Goal: Task Accomplishment & Management: Use online tool/utility

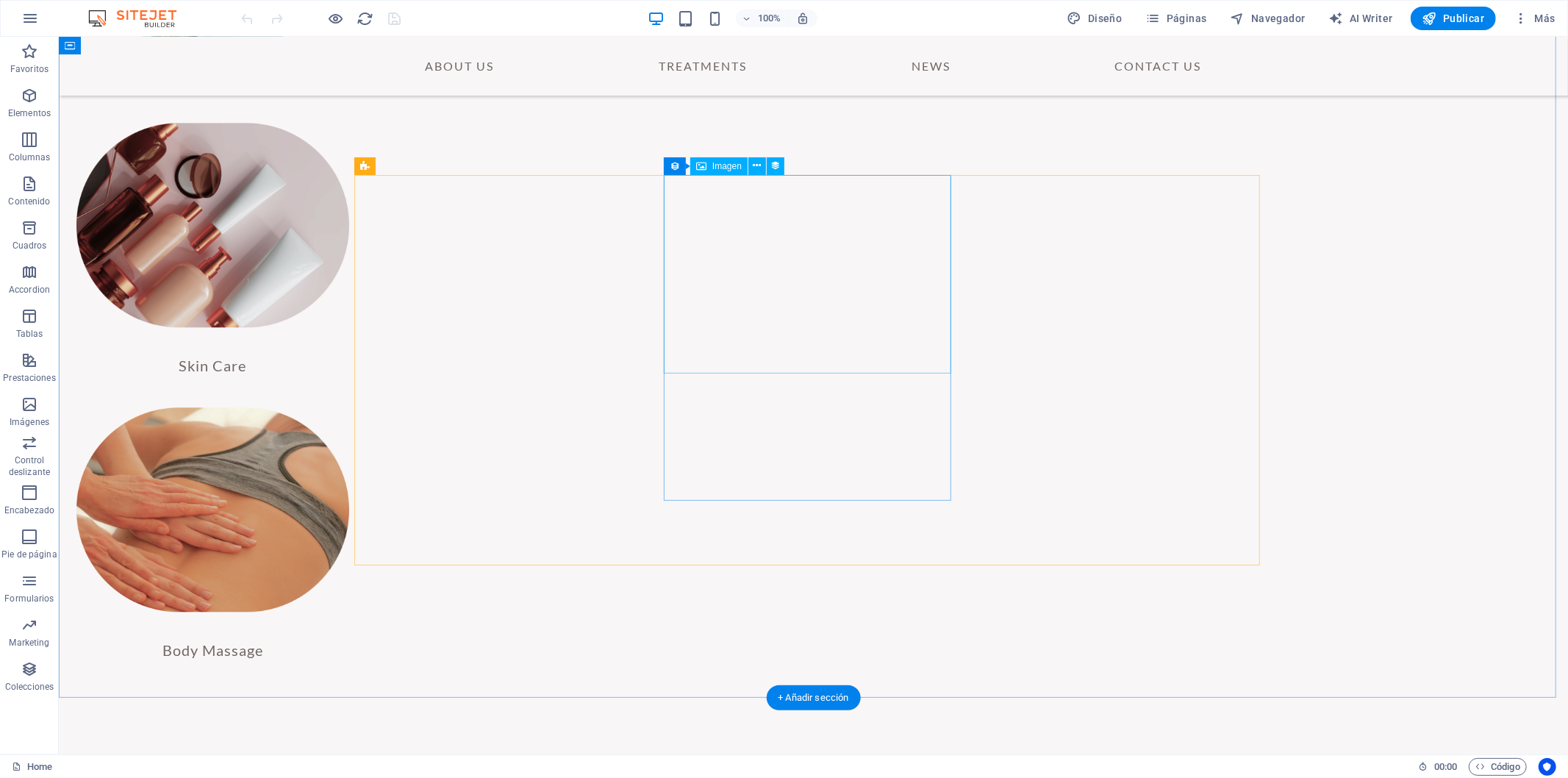
scroll to position [2954, 0]
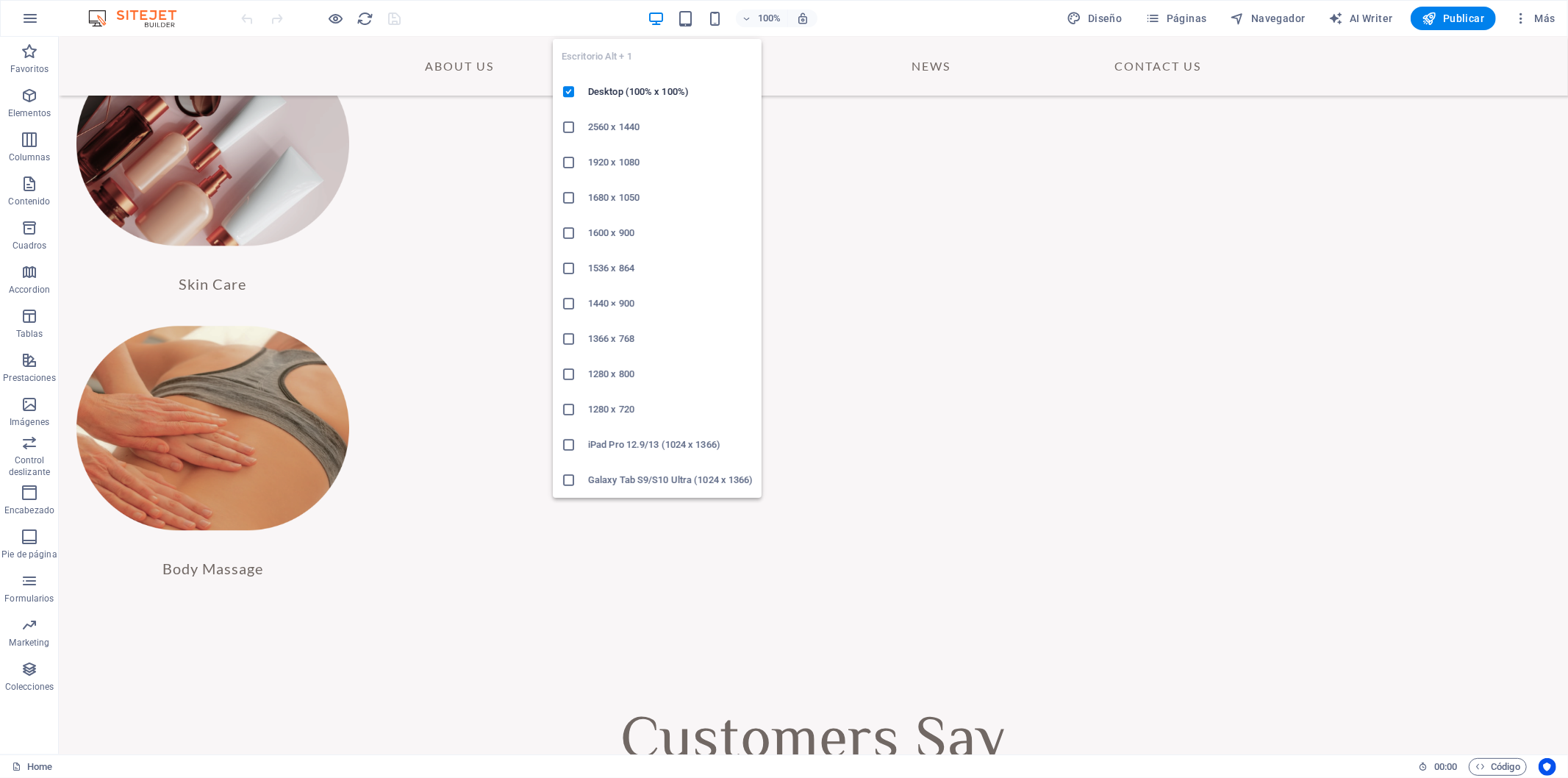
click at [662, 16] on icon "button" at bounding box center [656, 19] width 17 height 17
click at [665, 13] on icon "button" at bounding box center [656, 19] width 17 height 17
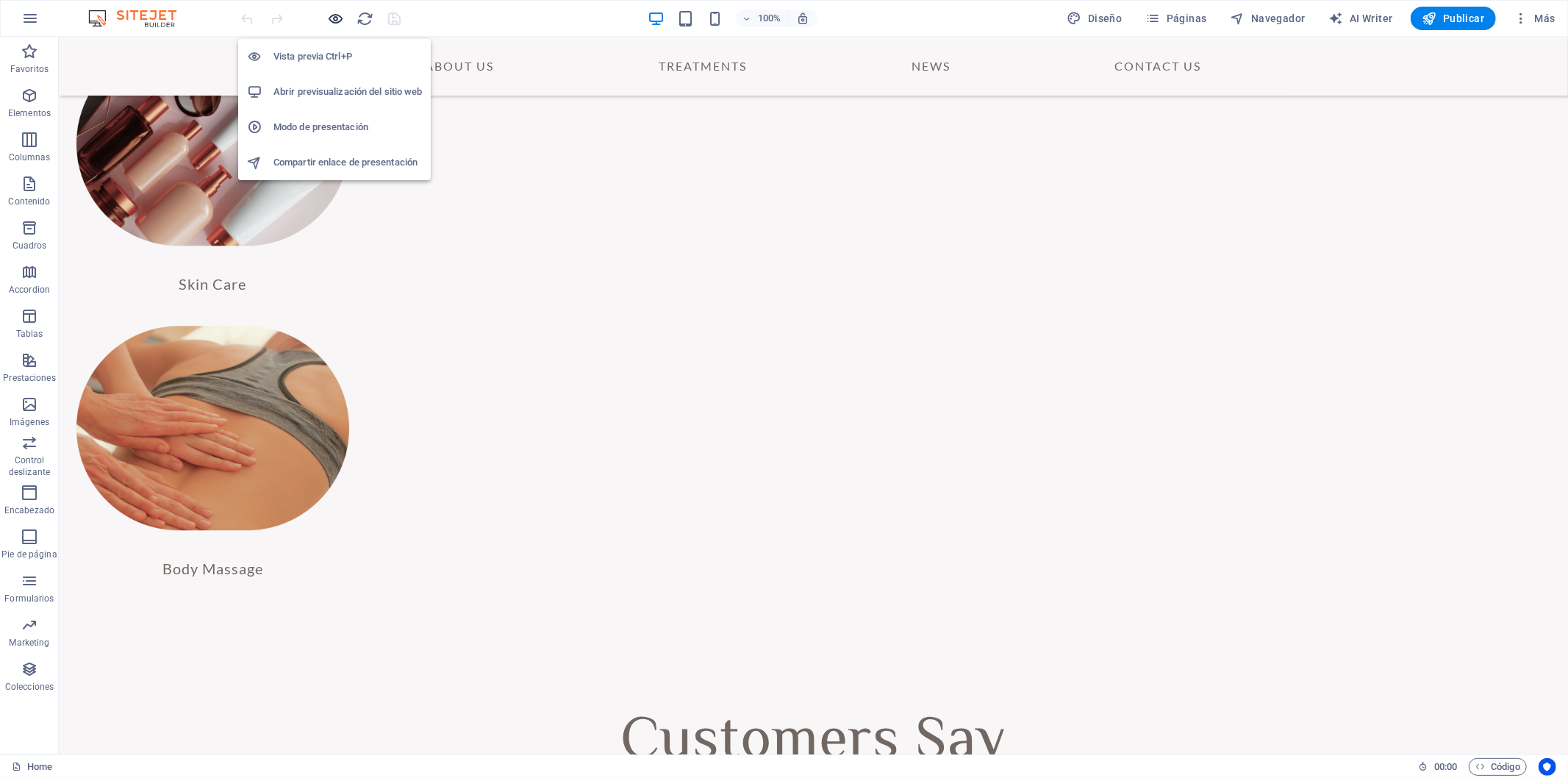
click at [332, 15] on icon "button" at bounding box center [336, 19] width 17 height 17
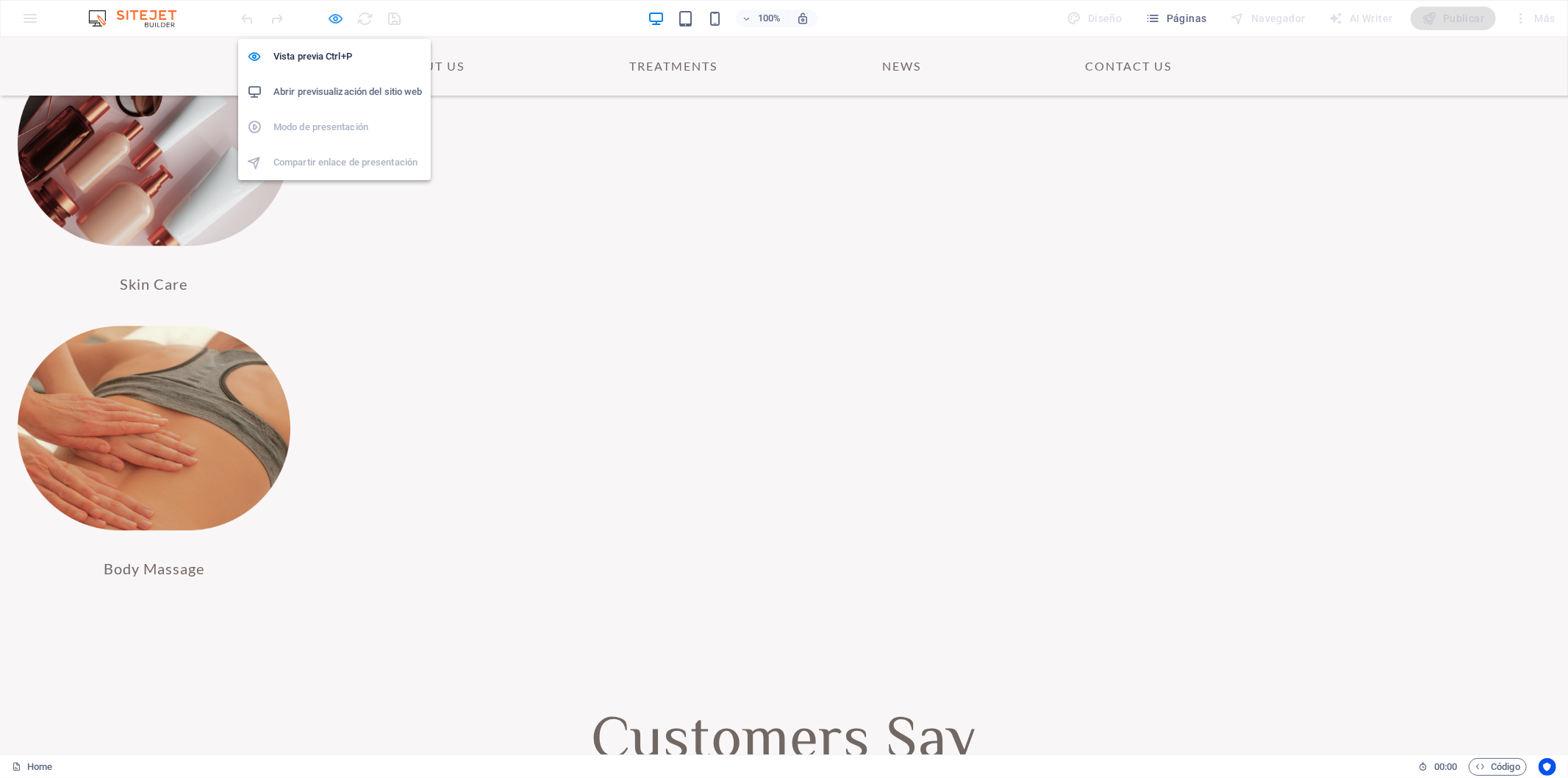
scroll to position [2817, 0]
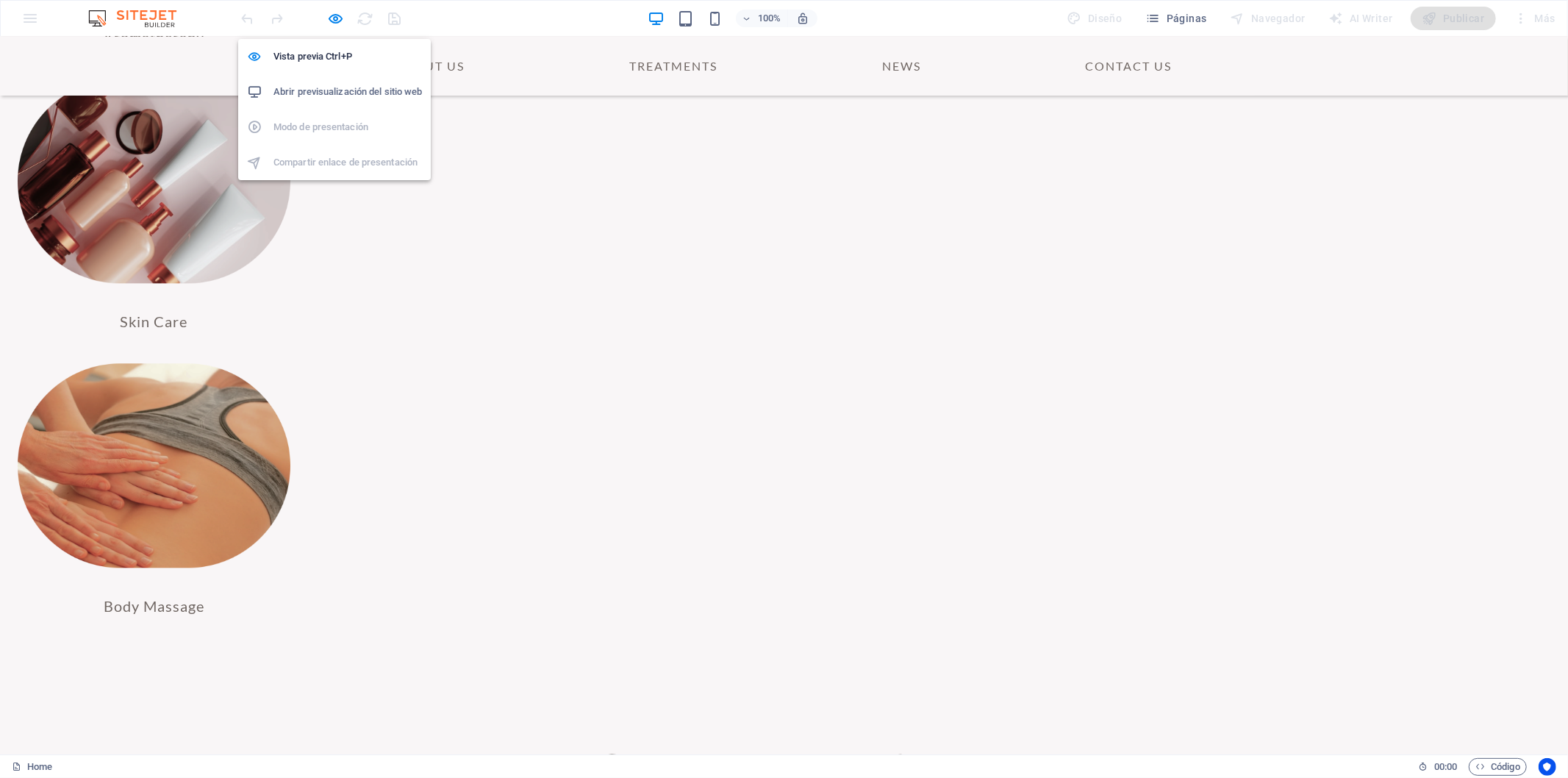
click at [339, 87] on h6 "Abrir previsualización del sitio web" at bounding box center [348, 92] width 148 height 18
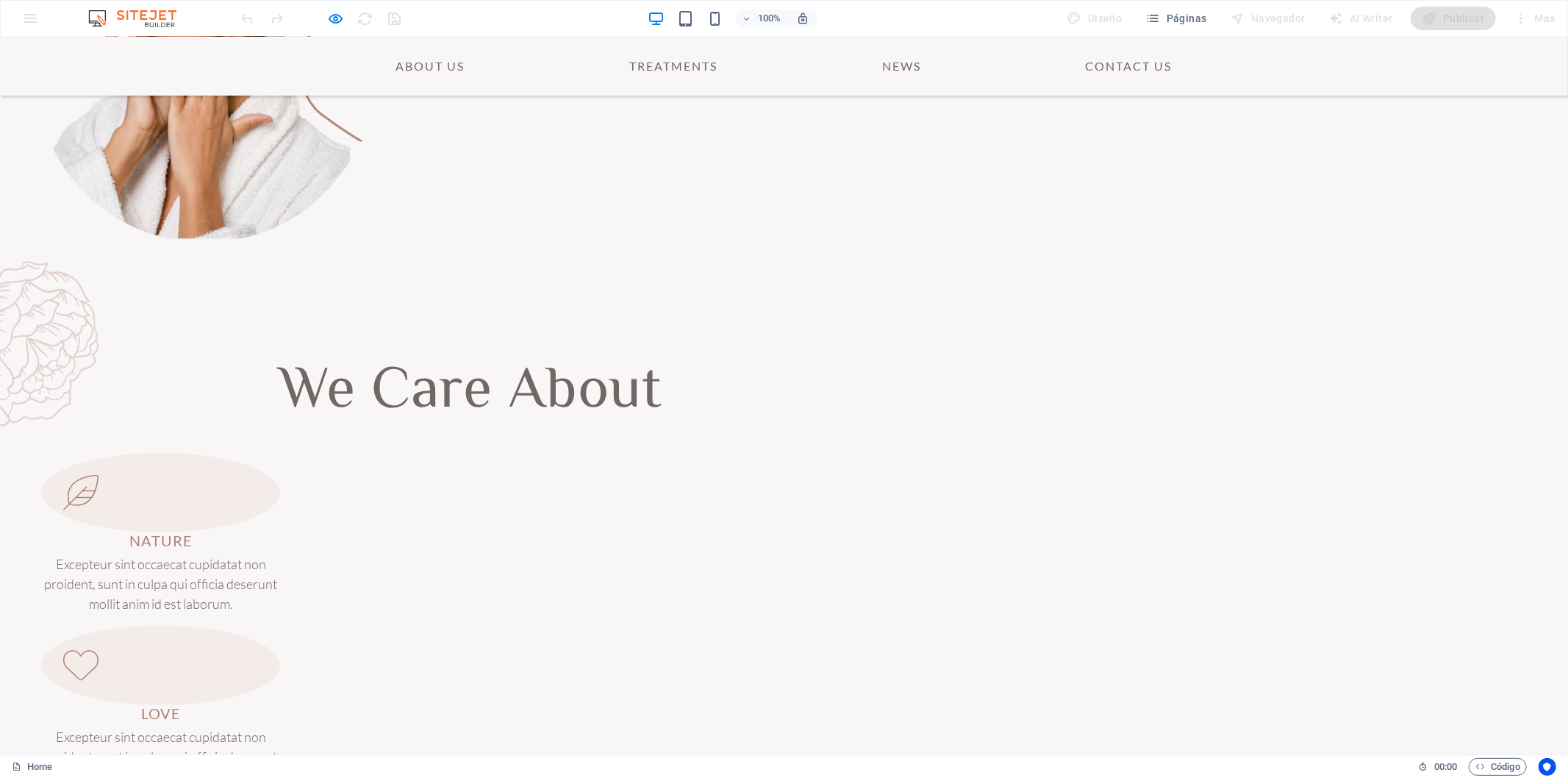
scroll to position [832, 0]
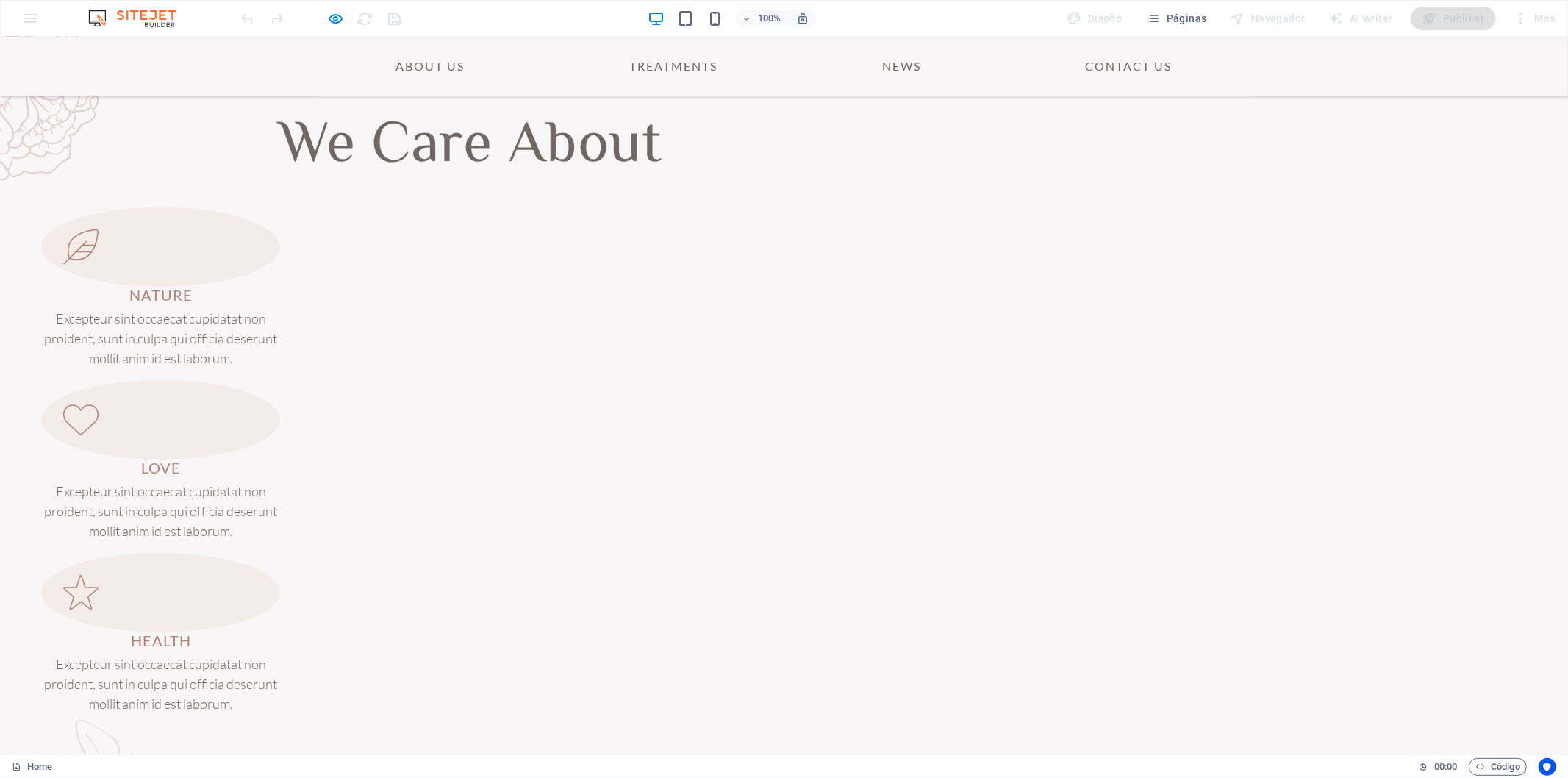
click at [30, 60] on div "About Us Treatments News Contact Us" at bounding box center [784, 65] width 1568 height 59
click at [336, 12] on icon "button" at bounding box center [336, 19] width 17 height 17
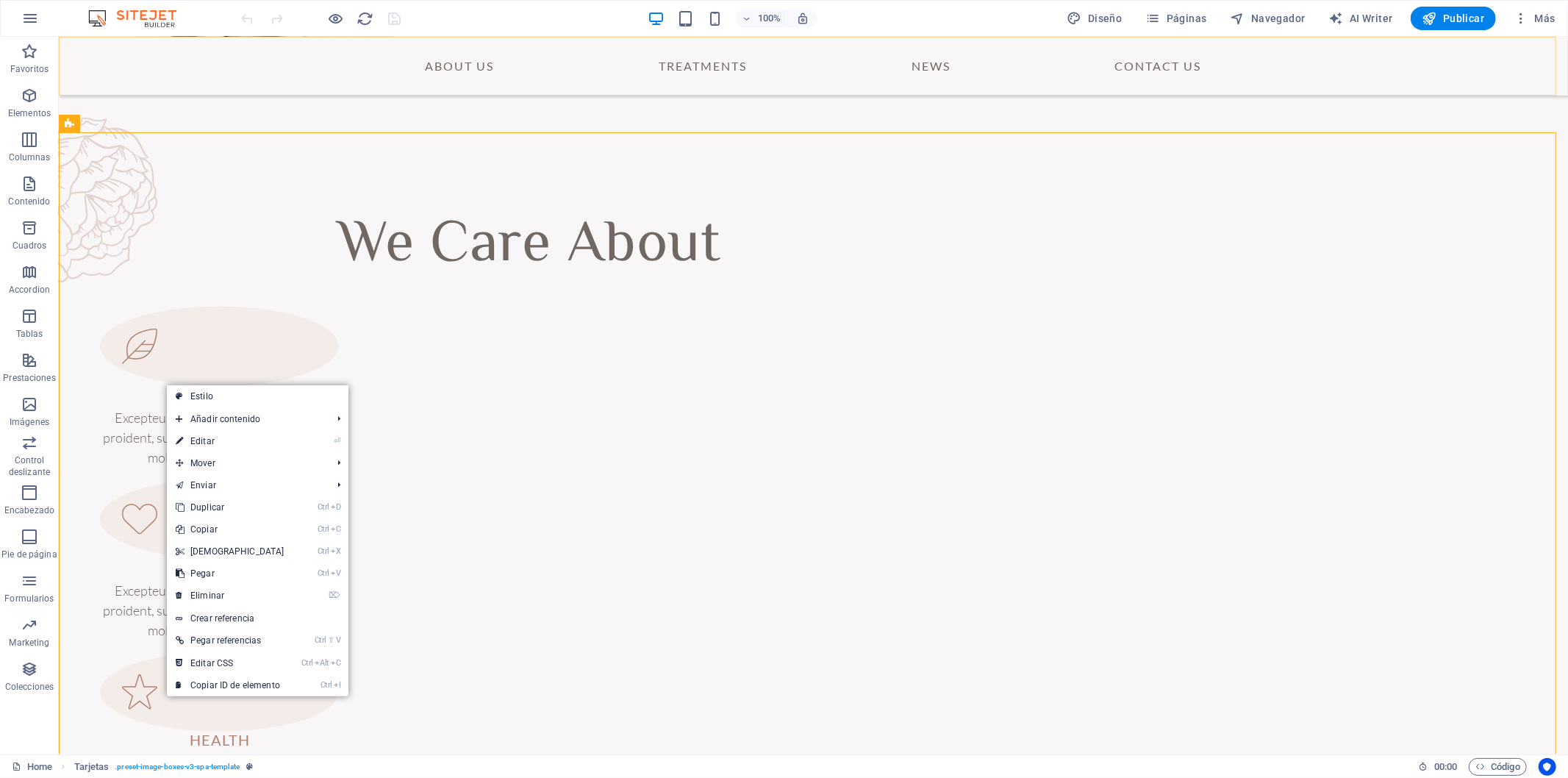
click at [148, 76] on div "About Us Treatments News Contact Us" at bounding box center [812, 65] width 1509 height 59
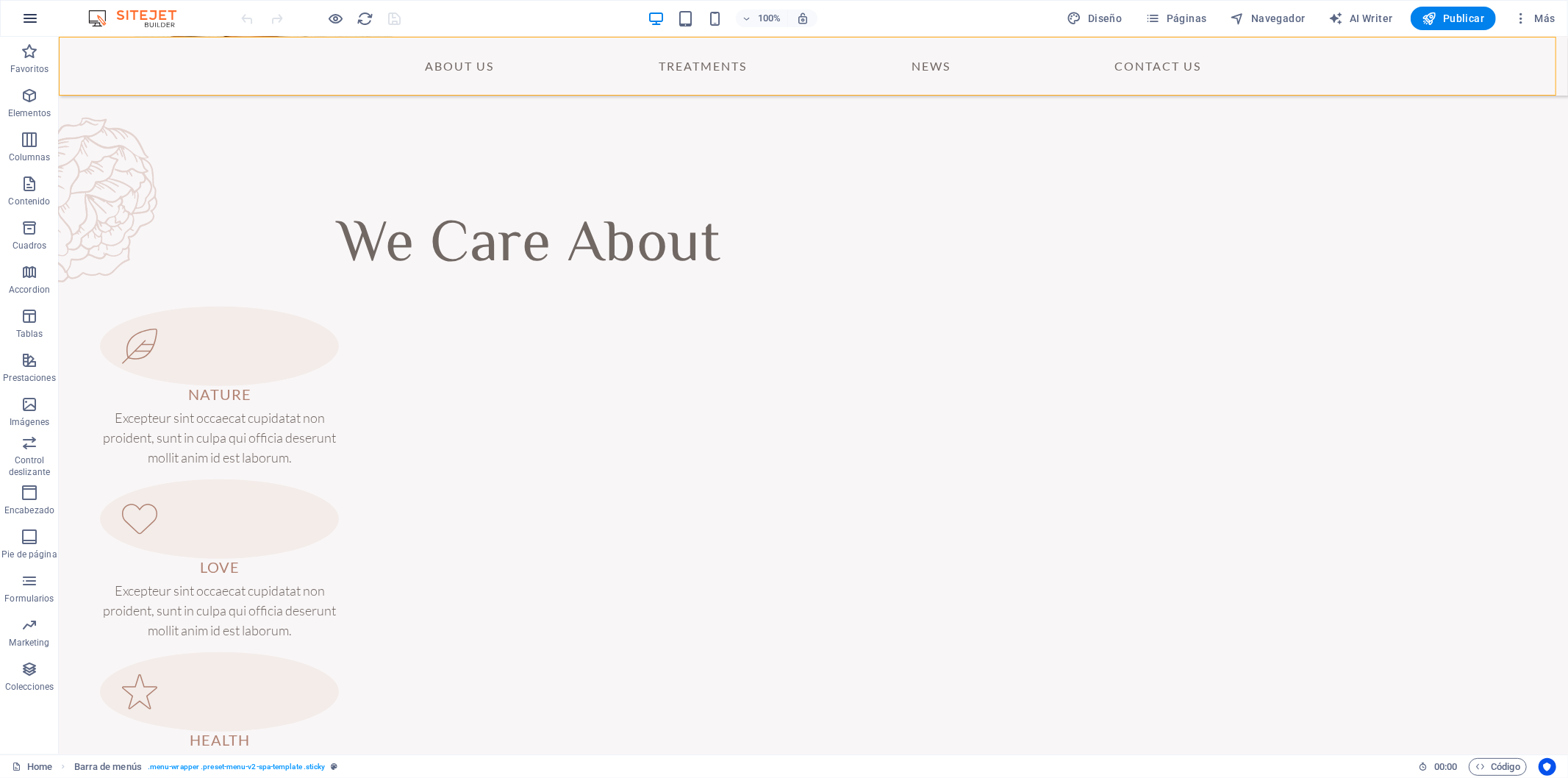
click at [31, 16] on icon "button" at bounding box center [31, 19] width 18 height 18
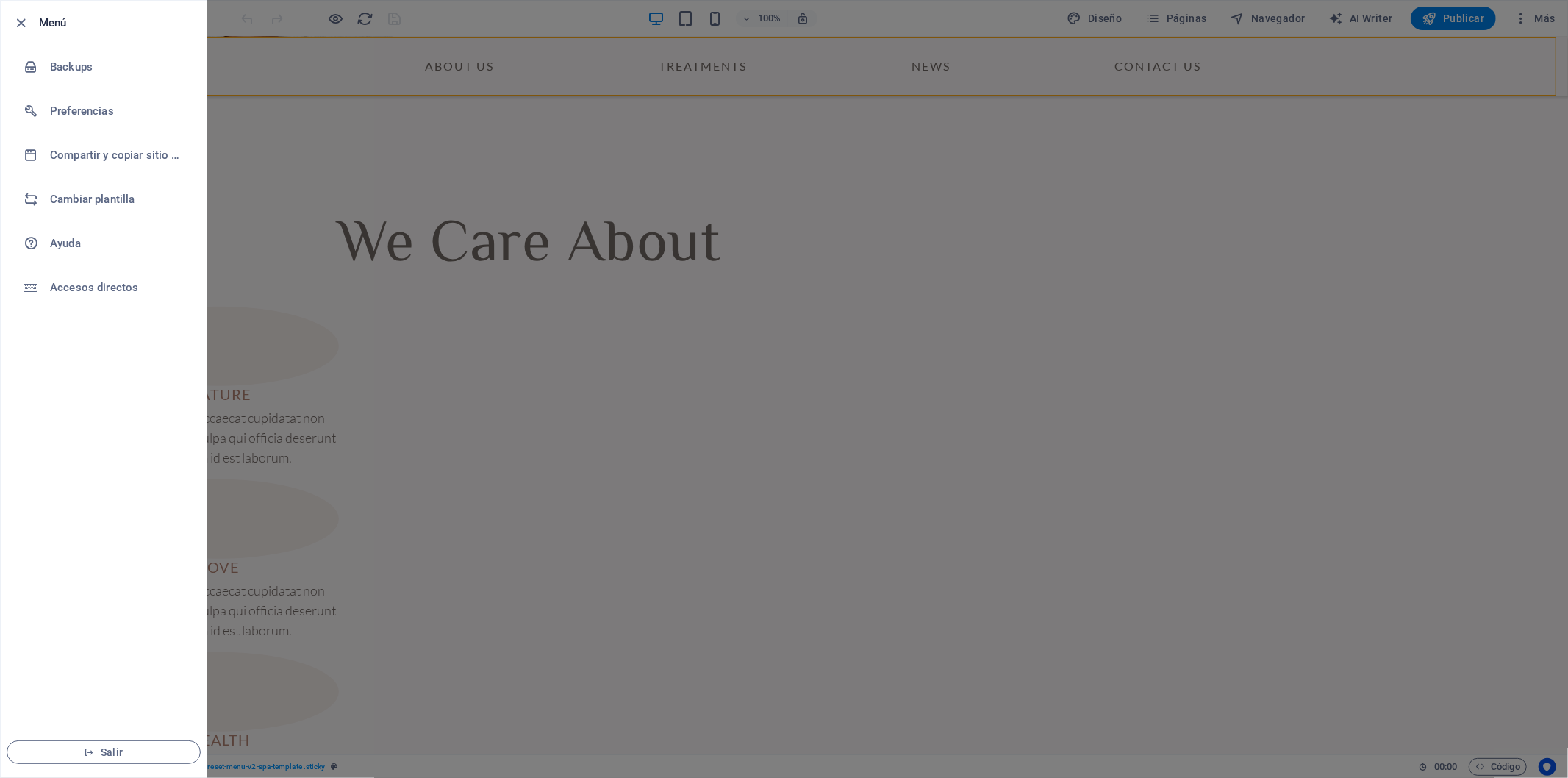
click at [1491, 78] on div at bounding box center [784, 389] width 1568 height 778
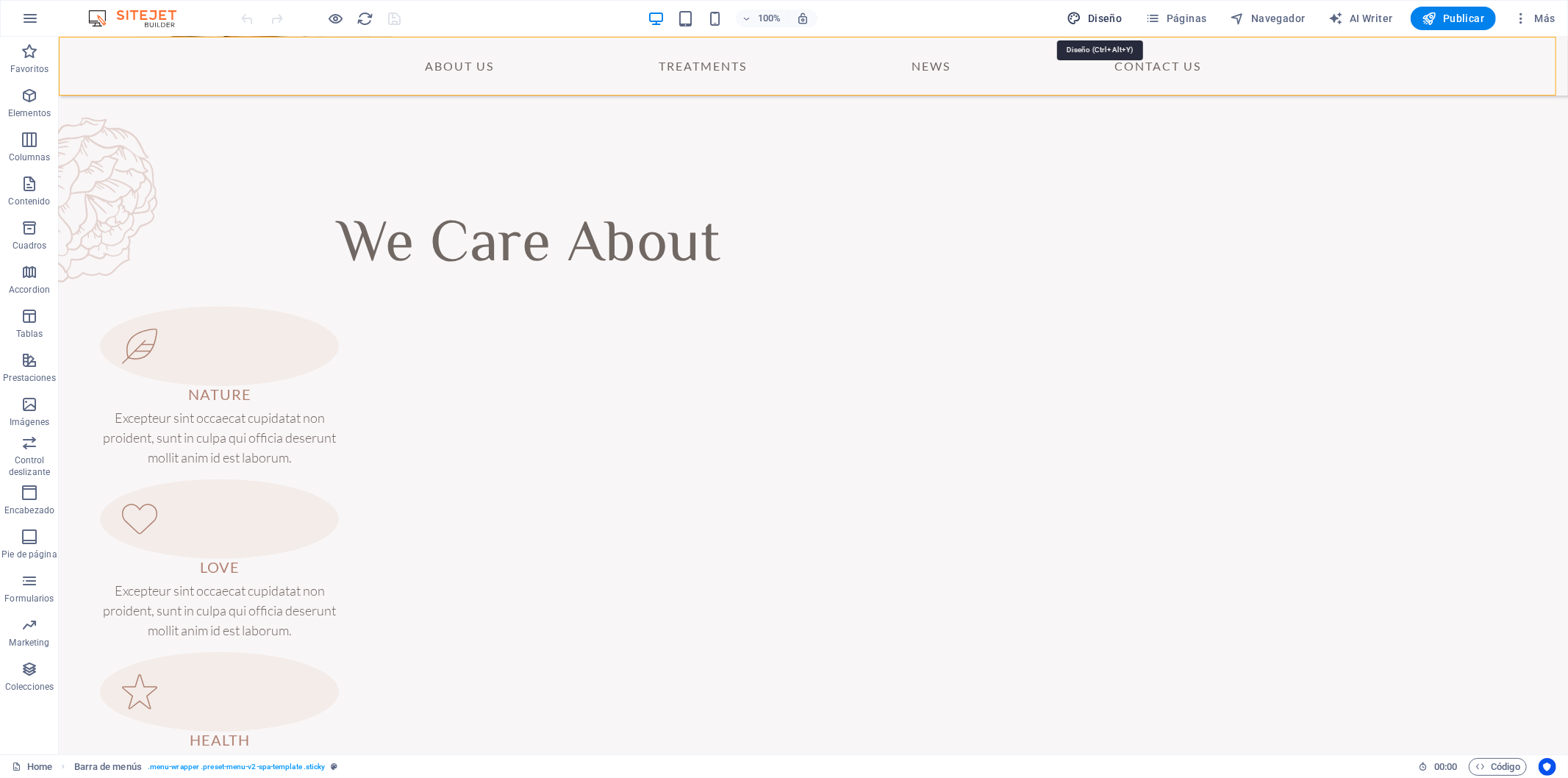
click at [1112, 16] on span "Diseño" at bounding box center [1095, 19] width 55 height 15
select select "700"
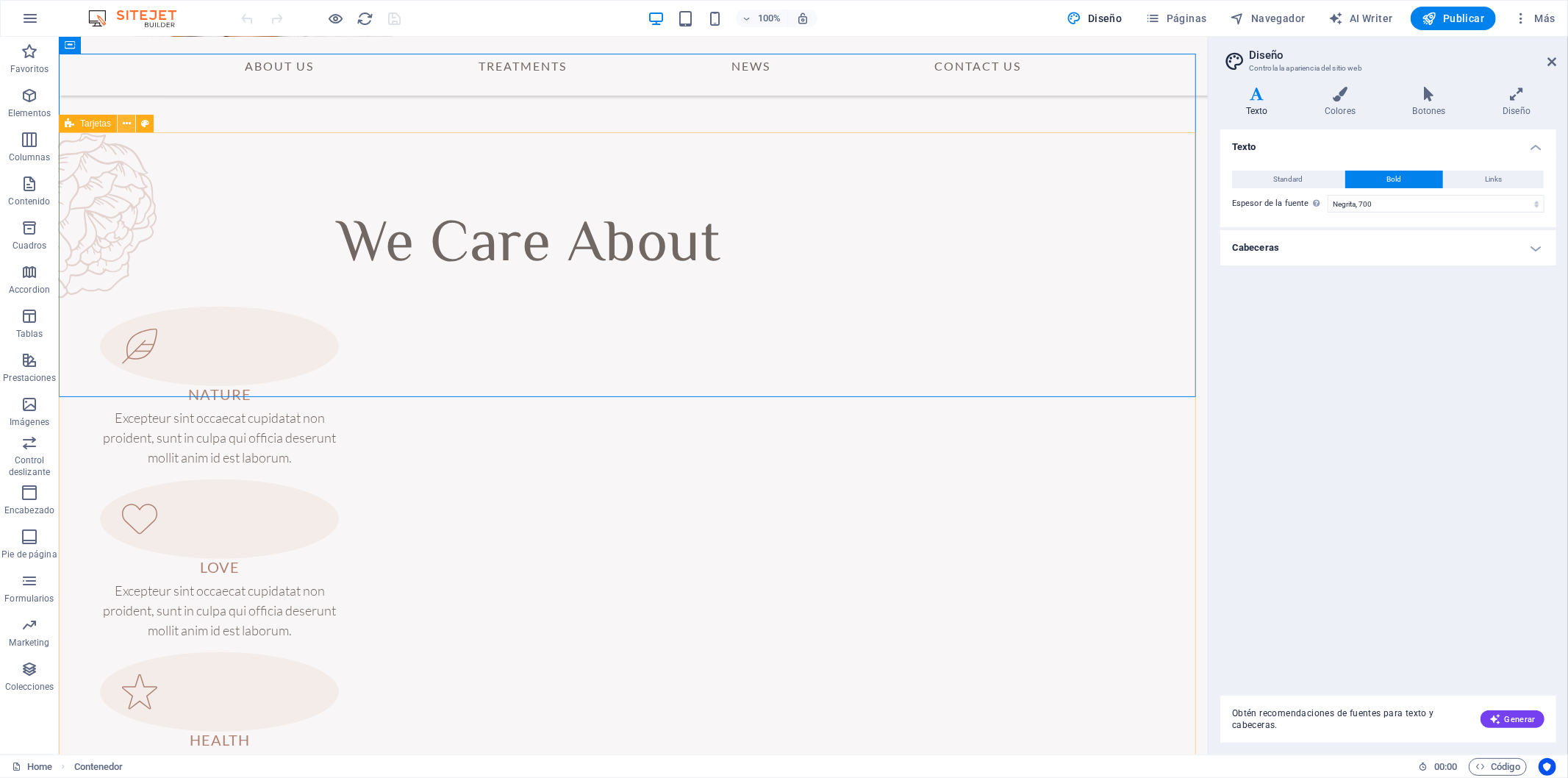
click at [134, 123] on button at bounding box center [127, 124] width 18 height 18
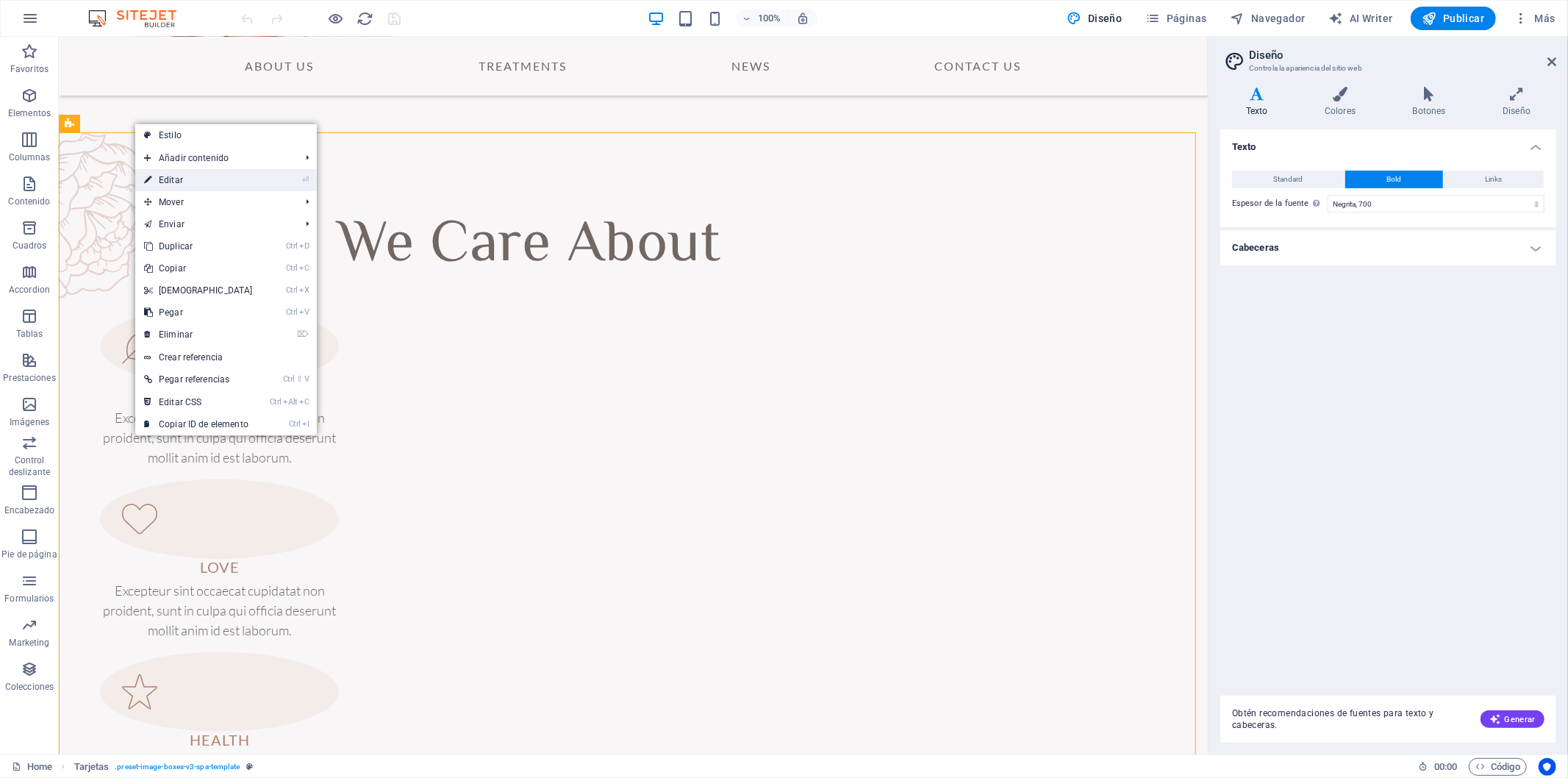
click at [202, 177] on link "⏎ Editar" at bounding box center [198, 181] width 127 height 22
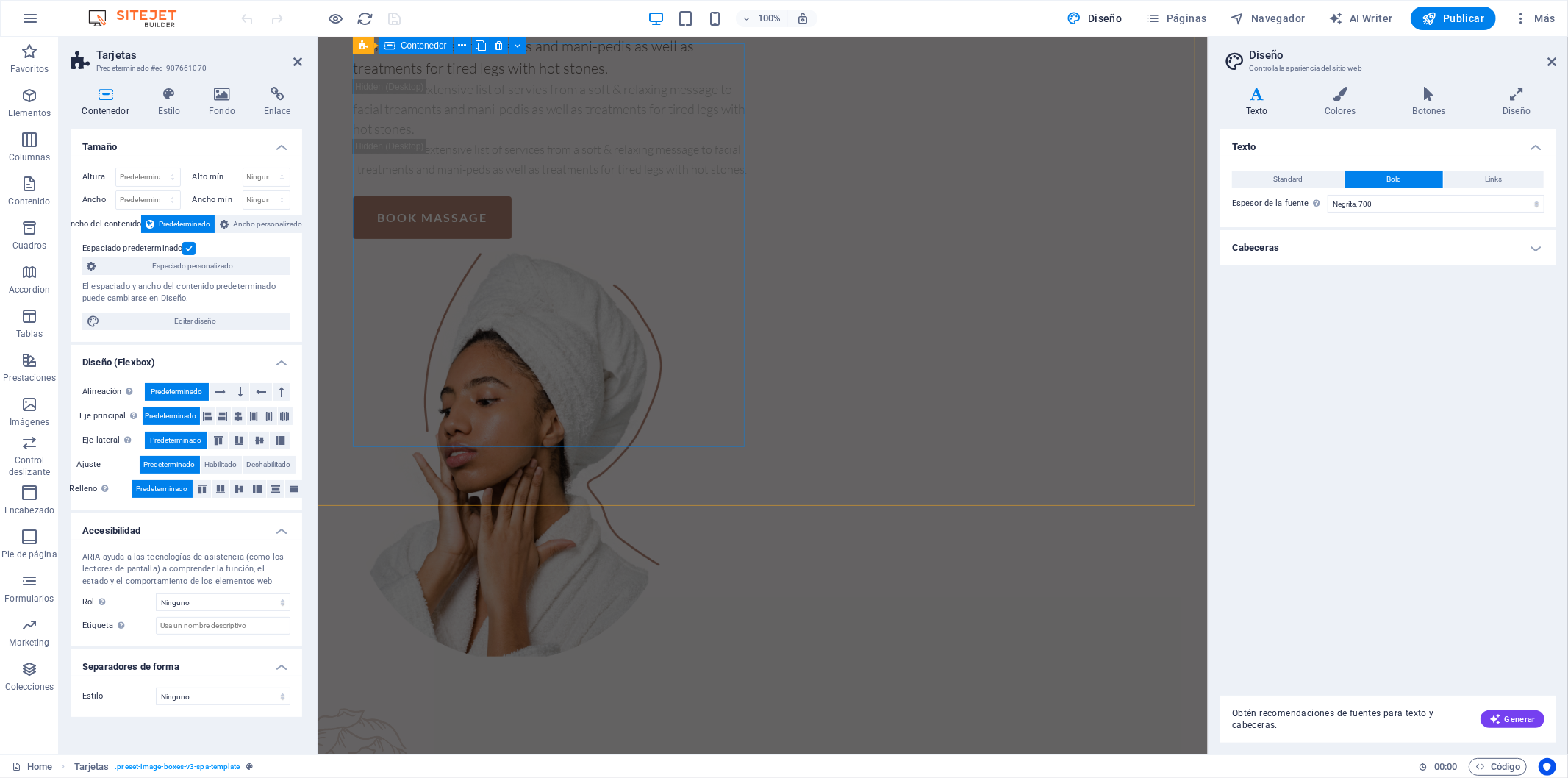
scroll to position [0, 0]
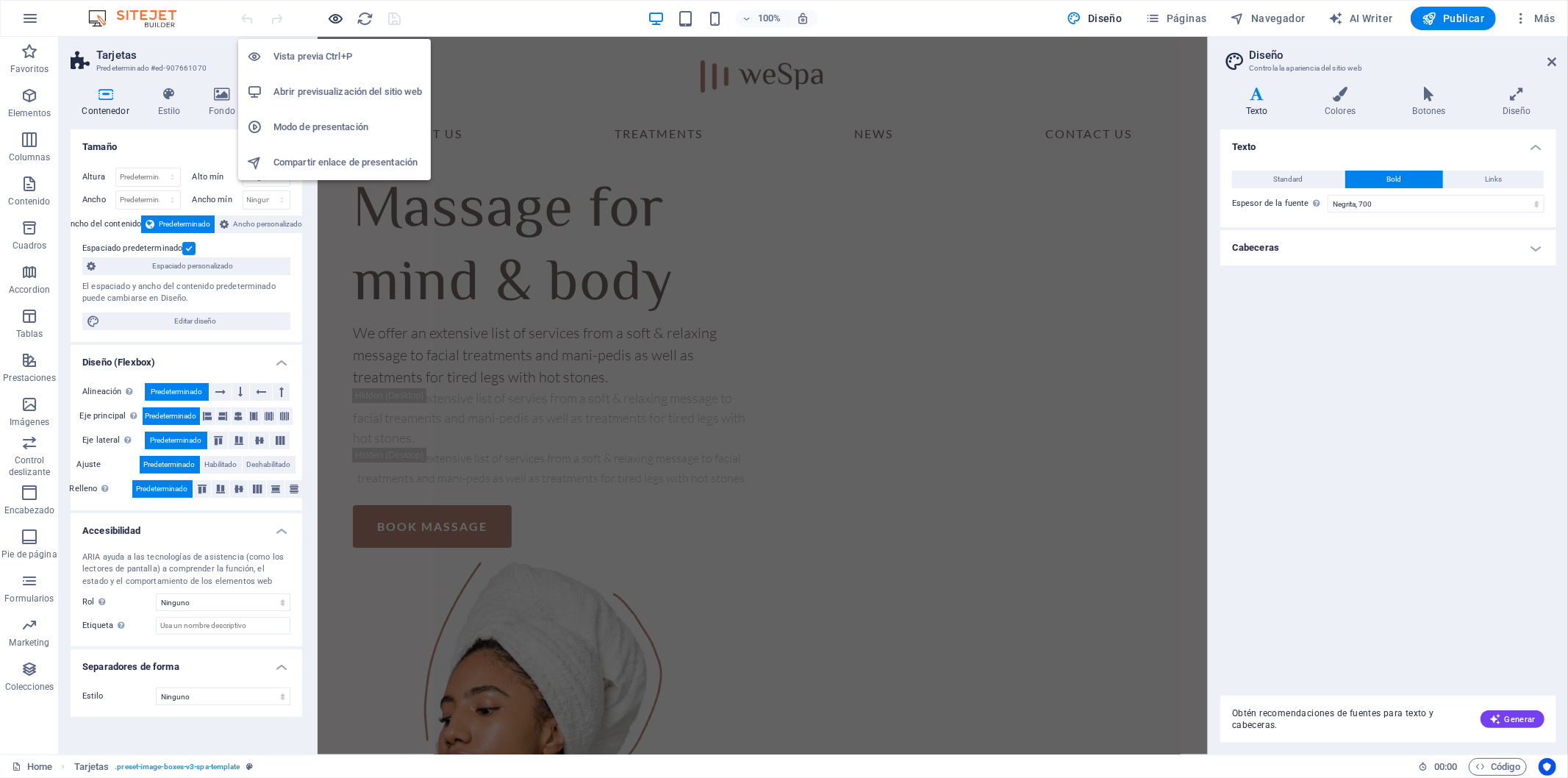
click at [336, 20] on icon "button" at bounding box center [336, 19] width 17 height 17
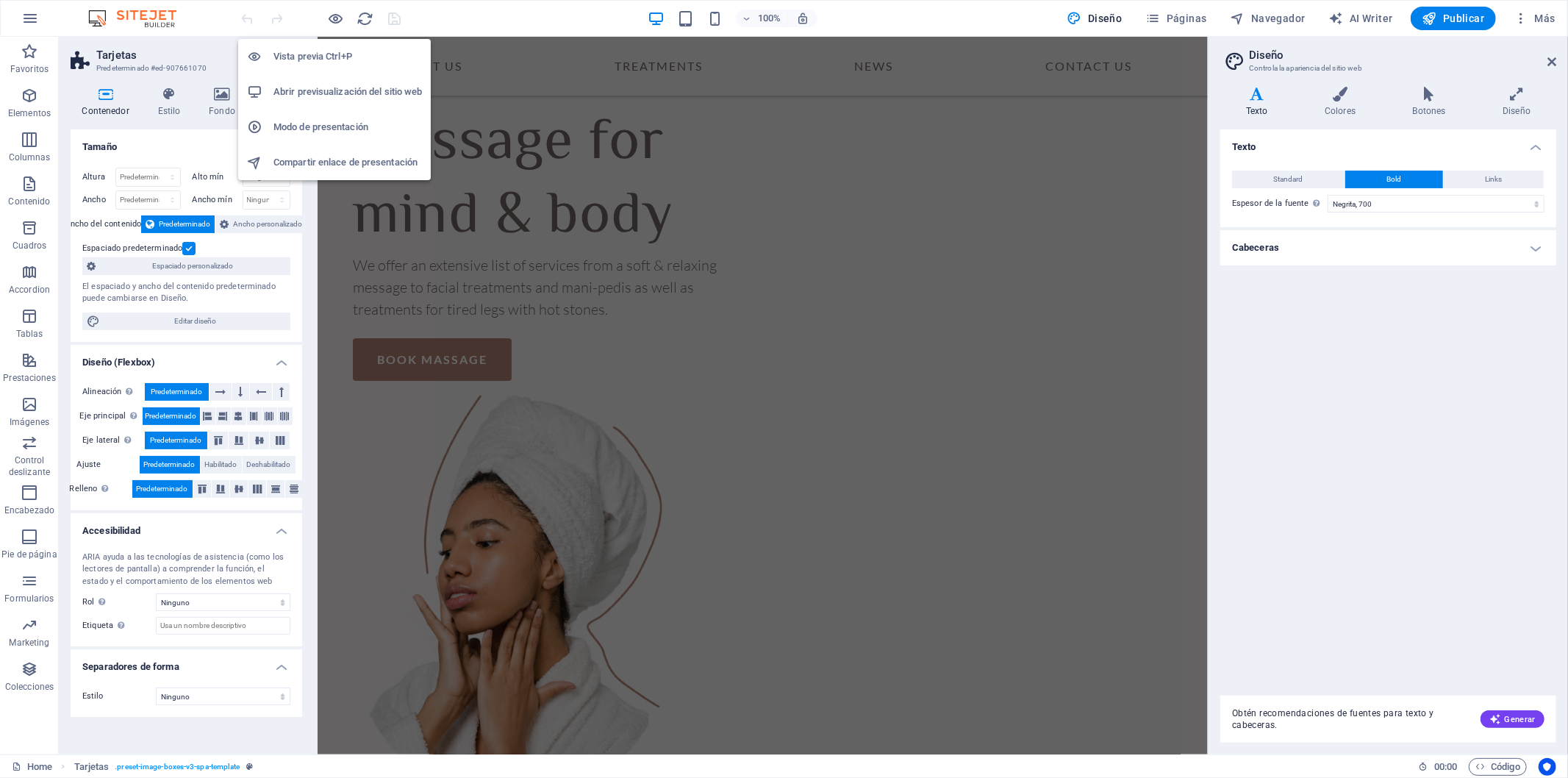
scroll to position [963, 0]
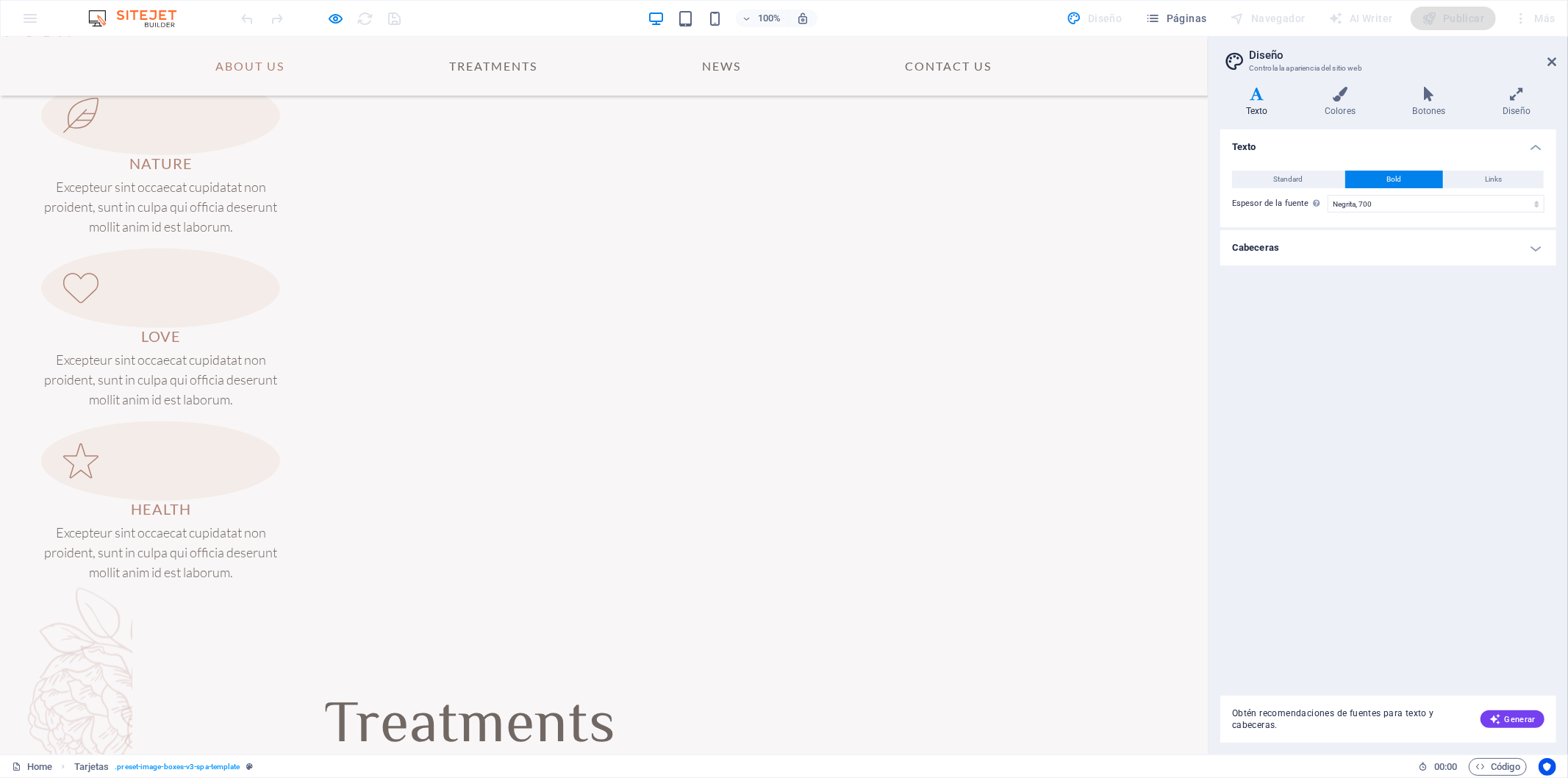
click at [232, 63] on link "About Us" at bounding box center [250, 65] width 92 height 35
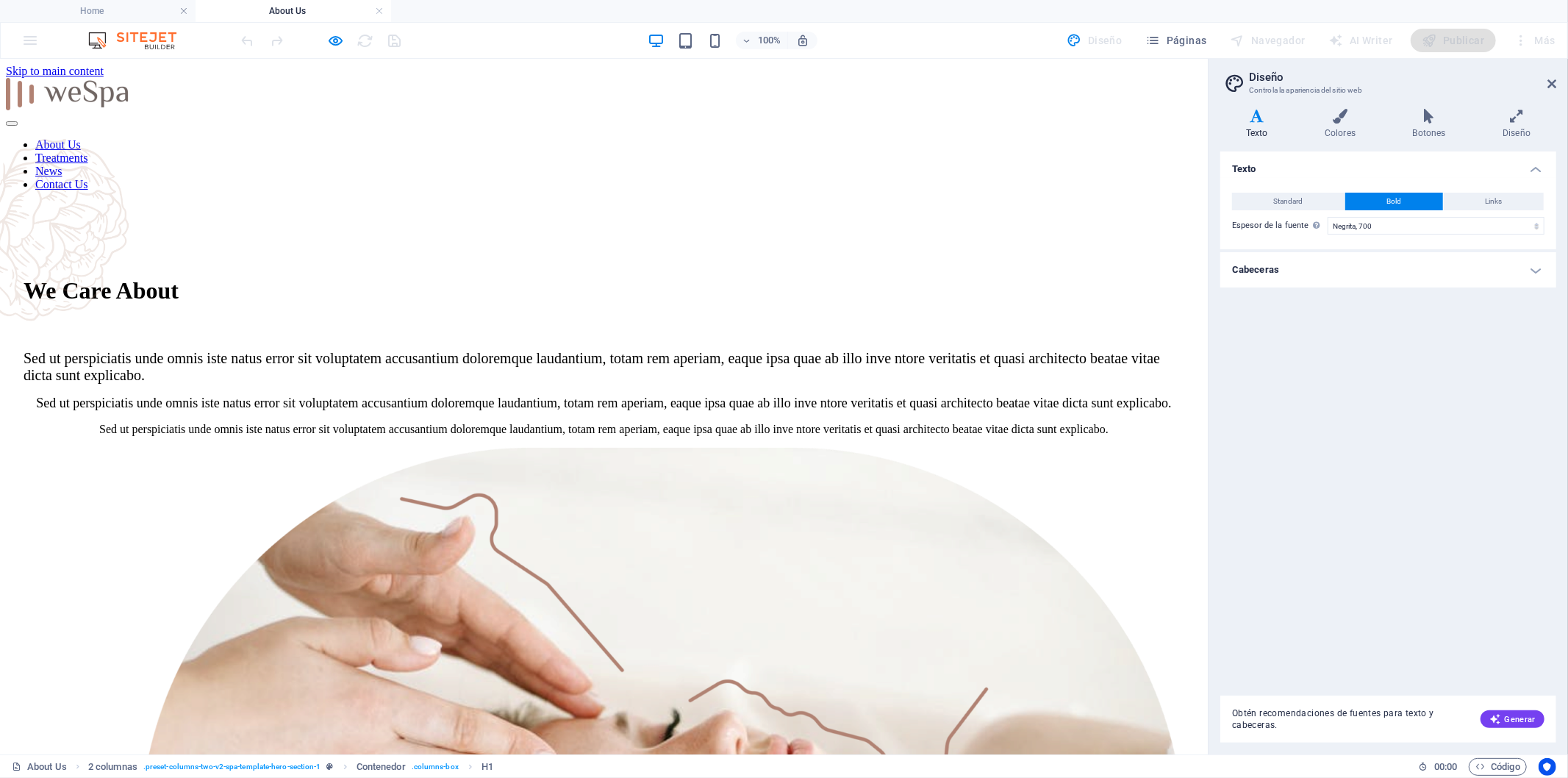
scroll to position [0, 0]
click at [377, 10] on link at bounding box center [380, 11] width 9 height 14
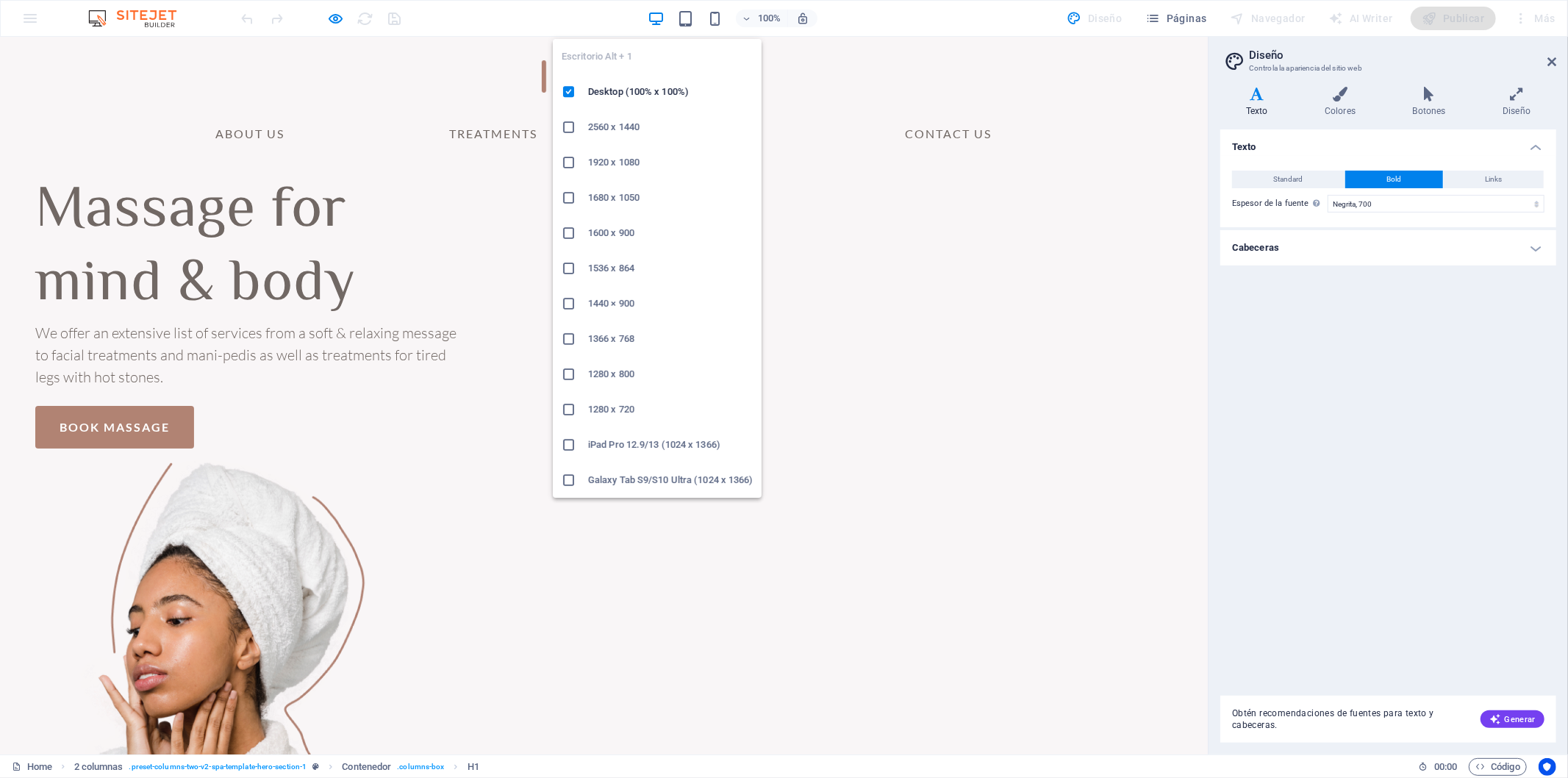
click at [665, 19] on icon "button" at bounding box center [656, 19] width 17 height 17
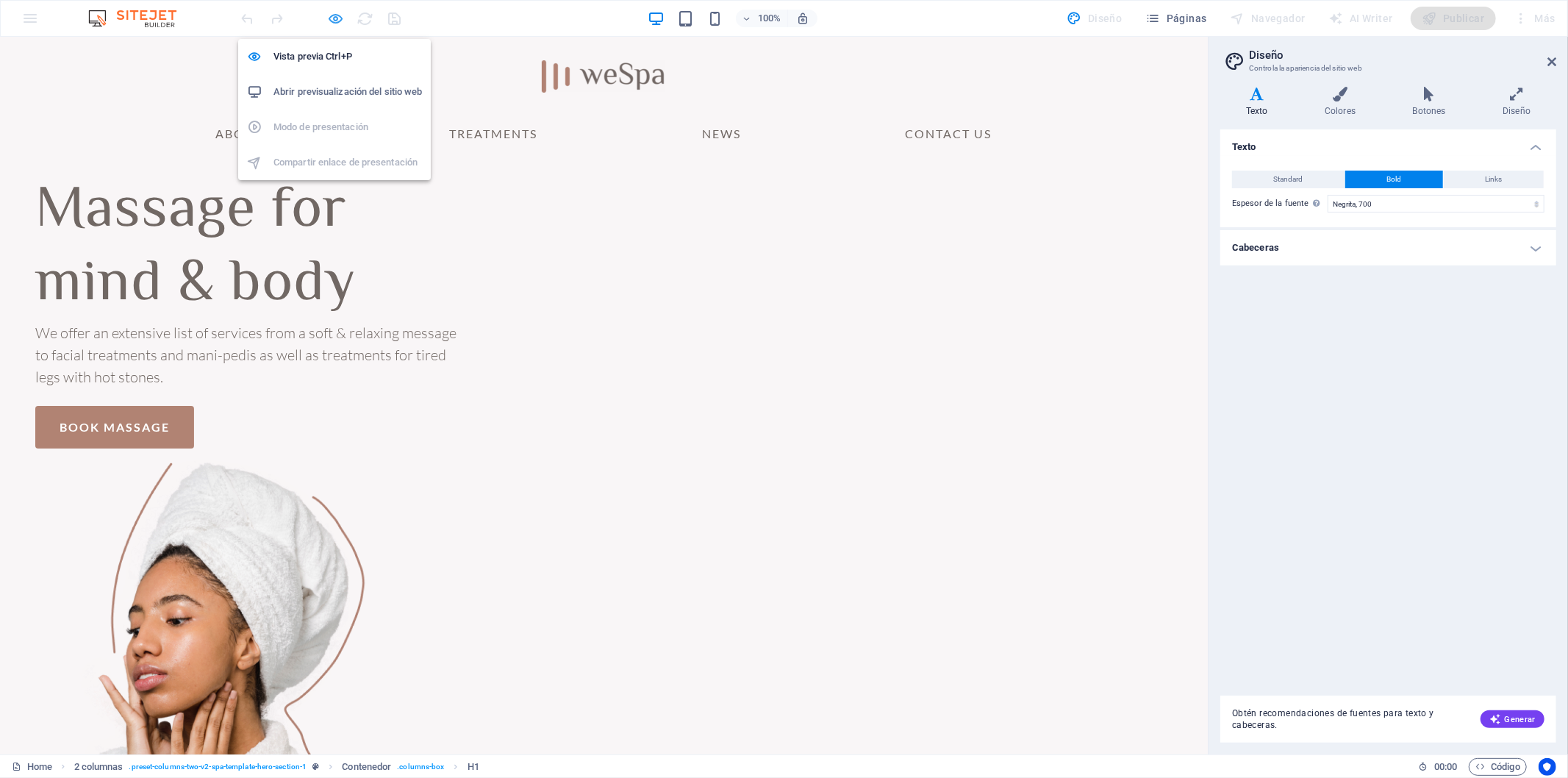
click at [339, 15] on icon "button" at bounding box center [336, 19] width 17 height 17
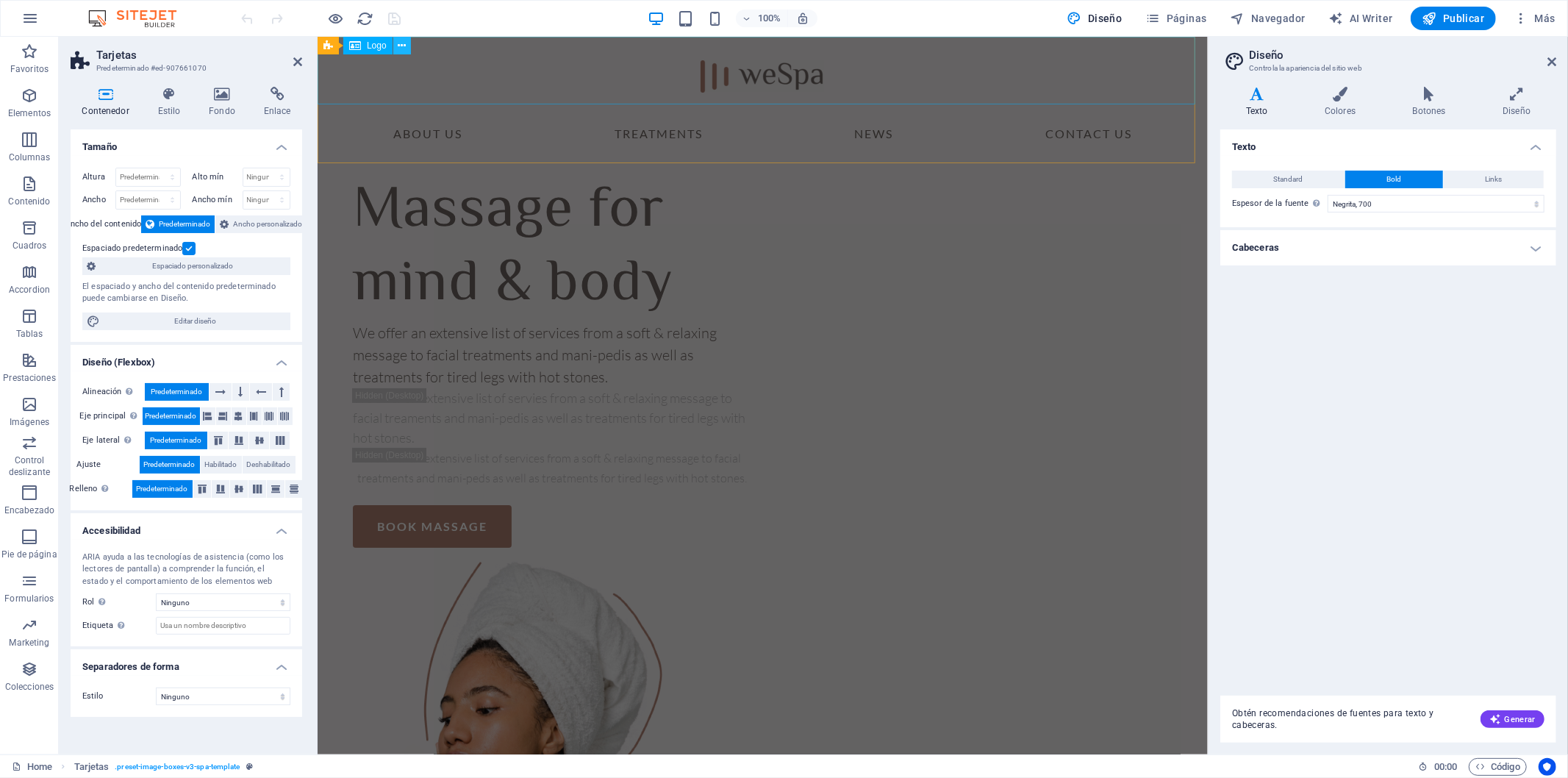
click at [401, 43] on icon at bounding box center [401, 46] width 8 height 16
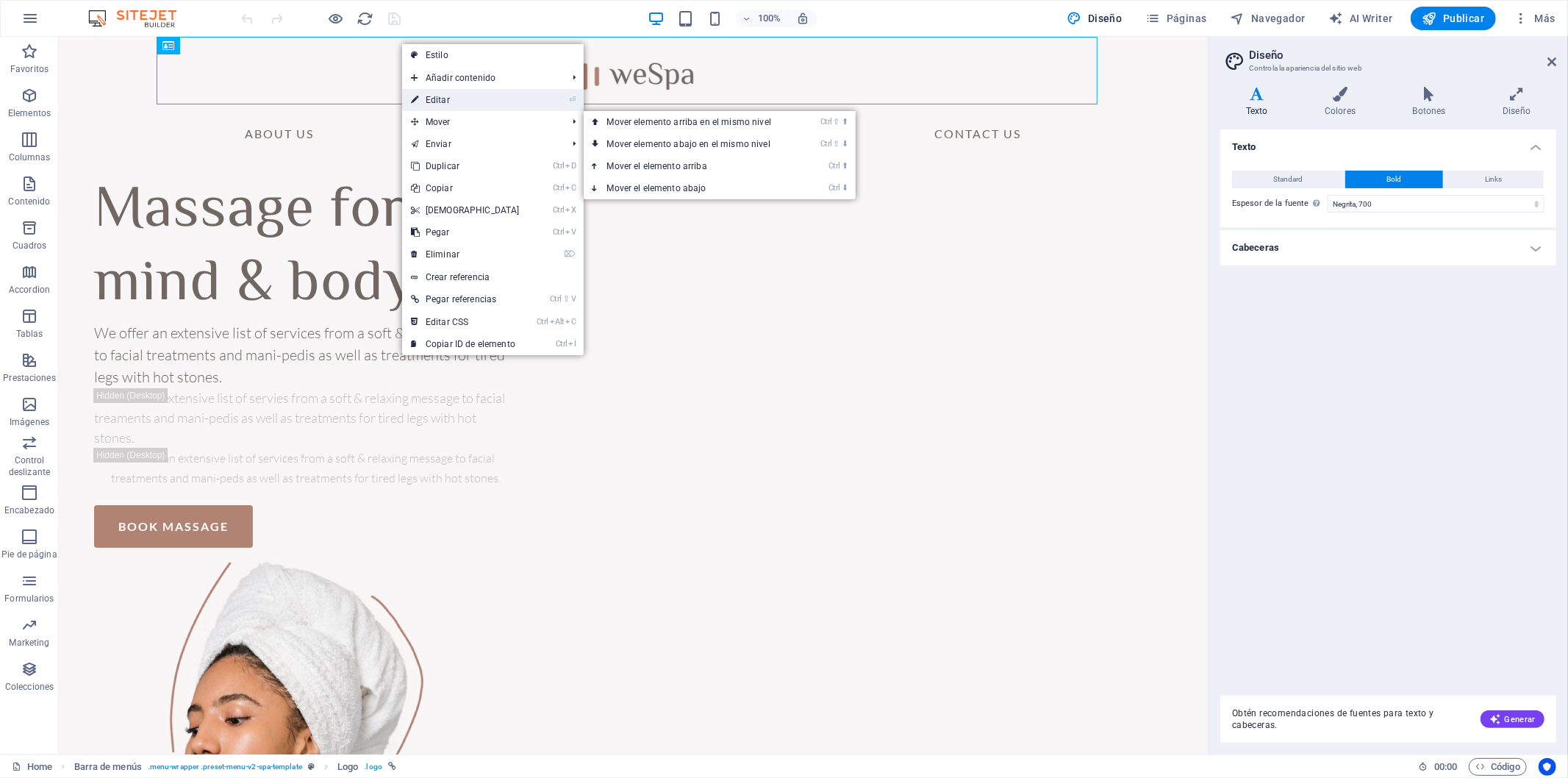
drag, startPoint x: 442, startPoint y: 98, endPoint x: 117, endPoint y: 52, distance: 328.2
click at [442, 98] on link "⏎ Editar" at bounding box center [465, 100] width 127 height 22
select select "px"
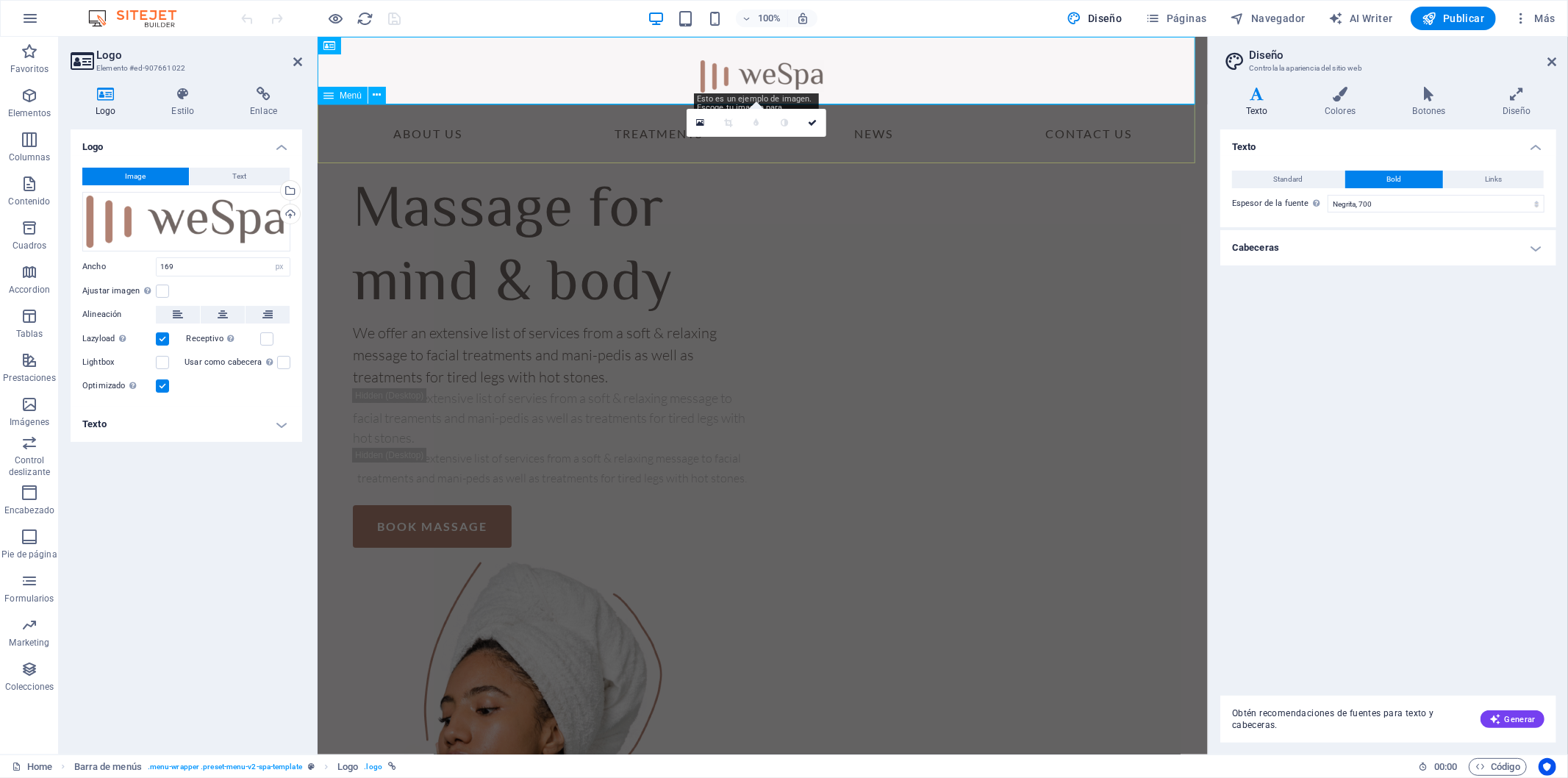
click at [432, 137] on nav "About Us Treatments News Contact Us" at bounding box center [762, 133] width 890 height 59
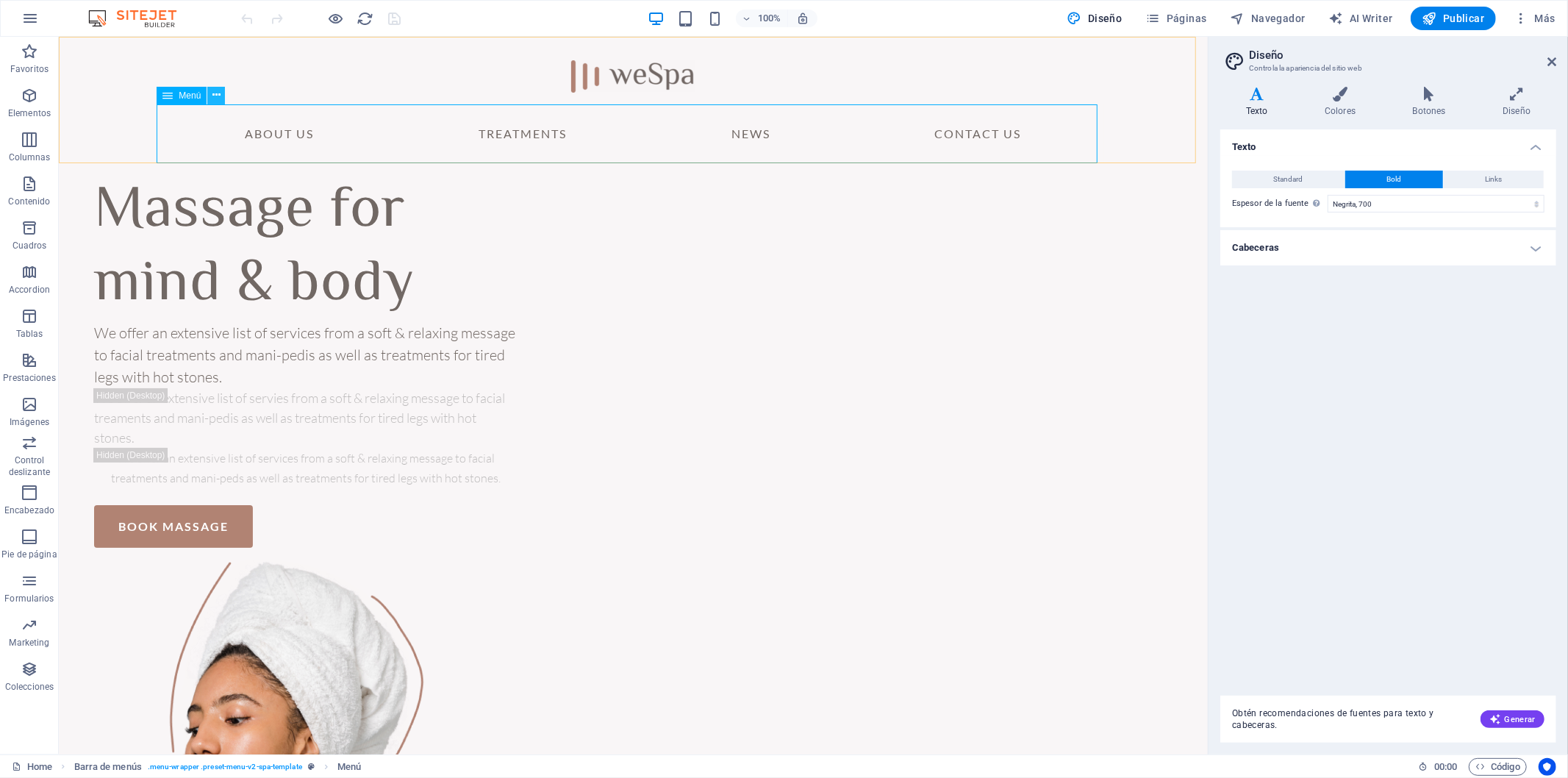
click at [213, 90] on icon at bounding box center [216, 95] width 8 height 16
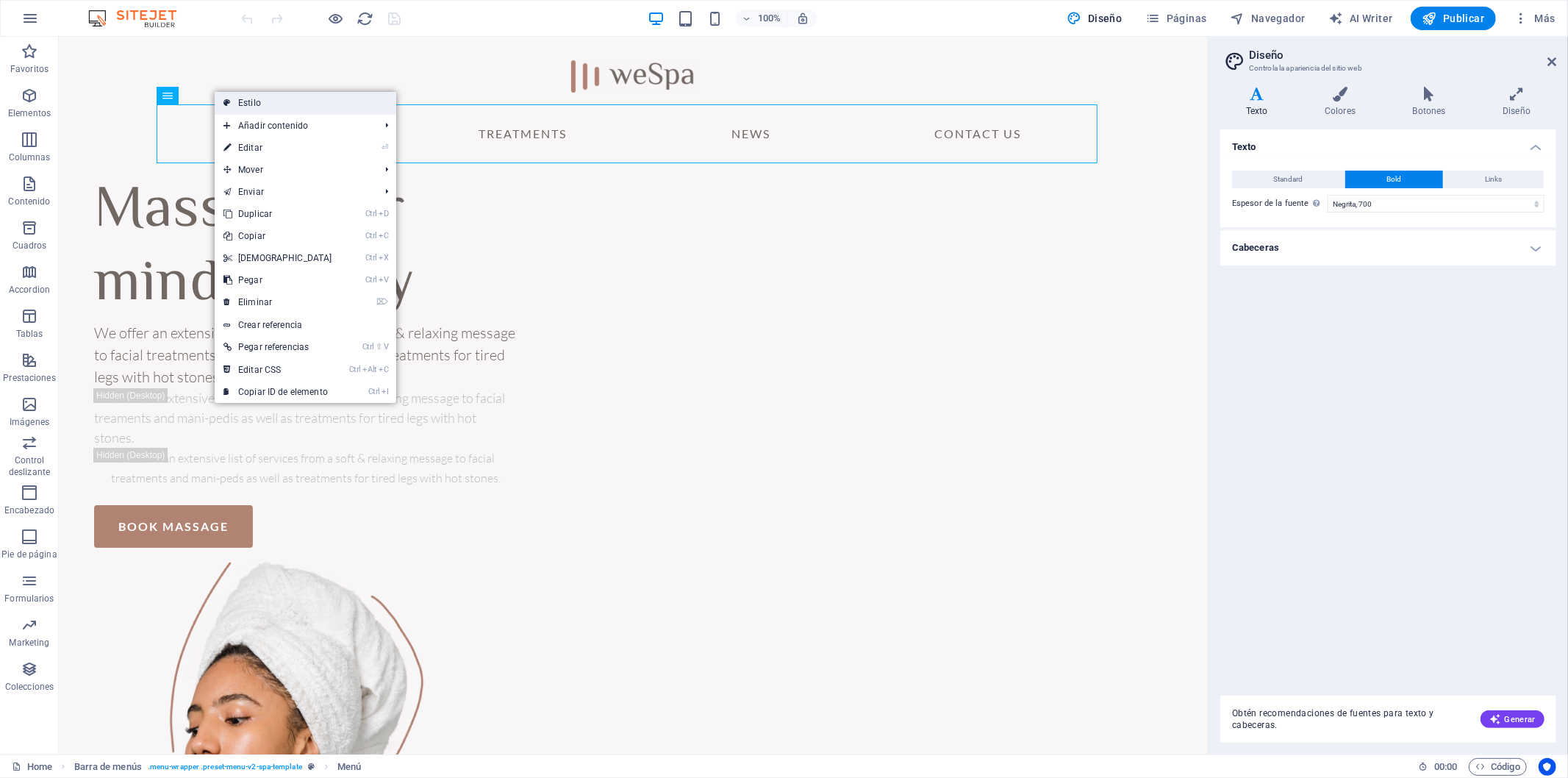
click at [257, 104] on link "Estilo" at bounding box center [305, 103] width 181 height 22
select select "rem"
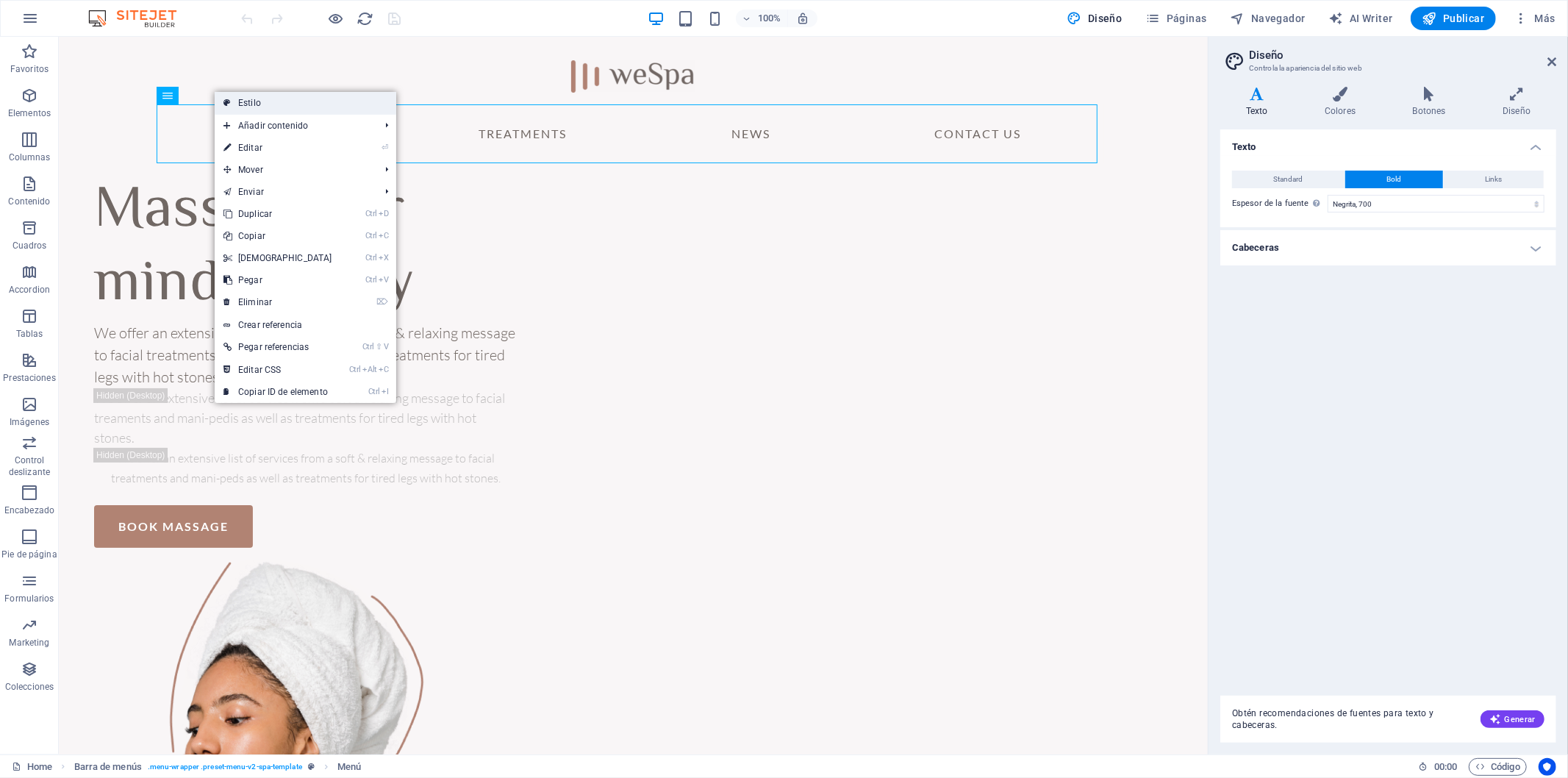
select select "rem"
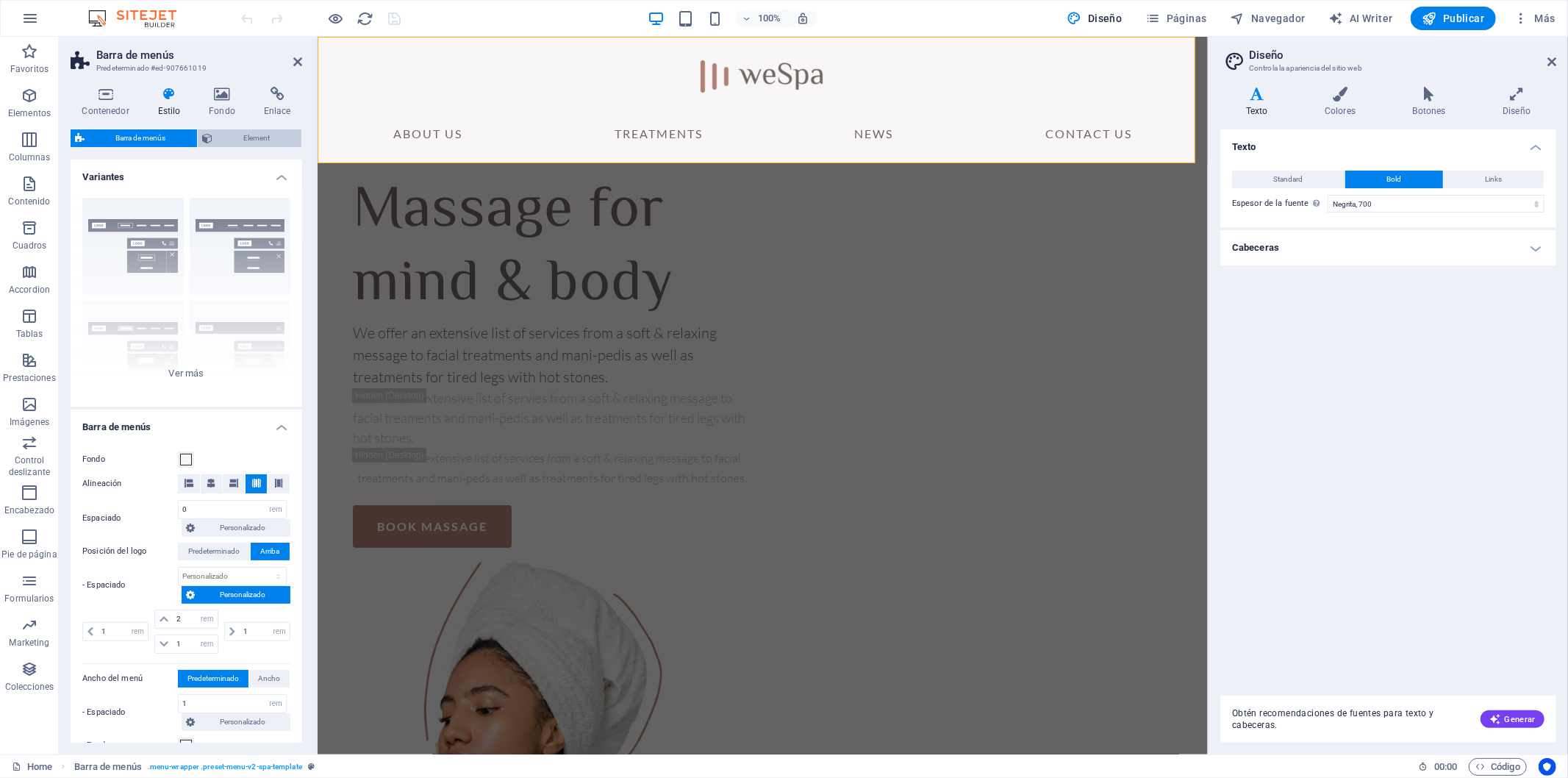
click at [254, 140] on span "Element" at bounding box center [257, 138] width 80 height 18
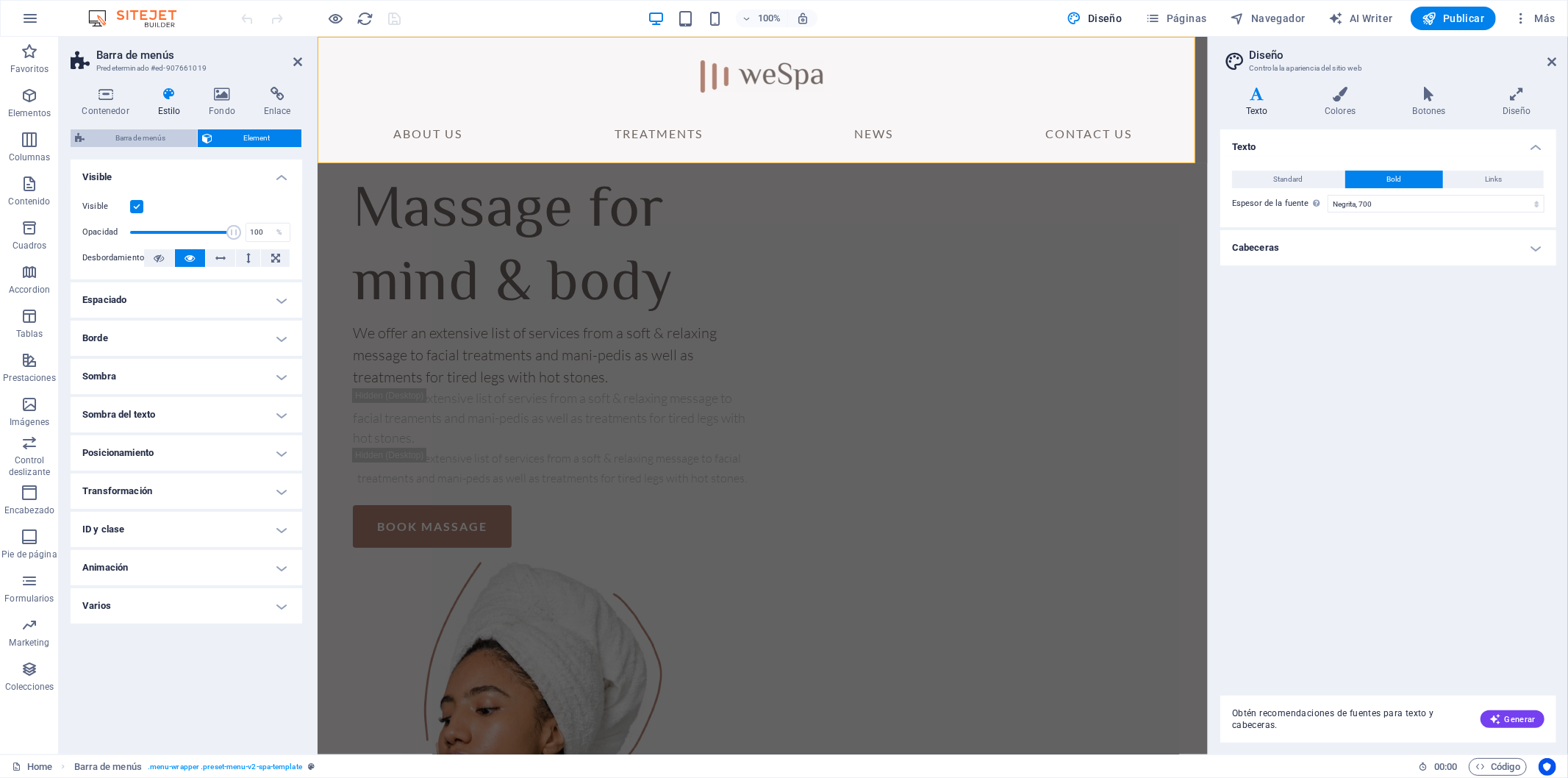
click at [139, 135] on span "Barra de menús" at bounding box center [140, 138] width 104 height 18
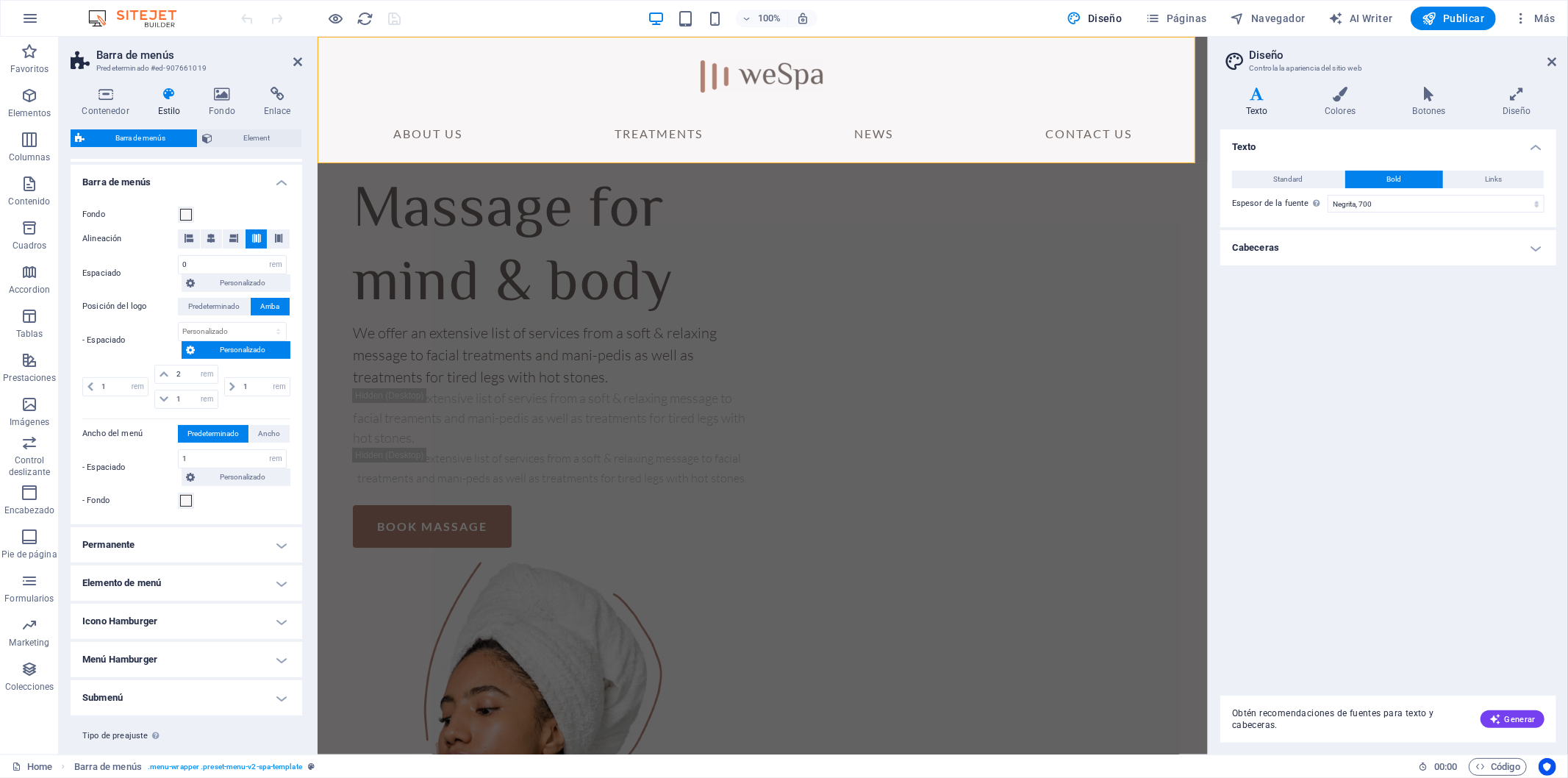
scroll to position [275, 0]
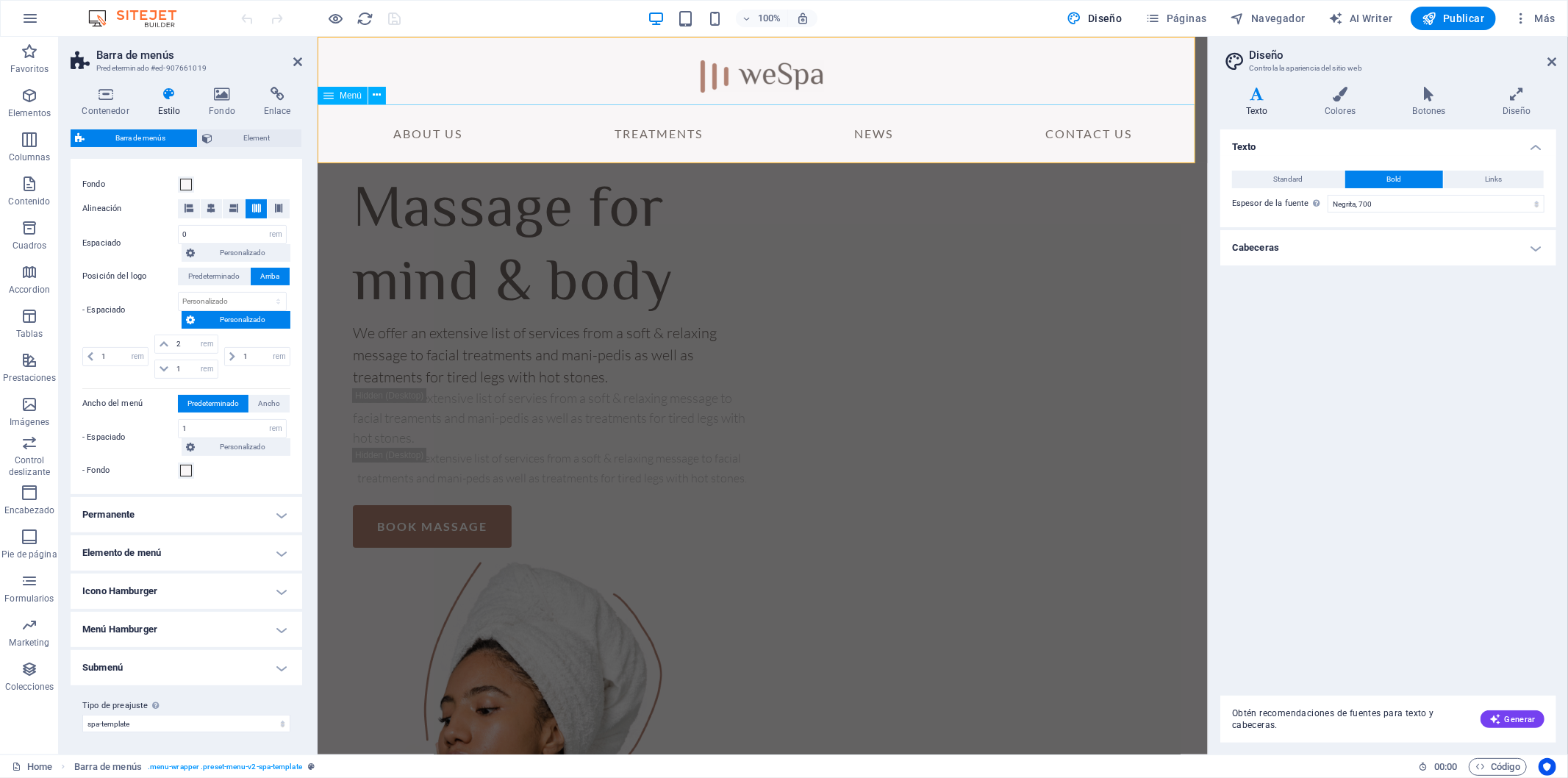
click at [437, 135] on nav "About Us Treatments News Contact Us" at bounding box center [762, 133] width 890 height 59
click at [378, 96] on icon at bounding box center [377, 95] width 8 height 16
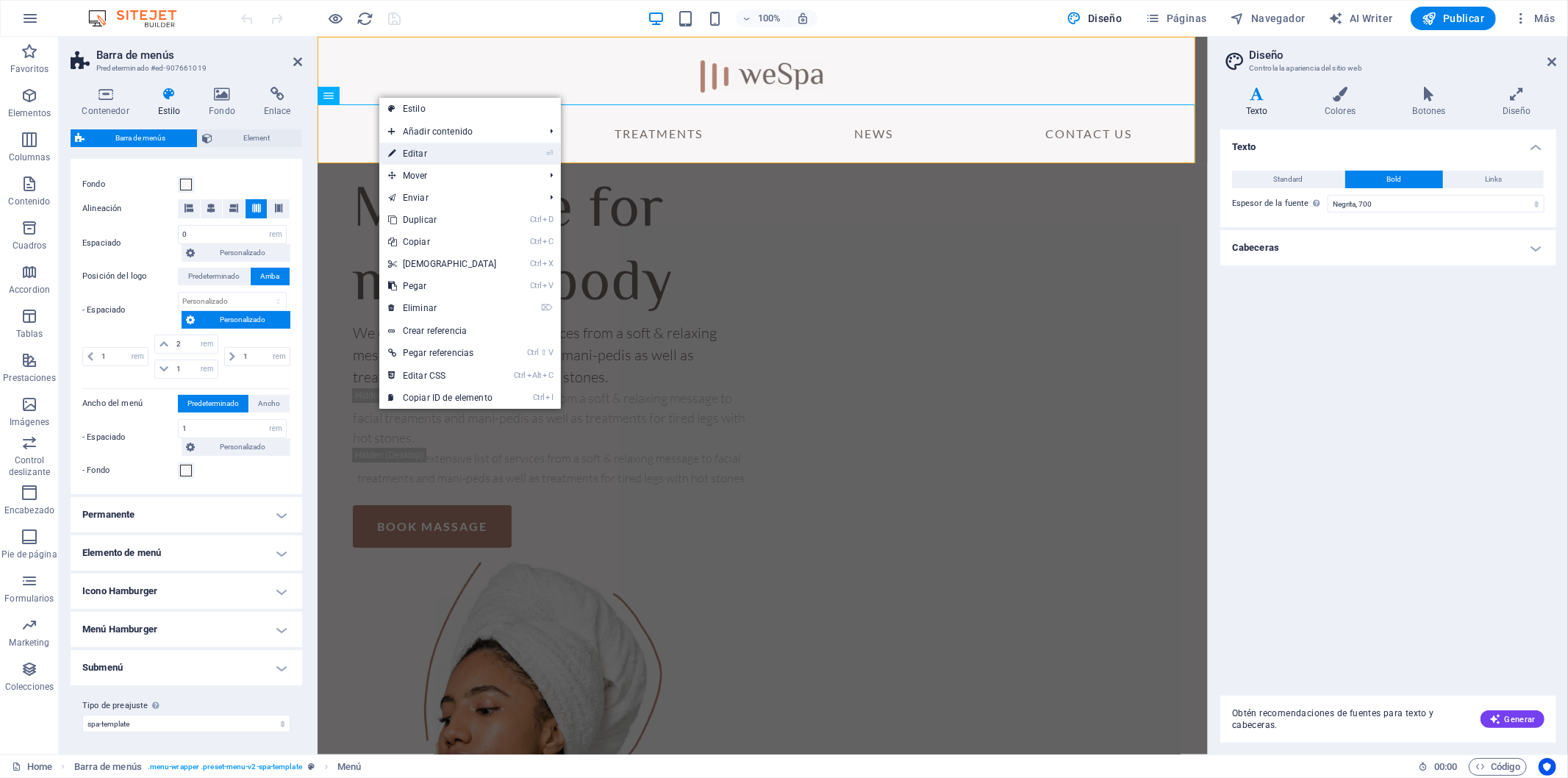
click at [445, 145] on link "⏎ Editar" at bounding box center [443, 154] width 127 height 22
select select "1"
select select
select select "2"
select select
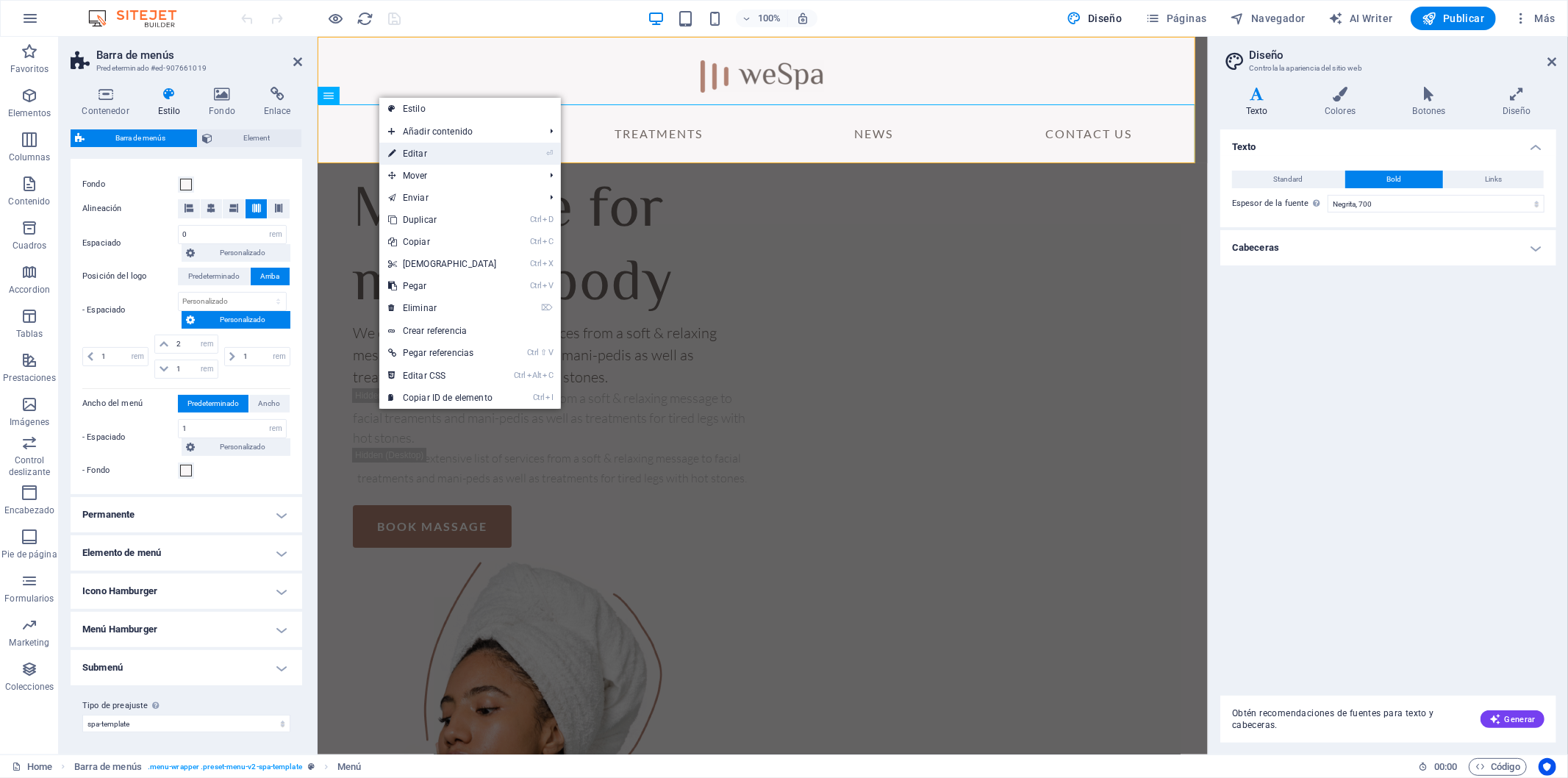
select select "3"
select select
select select "4"
select select
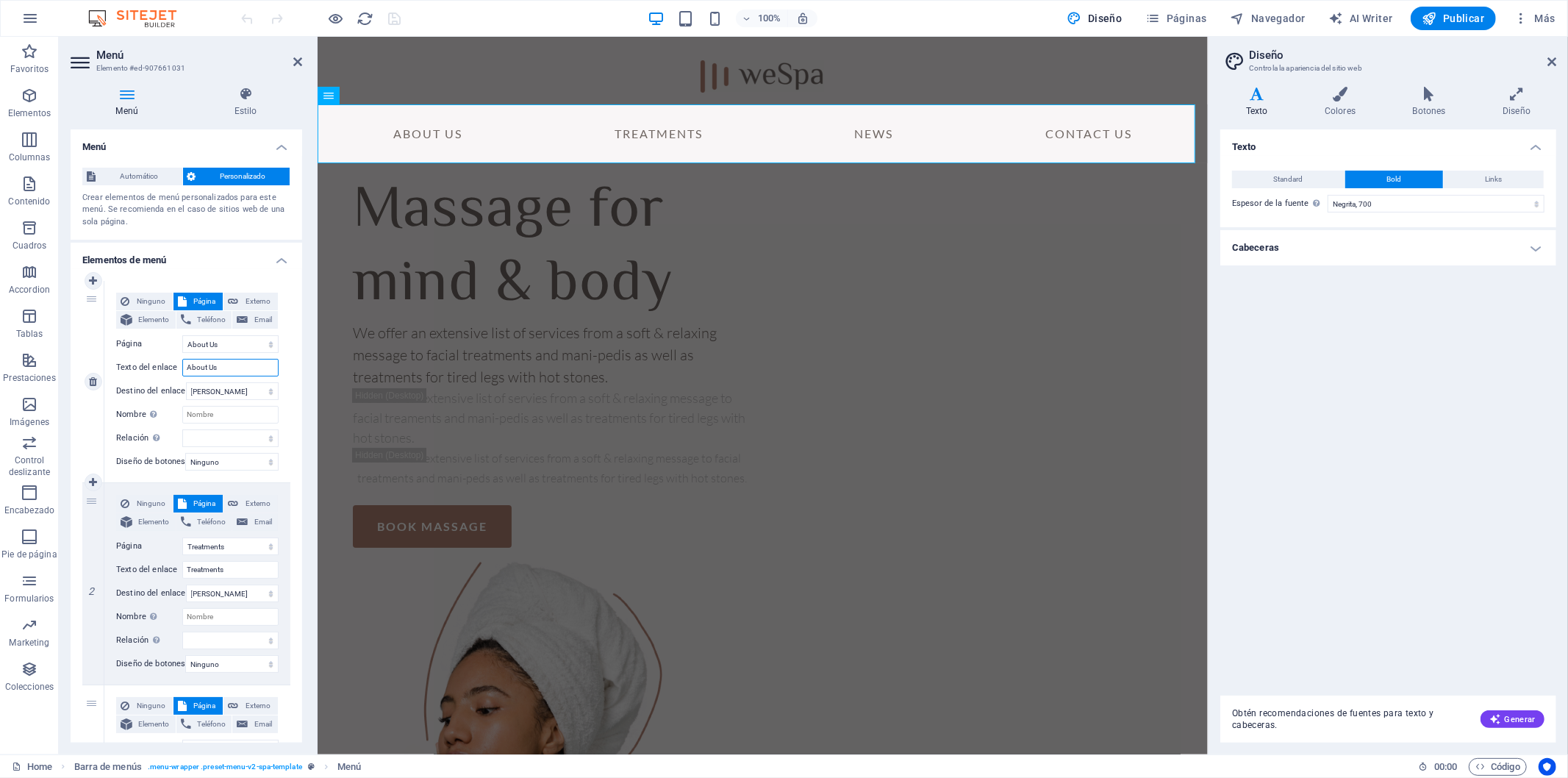
click at [232, 371] on input "About Us" at bounding box center [230, 368] width 96 height 18
drag, startPoint x: 242, startPoint y: 370, endPoint x: 75, endPoint y: 351, distance: 168.1
click at [75, 353] on div "1 Ninguno Página Externo Elemento Teléfono Email Página Home About Us Treatment…" at bounding box center [186, 685] width 231 height 832
type input "N"
select select
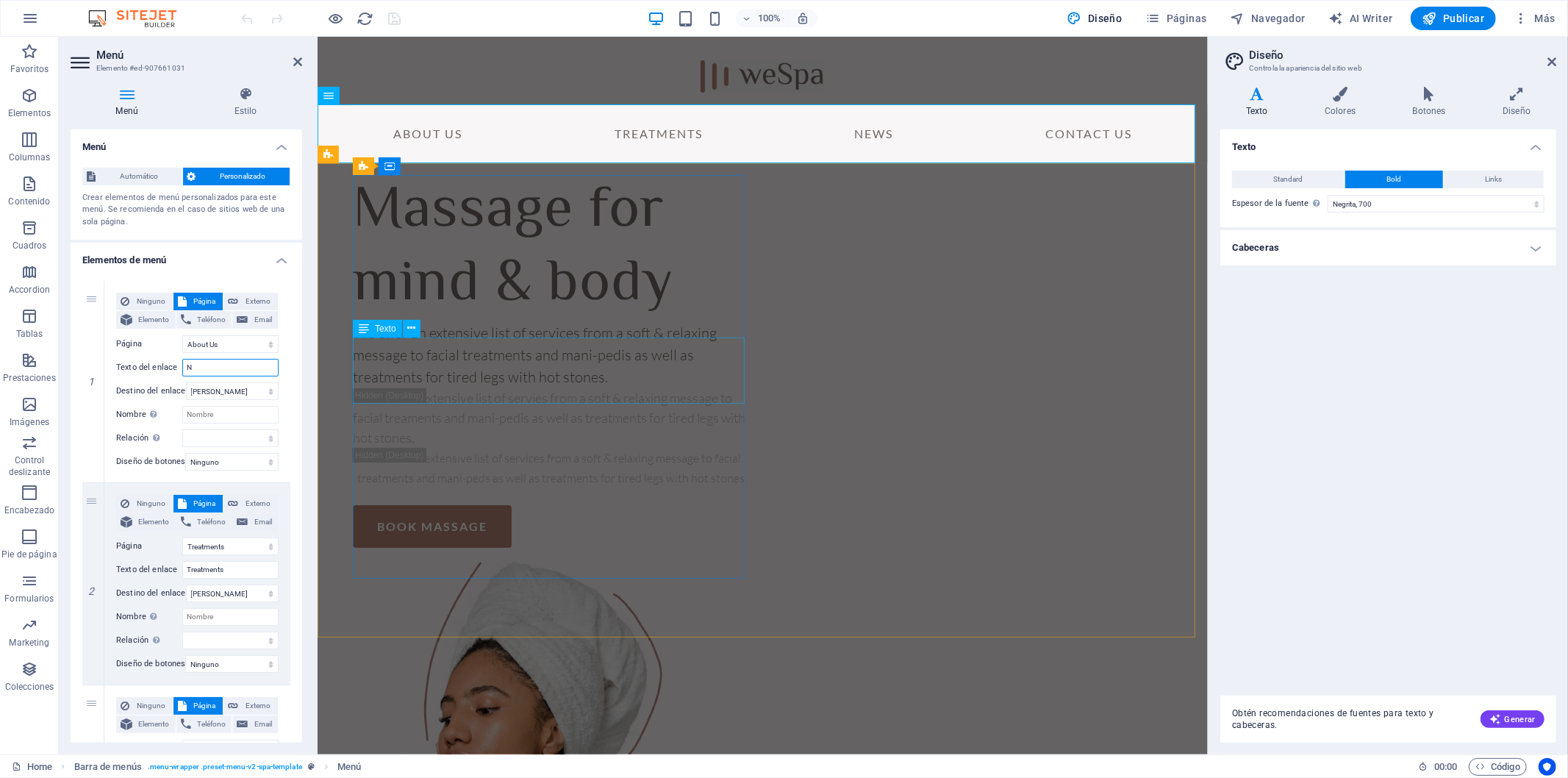
select select
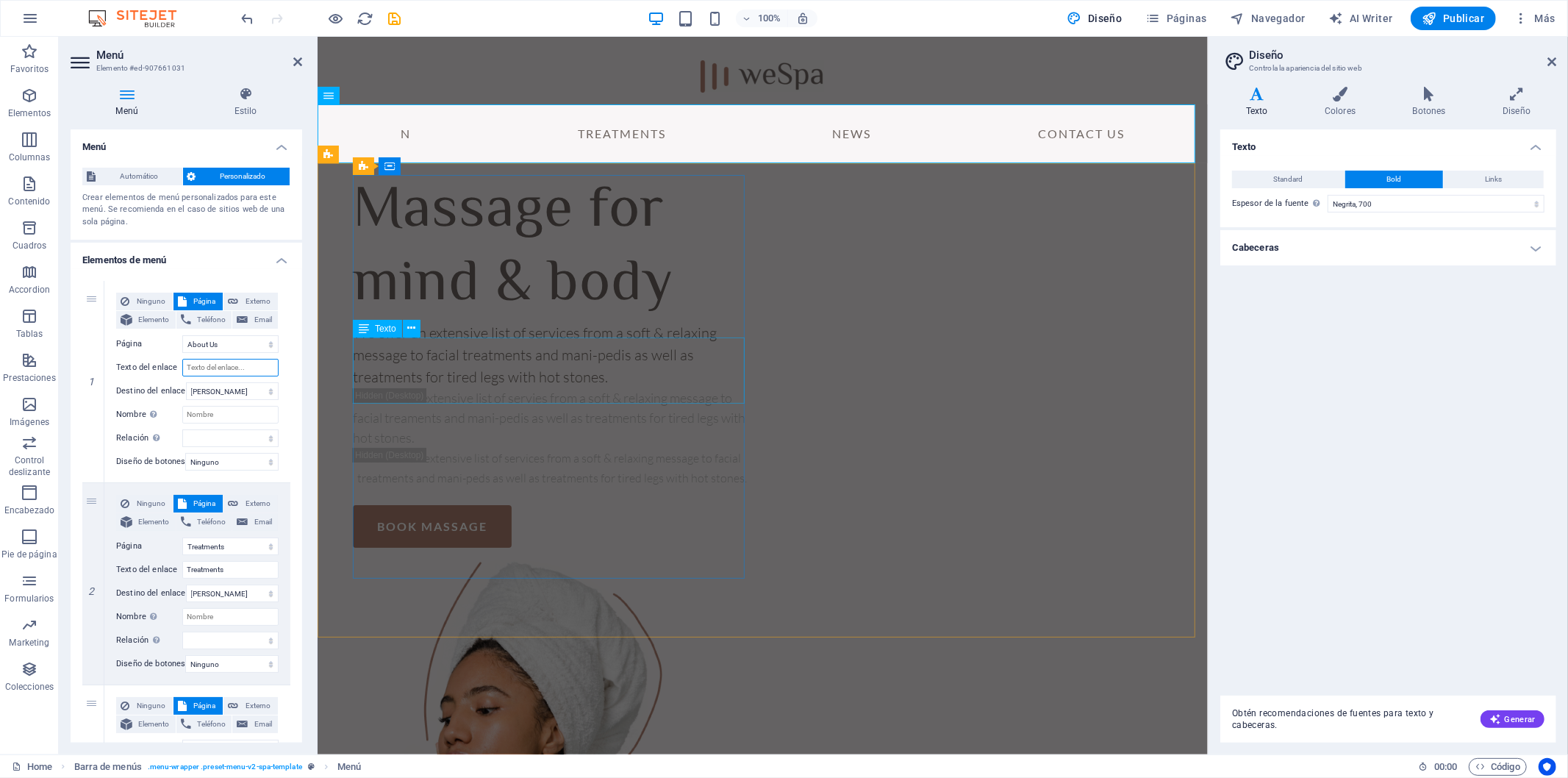
select select
type input "About Us"
select select
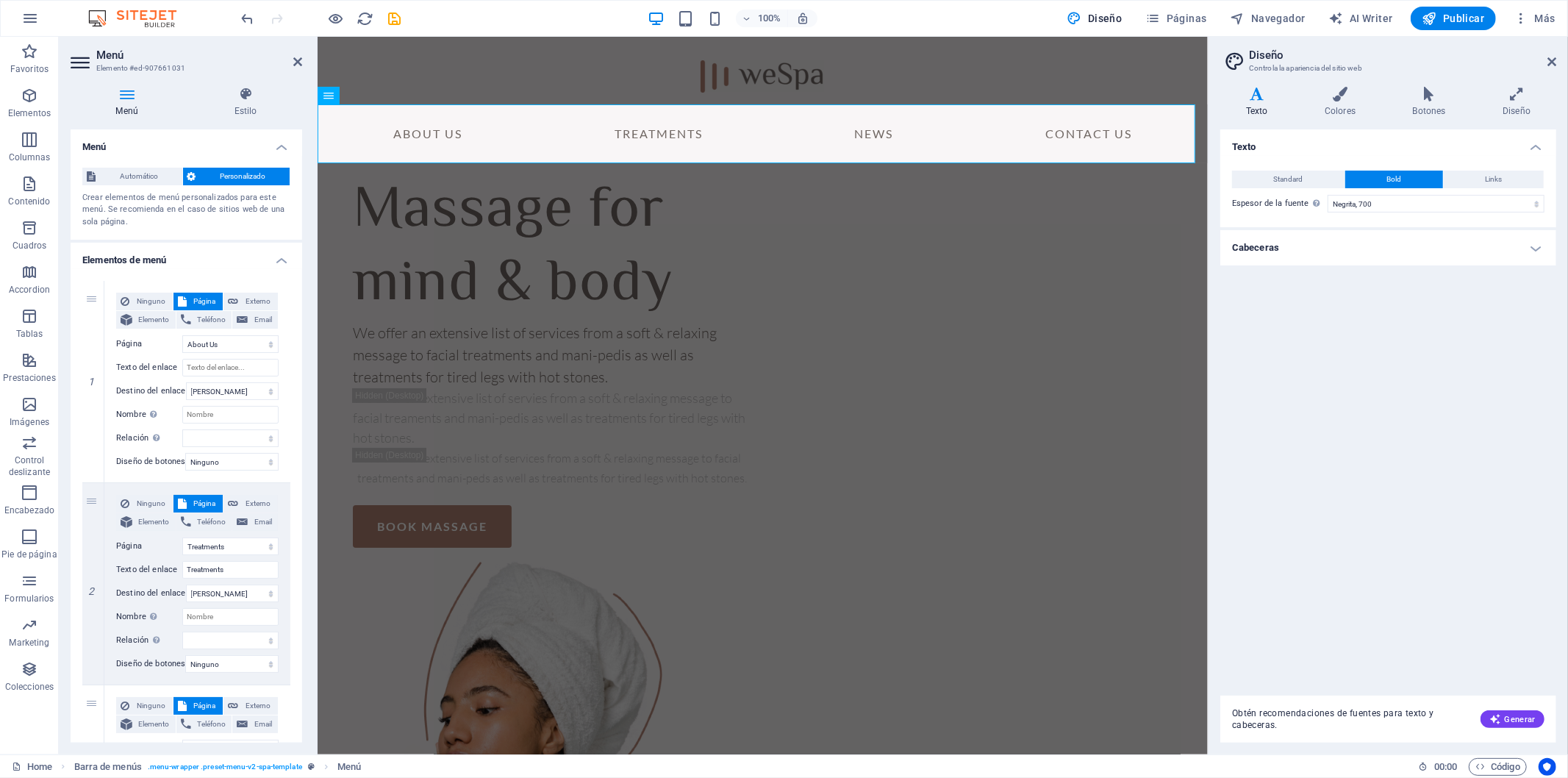
select select
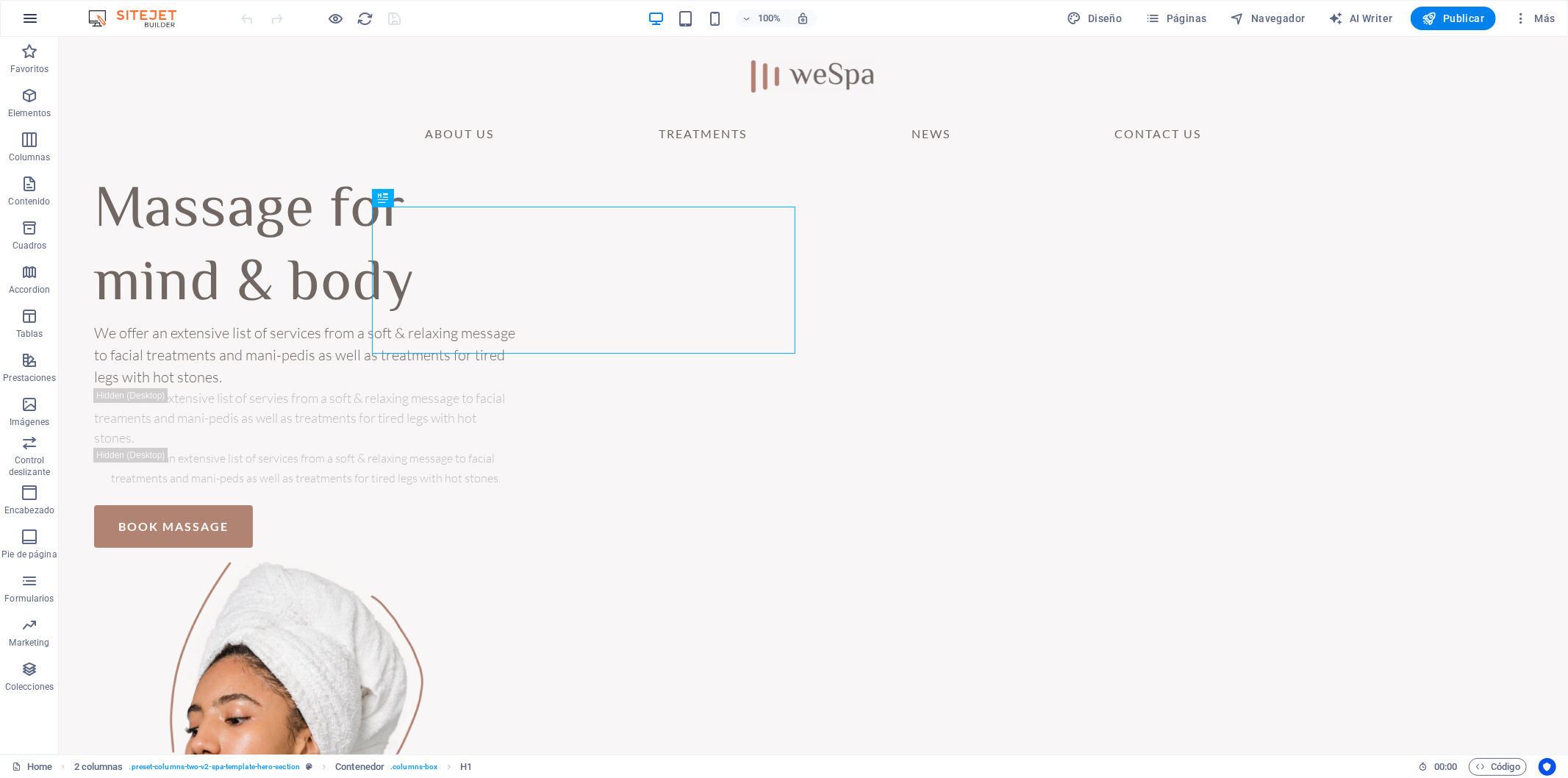
click at [31, 16] on icon "button" at bounding box center [31, 19] width 18 height 18
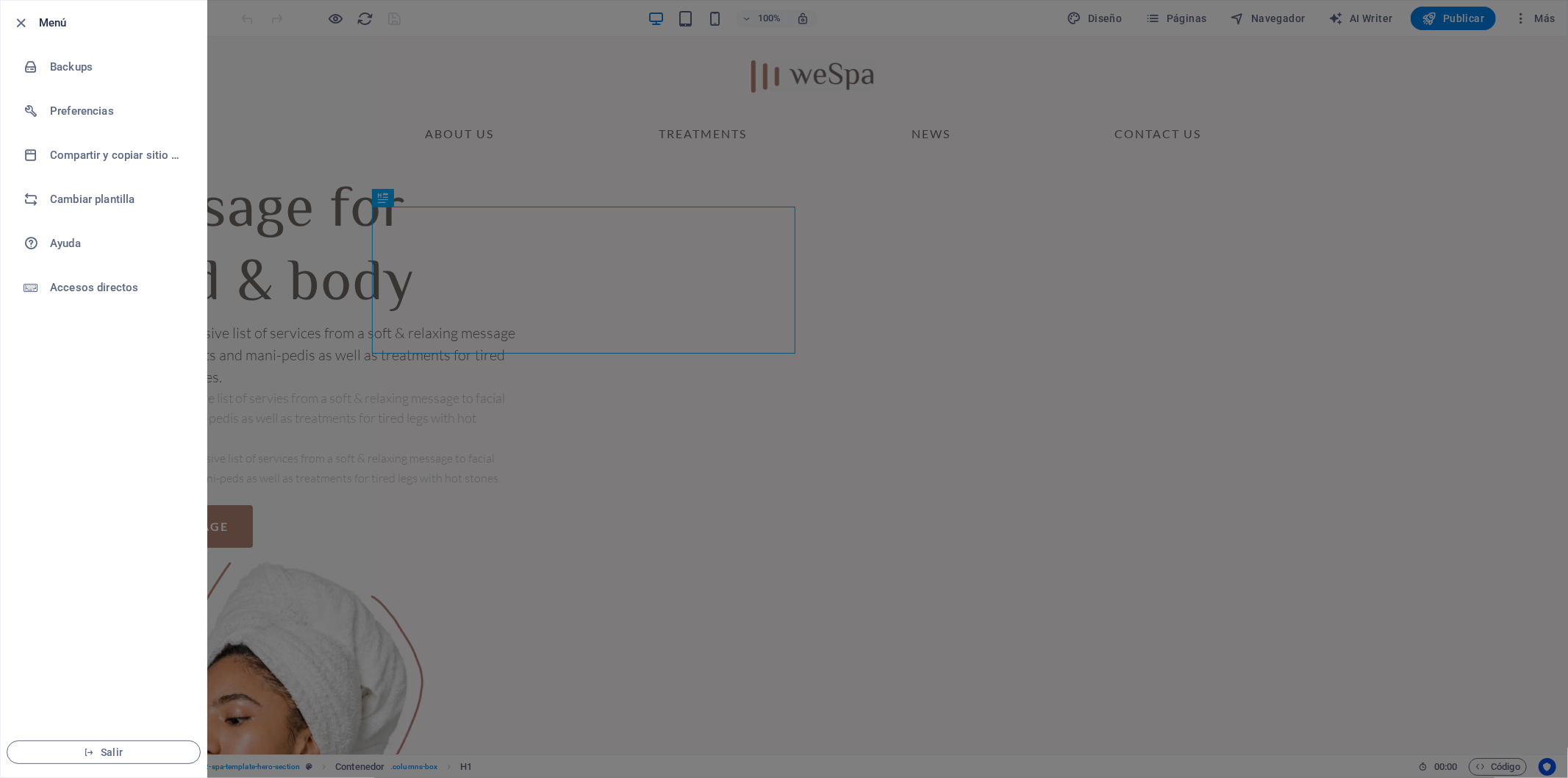
click at [288, 133] on div at bounding box center [784, 389] width 1568 height 778
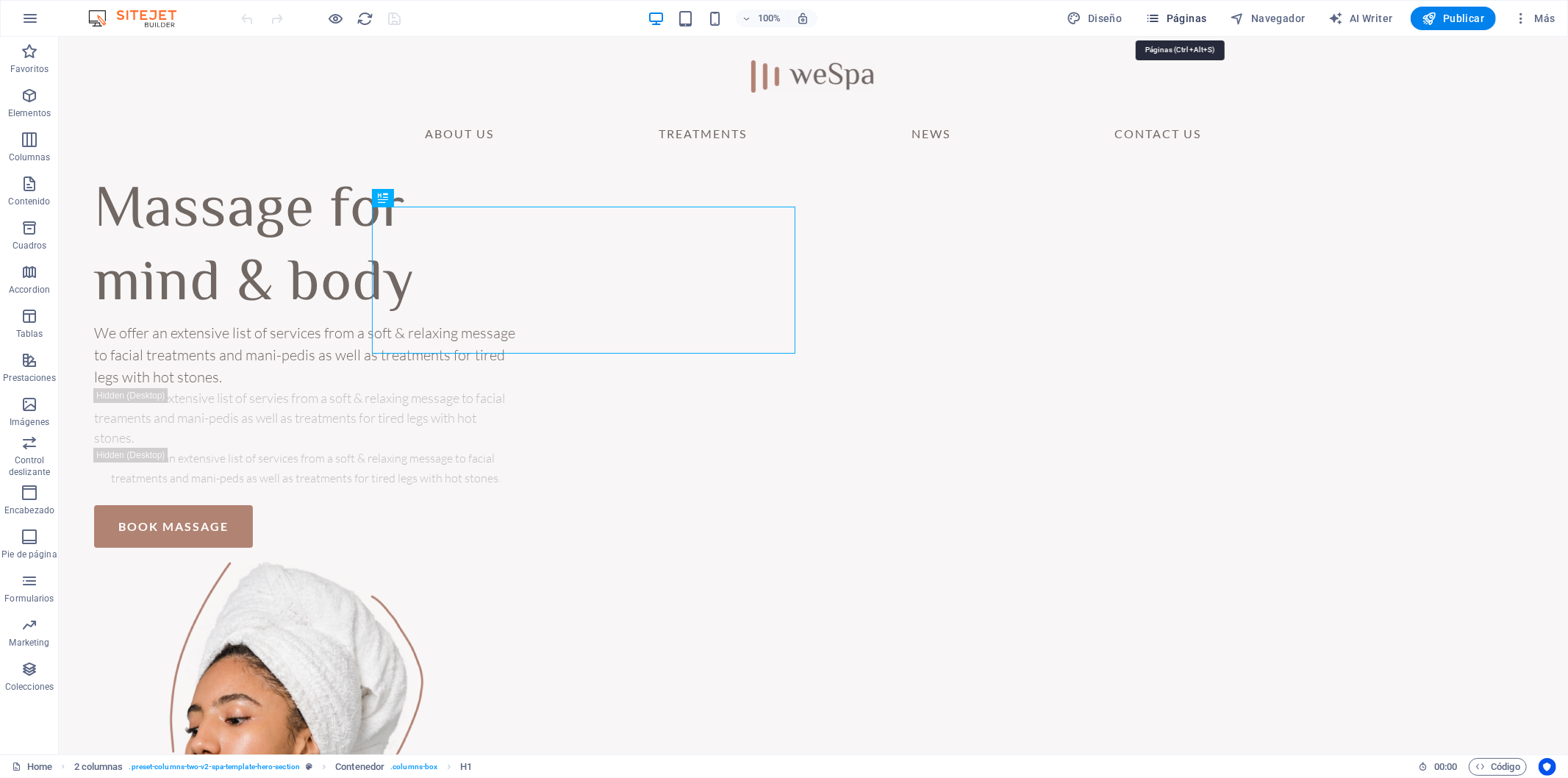
click at [1175, 17] on span "Páginas" at bounding box center [1176, 19] width 61 height 15
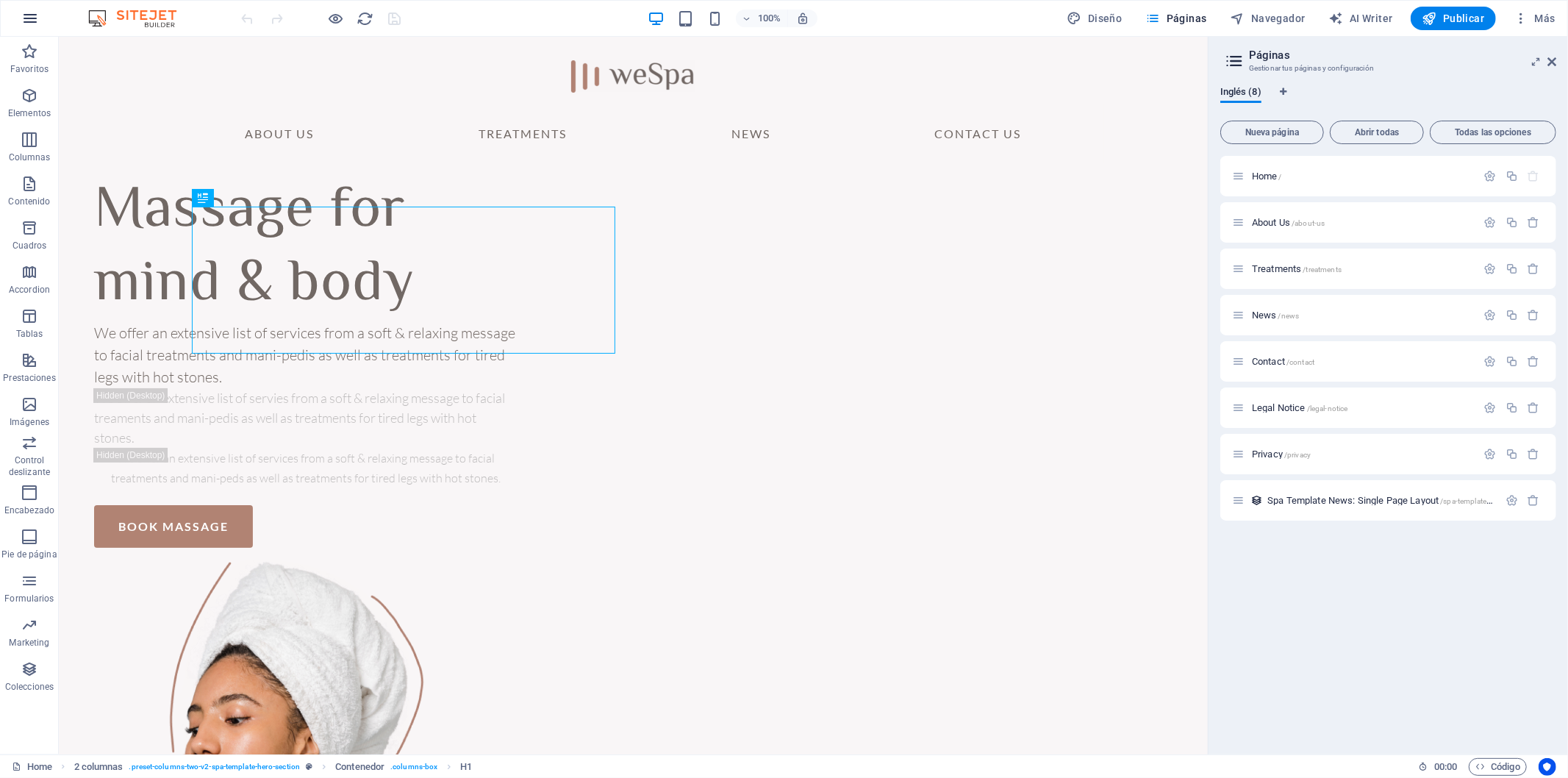
click at [33, 23] on icon "button" at bounding box center [31, 19] width 18 height 18
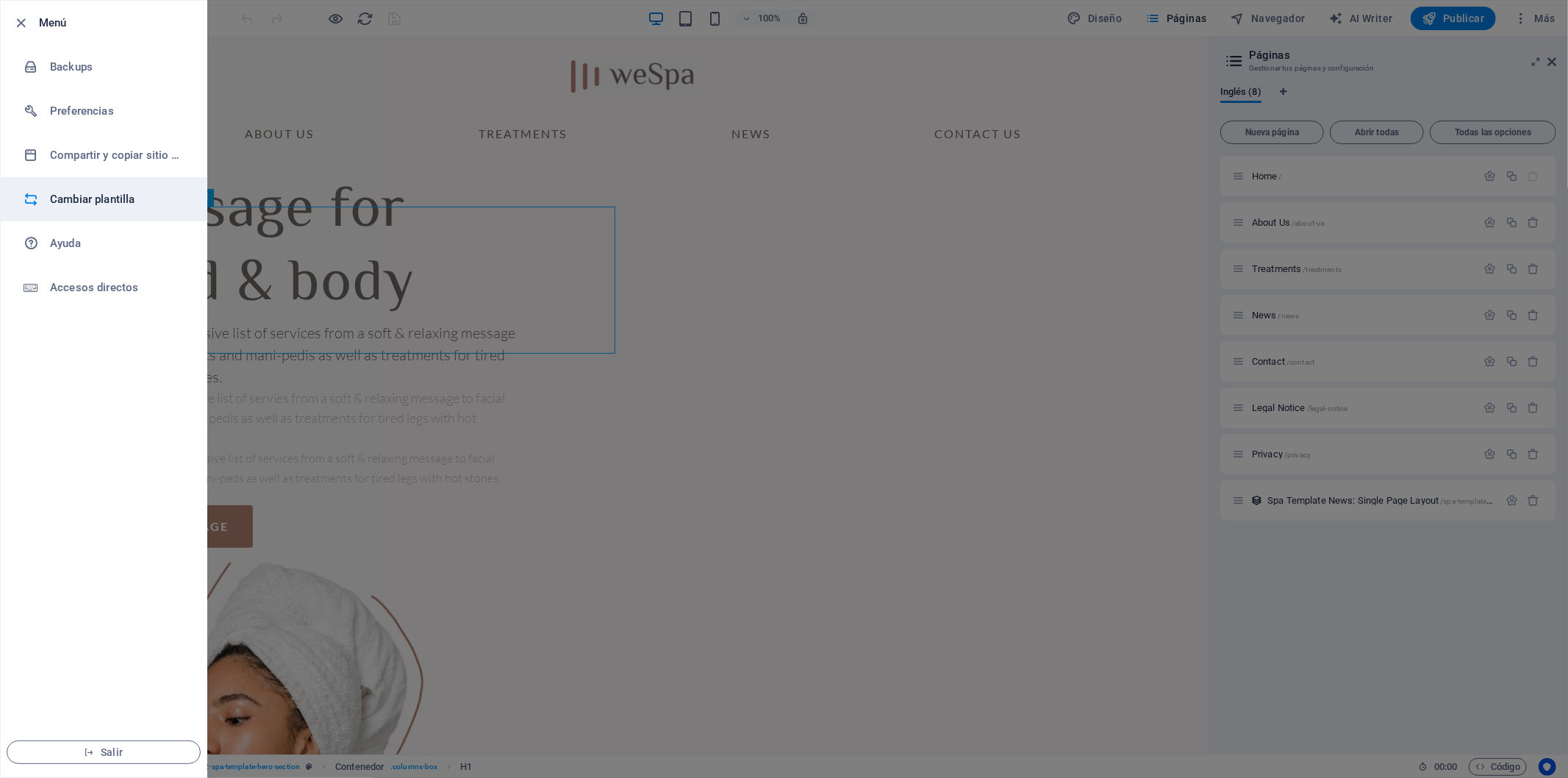
click at [98, 186] on li "Cambiar plantilla" at bounding box center [104, 199] width 206 height 44
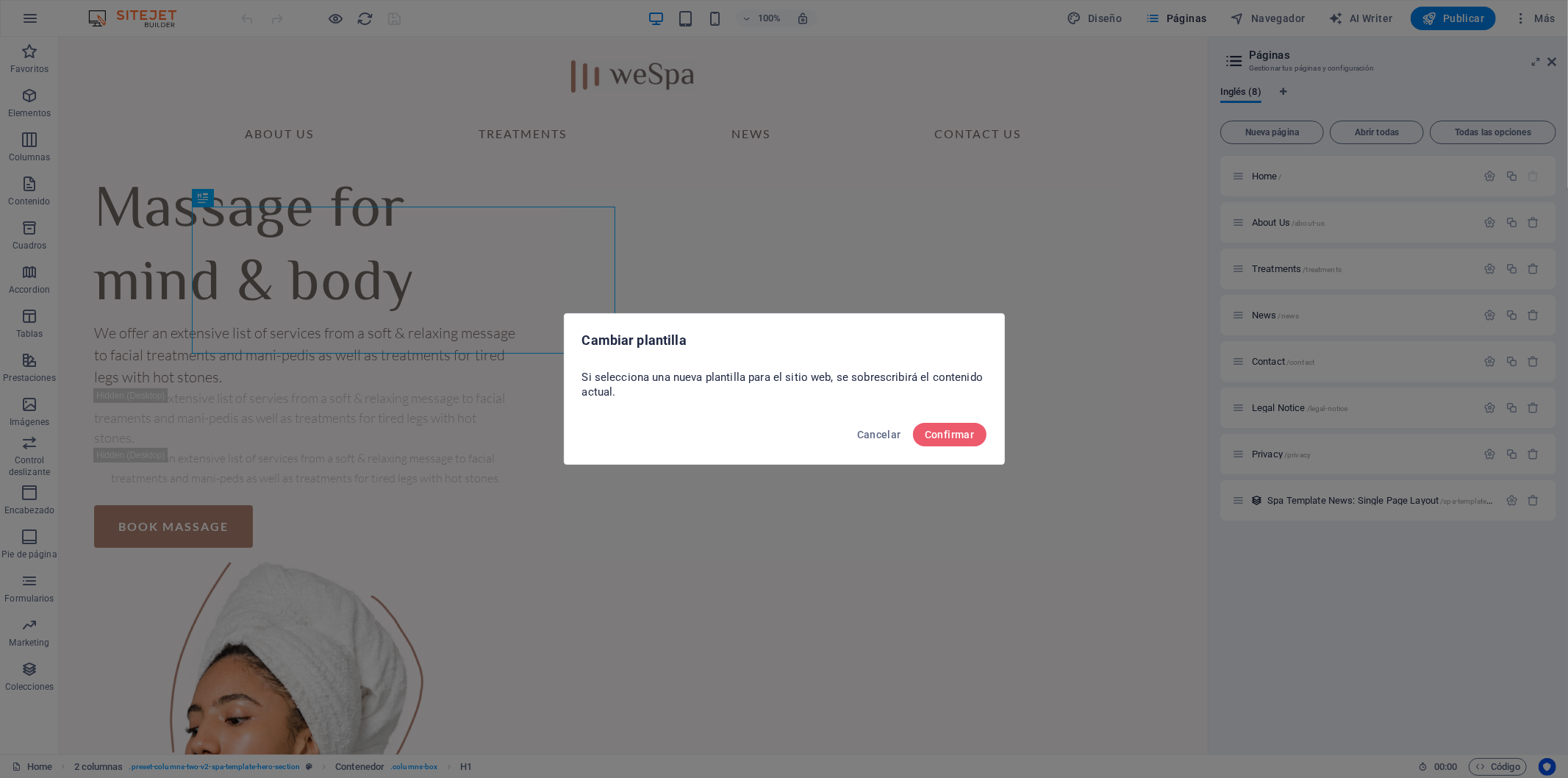
click at [1090, 250] on div "Cambiar plantilla Si selecciona una nueva plantilla para el sitio web, se sobre…" at bounding box center [784, 389] width 1568 height 778
click at [876, 437] on span "Cancelar" at bounding box center [879, 435] width 44 height 12
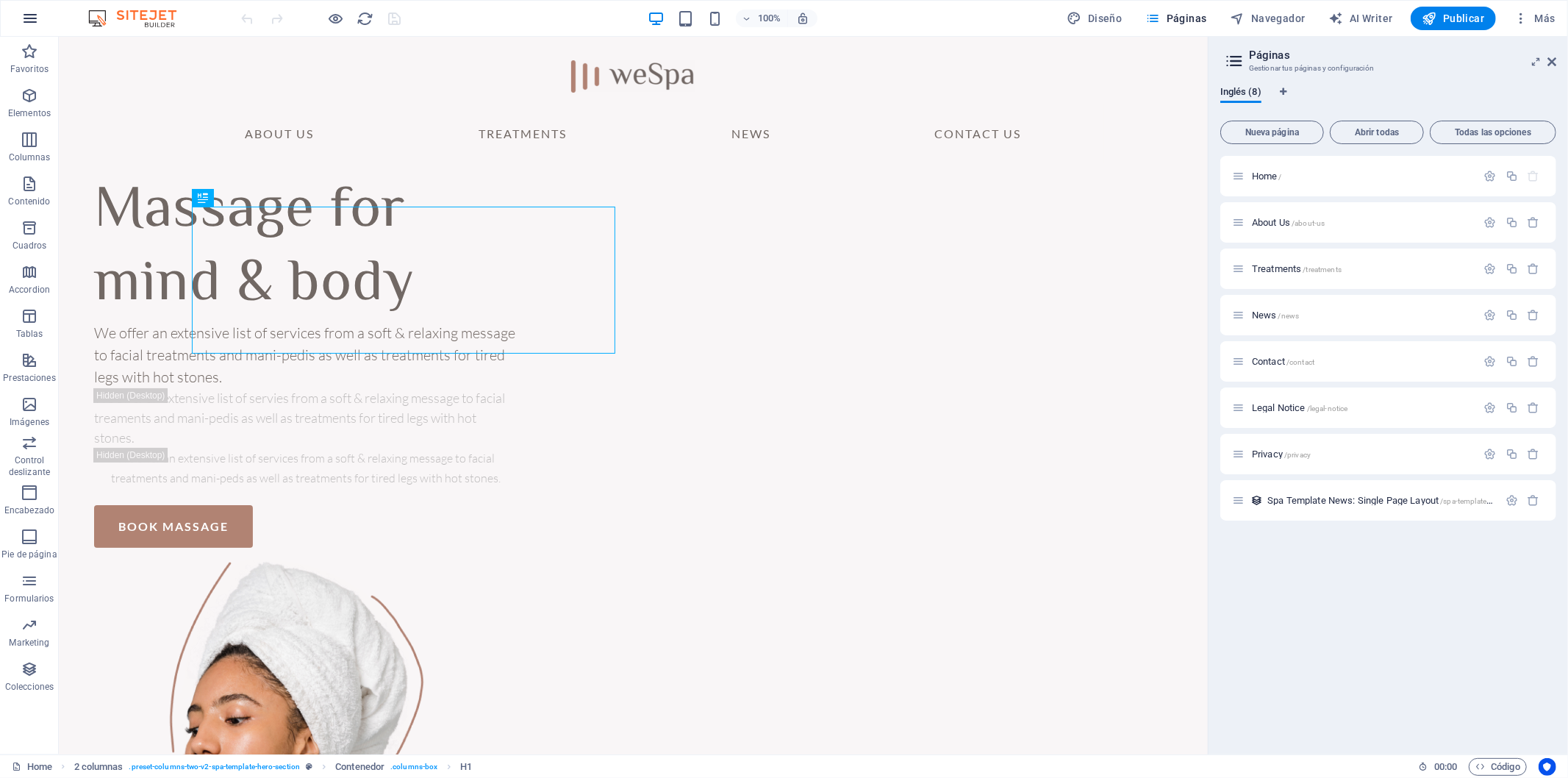
click at [31, 17] on icon "button" at bounding box center [31, 19] width 18 height 18
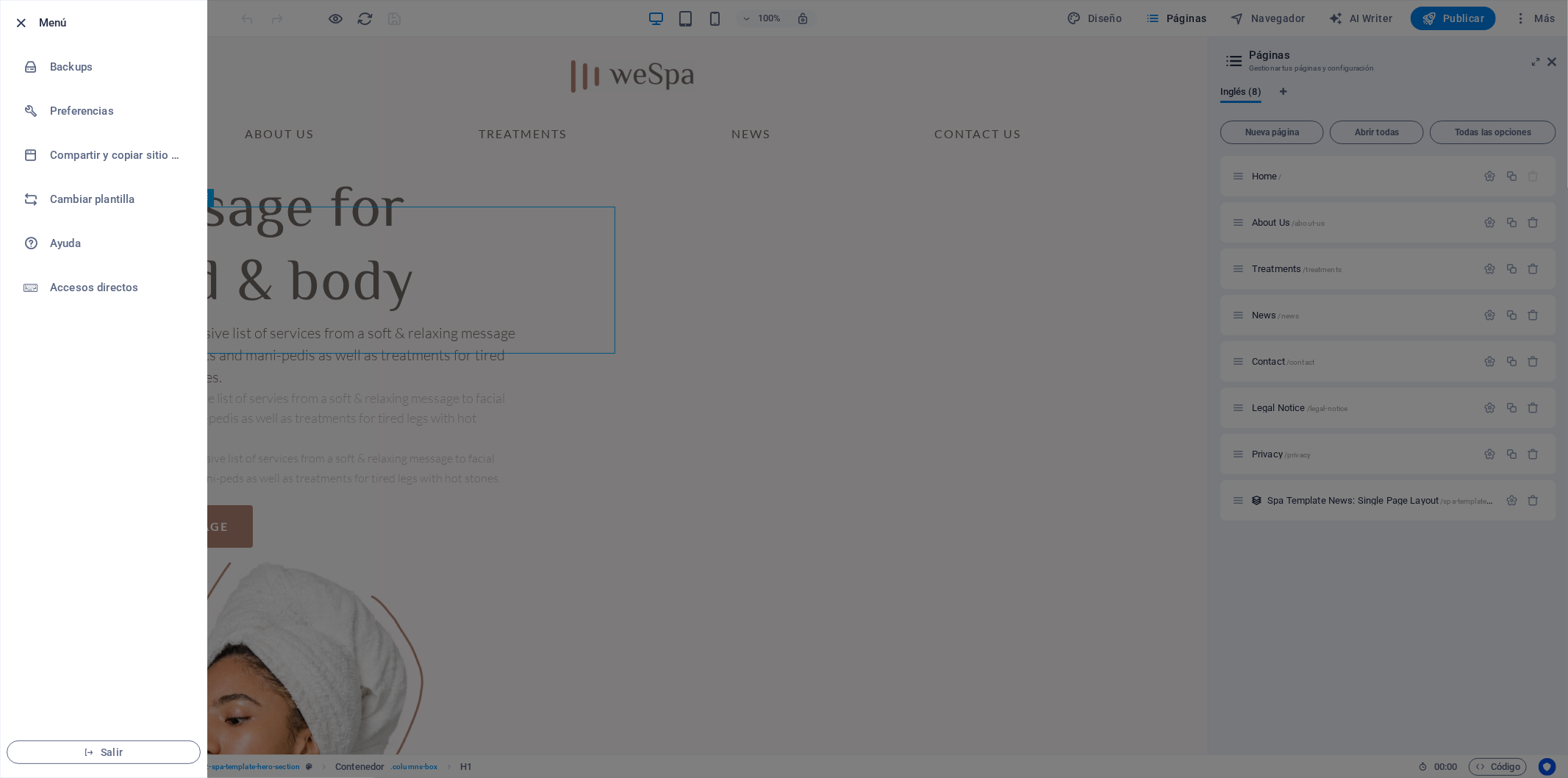
click at [25, 27] on icon "button" at bounding box center [22, 23] width 17 height 17
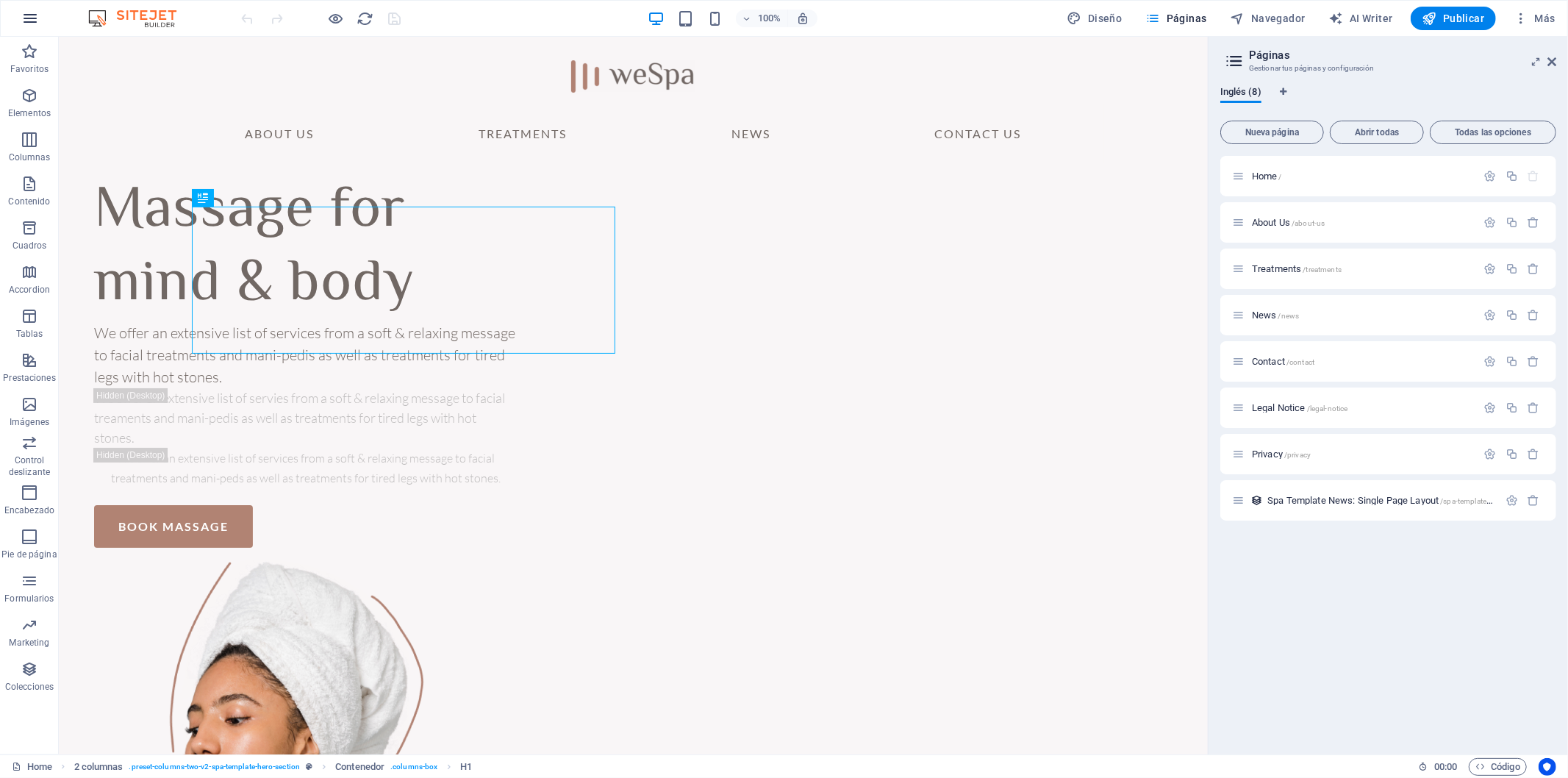
click at [37, 24] on icon "button" at bounding box center [31, 19] width 18 height 18
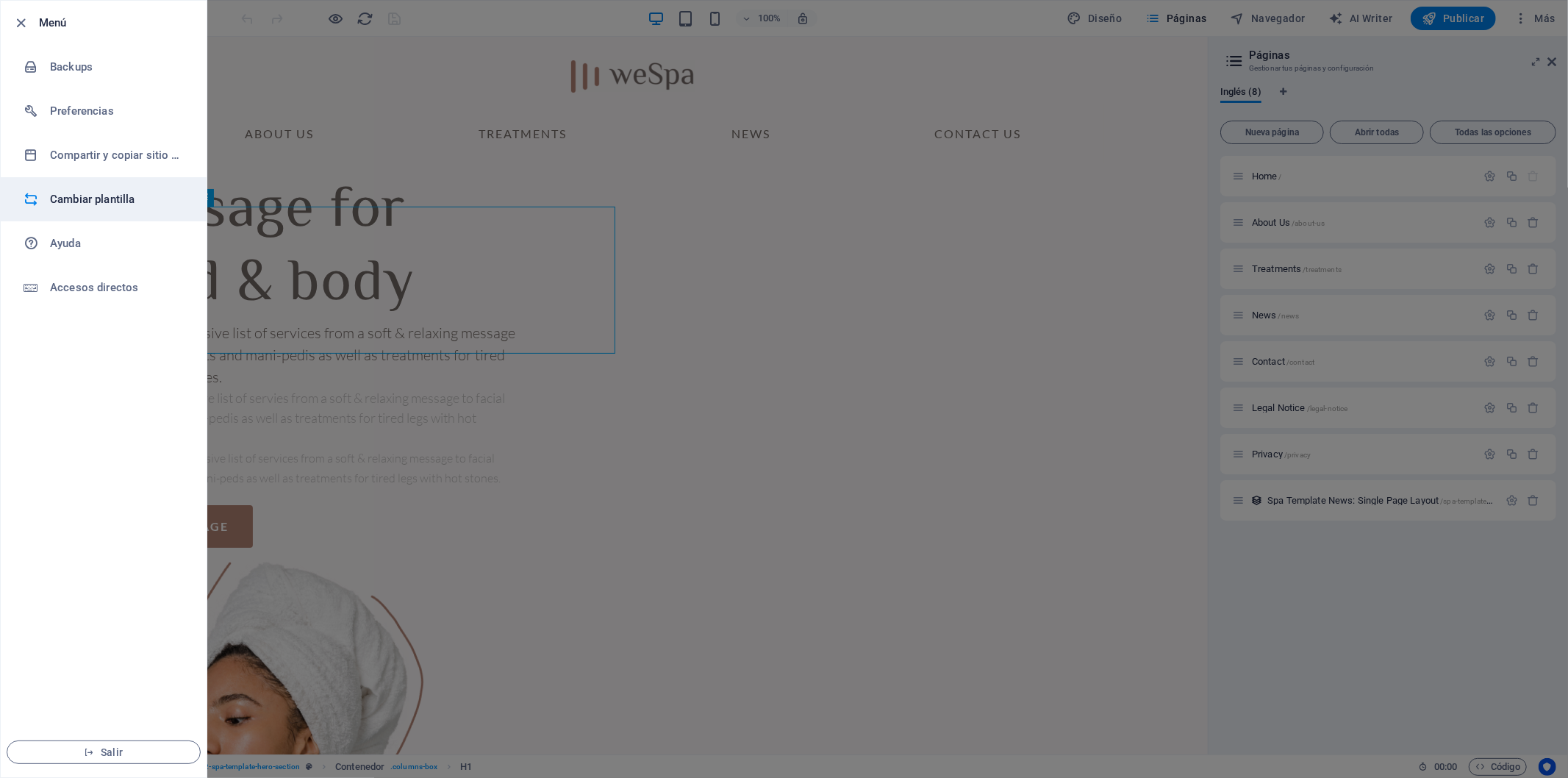
click at [78, 201] on h6 "Cambiar plantilla" at bounding box center [118, 199] width 136 height 18
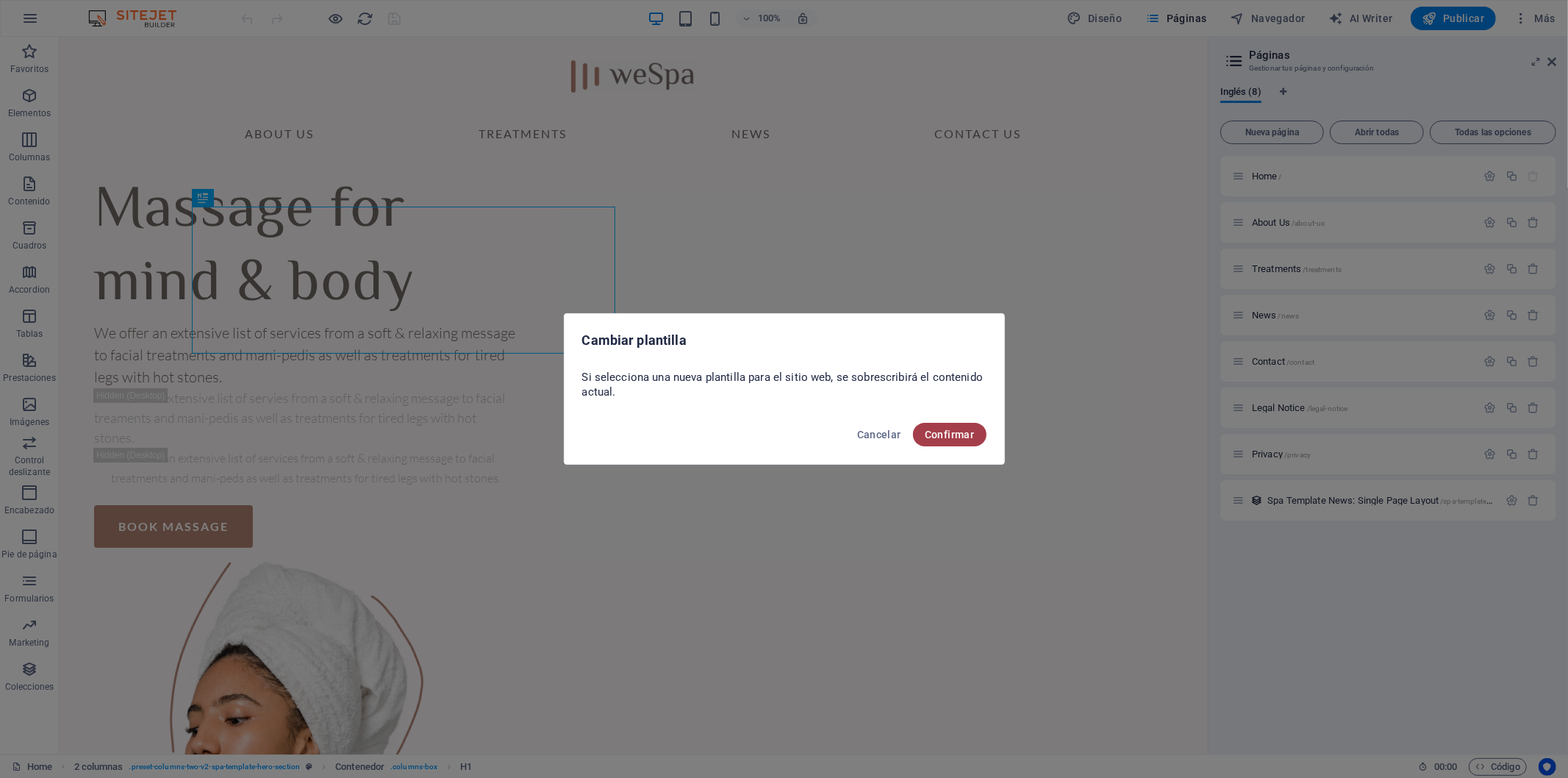
click at [953, 429] on span "Confirmar" at bounding box center [950, 435] width 50 height 12
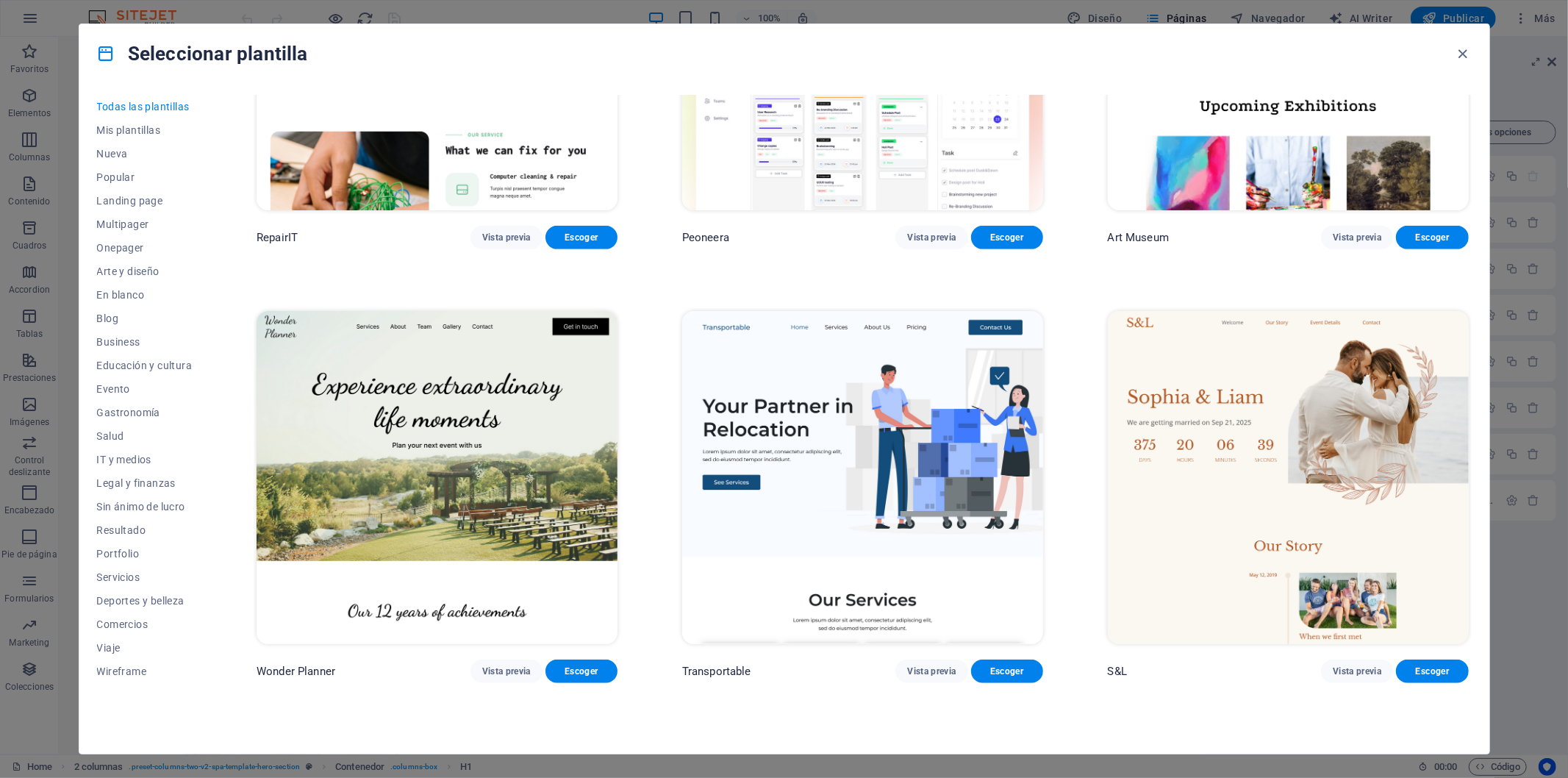
scroll to position [735, 0]
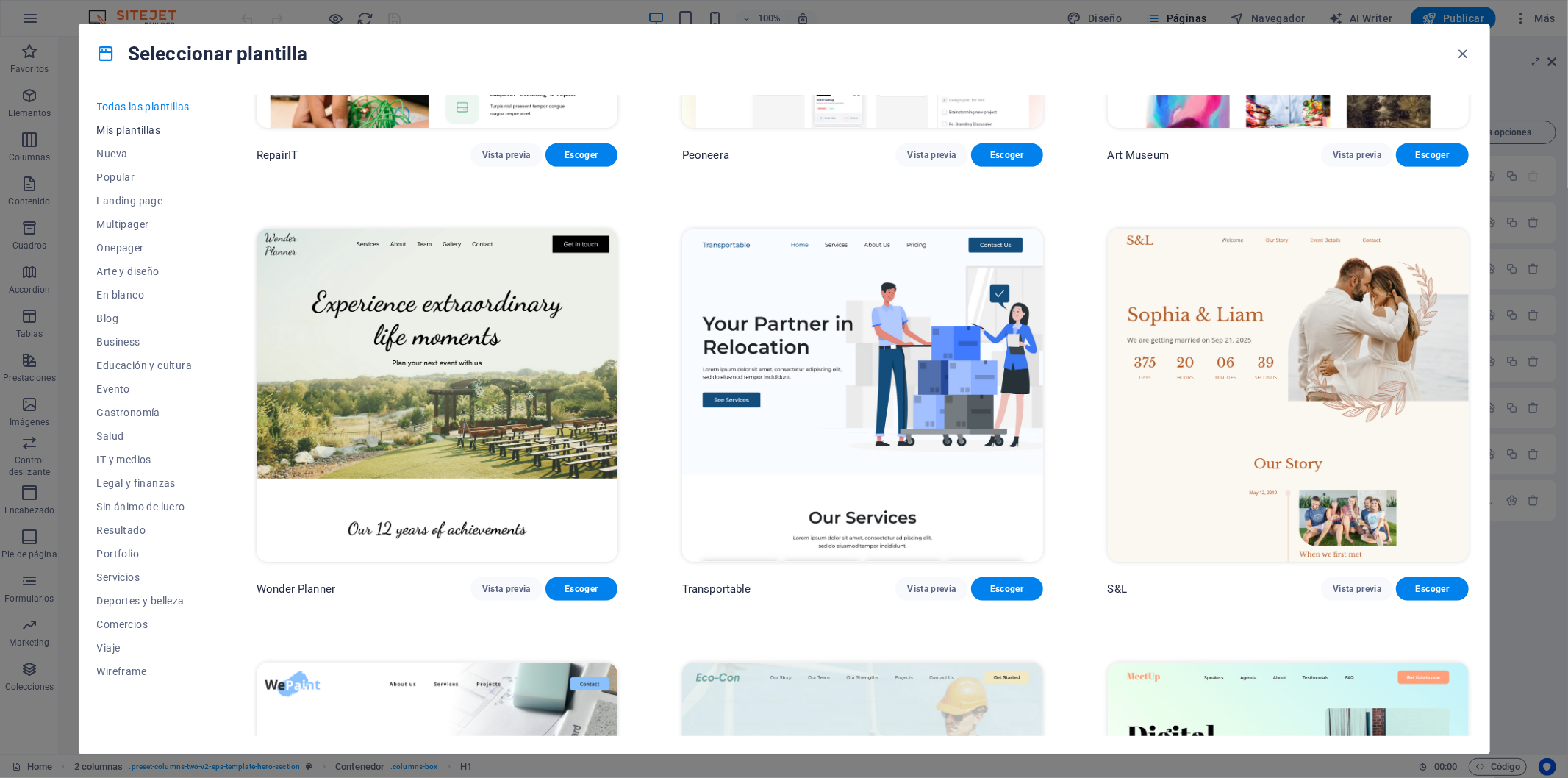
click at [133, 131] on span "Mis plantillas" at bounding box center [145, 131] width 95 height 12
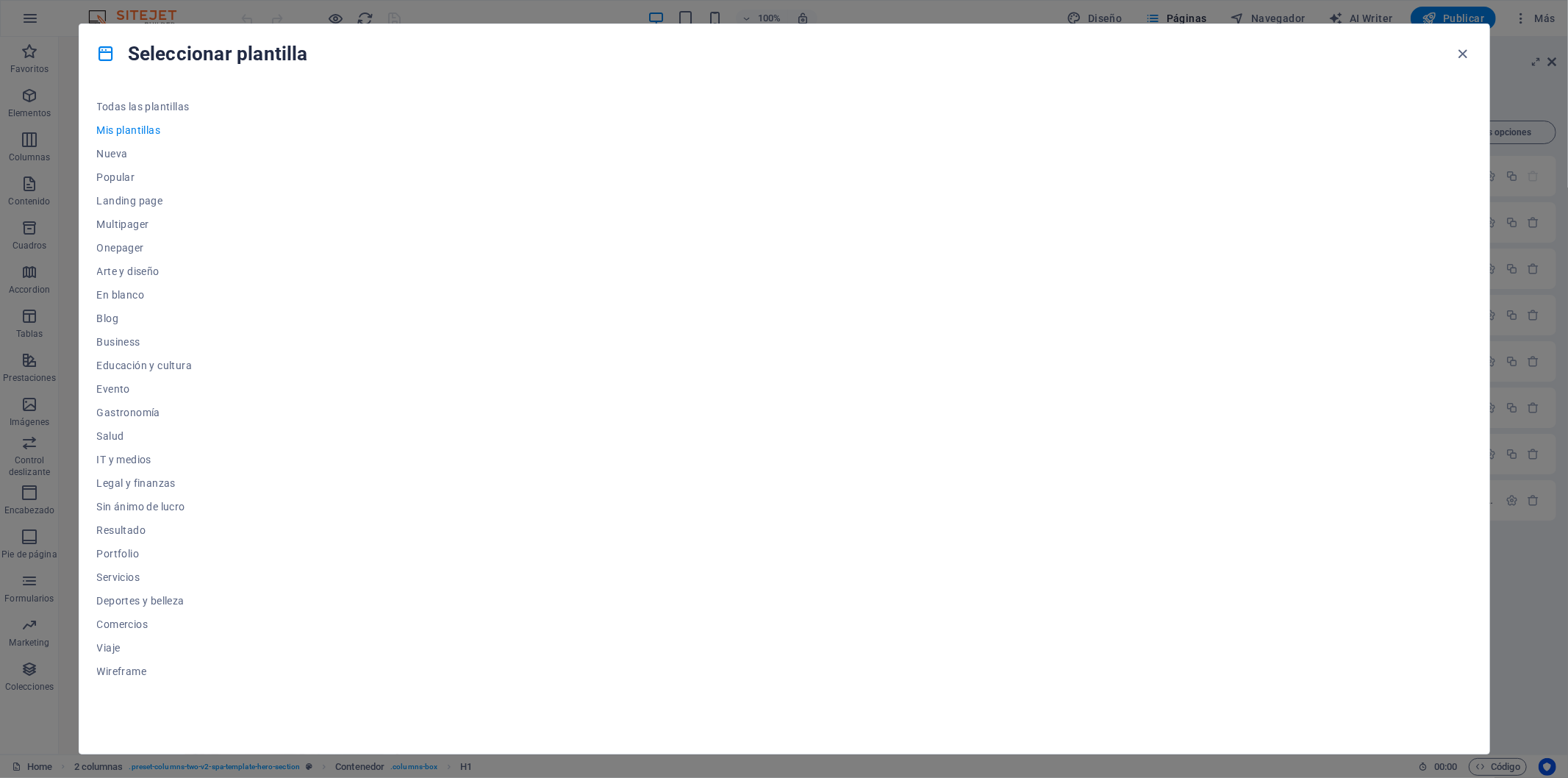
scroll to position [0, 0]
click at [109, 152] on span "Nueva" at bounding box center [145, 154] width 95 height 12
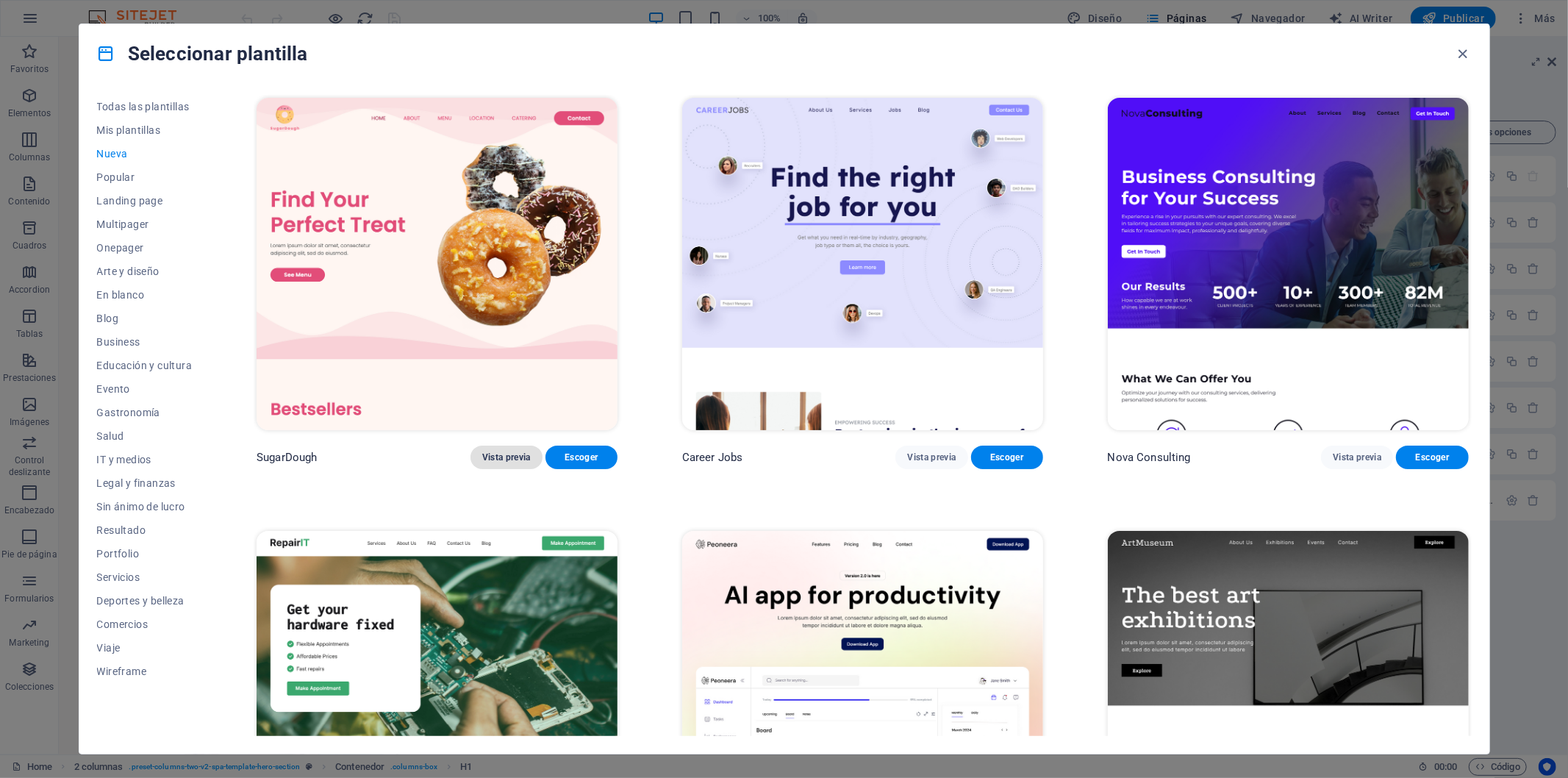
click at [504, 453] on span "Vista previa" at bounding box center [507, 457] width 48 height 12
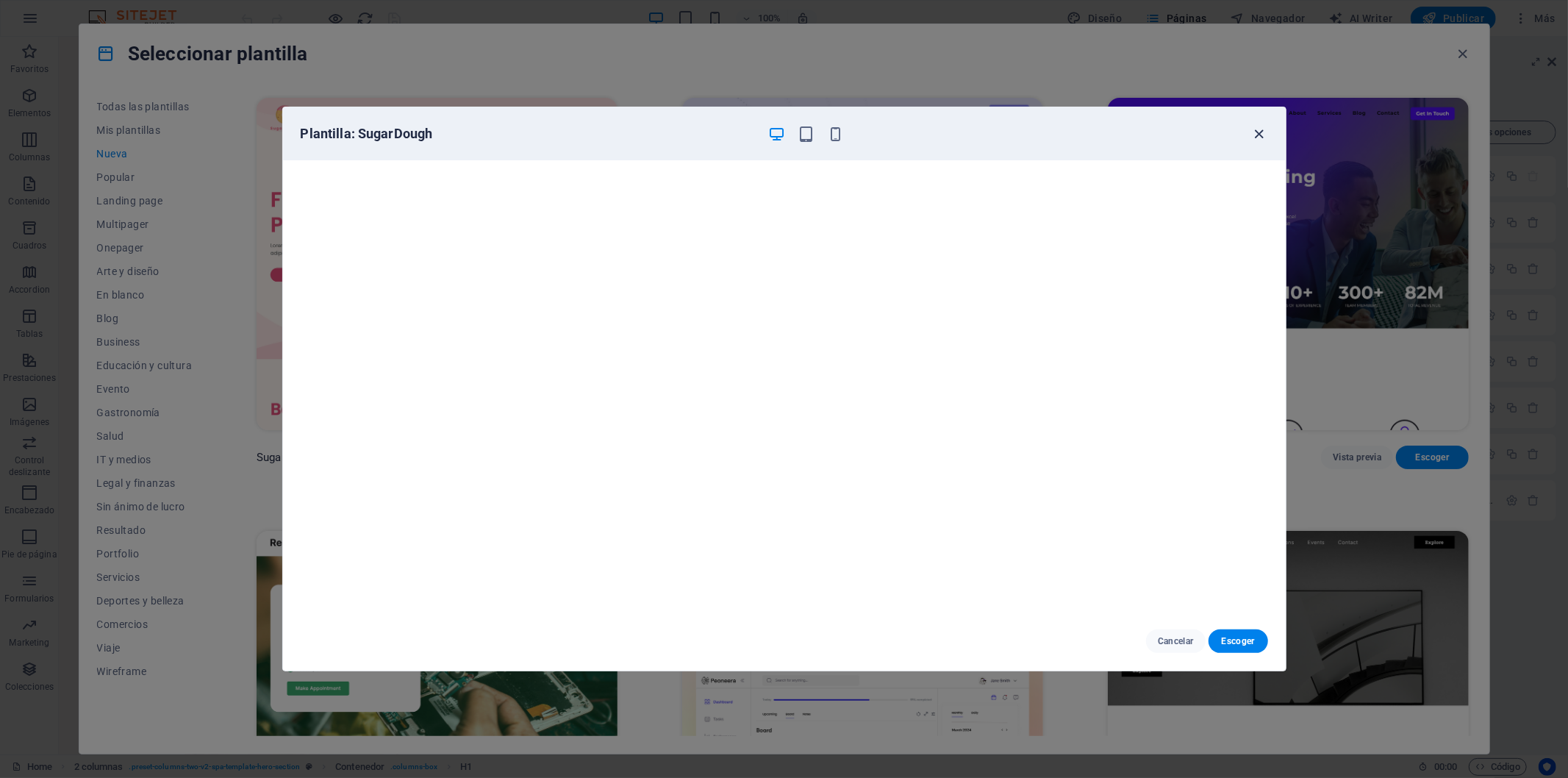
click at [1260, 130] on icon "button" at bounding box center [1258, 134] width 17 height 17
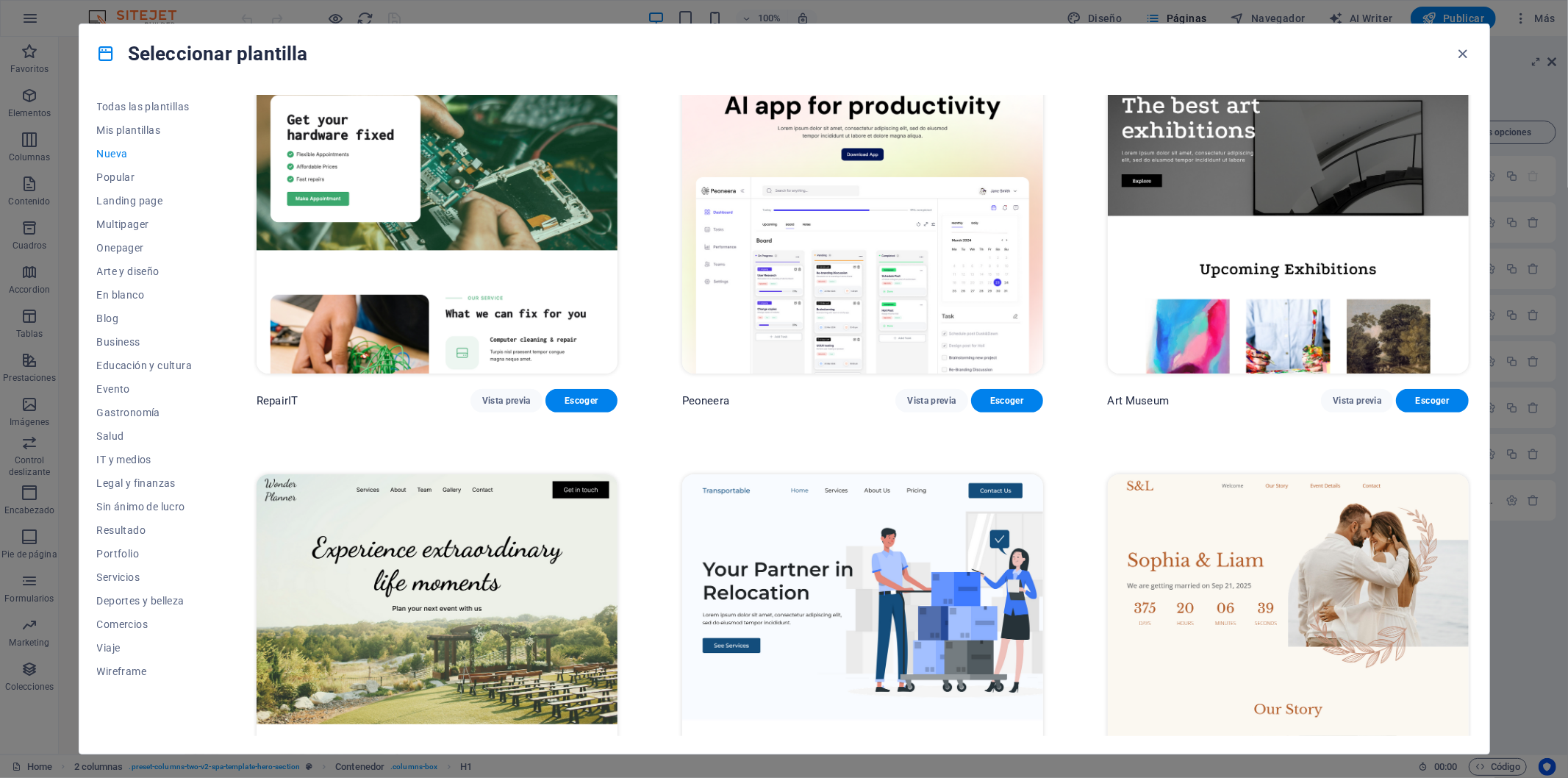
scroll to position [571, 0]
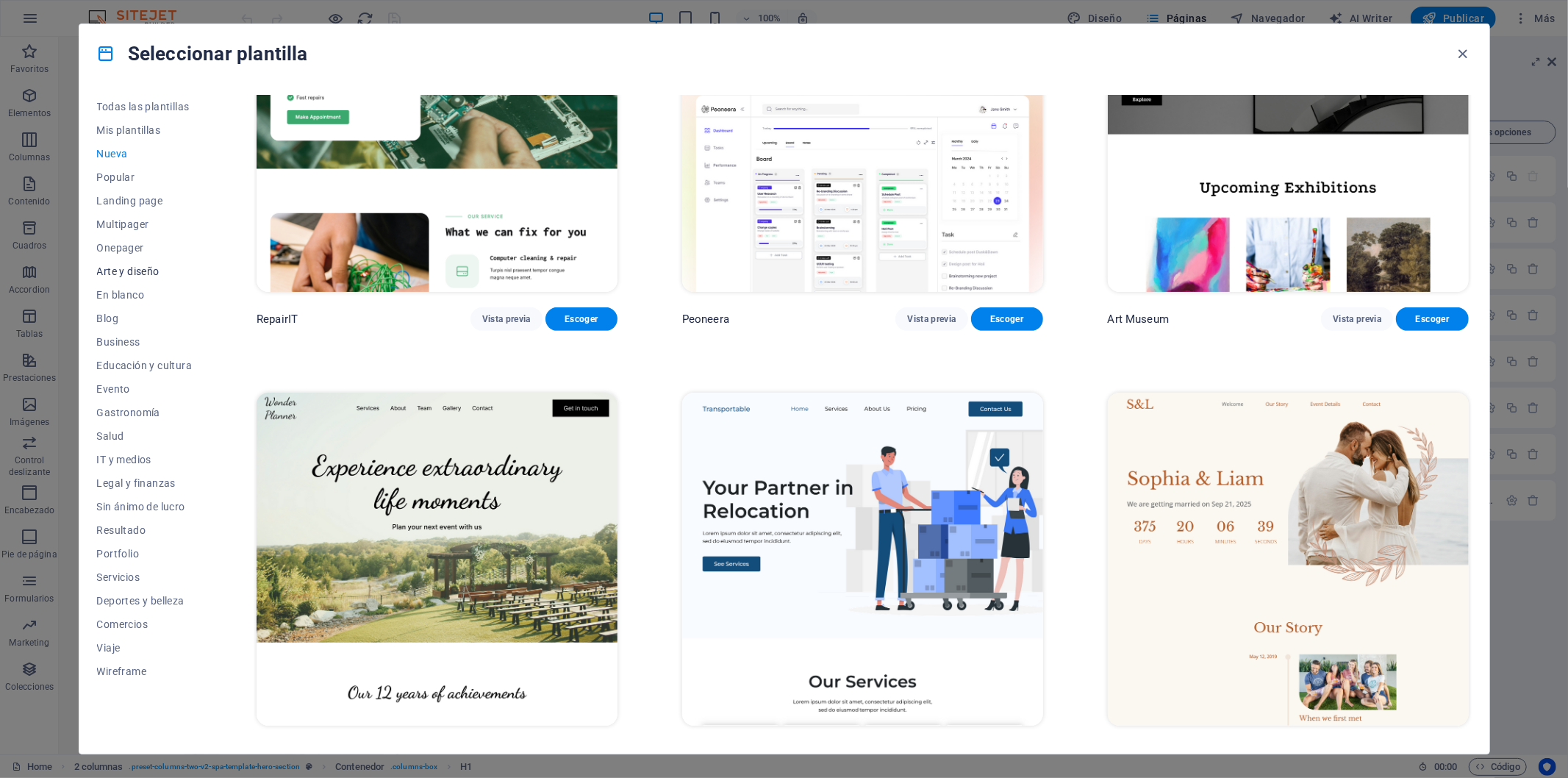
click at [143, 271] on span "Arte y diseño" at bounding box center [145, 272] width 95 height 12
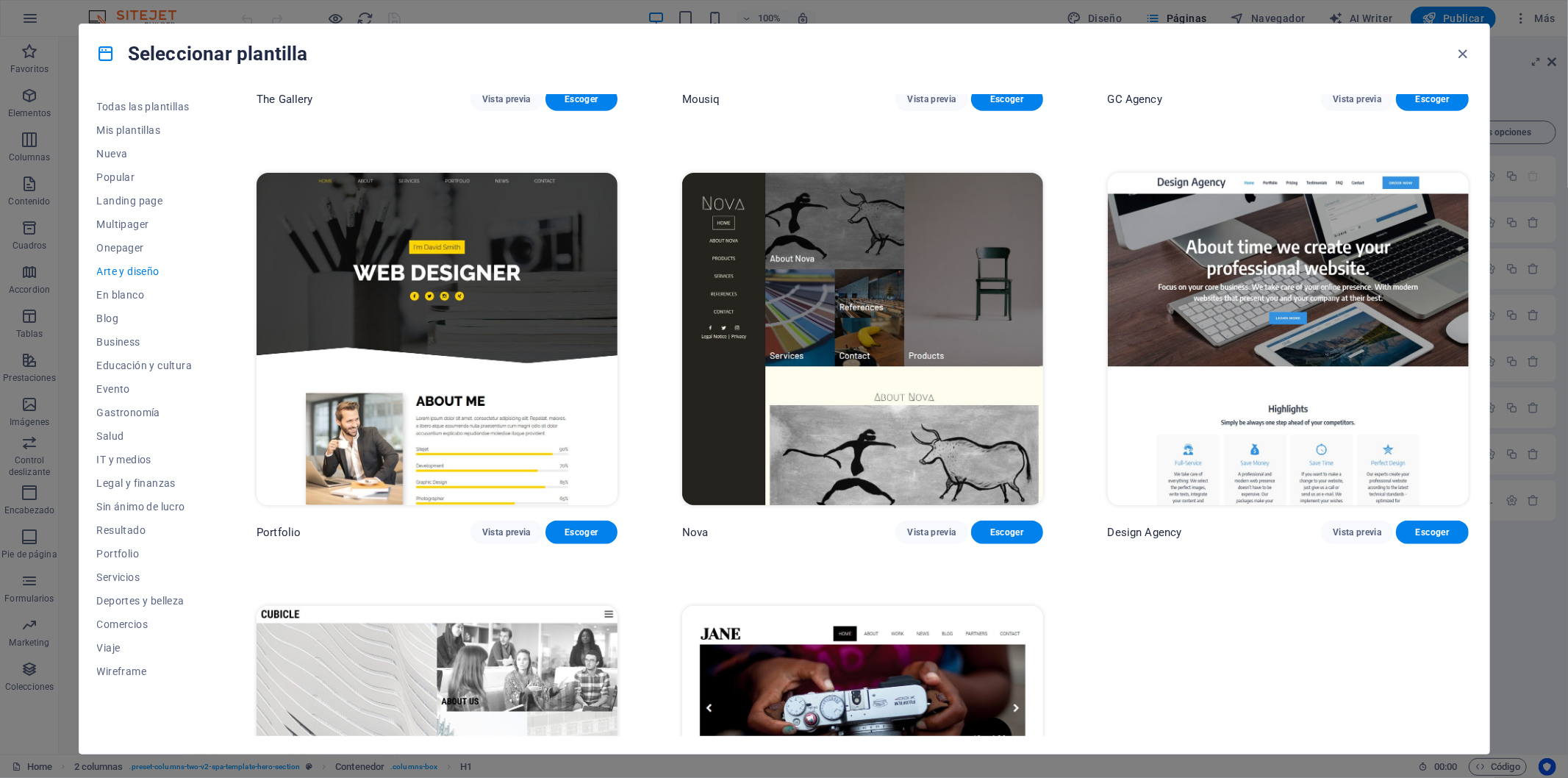
scroll to position [1457, 0]
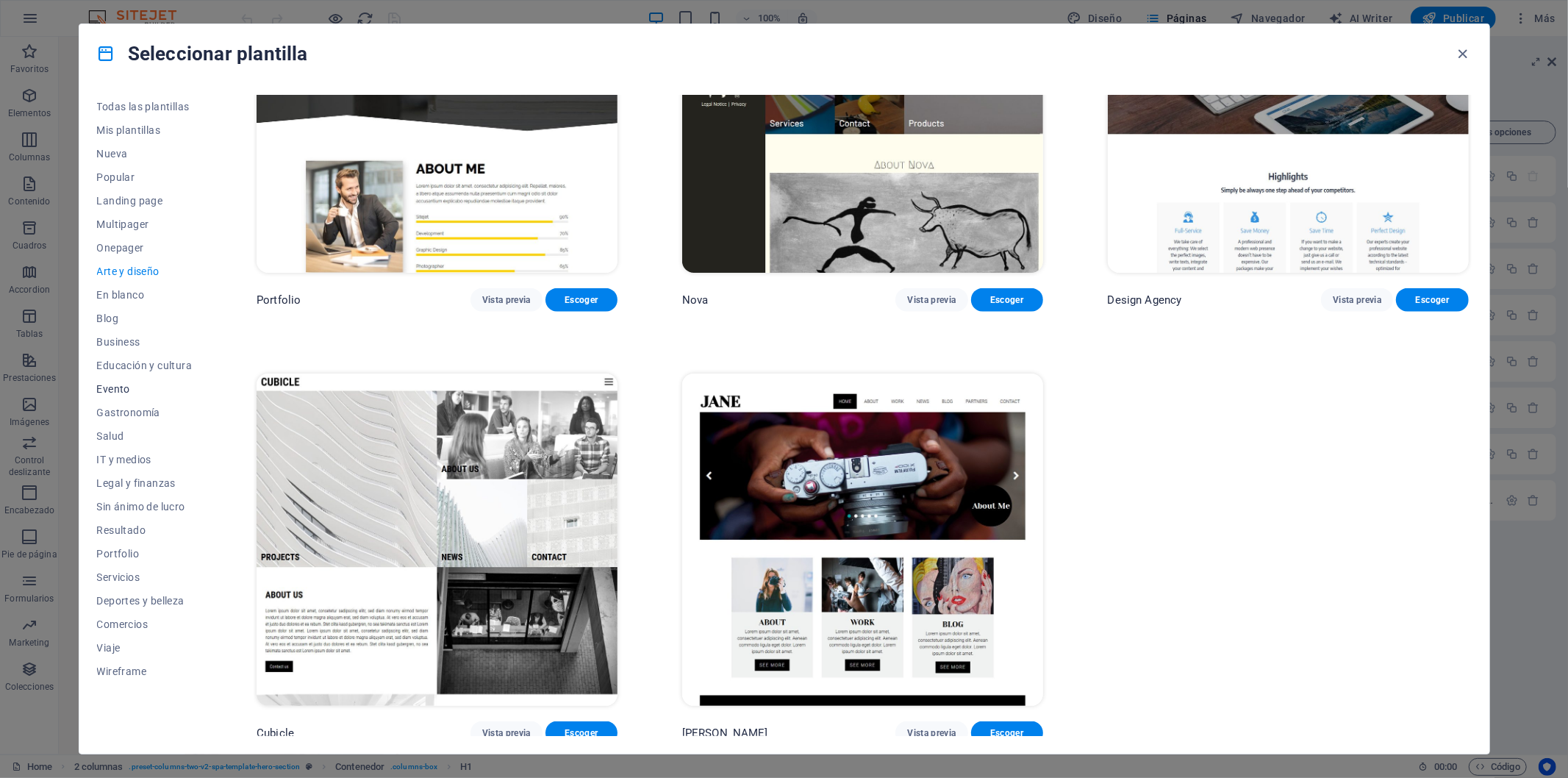
click at [113, 392] on span "Evento" at bounding box center [145, 389] width 95 height 12
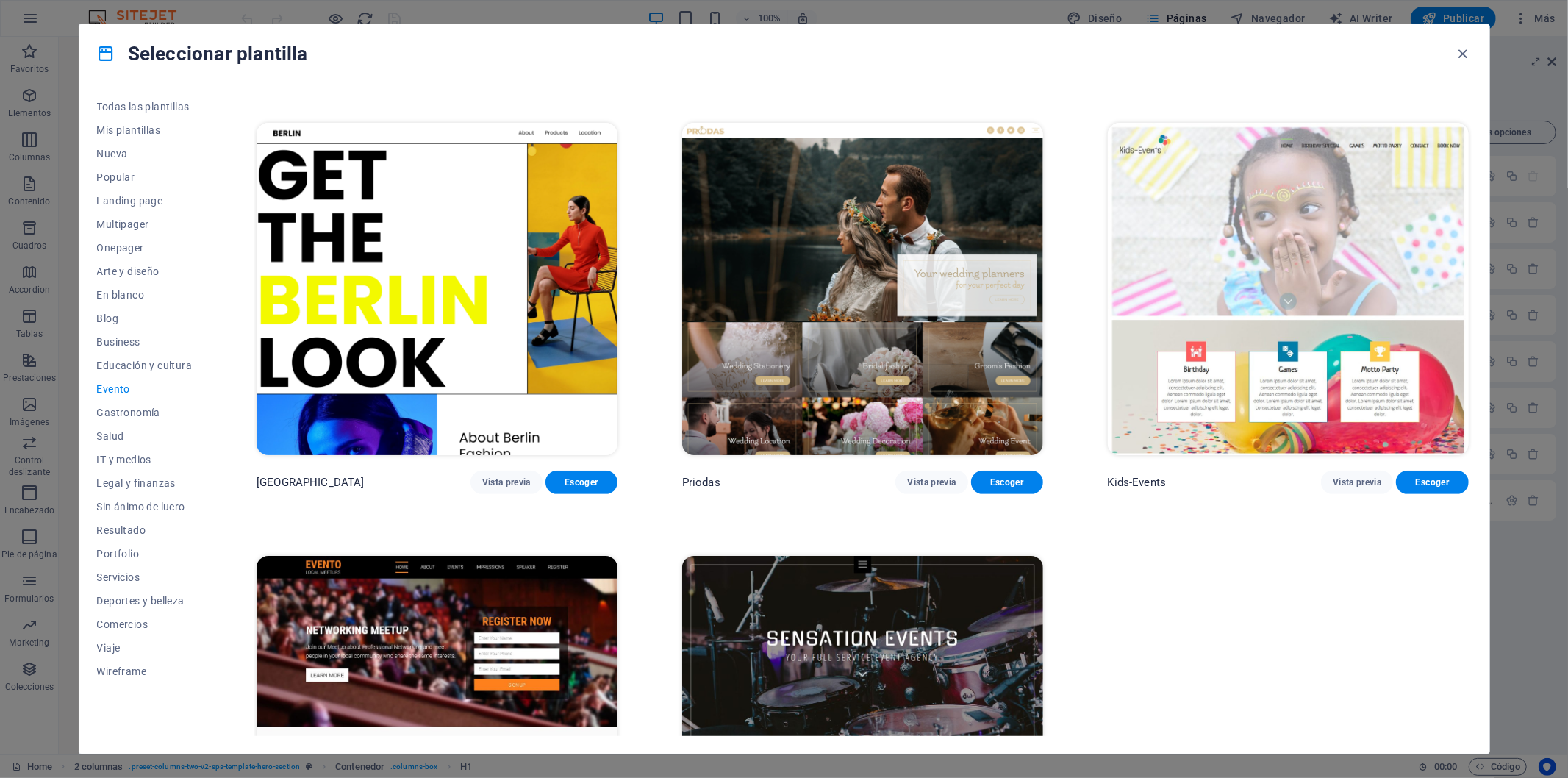
scroll to position [593, 0]
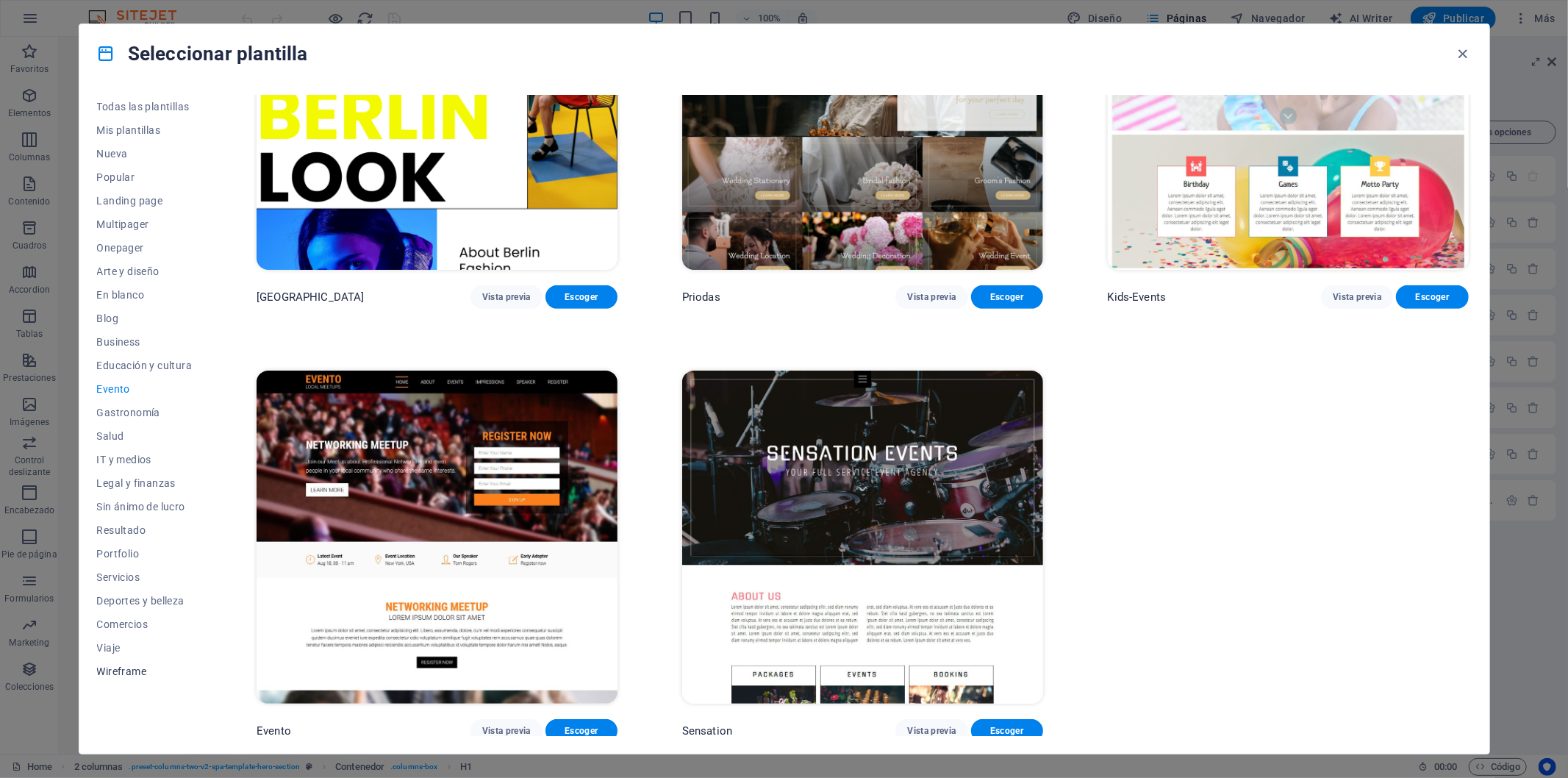
click at [113, 671] on span "Wireframe" at bounding box center [145, 671] width 95 height 12
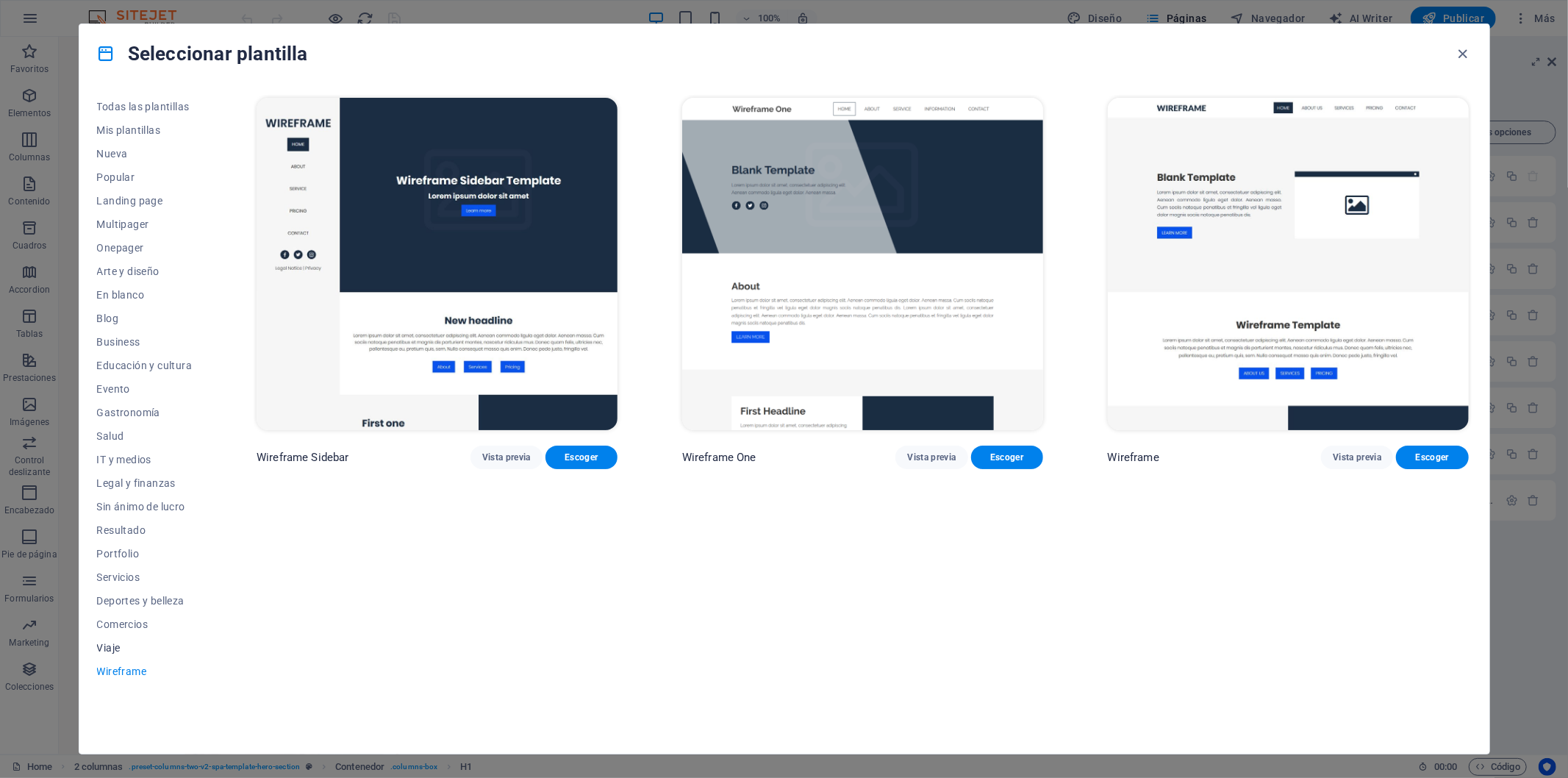
click at [113, 649] on span "Viaje" at bounding box center [145, 647] width 95 height 12
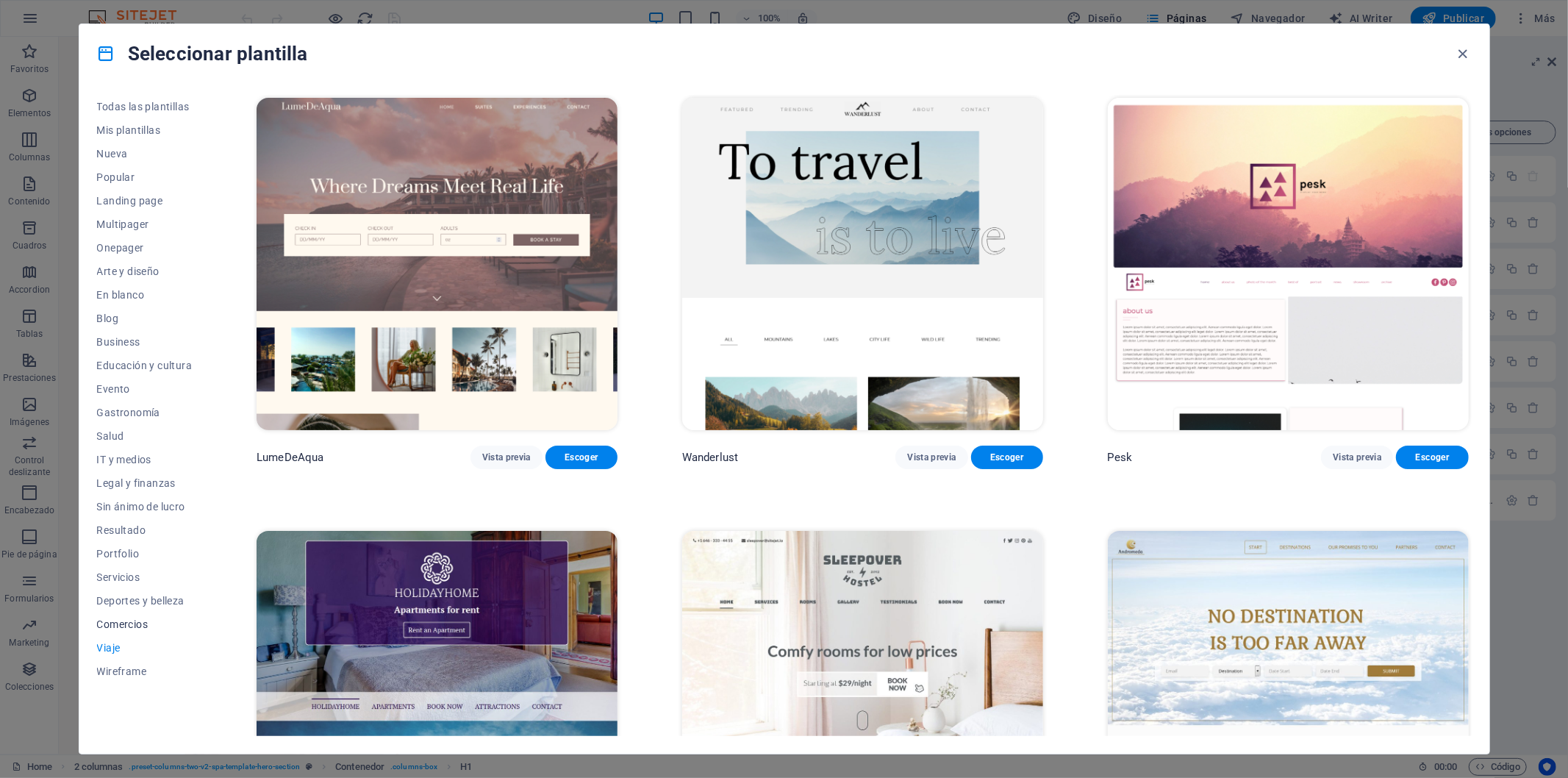
click at [128, 626] on span "Comercios" at bounding box center [145, 624] width 95 height 12
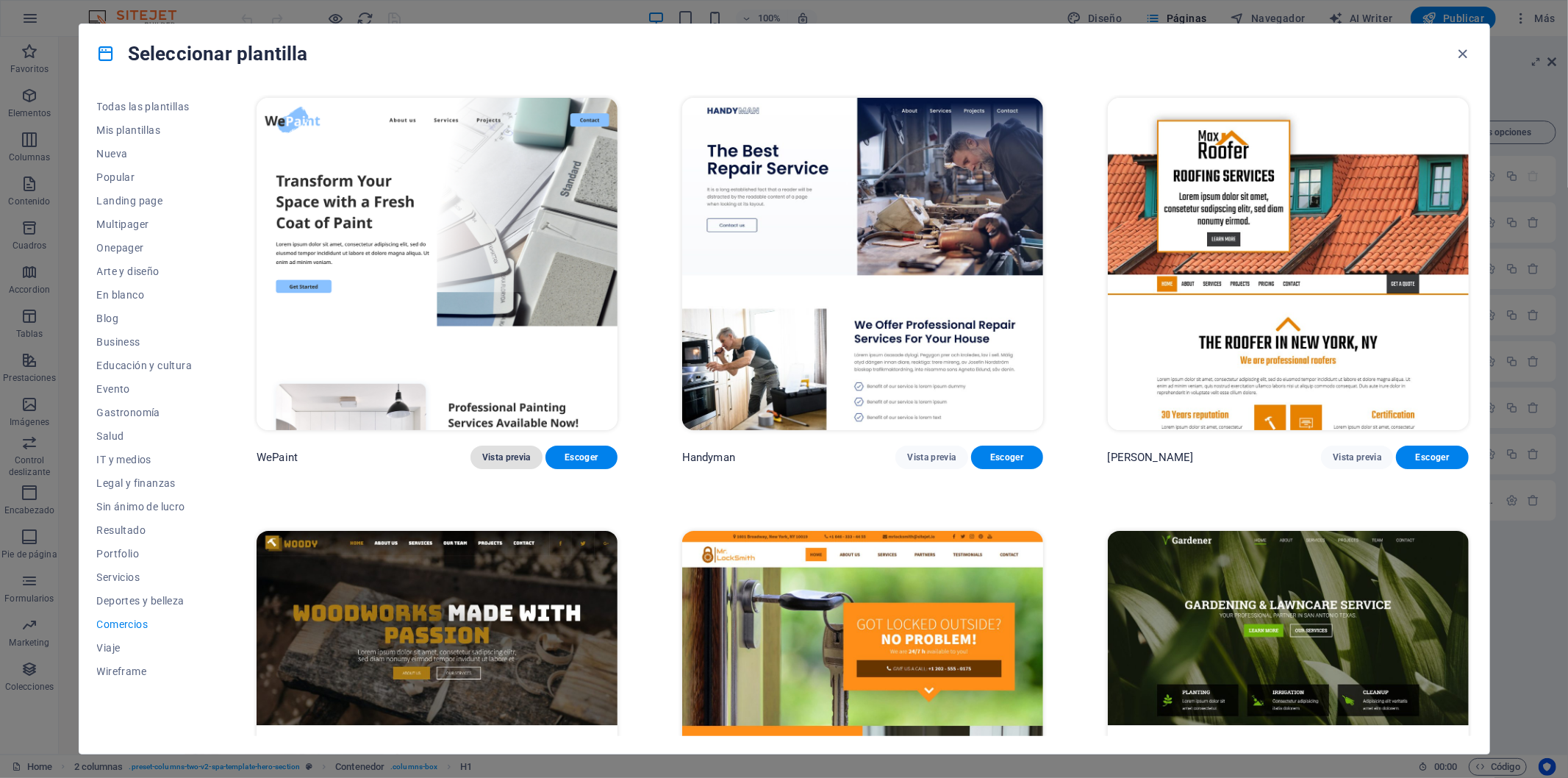
click at [505, 453] on span "Vista previa" at bounding box center [507, 457] width 48 height 12
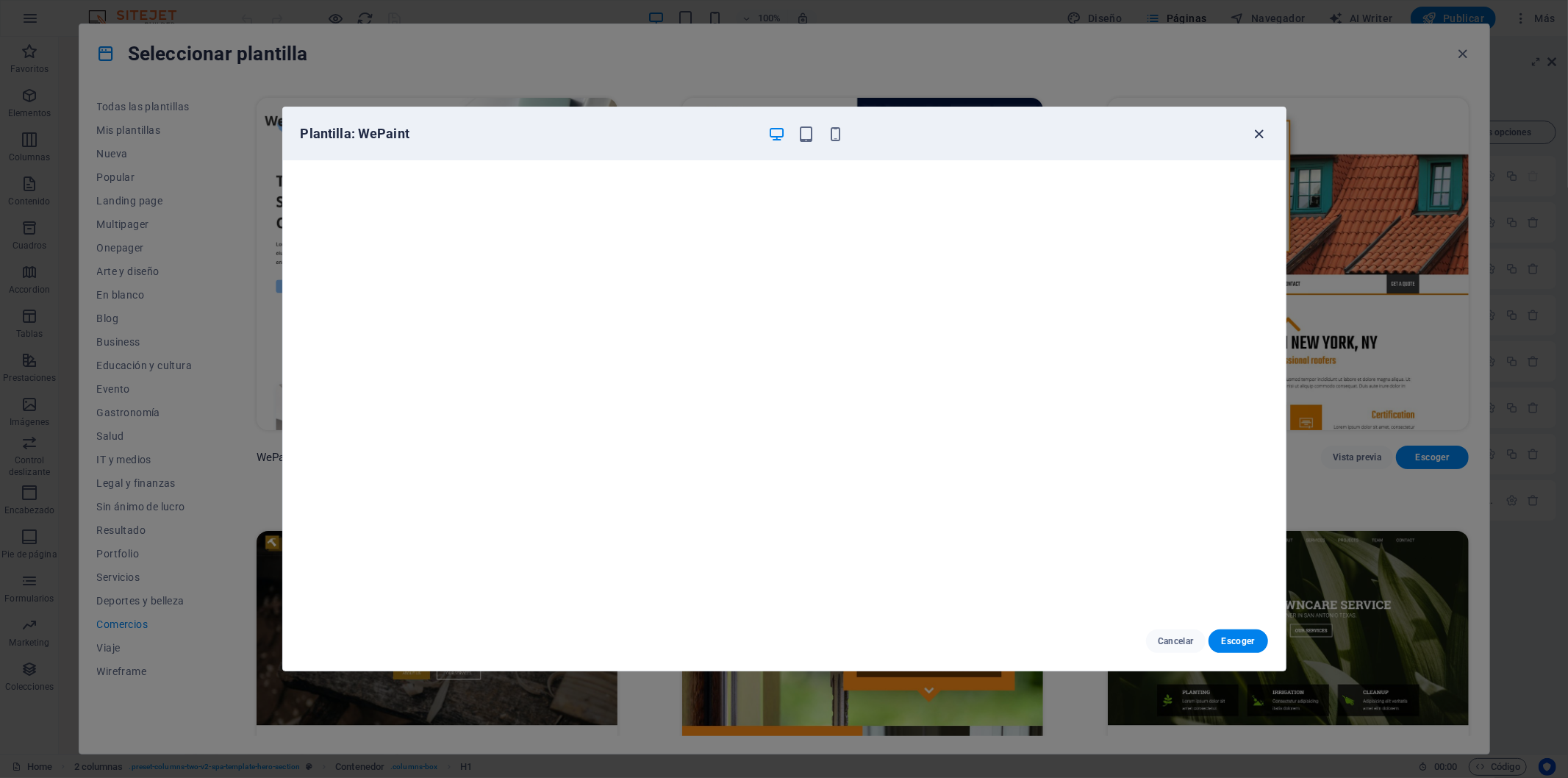
click at [1259, 134] on icon "button" at bounding box center [1258, 134] width 17 height 17
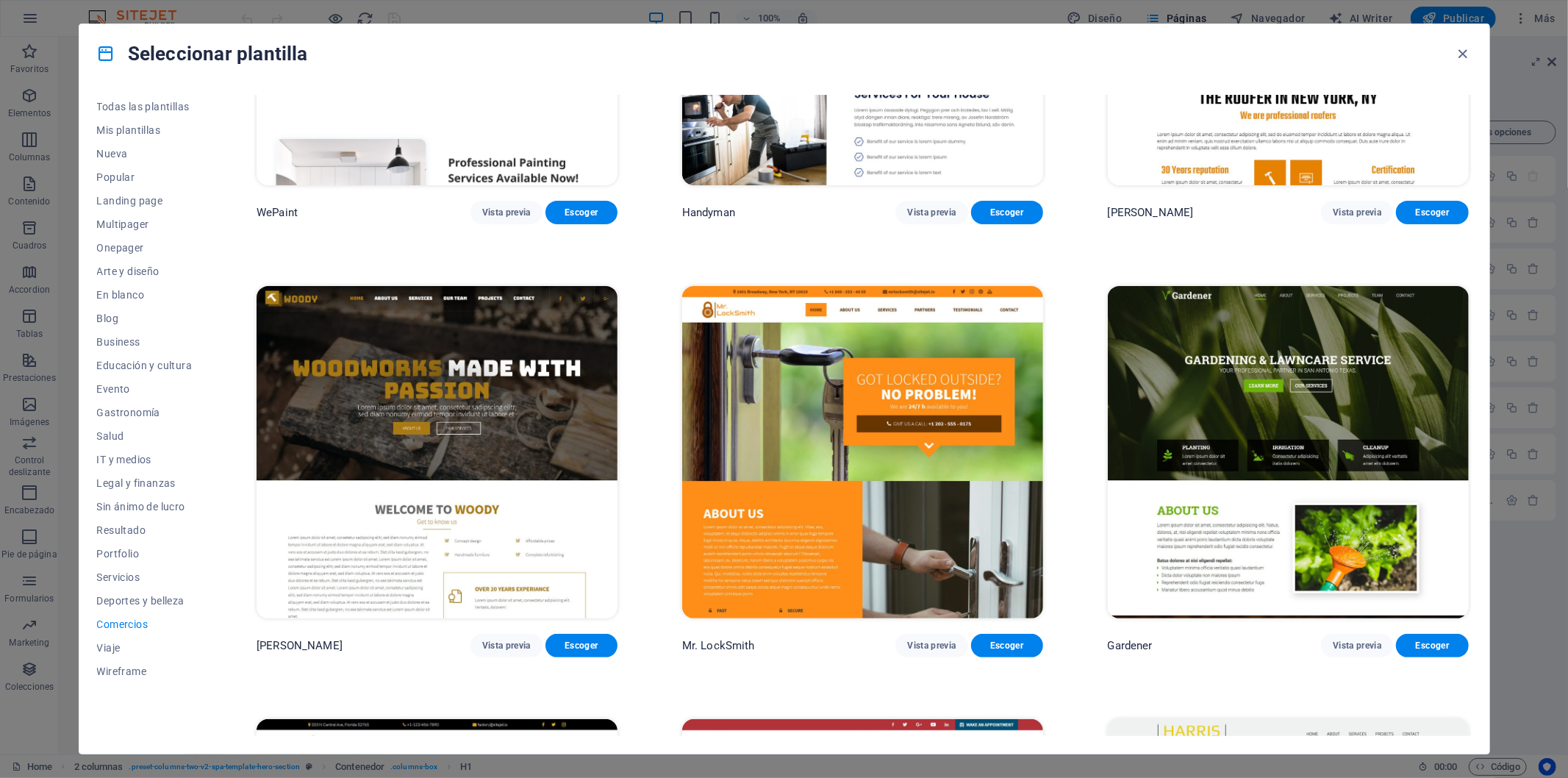
scroll to position [408, 0]
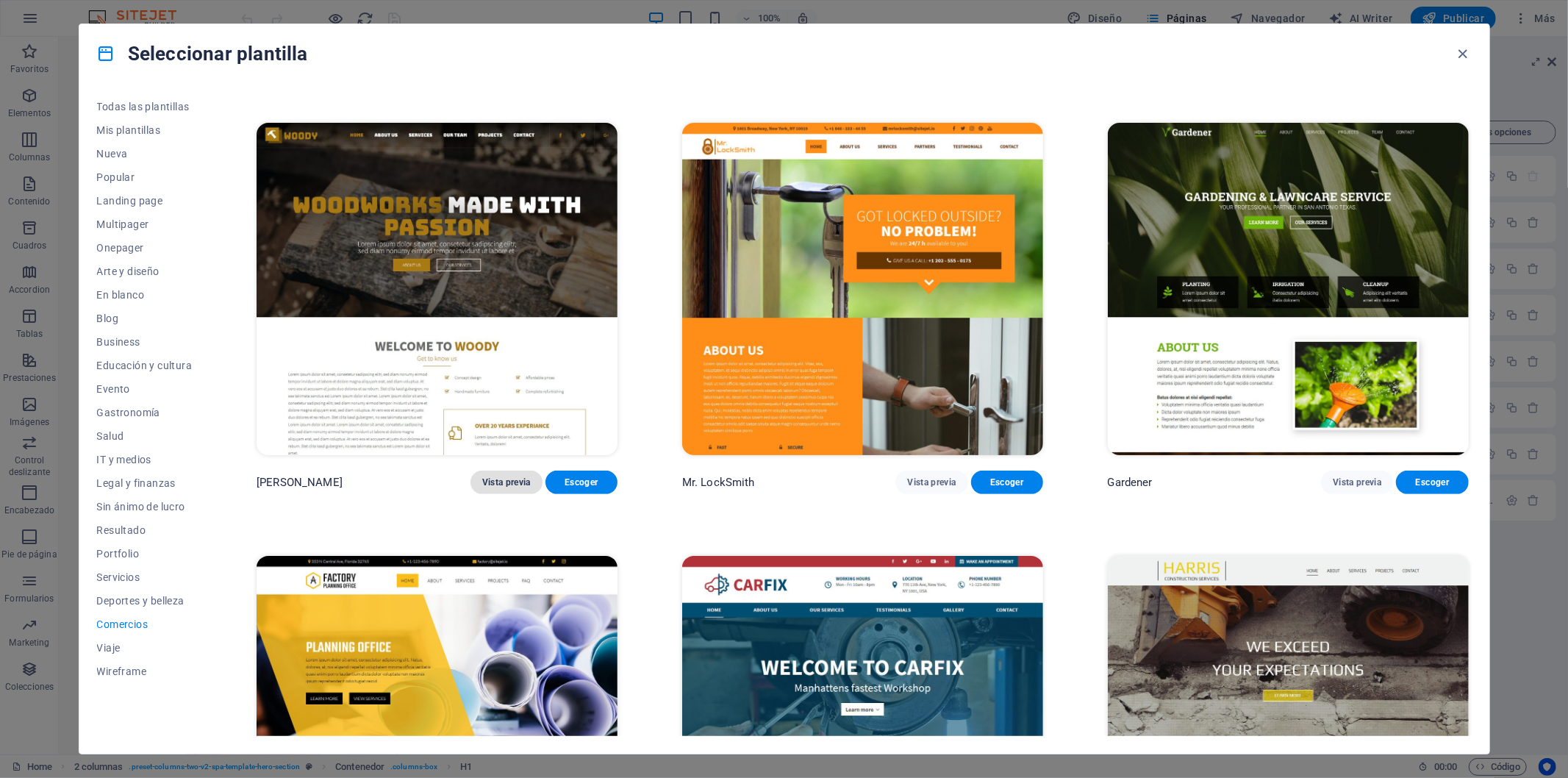
click at [495, 477] on span "Vista previa" at bounding box center [507, 483] width 48 height 12
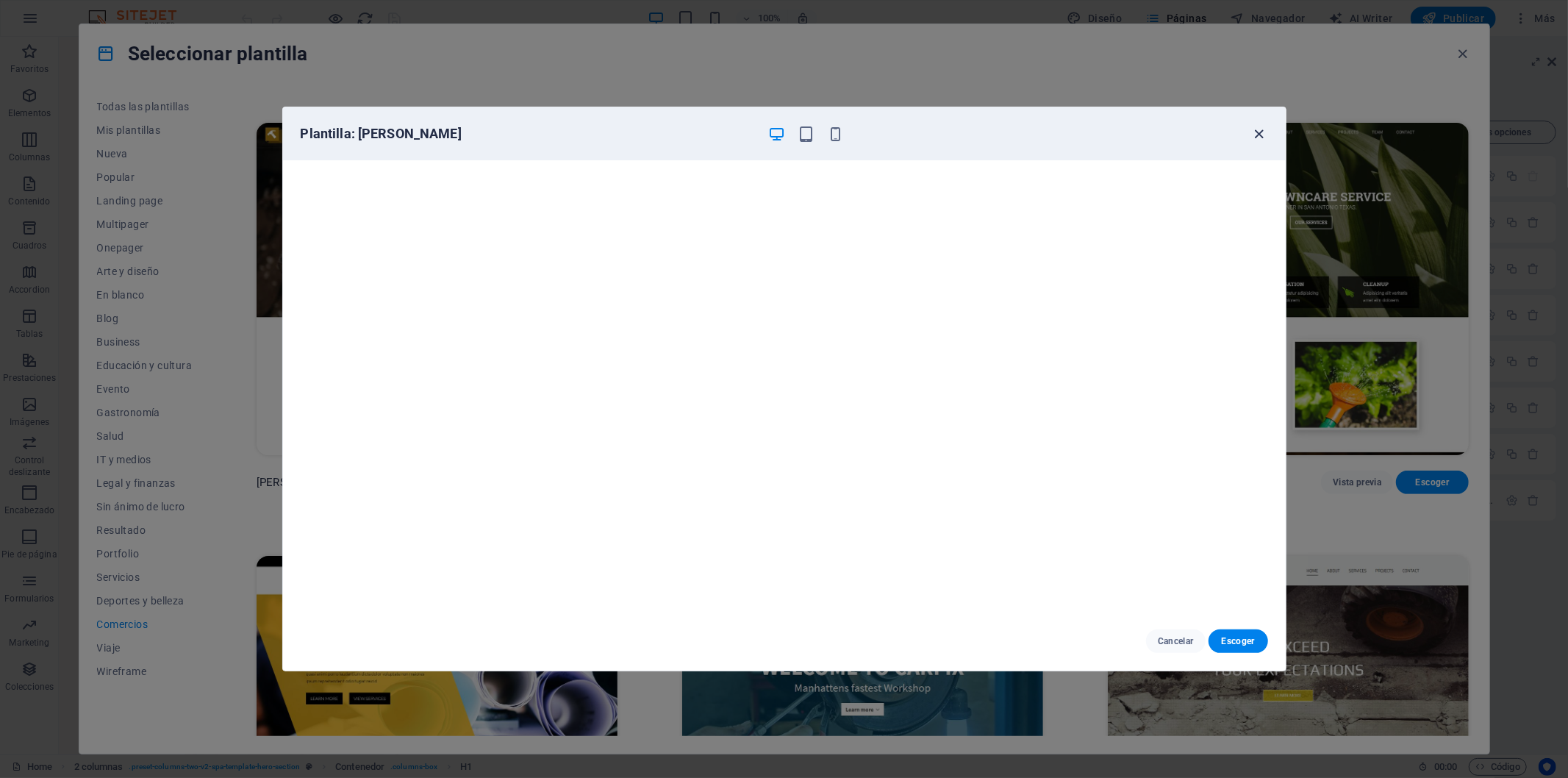
click at [1261, 137] on icon "button" at bounding box center [1258, 134] width 17 height 17
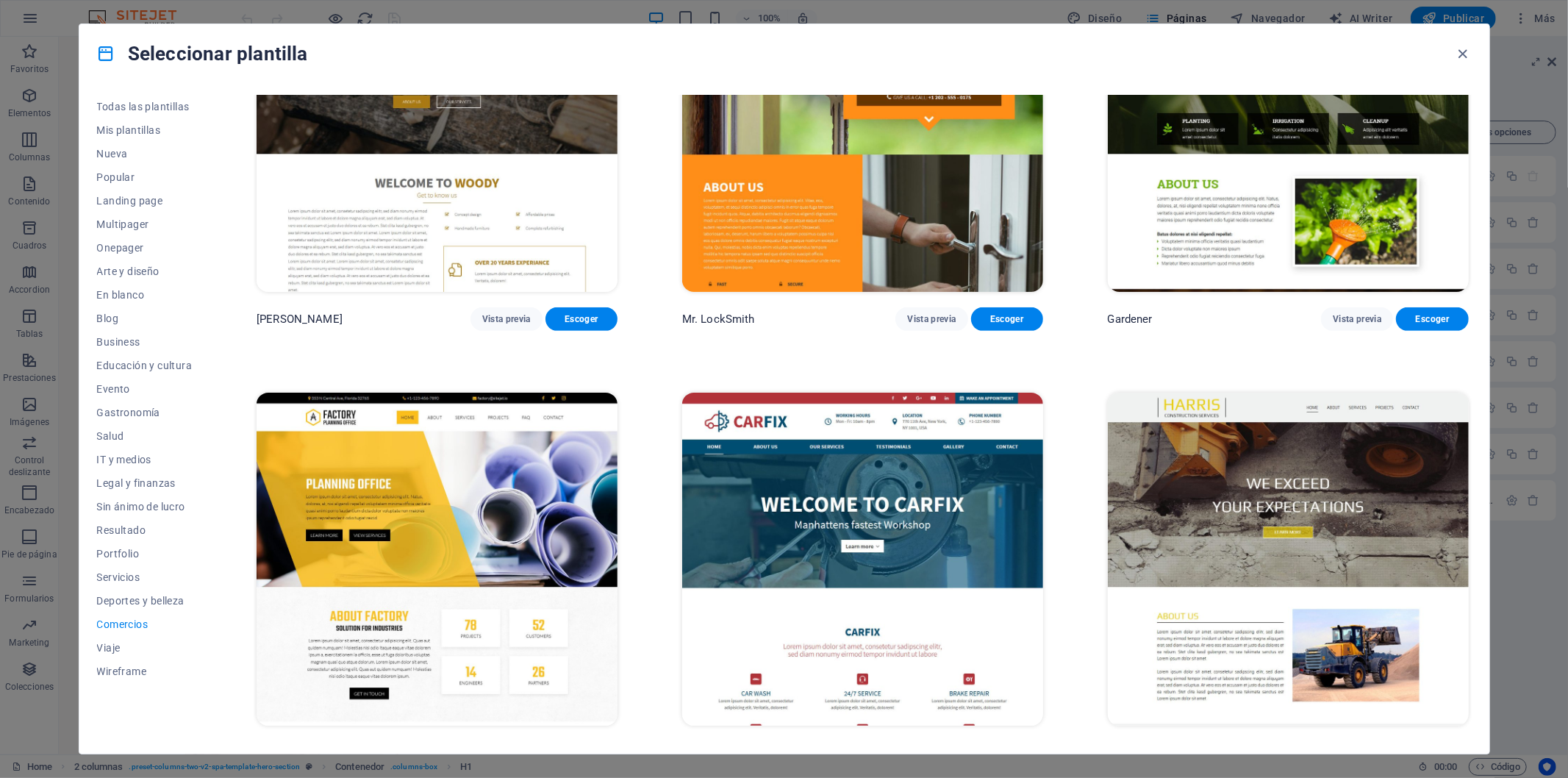
scroll to position [593, 0]
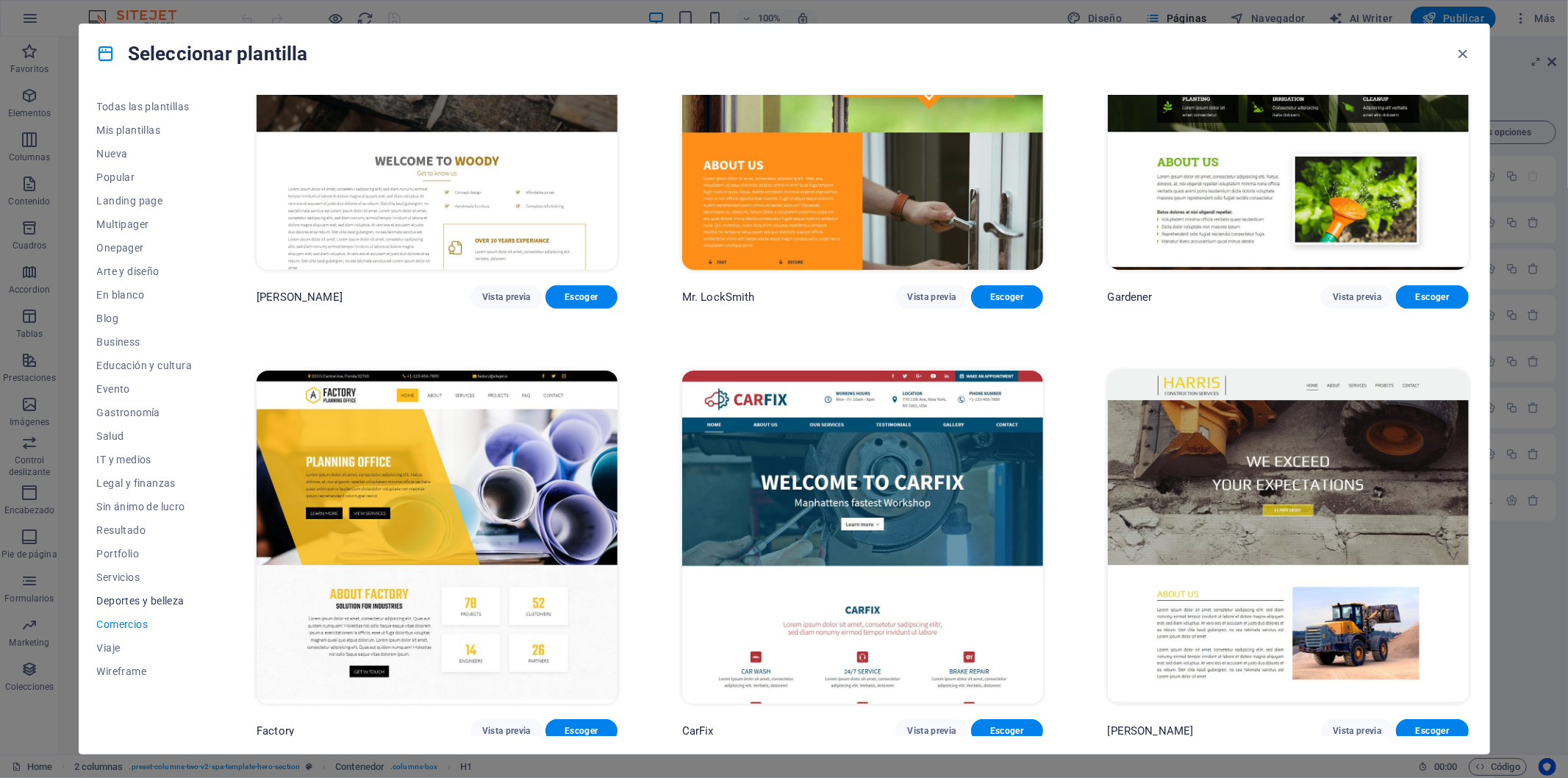
click at [163, 598] on span "Deportes y belleza" at bounding box center [145, 600] width 95 height 12
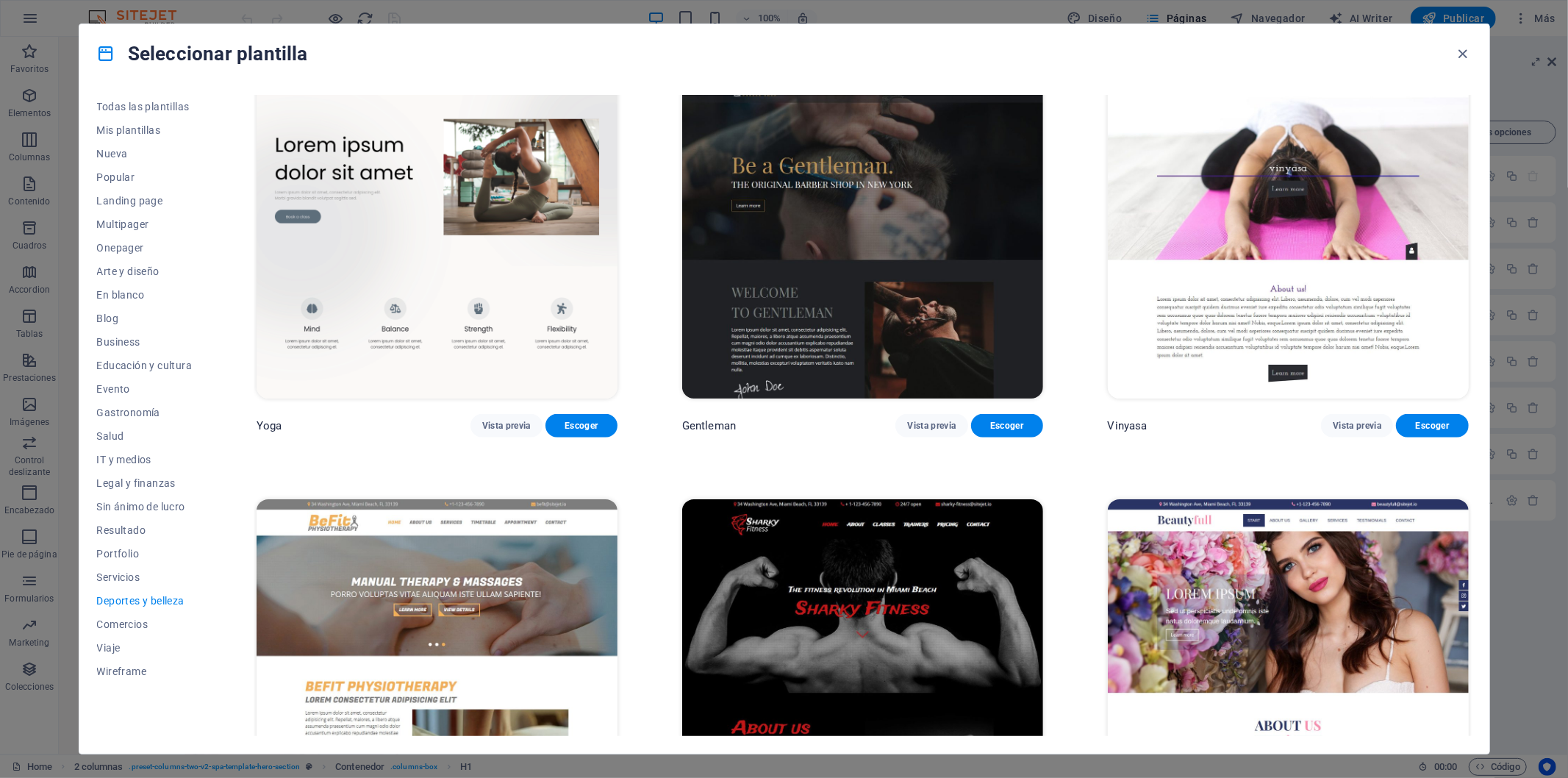
scroll to position [1061, 0]
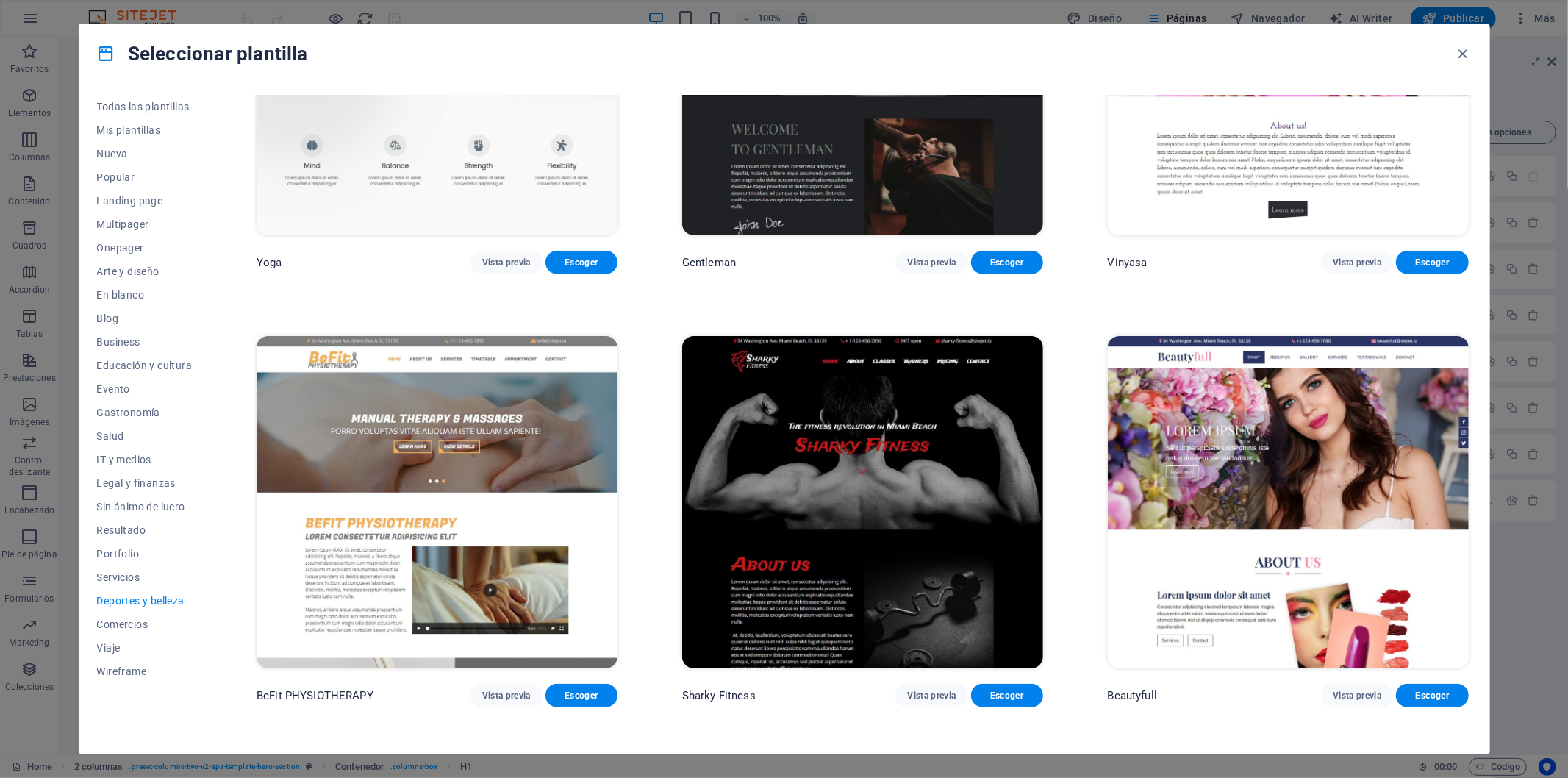
click at [469, 414] on img at bounding box center [437, 501] width 361 height 332
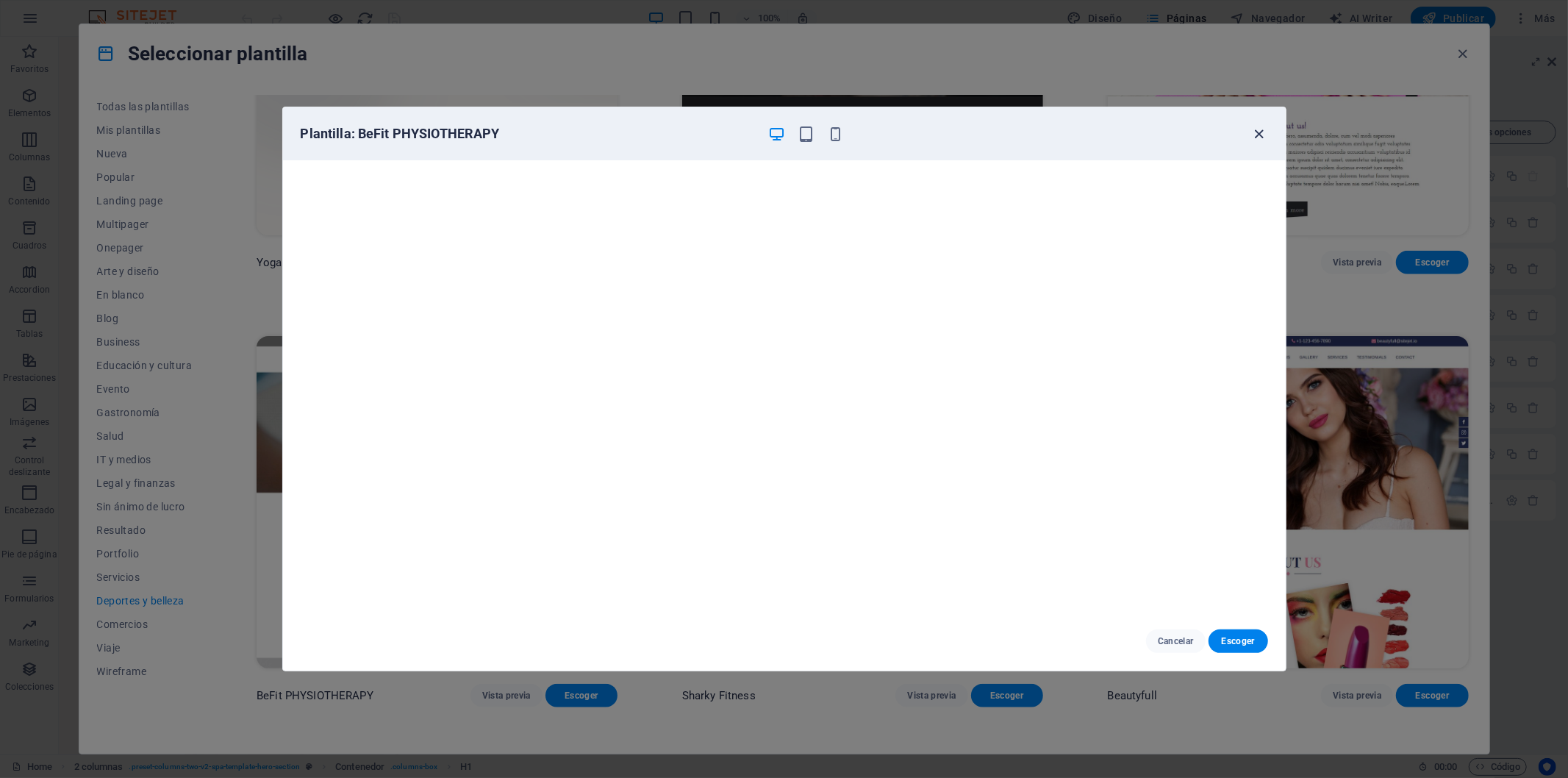
click at [1255, 132] on icon "button" at bounding box center [1258, 134] width 17 height 17
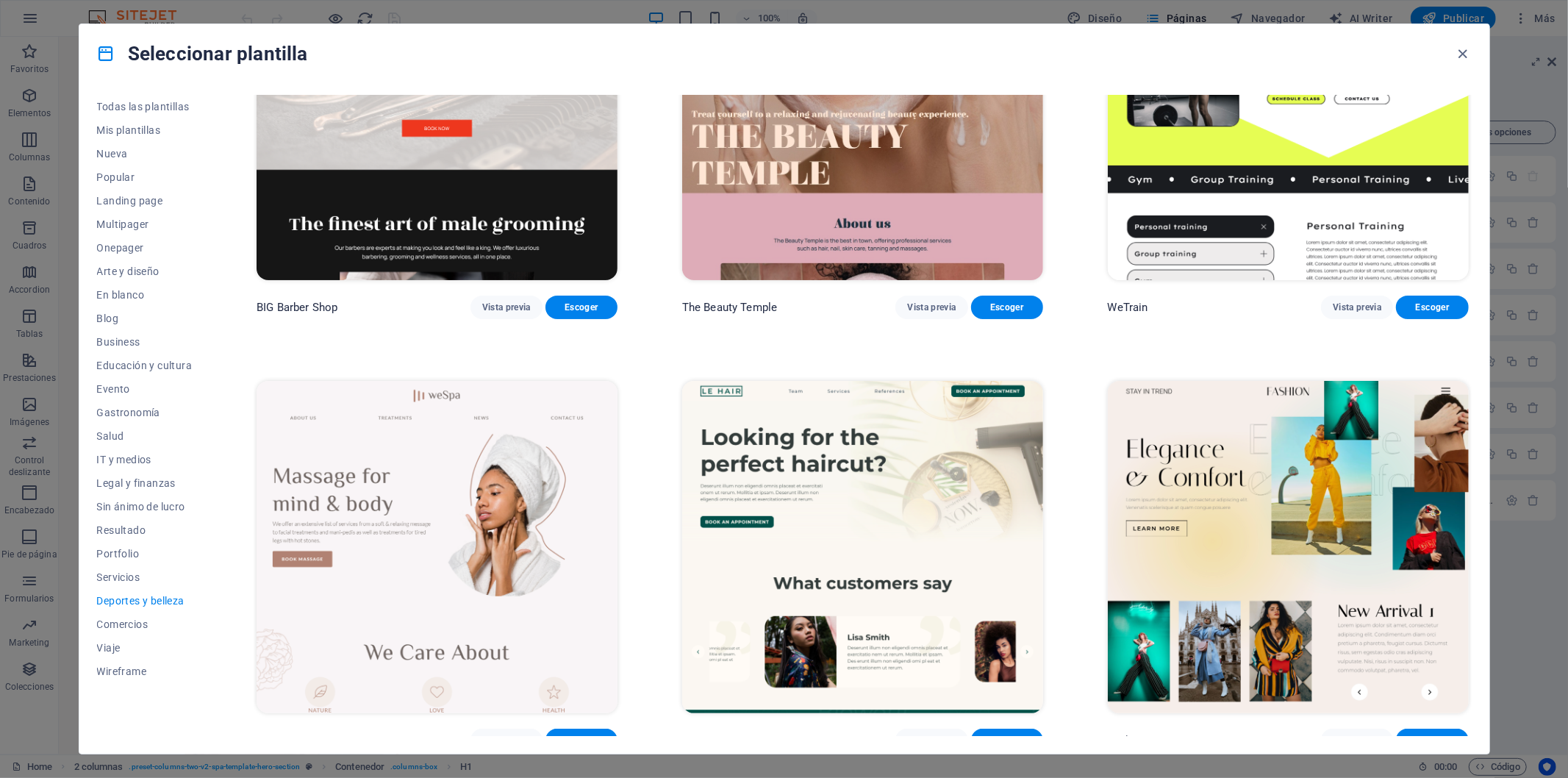
scroll to position [69, 0]
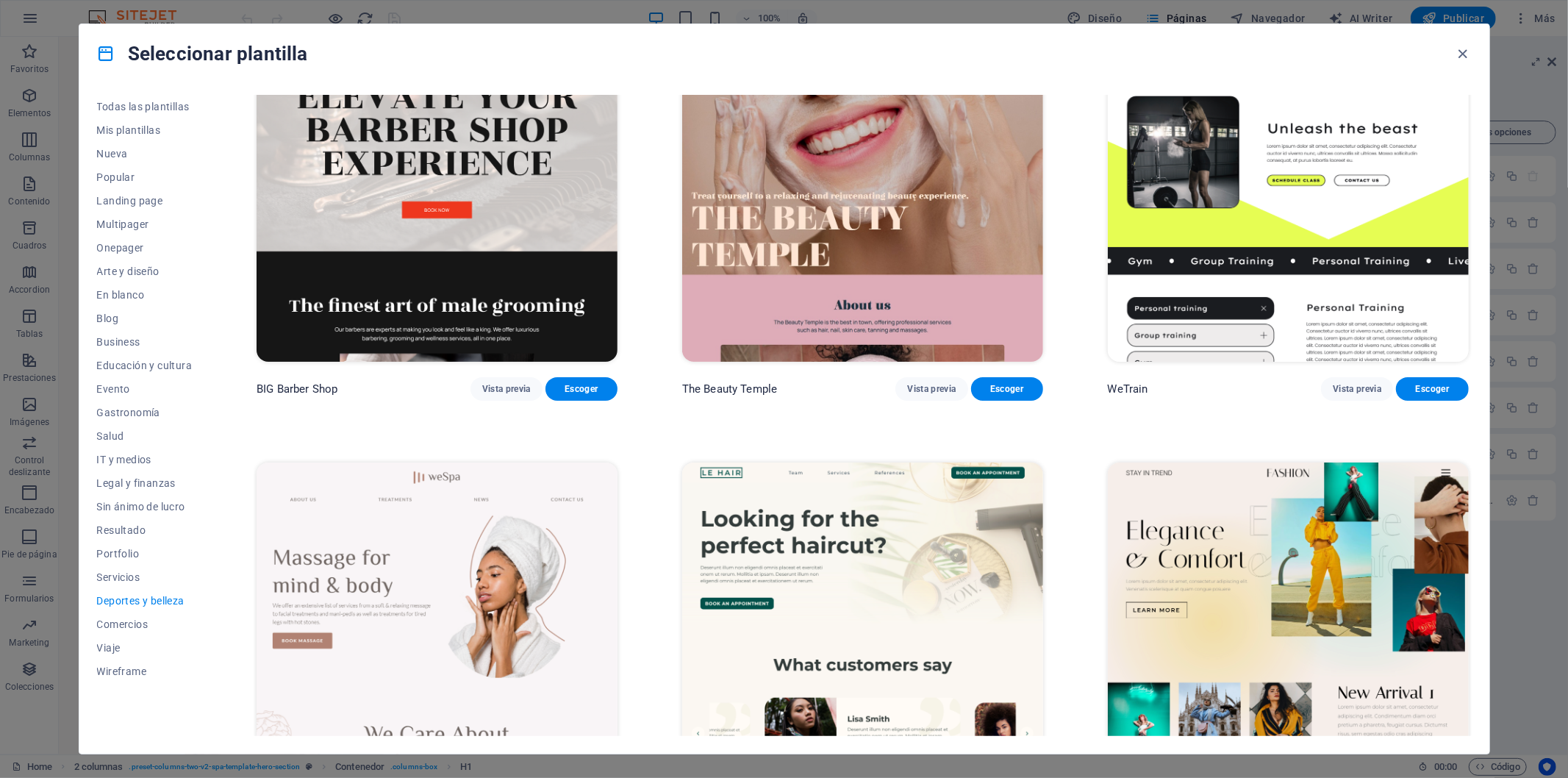
click at [449, 547] on img at bounding box center [437, 628] width 361 height 332
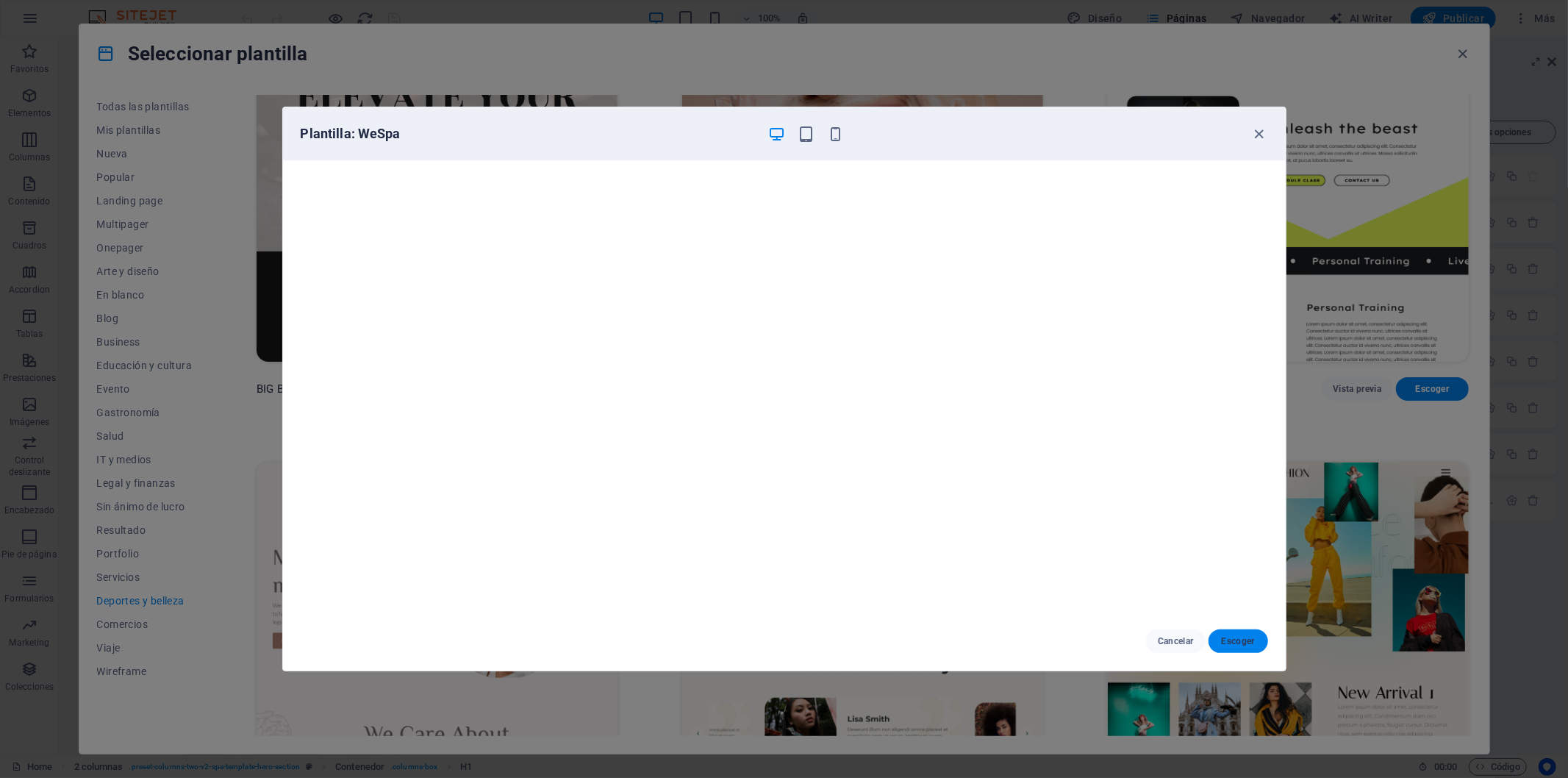
click at [1234, 643] on span "Escoger" at bounding box center [1238, 641] width 36 height 12
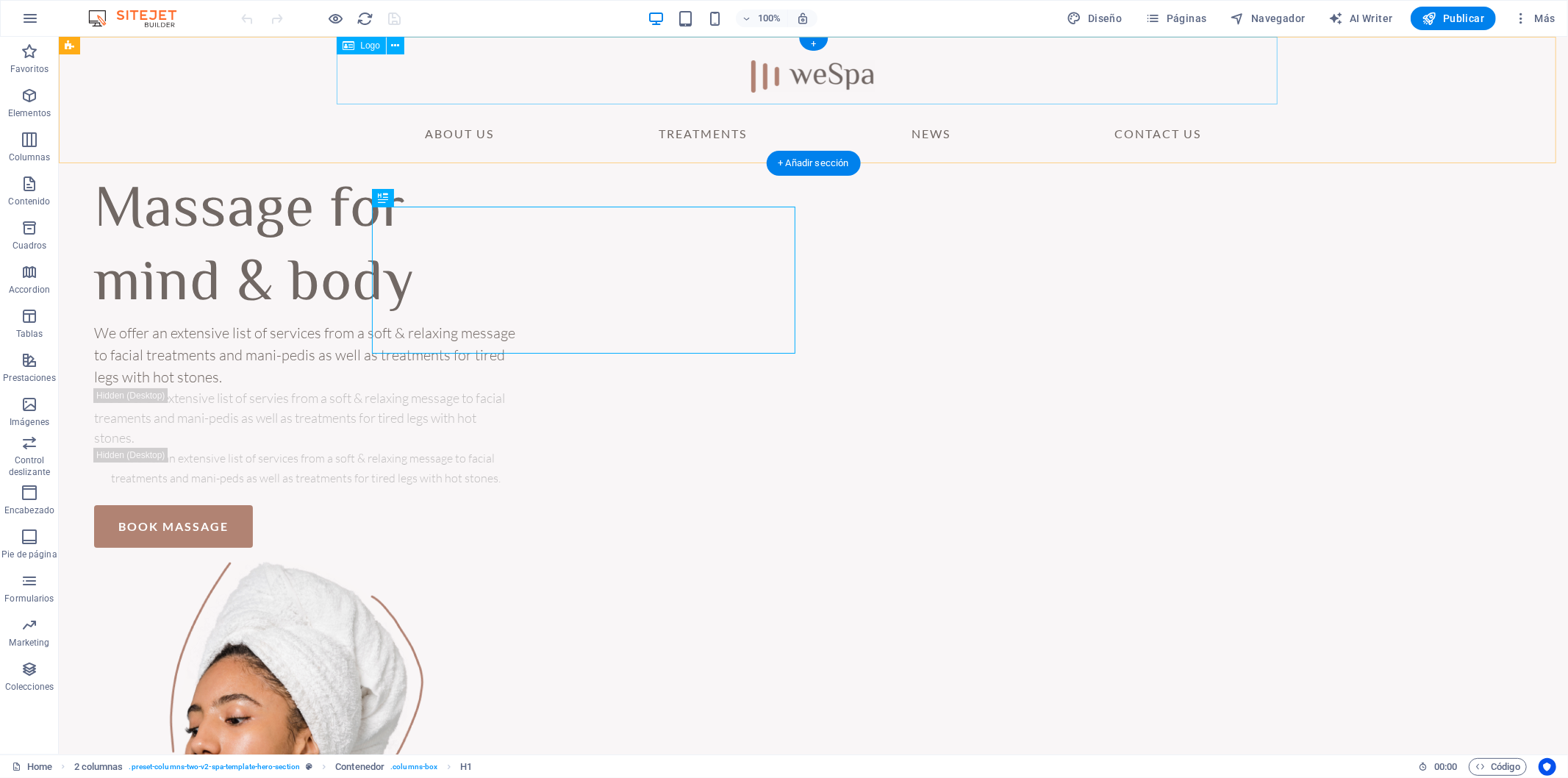
click at [829, 74] on div at bounding box center [812, 69] width 941 height 68
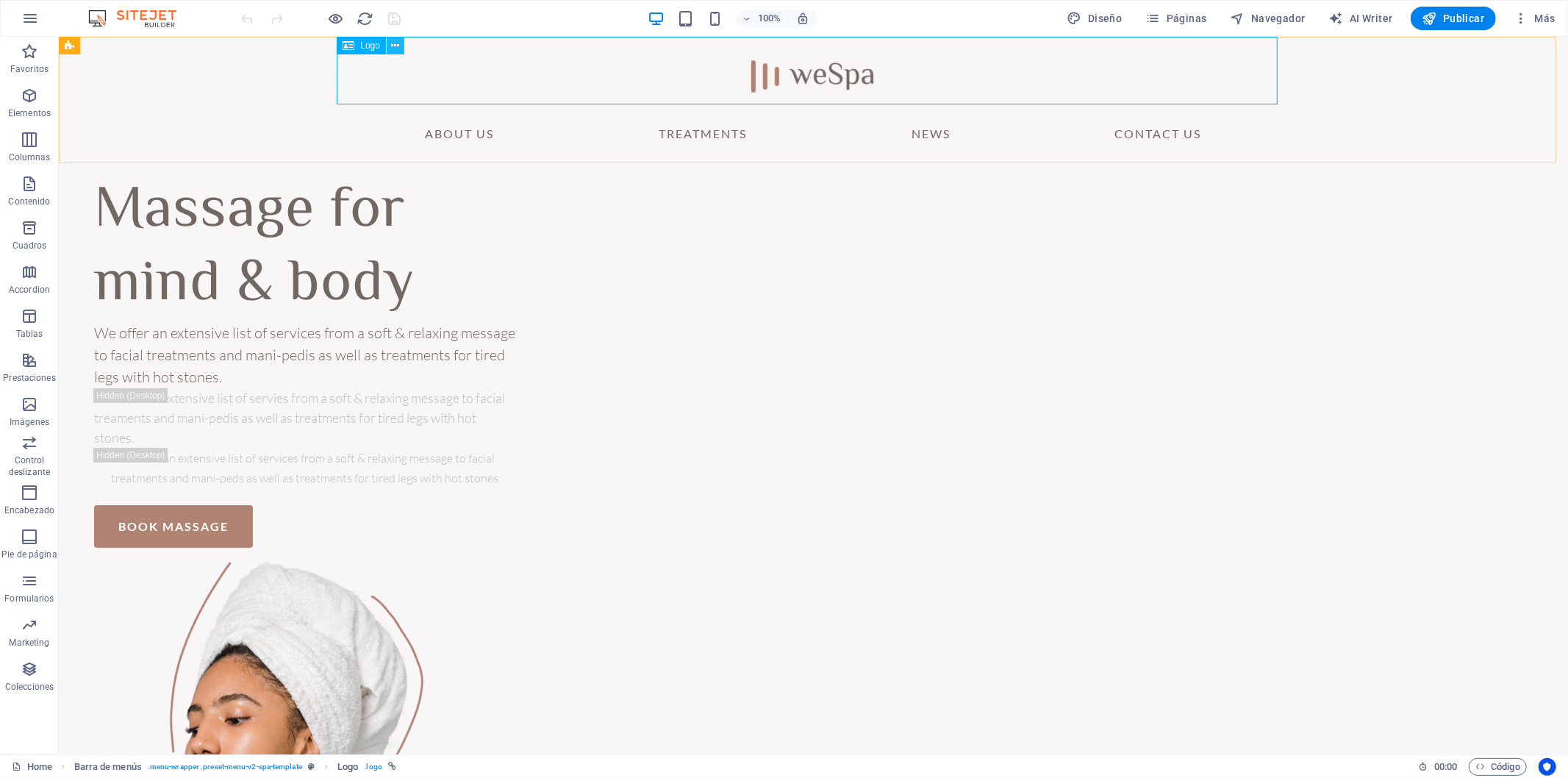
click at [398, 48] on icon at bounding box center [395, 46] width 8 height 16
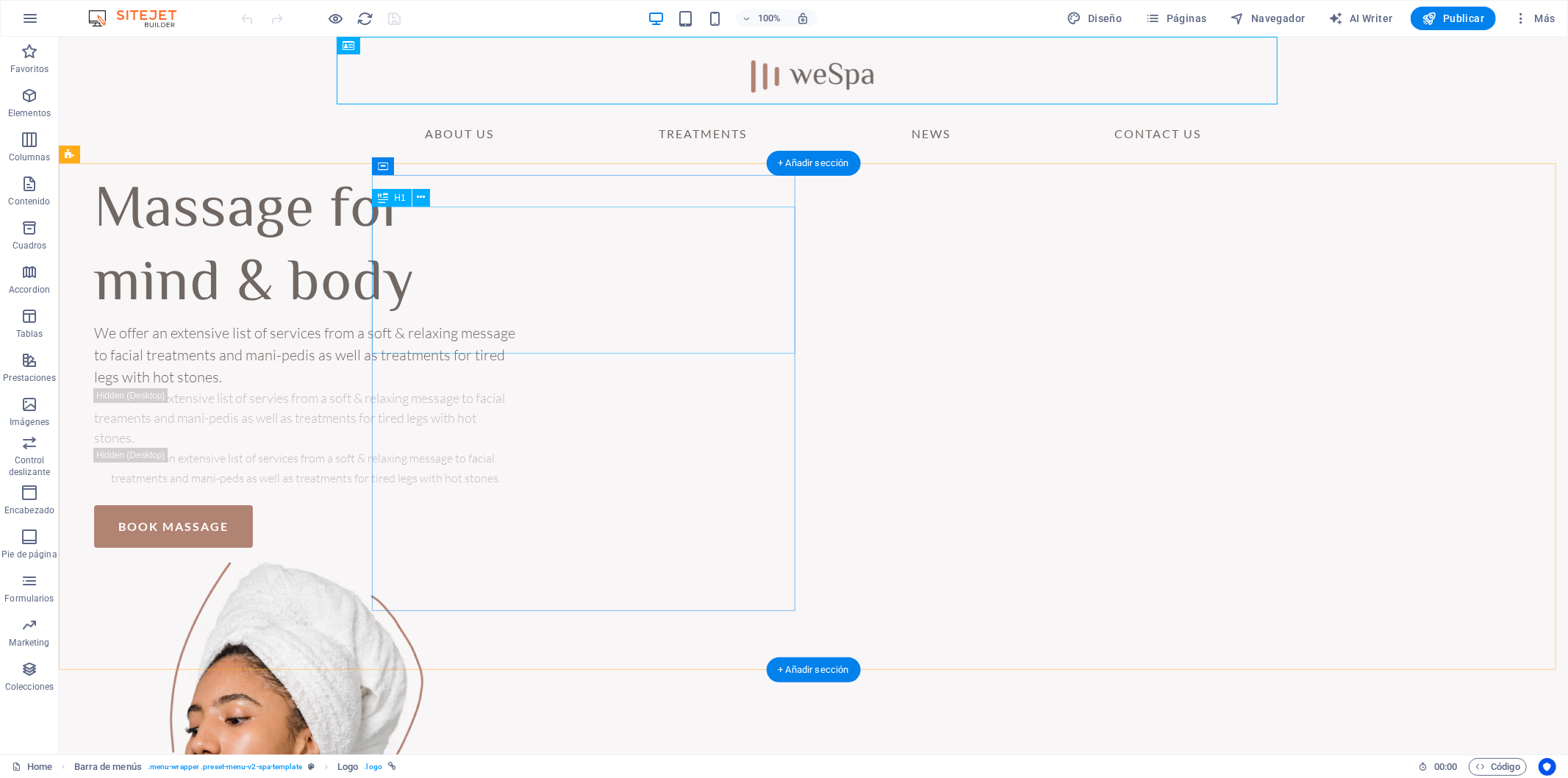
click at [517, 265] on div "Massage for mind & body" at bounding box center [305, 248] width 424 height 147
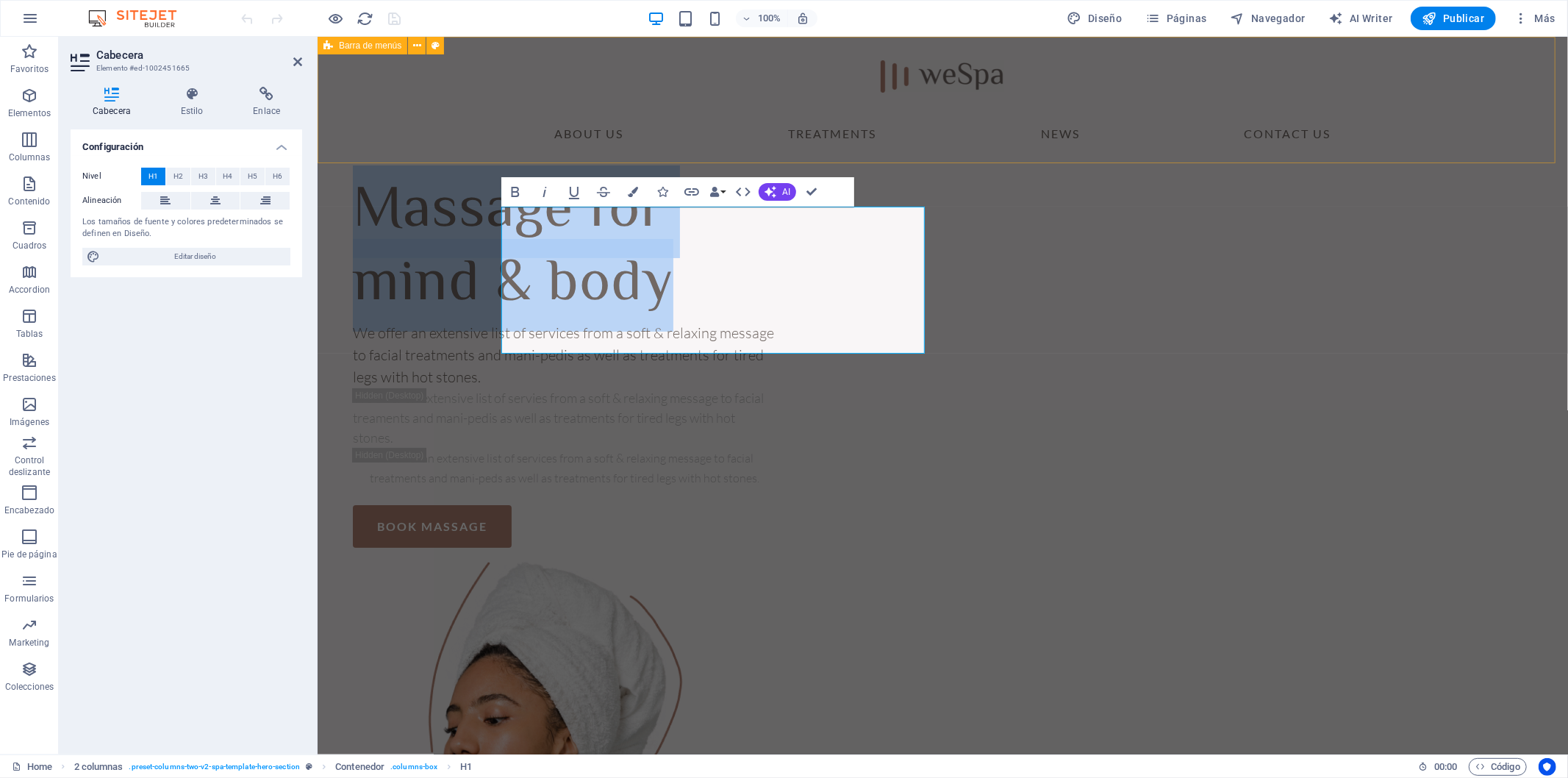
click at [440, 106] on div "Menu About Us Treatments News Contact Us" at bounding box center [942, 99] width 1250 height 127
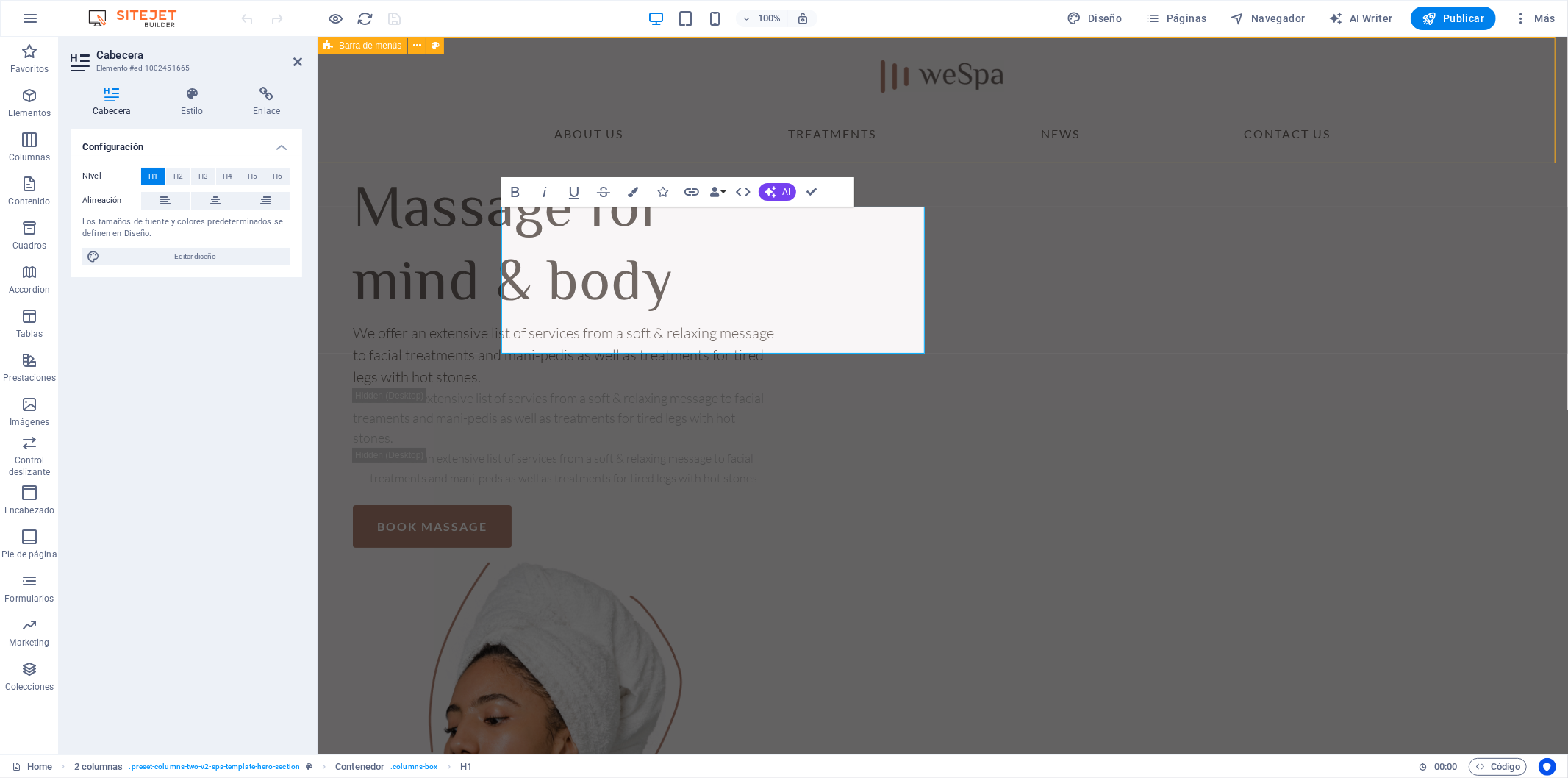
click at [815, 77] on div at bounding box center [942, 69] width 941 height 68
select select "header"
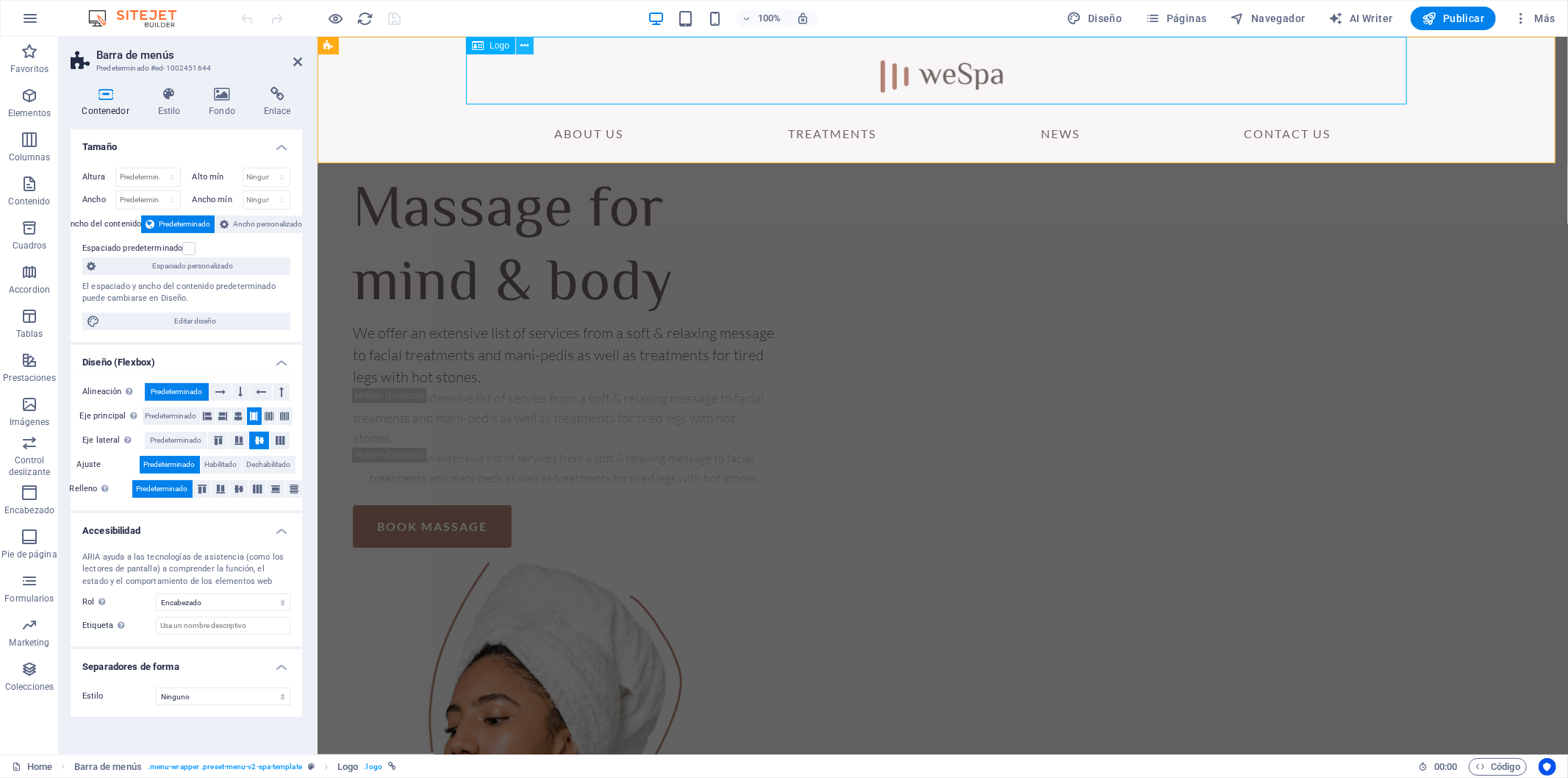
click at [525, 47] on icon at bounding box center [524, 46] width 8 height 16
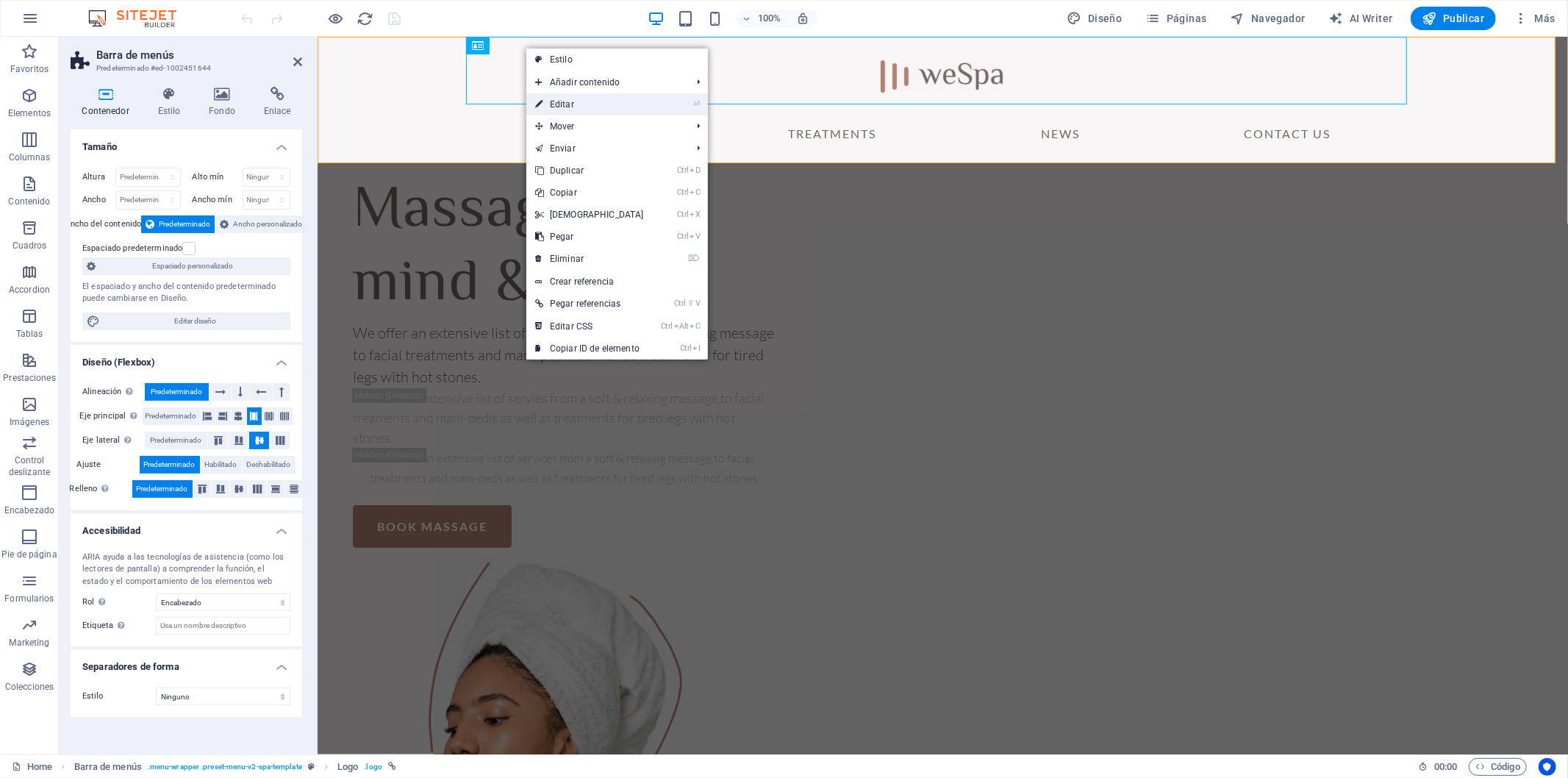
click at [585, 101] on link "⏎ Editar" at bounding box center [590, 104] width 127 height 22
select select "px"
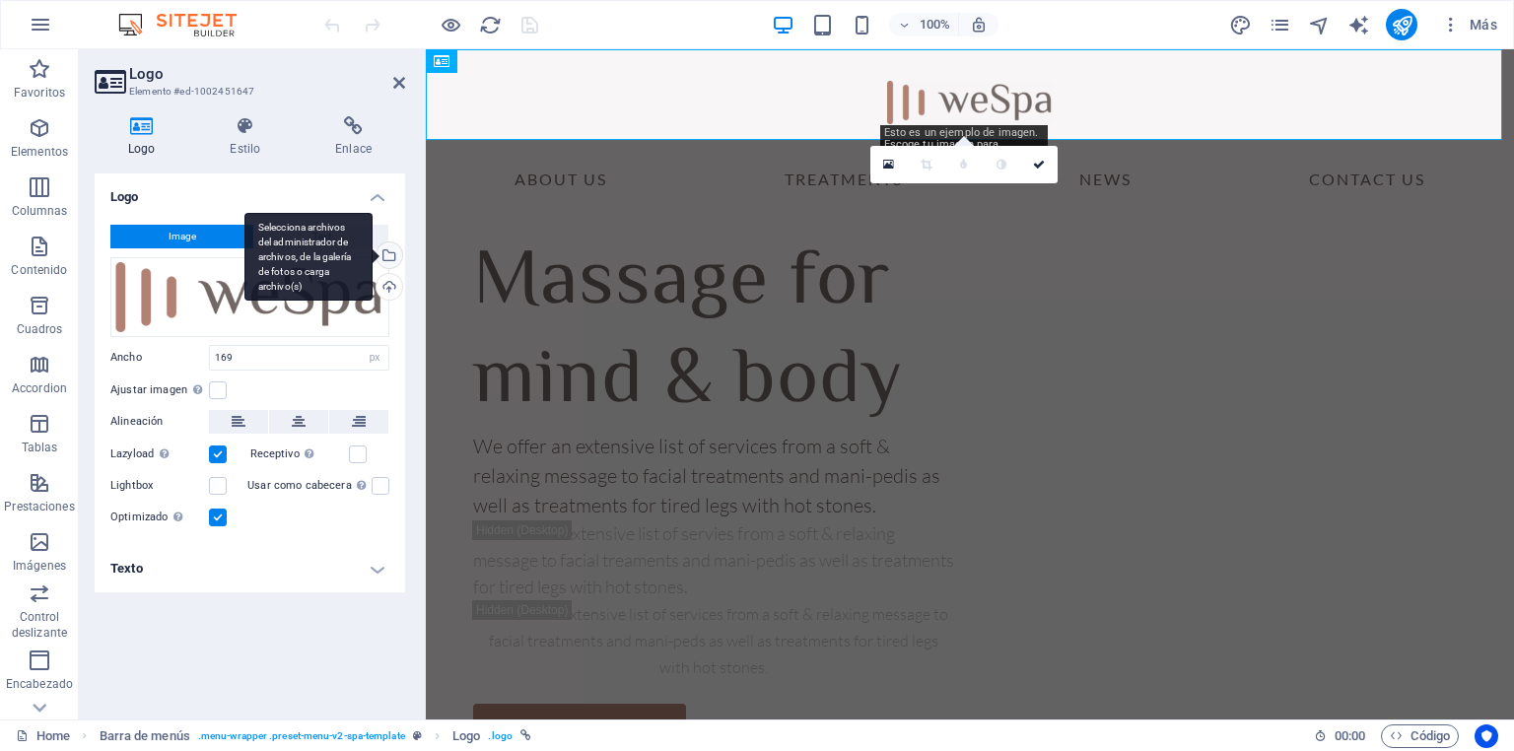
click at [391, 258] on div "Selecciona archivos del administrador de archivos, de la galería de fotos o car…" at bounding box center [388, 257] width 30 height 30
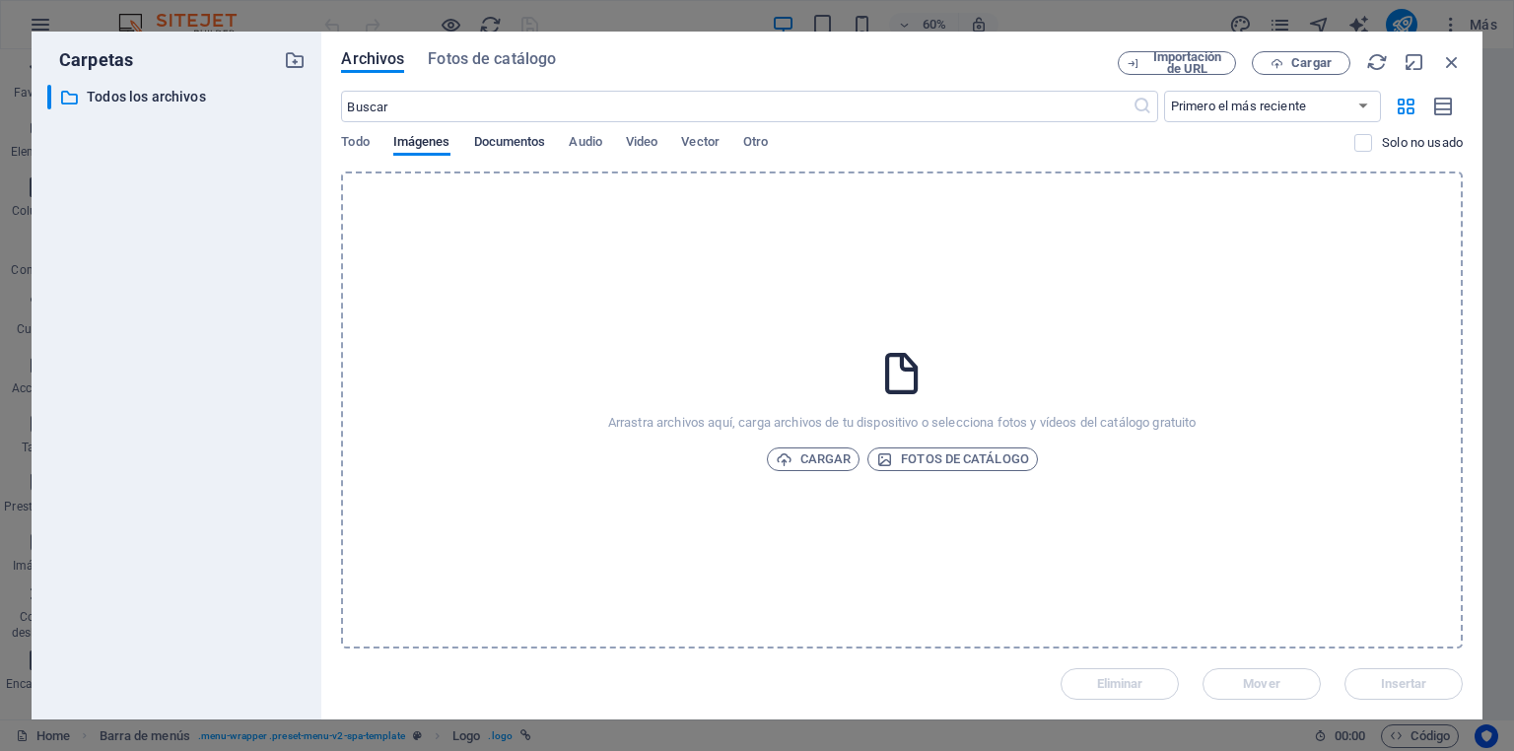
click at [525, 142] on span "Documentos" at bounding box center [510, 144] width 72 height 28
click at [589, 143] on span "Audio" at bounding box center [585, 144] width 33 height 28
click at [653, 149] on span "Video" at bounding box center [642, 144] width 32 height 28
click at [709, 142] on span "Vector" at bounding box center [700, 144] width 38 height 28
click at [431, 154] on button "Imágenes" at bounding box center [421, 145] width 57 height 22
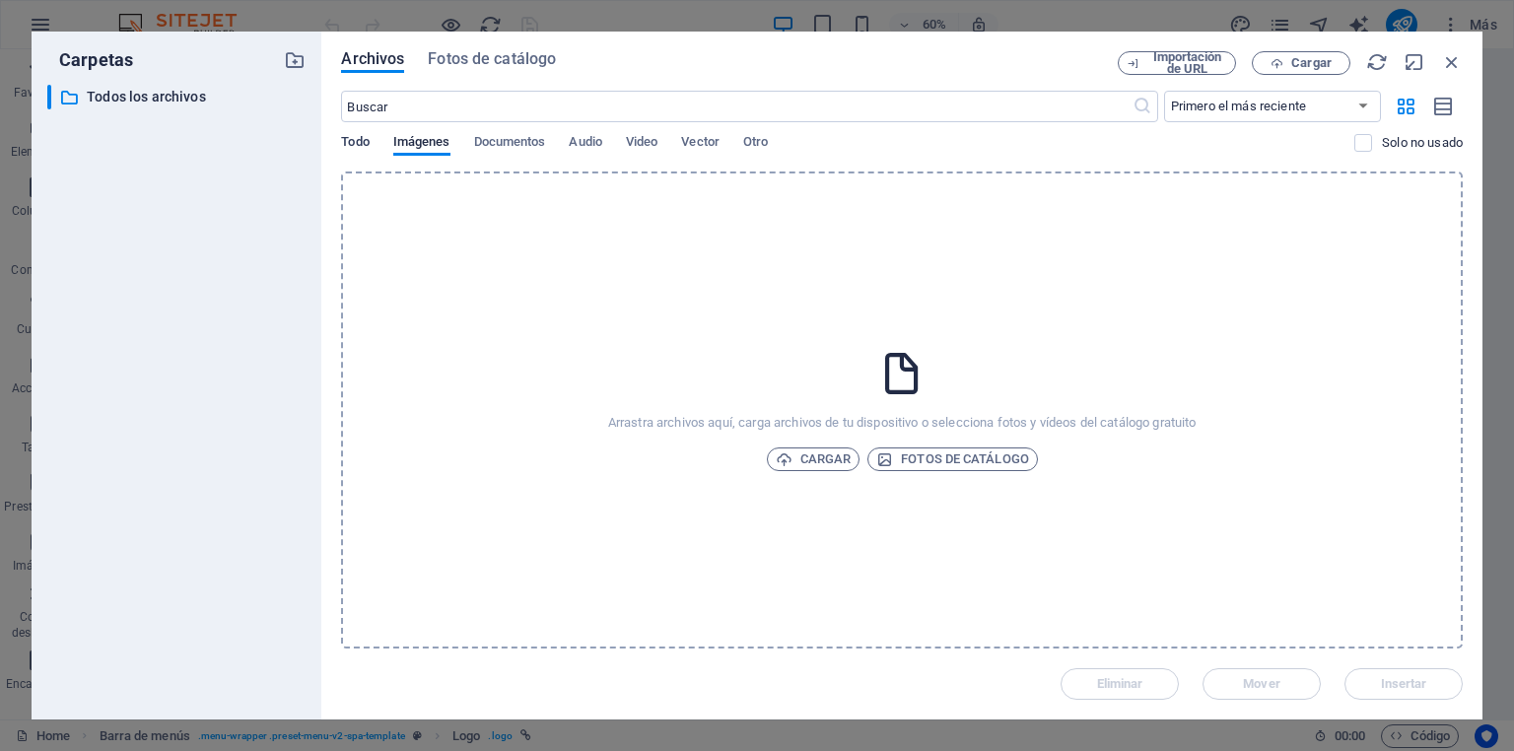
click at [358, 148] on span "Todo" at bounding box center [355, 144] width 28 height 28
click at [442, 154] on button "Imágenes" at bounding box center [421, 145] width 57 height 22
click at [816, 462] on span "Cargar" at bounding box center [814, 459] width 76 height 24
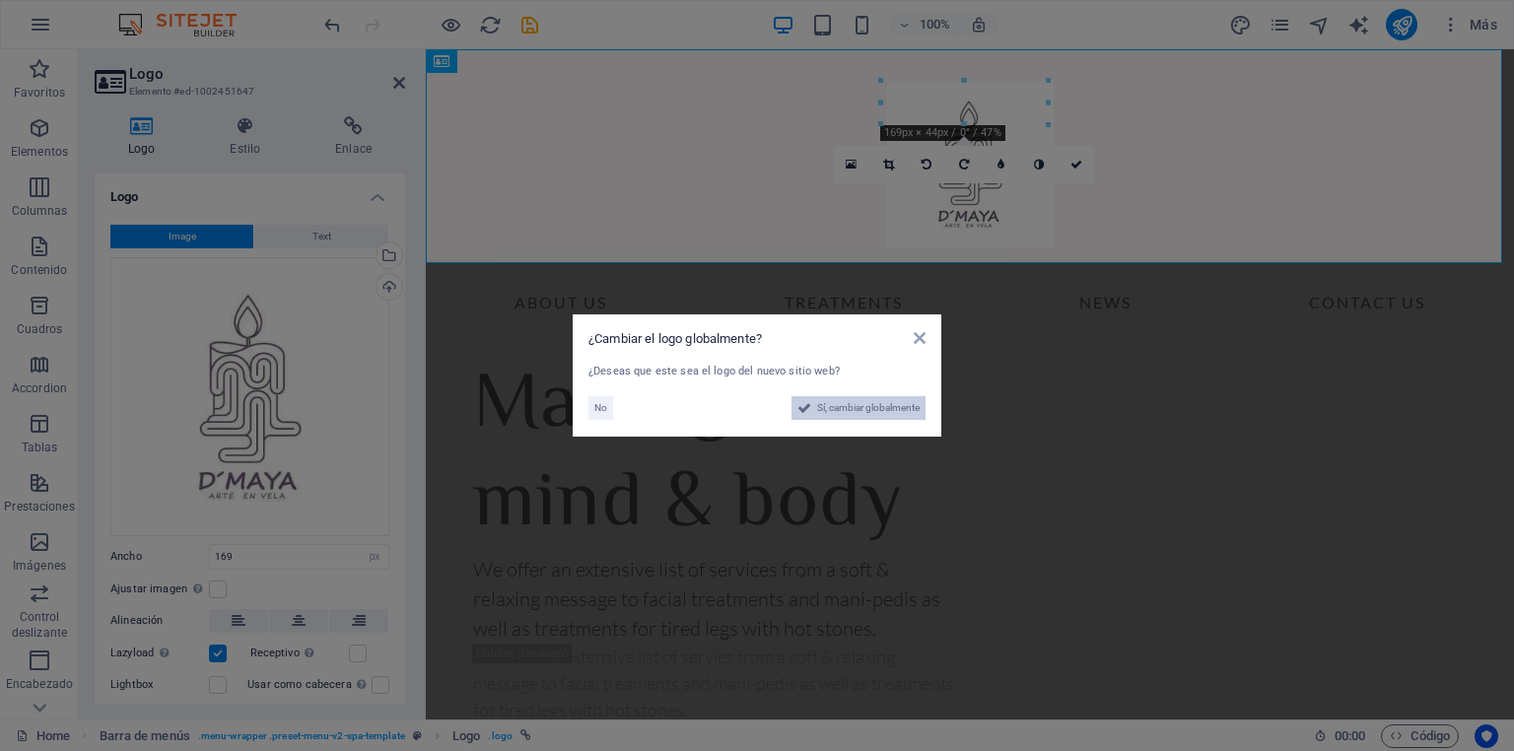
click at [855, 408] on span "Sí, cambiar globalmente" at bounding box center [868, 408] width 102 height 24
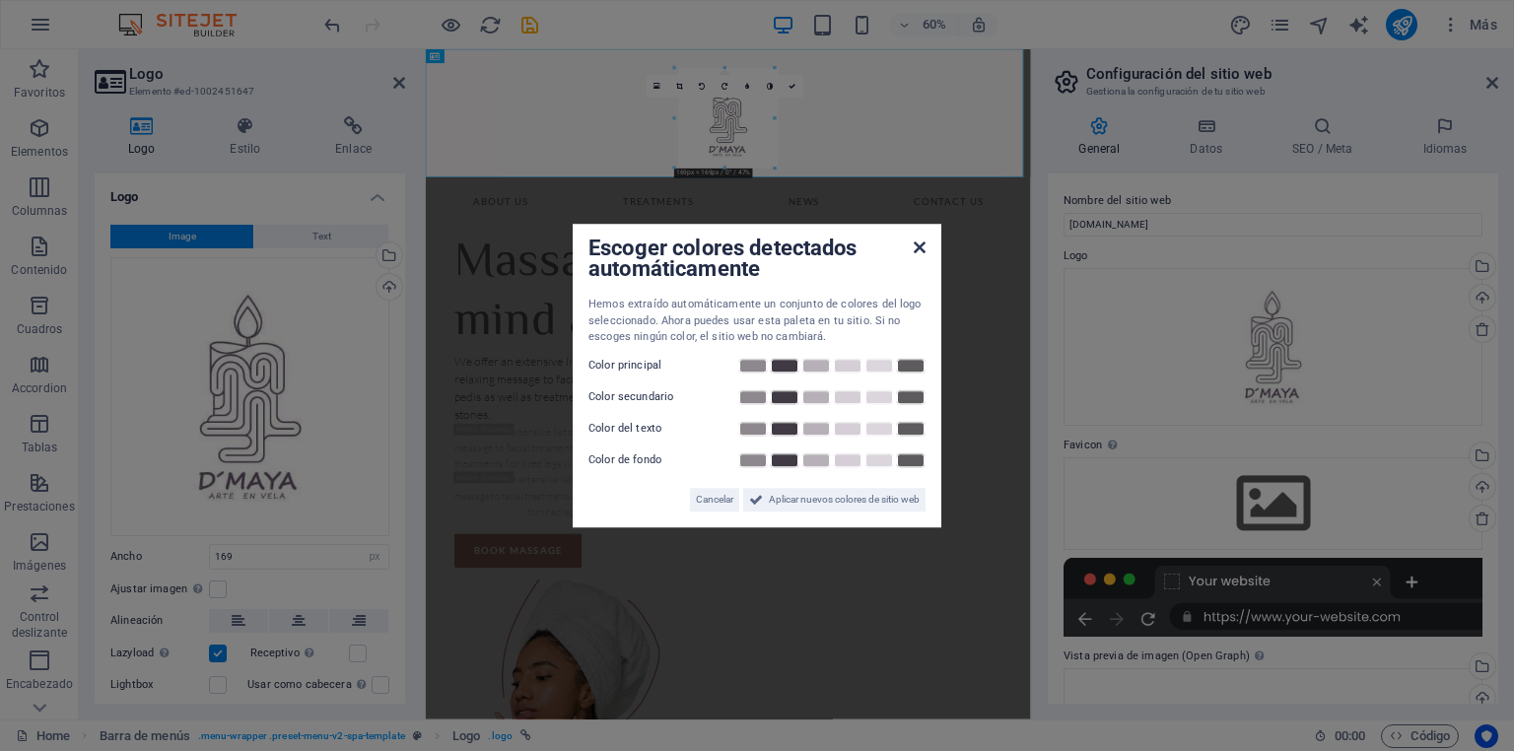
click at [919, 249] on icon at bounding box center [920, 247] width 12 height 16
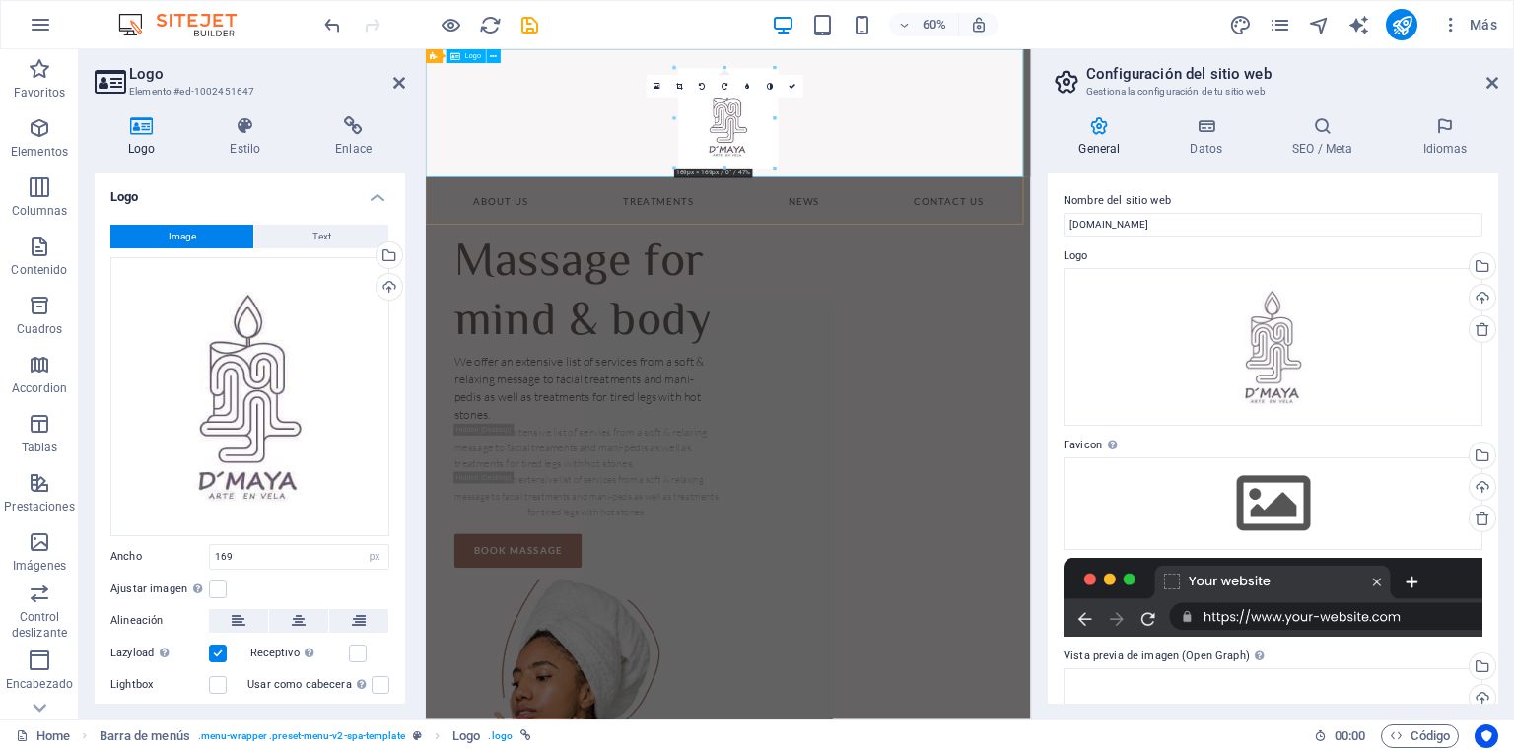
click at [1232, 203] on div at bounding box center [930, 156] width 1008 height 214
click at [532, 24] on icon "save" at bounding box center [529, 25] width 23 height 23
checkbox input "false"
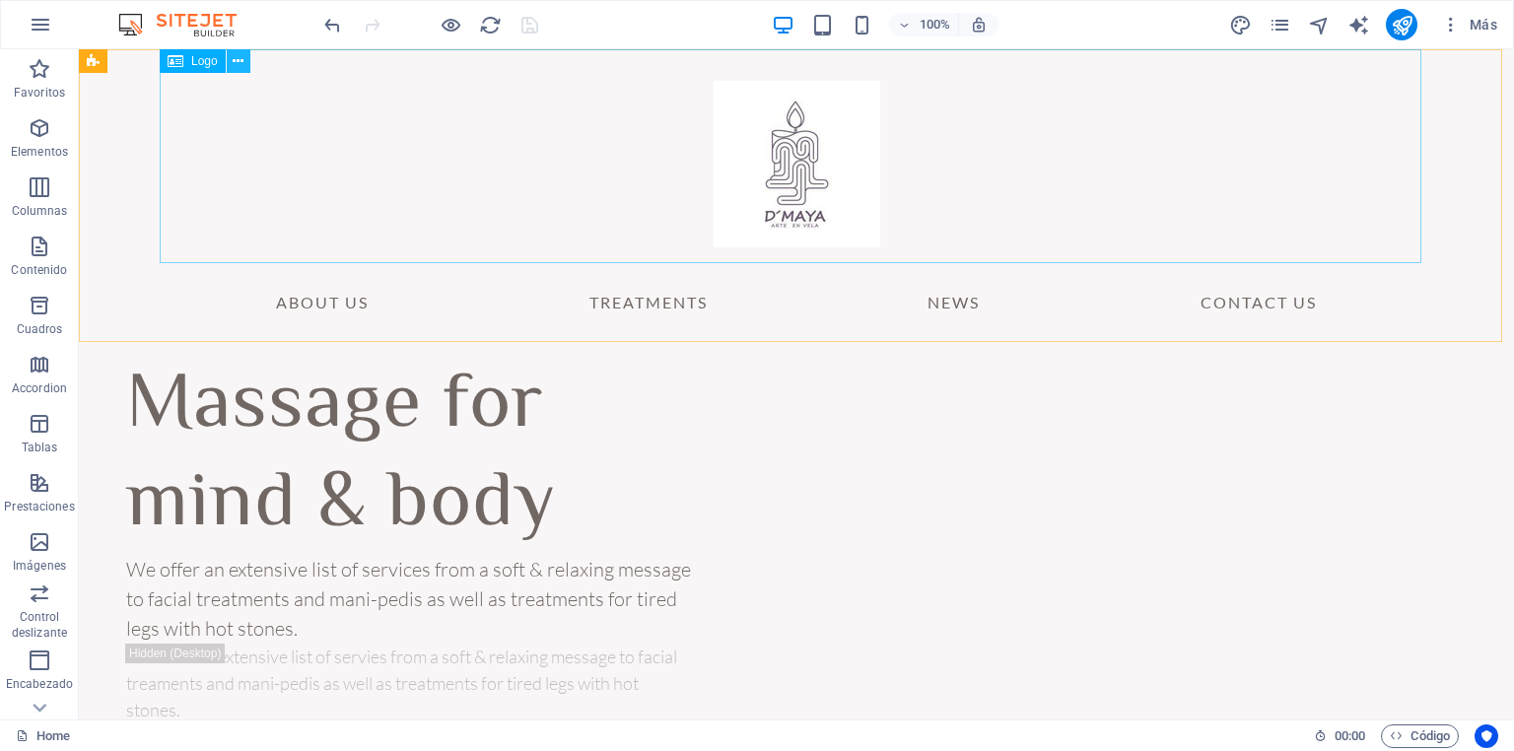
click at [240, 63] on icon at bounding box center [238, 61] width 11 height 21
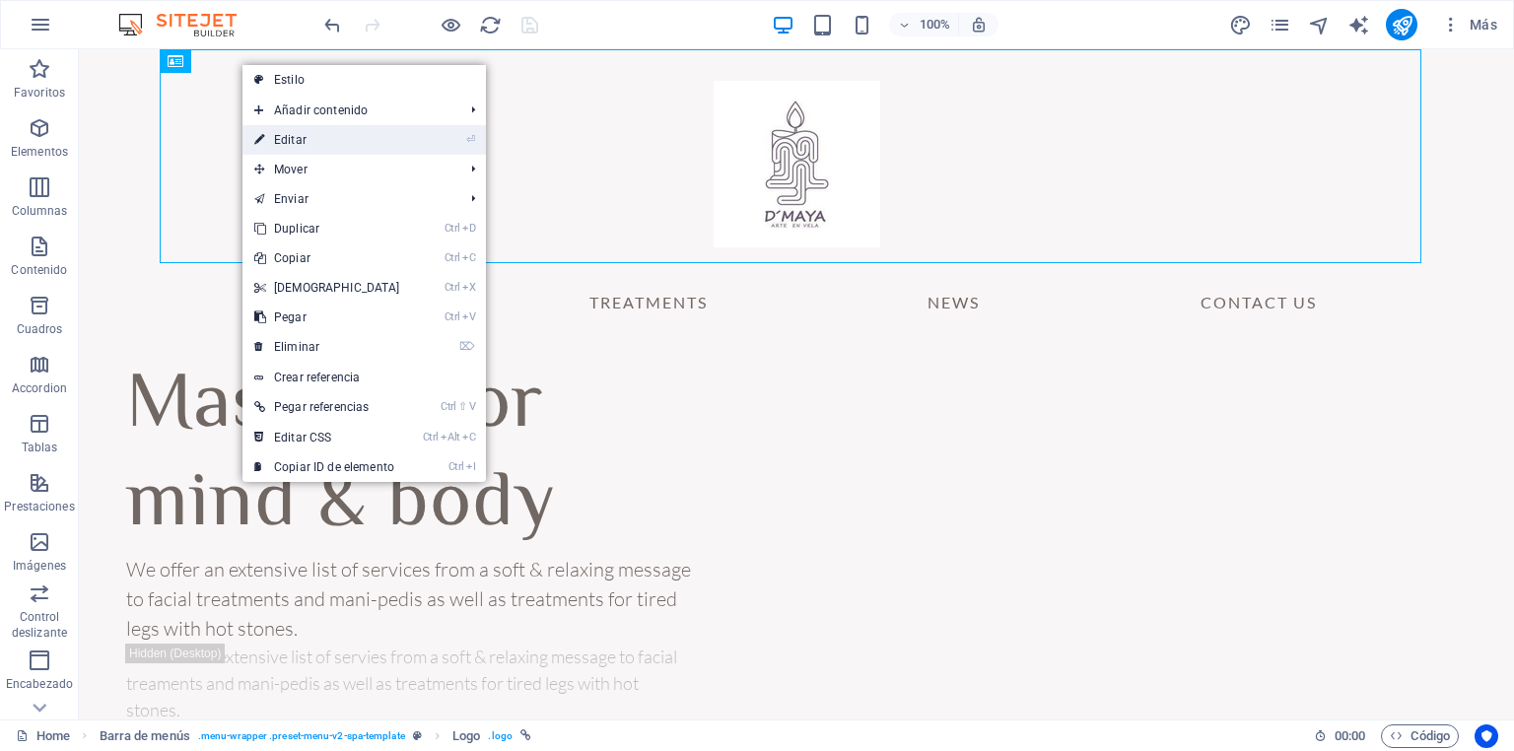
click at [320, 142] on link "⏎ Editar" at bounding box center [327, 140] width 170 height 30
select select "px"
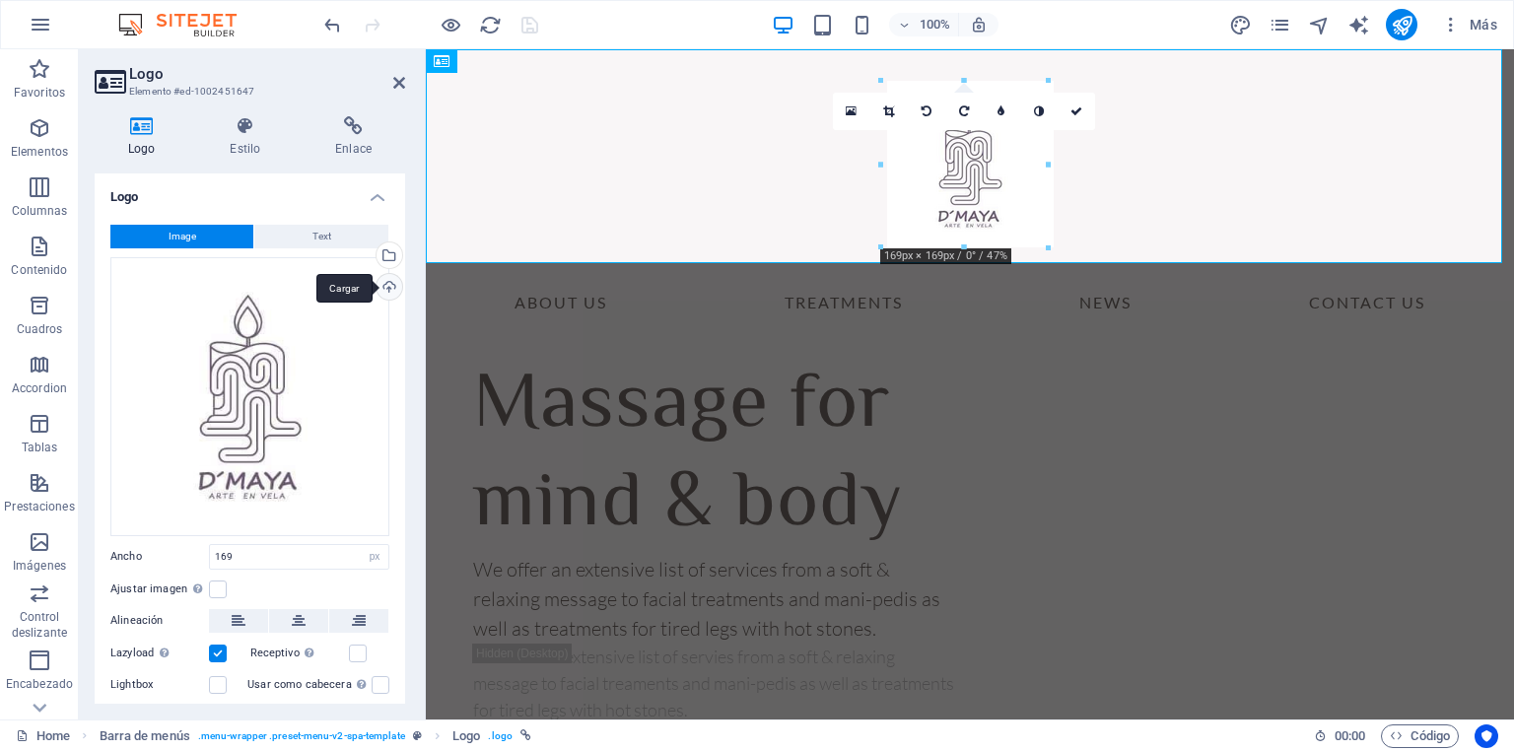
click at [383, 286] on div "Cargar" at bounding box center [388, 289] width 30 height 30
click at [389, 286] on div "Cargar" at bounding box center [388, 289] width 30 height 30
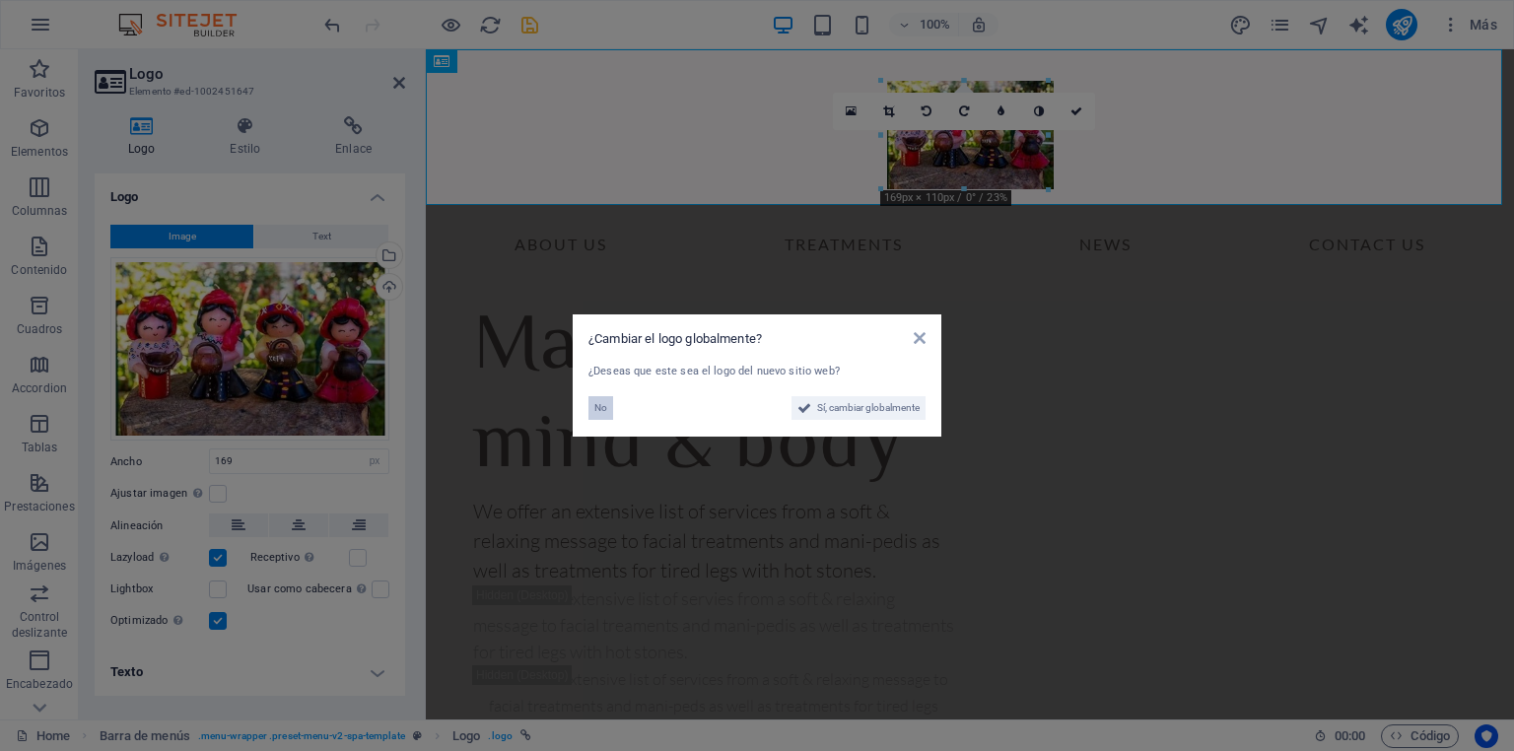
click at [599, 405] on span "No" at bounding box center [600, 408] width 13 height 24
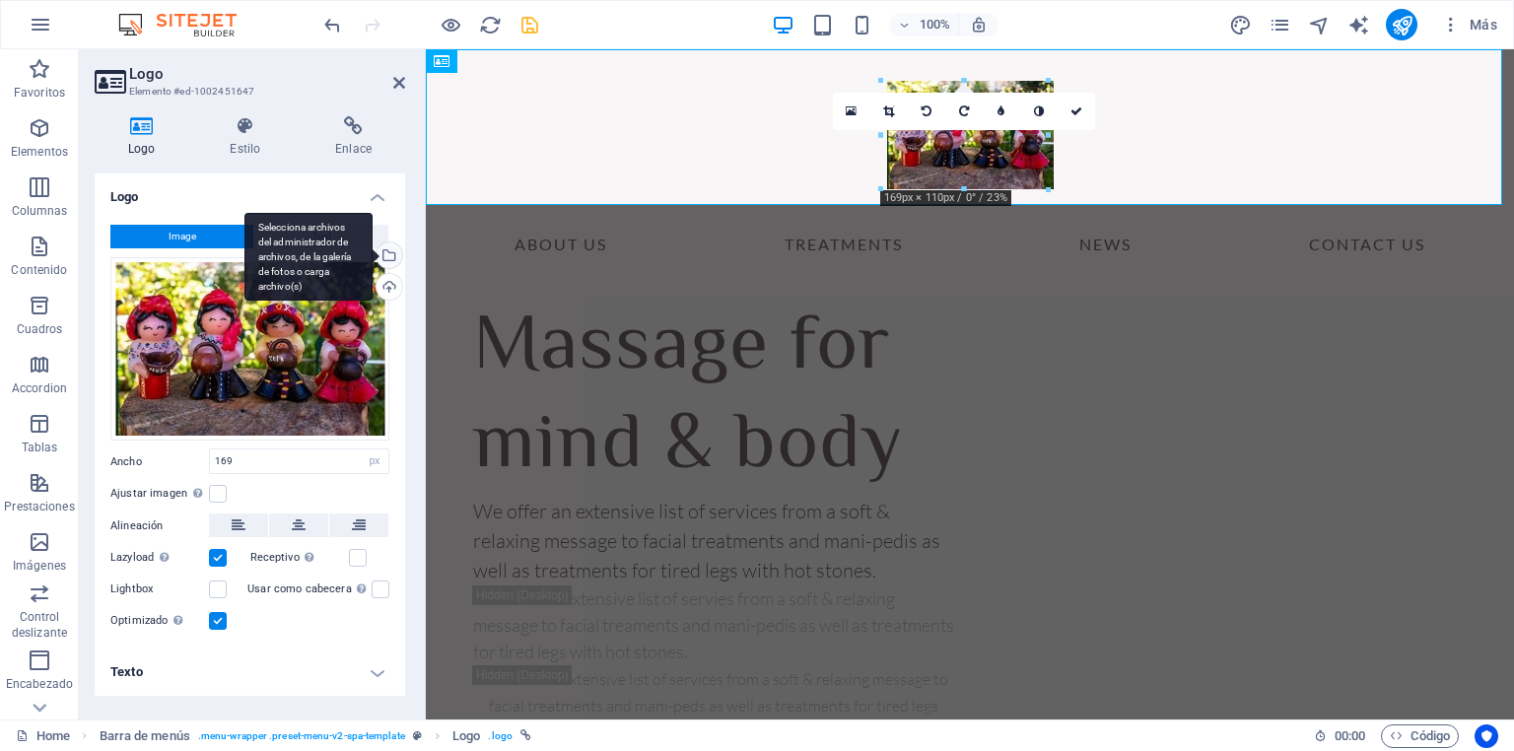
click at [373, 257] on div "Selecciona archivos del administrador de archivos, de la galería de fotos o car…" at bounding box center [308, 257] width 128 height 89
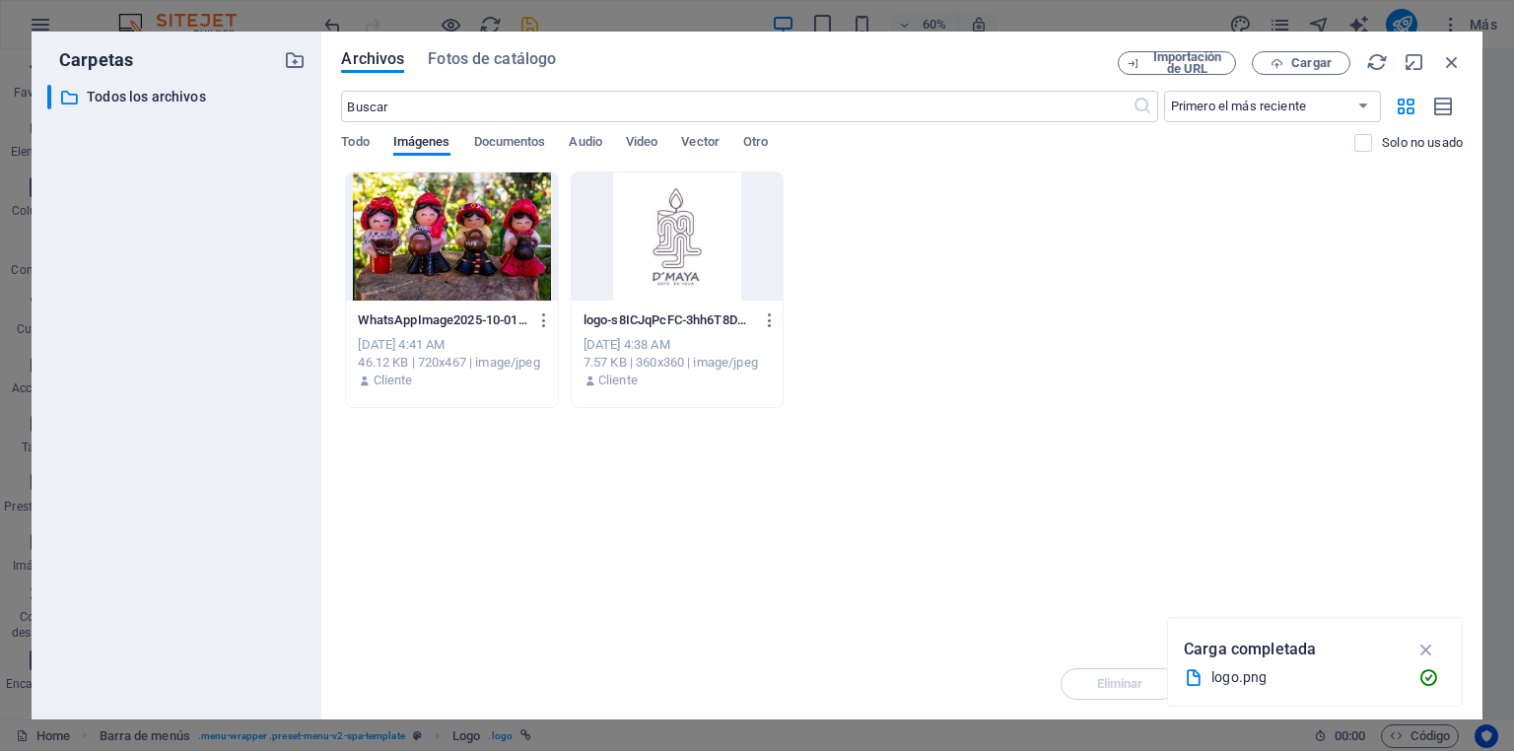
click at [698, 240] on div at bounding box center [677, 236] width 211 height 128
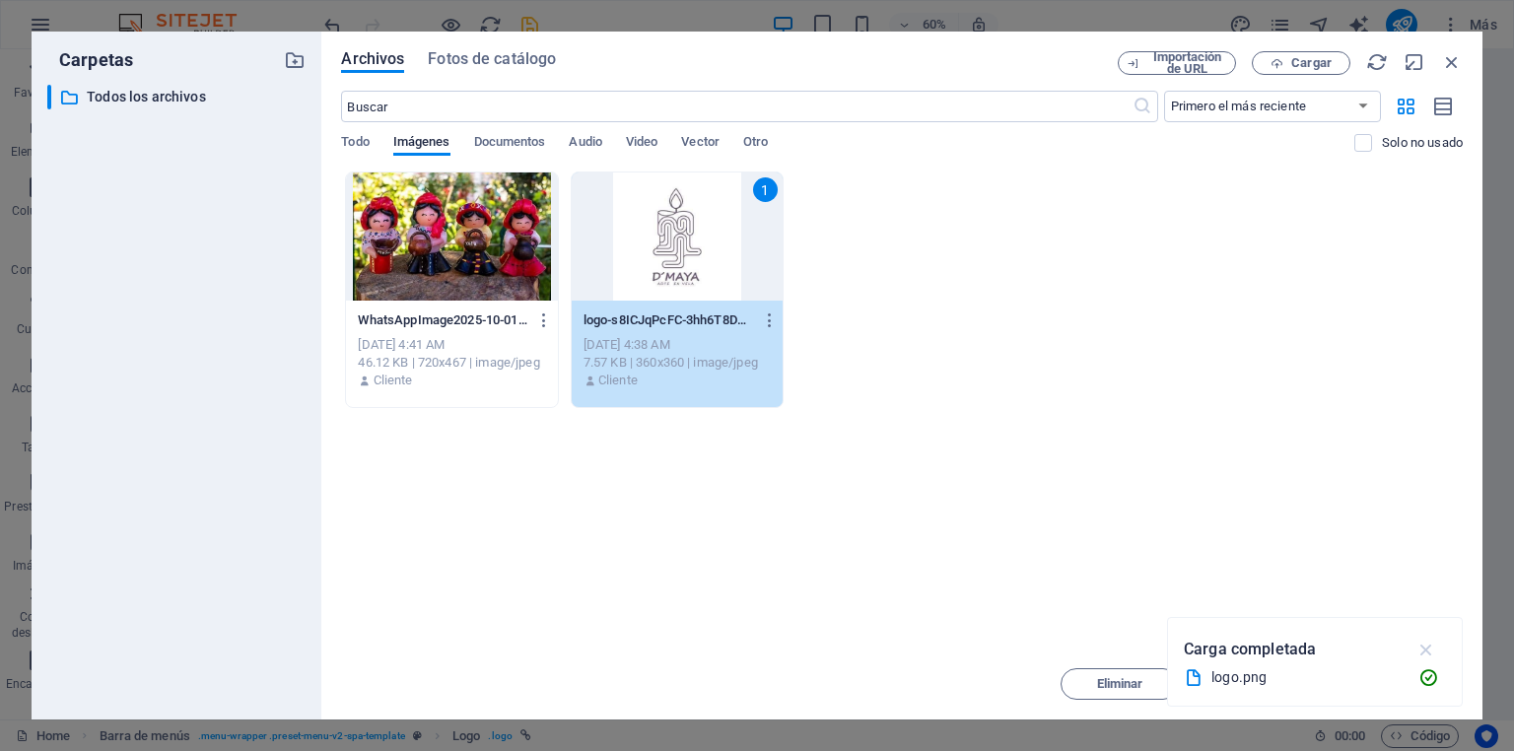
click at [1438, 647] on button "button" at bounding box center [1426, 650] width 38 height 32
drag, startPoint x: 1451, startPoint y: 56, endPoint x: 1009, endPoint y: 20, distance: 443.0
click at [1451, 56] on icon "button" at bounding box center [1452, 62] width 22 height 22
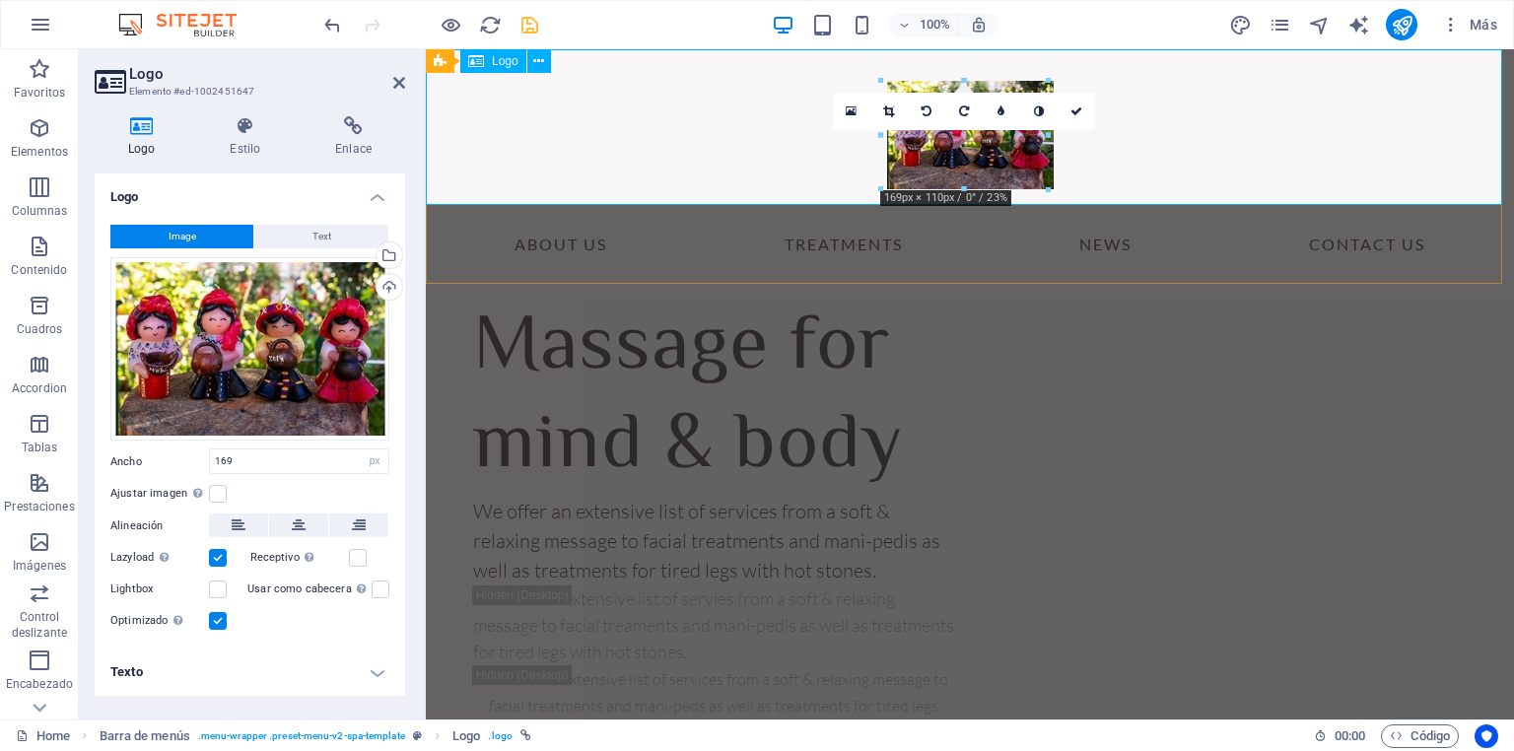
click at [1113, 141] on div at bounding box center [970, 127] width 1088 height 156
click at [1252, 123] on div at bounding box center [970, 127] width 1088 height 156
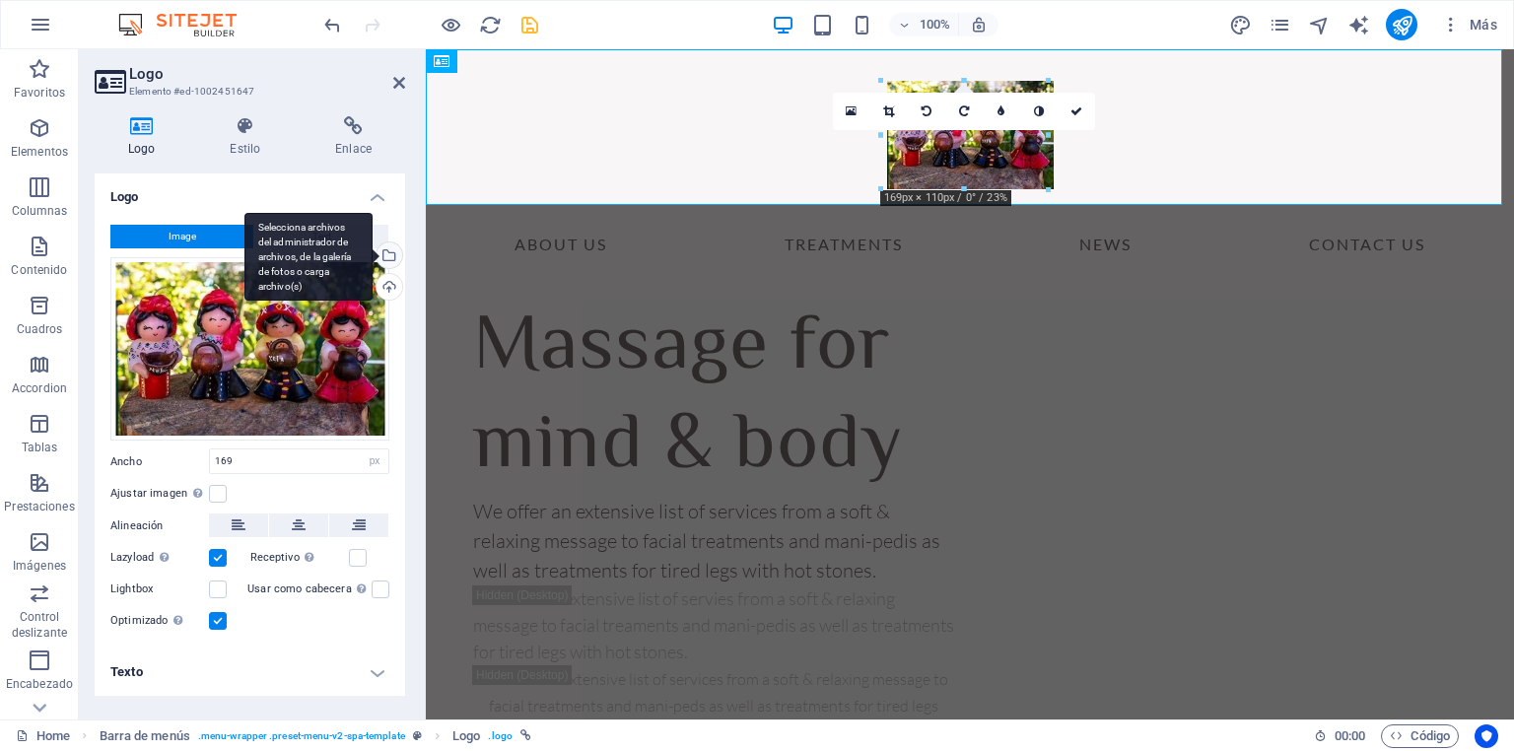
click at [390, 254] on div "Selecciona archivos del administrador de archivos, de la galería de fotos o car…" at bounding box center [388, 257] width 30 height 30
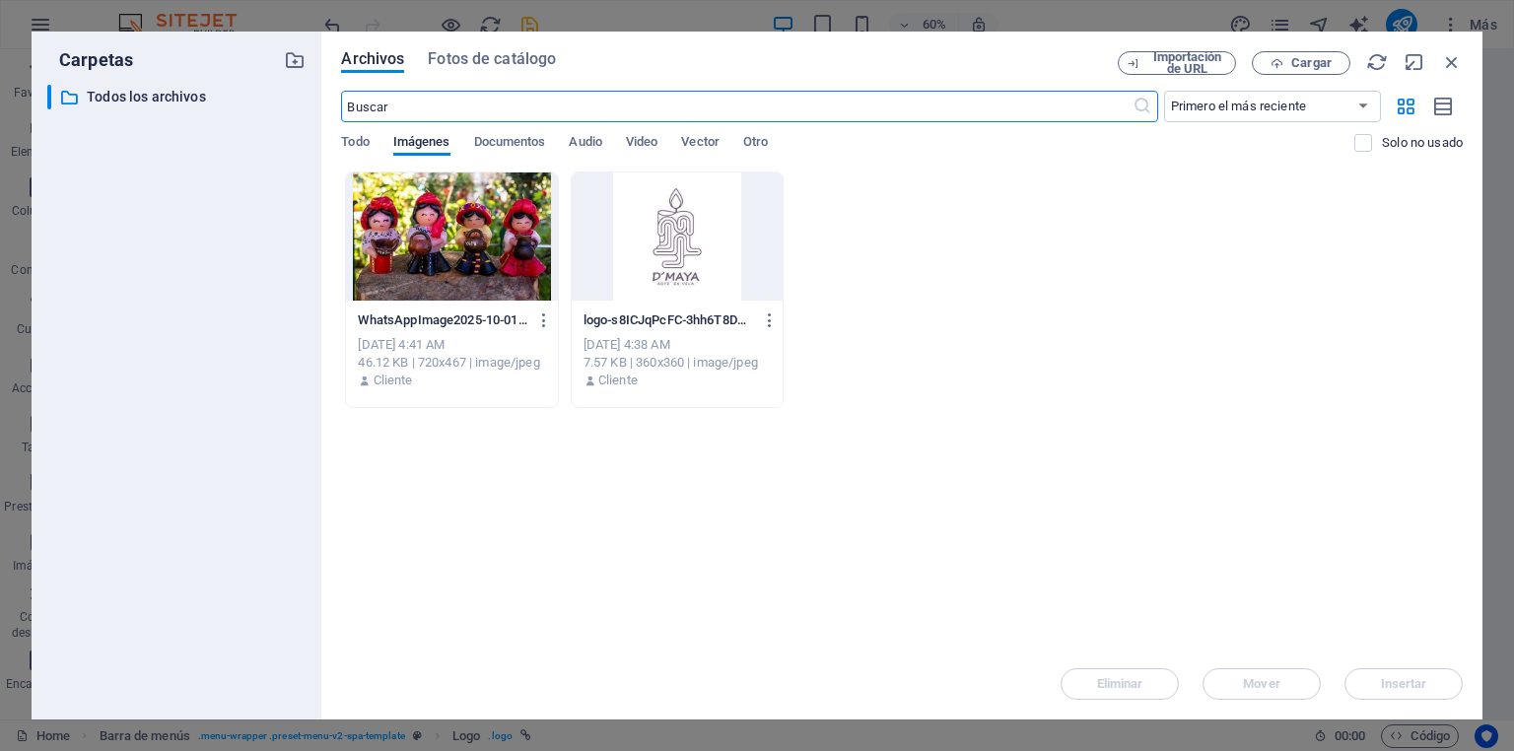
click at [674, 238] on div at bounding box center [677, 236] width 211 height 128
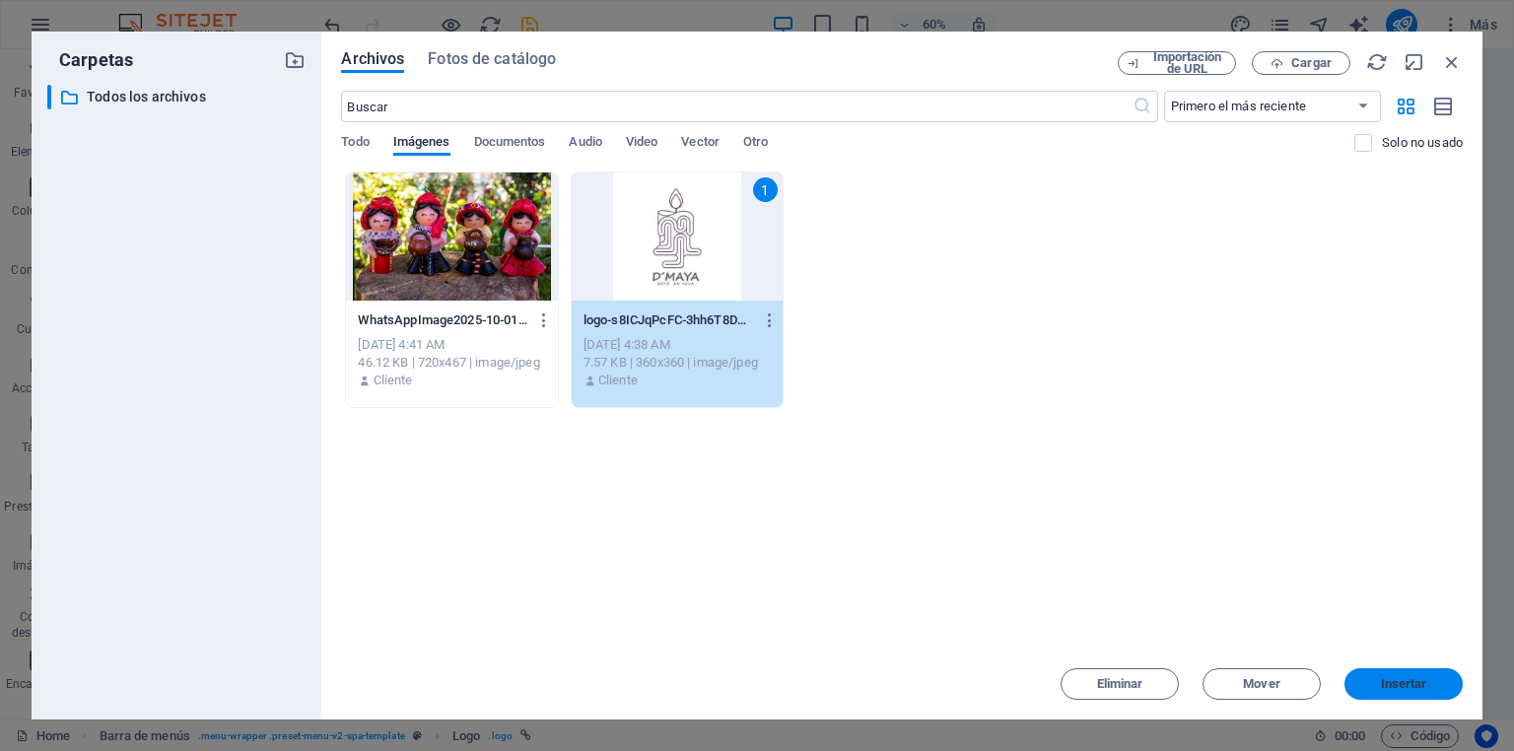
click at [1401, 682] on span "Insertar" at bounding box center [1404, 684] width 46 height 12
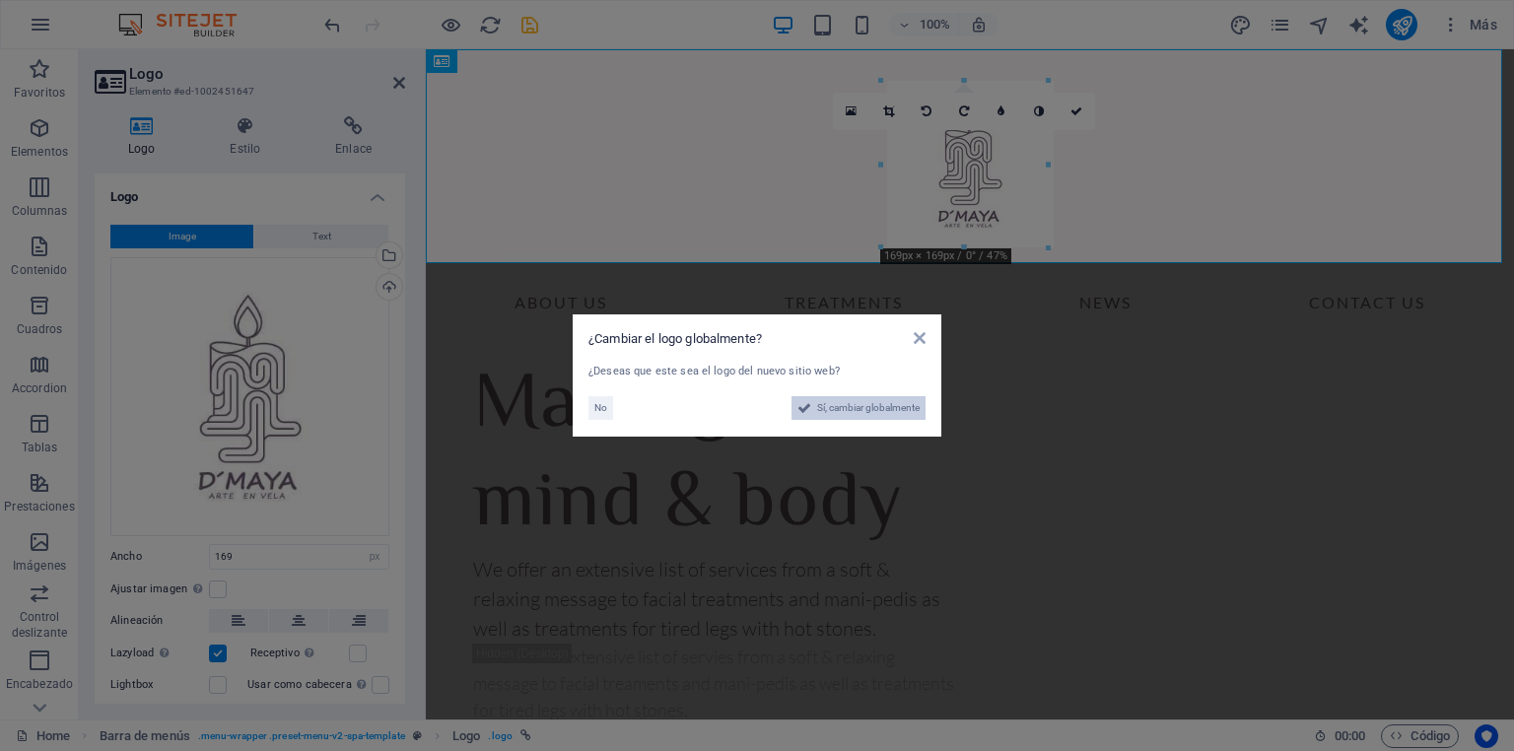
drag, startPoint x: 720, startPoint y: 609, endPoint x: 858, endPoint y: 414, distance: 239.0
click at [858, 414] on span "Sí, cambiar globalmente" at bounding box center [868, 408] width 102 height 24
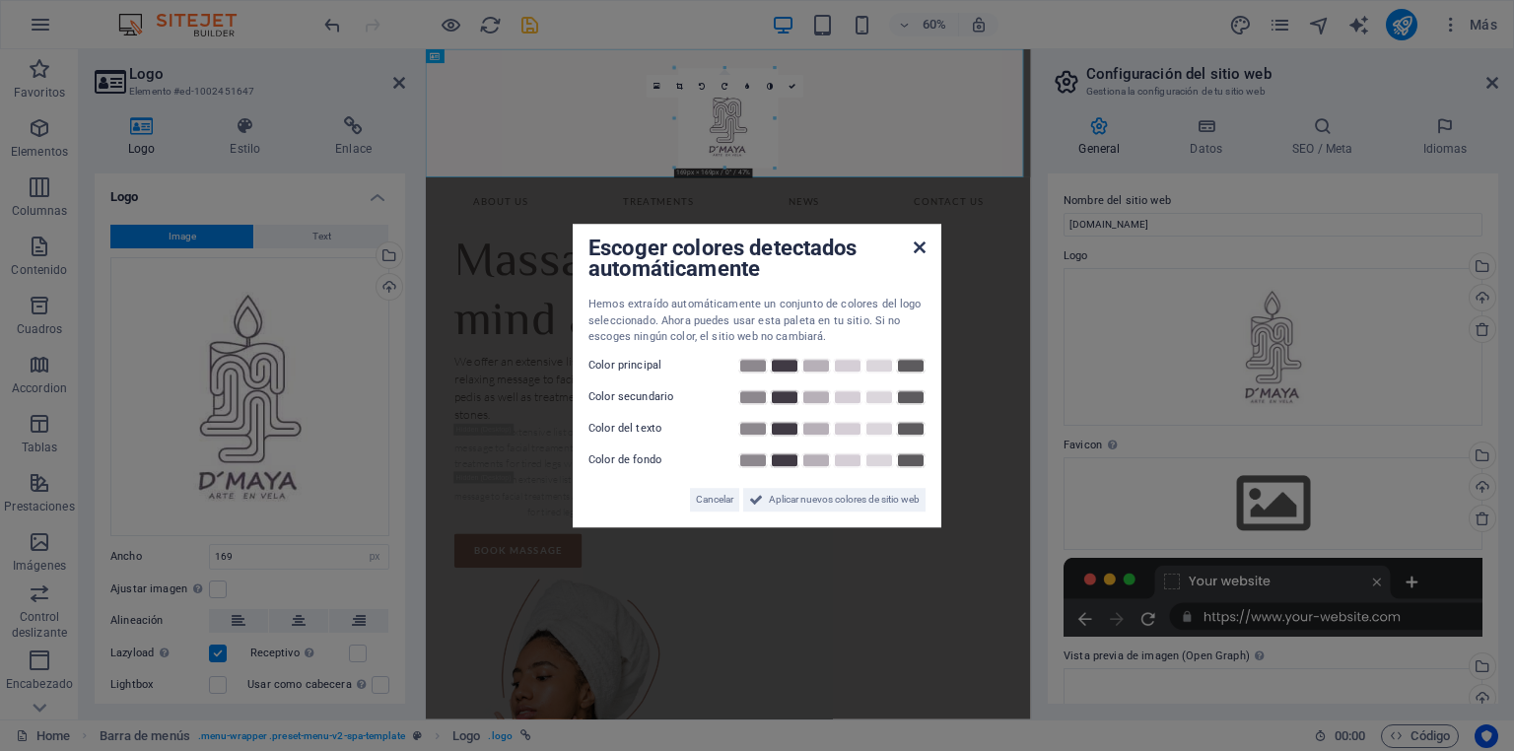
click at [920, 249] on icon at bounding box center [920, 247] width 12 height 16
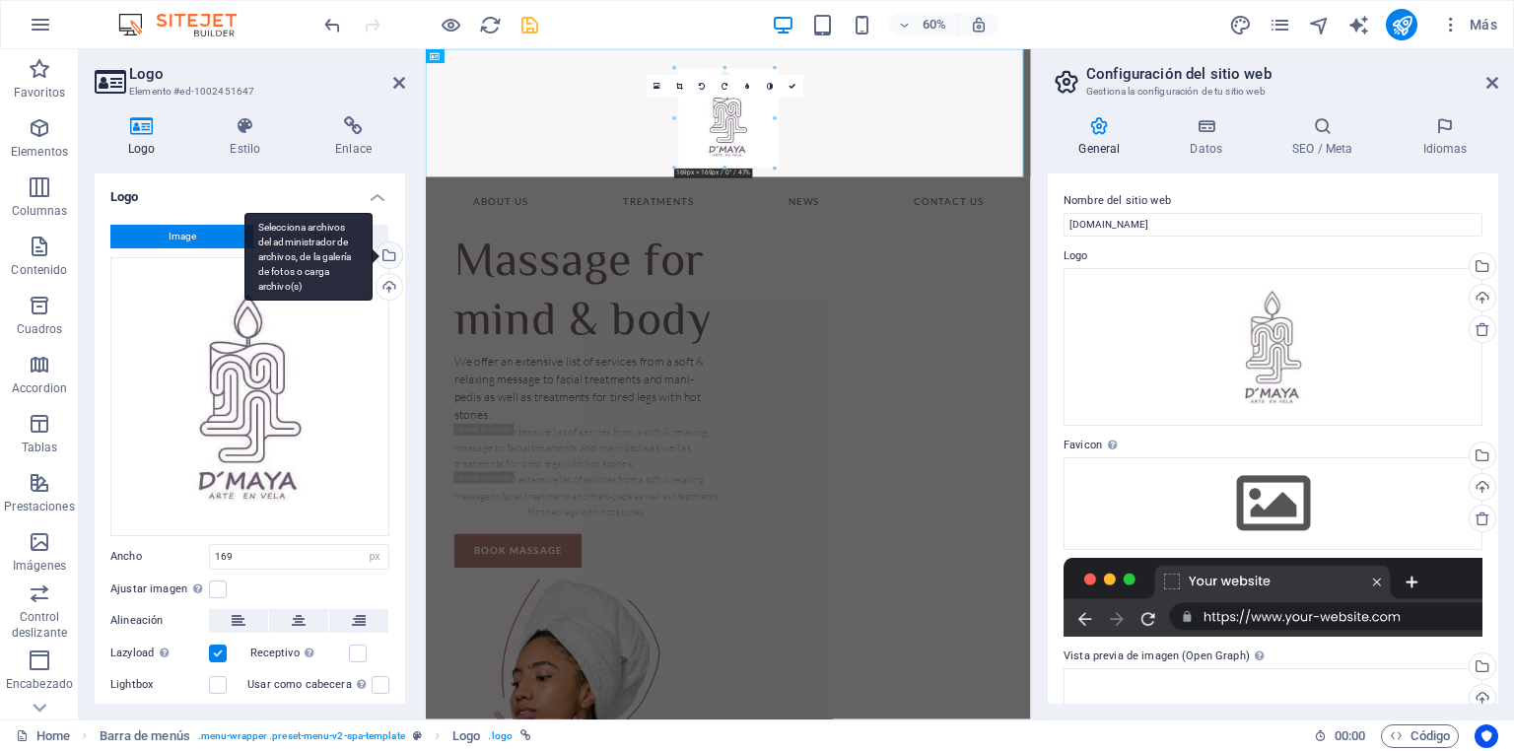
click at [383, 257] on div "Selecciona archivos del administrador de archivos, de la galería de fotos o car…" at bounding box center [388, 257] width 30 height 30
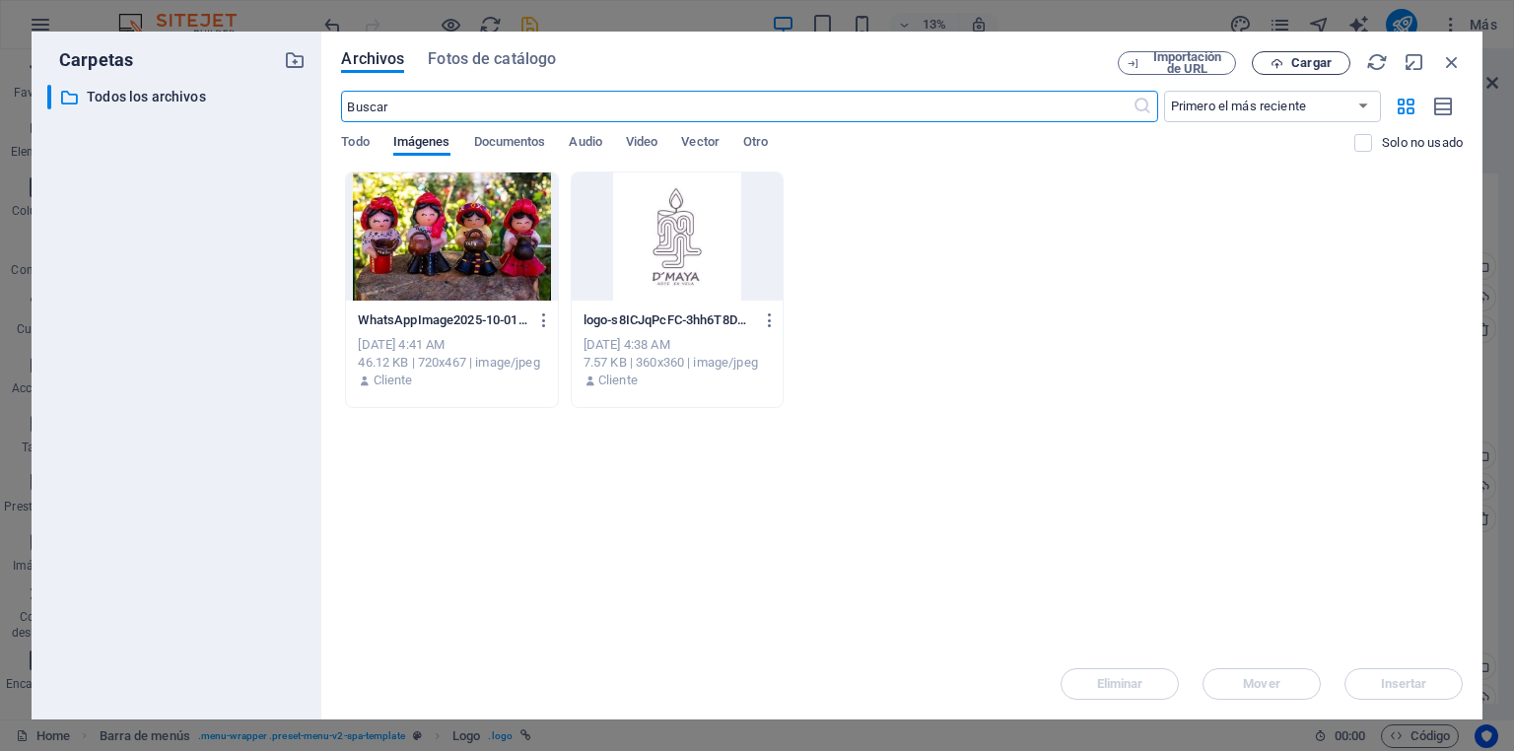
click at [1288, 62] on span "Cargar" at bounding box center [1301, 63] width 81 height 13
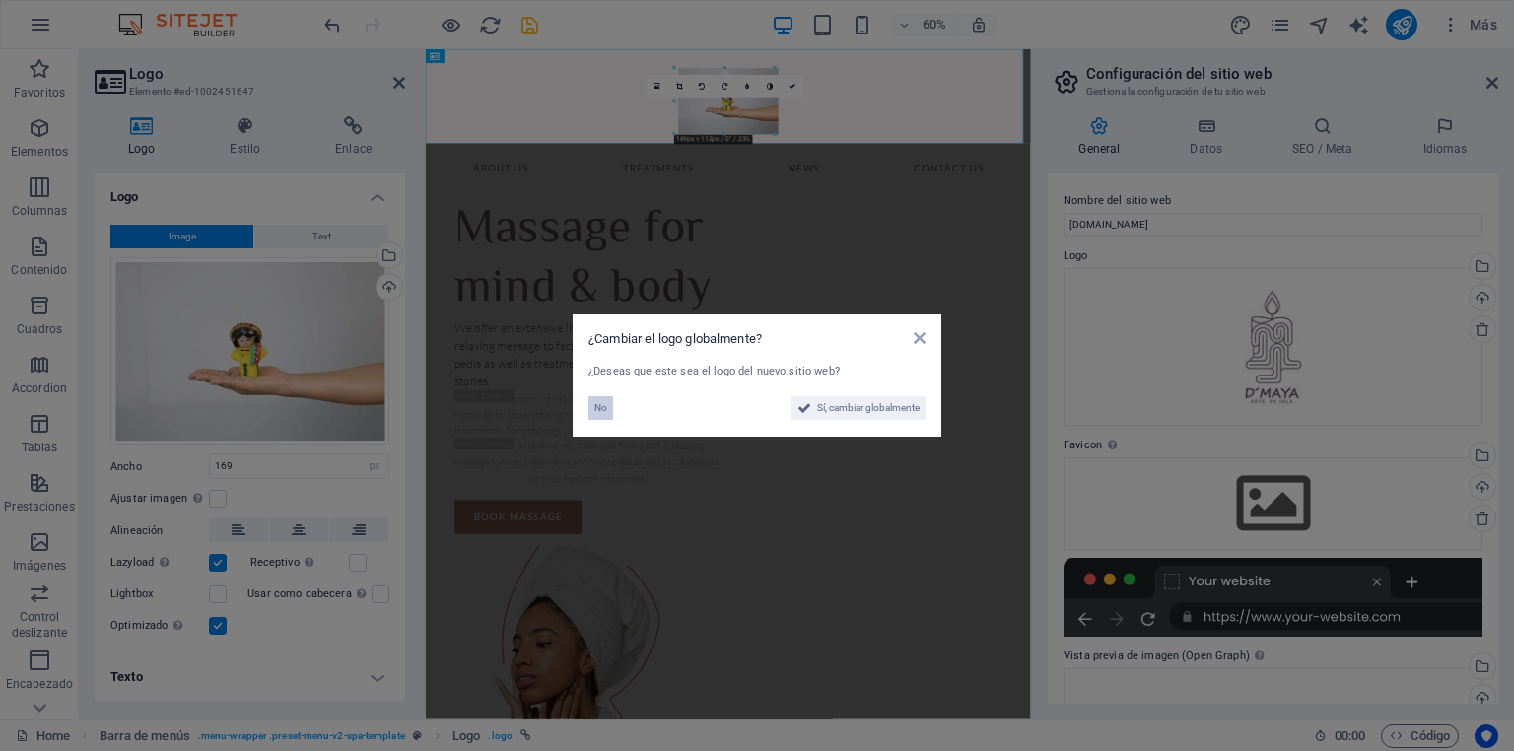
drag, startPoint x: 294, startPoint y: 597, endPoint x: 602, endPoint y: 407, distance: 362.4
click at [602, 407] on span "No" at bounding box center [600, 408] width 13 height 24
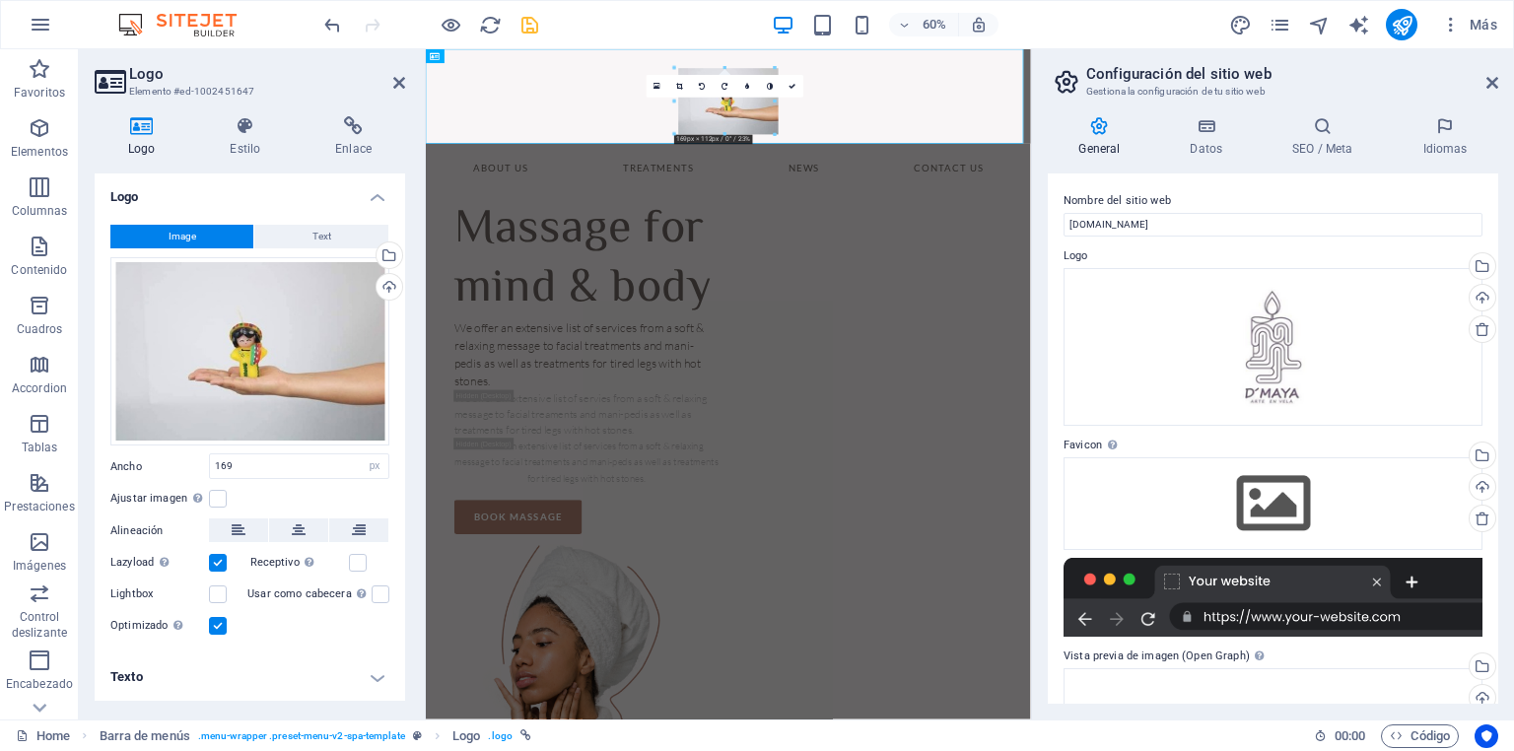
click at [756, 98] on div "16:10 16:9 4:3 1:1 1:2 0" at bounding box center [726, 86] width 158 height 23
click at [390, 254] on div "Selecciona archivos del administrador de archivos, de la galería de fotos o car…" at bounding box center [388, 257] width 30 height 30
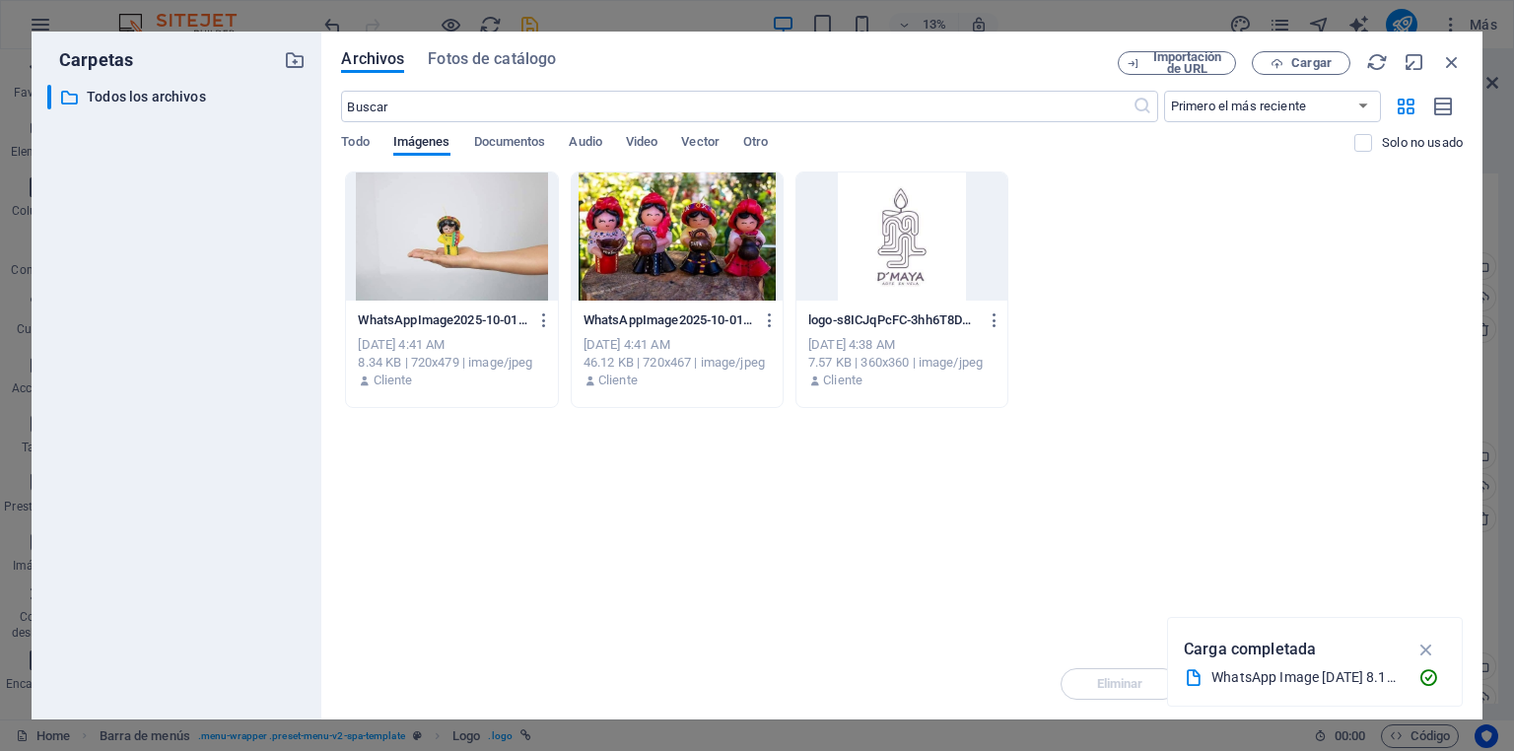
click at [891, 229] on div at bounding box center [901, 236] width 211 height 128
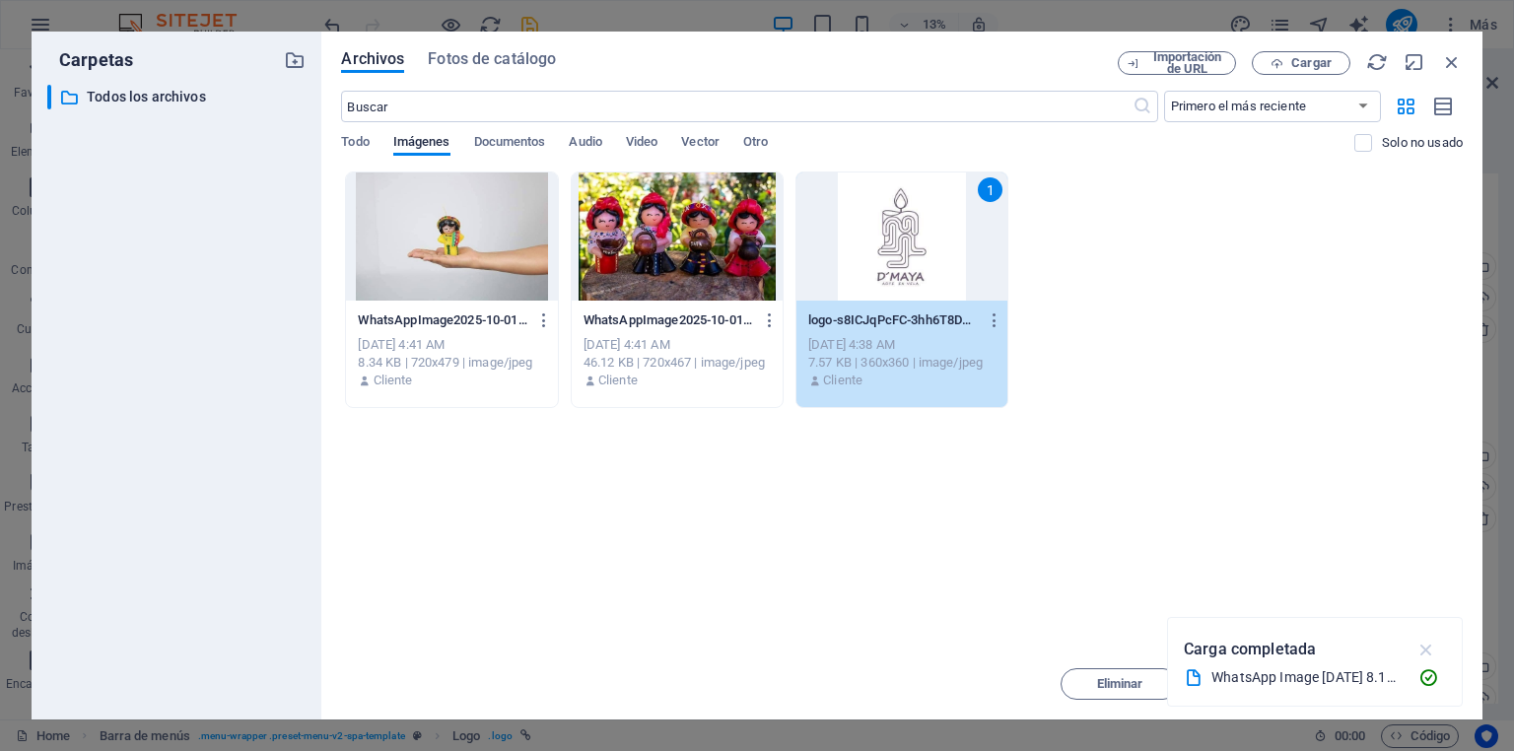
click at [1430, 650] on icon "button" at bounding box center [1426, 650] width 23 height 22
click at [1399, 690] on span "Insertar" at bounding box center [1404, 684] width 46 height 12
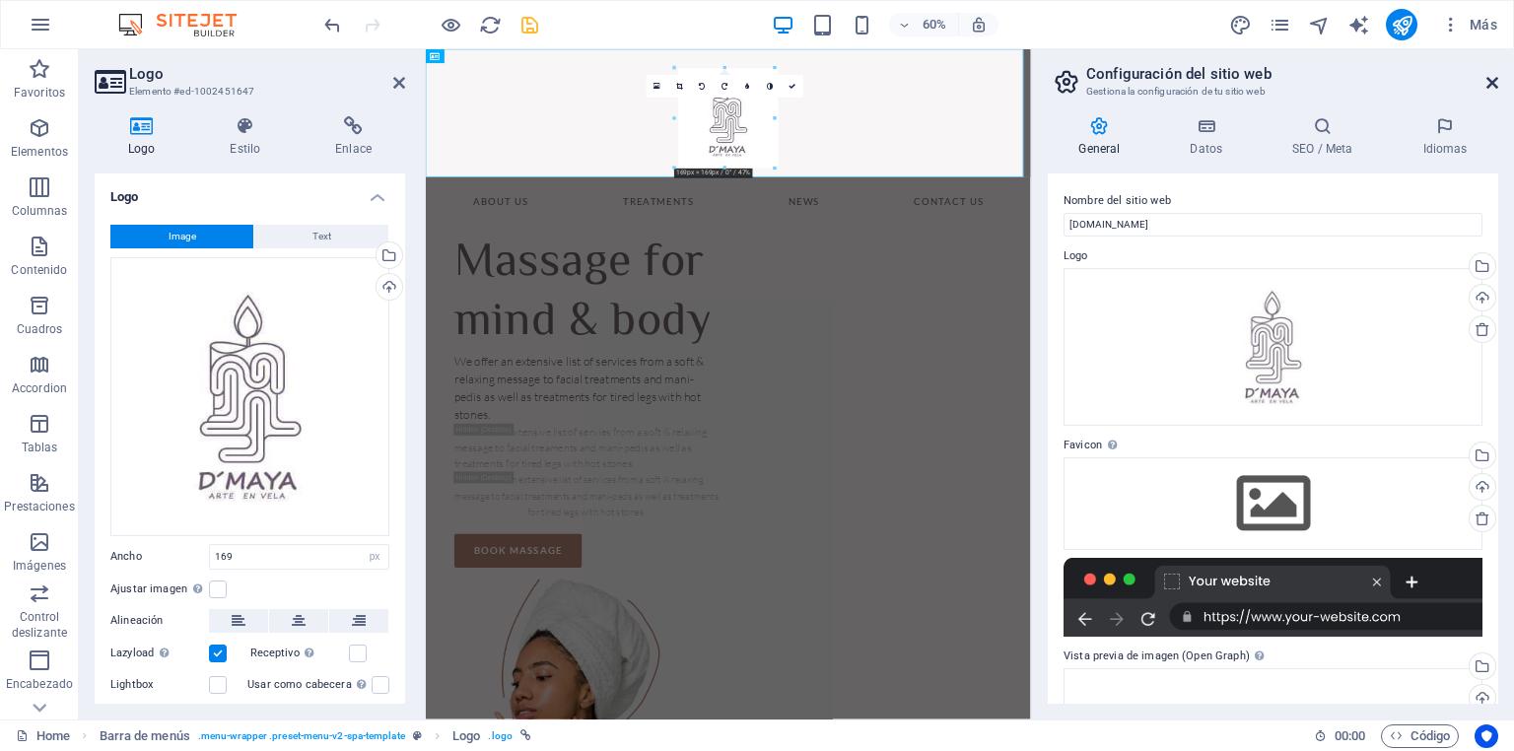
click at [1490, 84] on icon at bounding box center [1492, 83] width 12 height 16
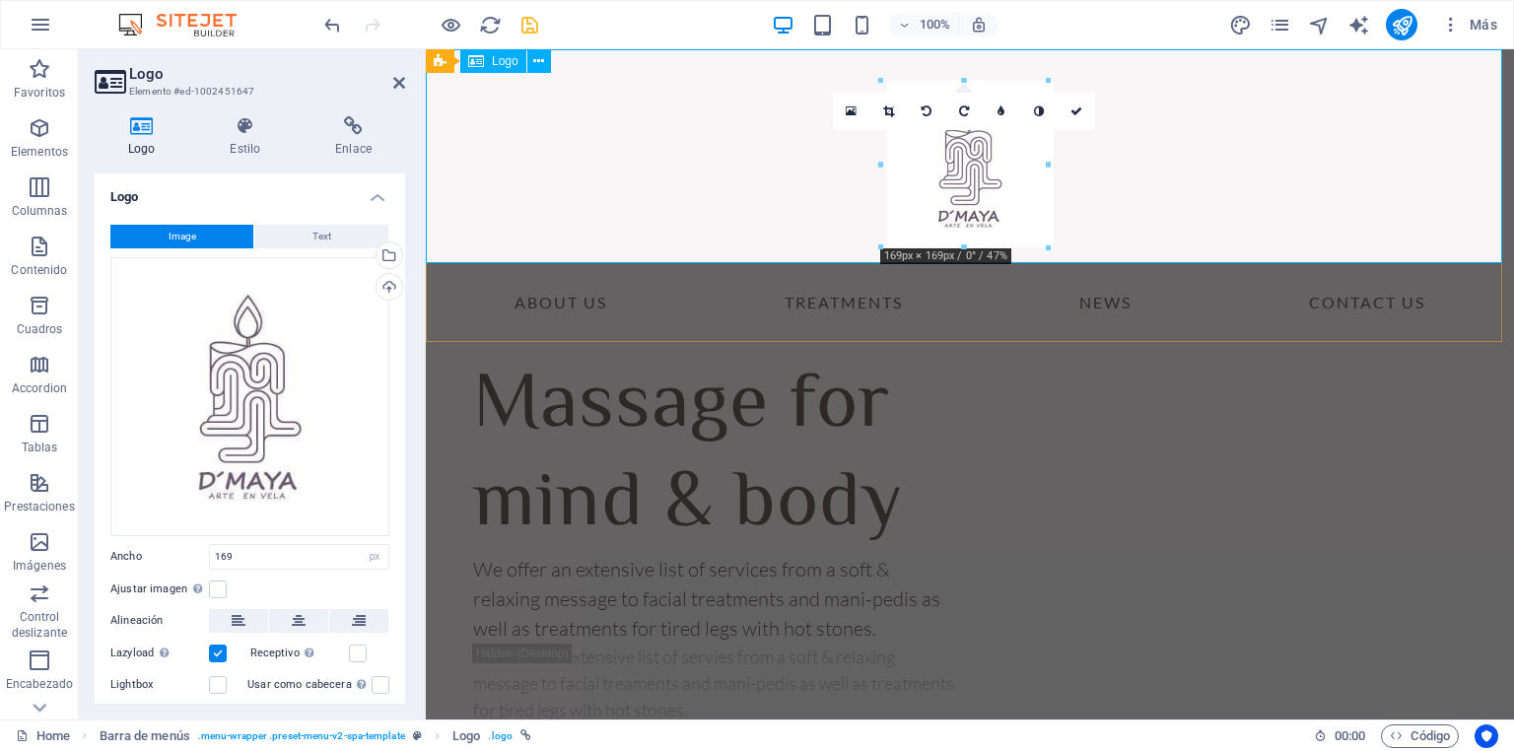
click at [1236, 197] on div at bounding box center [970, 156] width 1088 height 214
click at [398, 86] on icon at bounding box center [399, 83] width 12 height 16
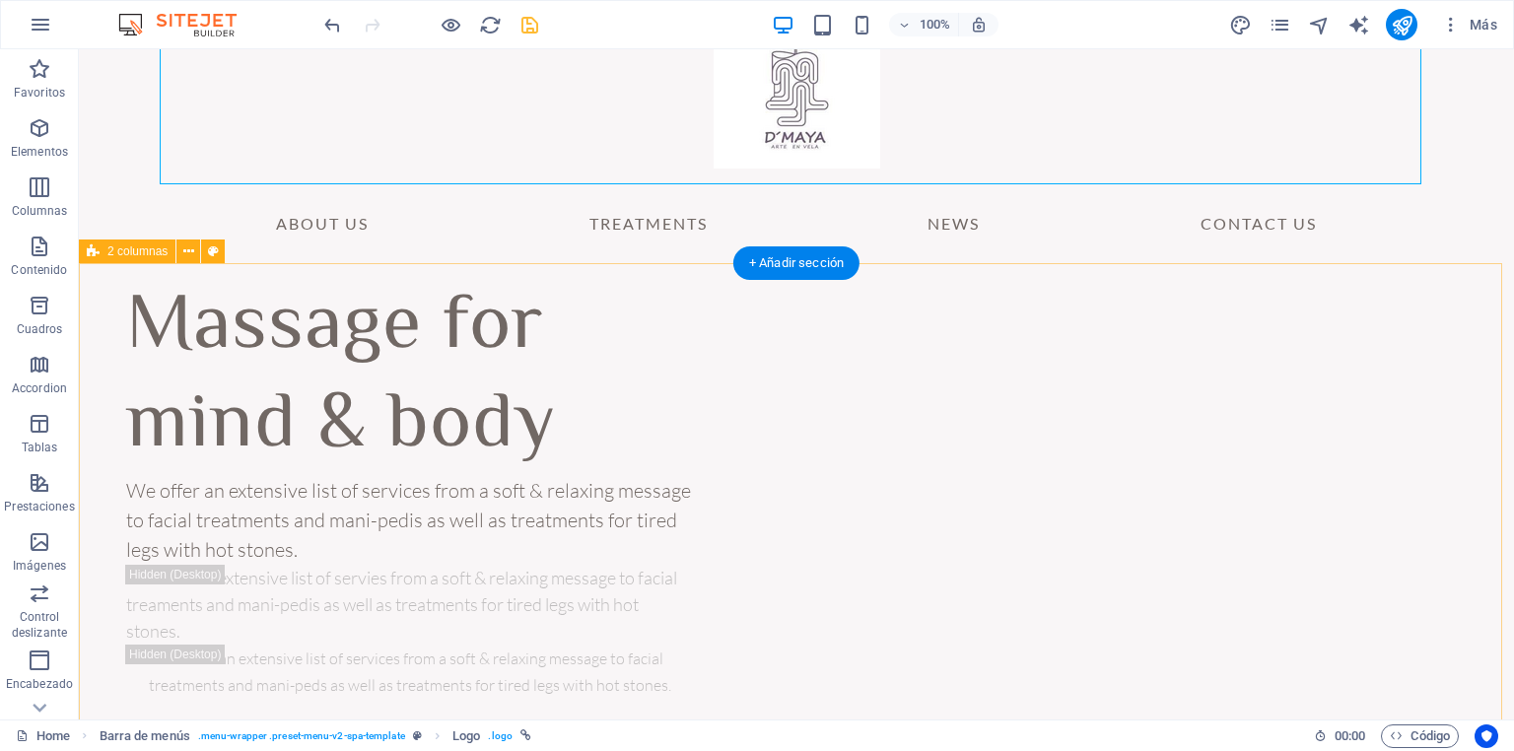
scroll to position [158, 0]
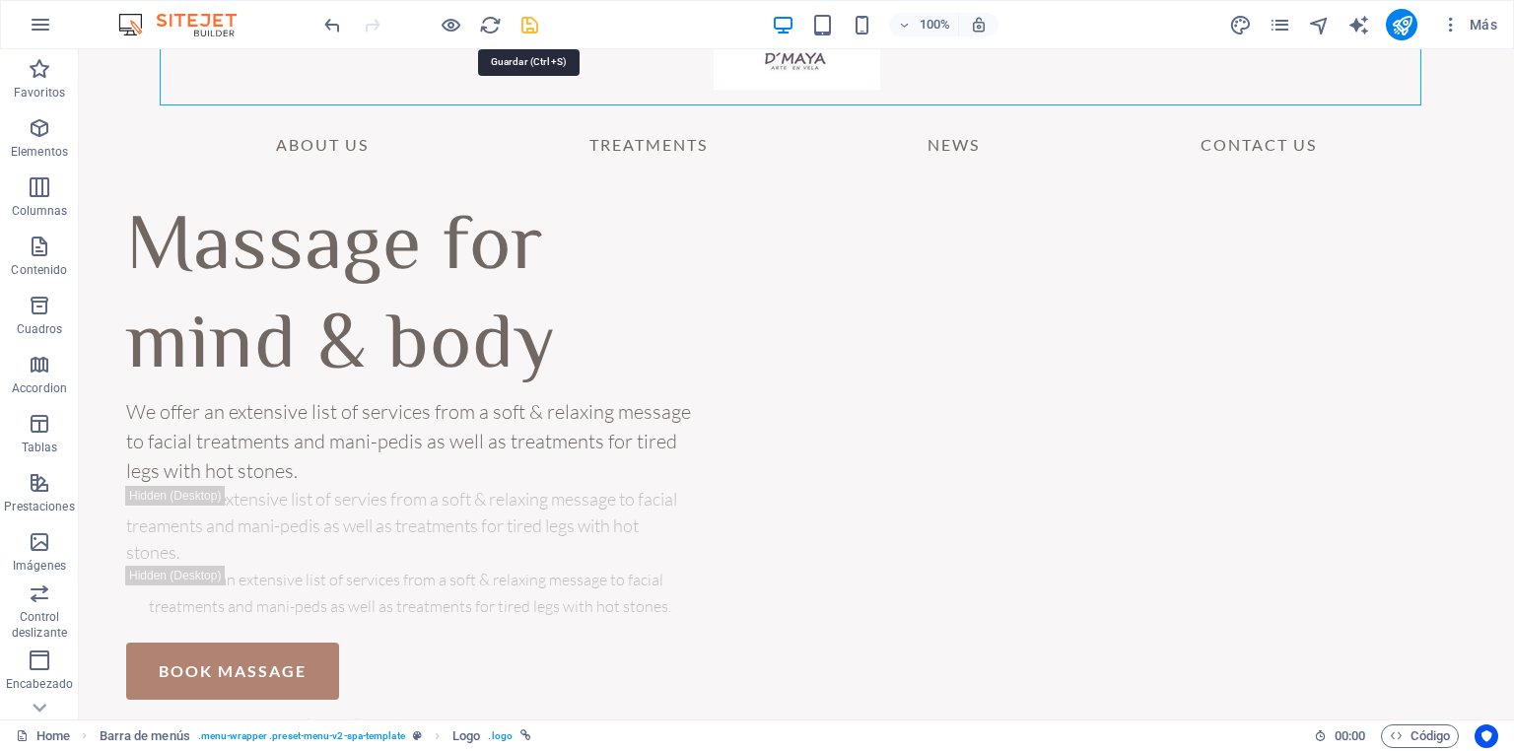
click at [524, 27] on icon "save" at bounding box center [529, 25] width 23 height 23
checkbox input "false"
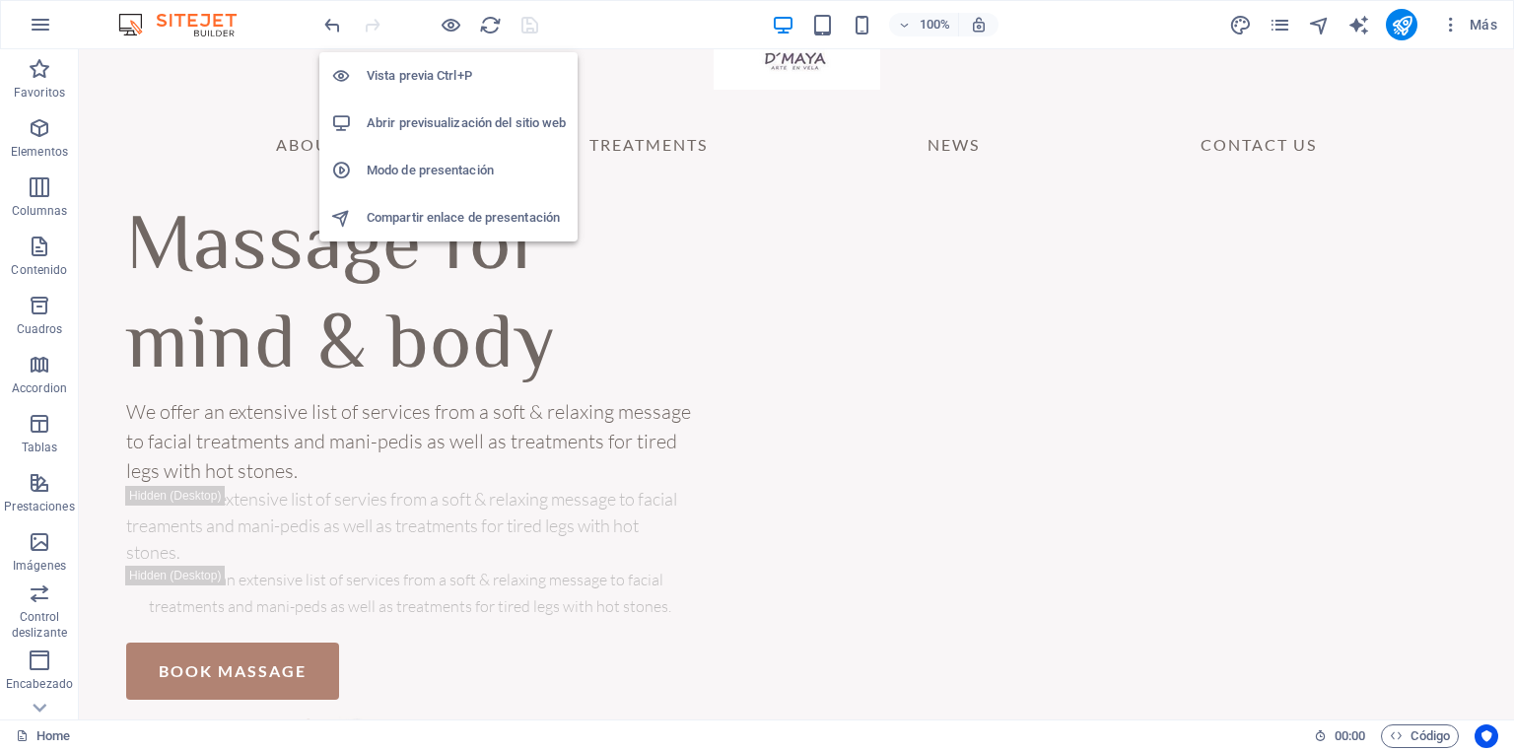
click at [430, 125] on h6 "Abrir previsualización del sitio web" at bounding box center [466, 123] width 199 height 24
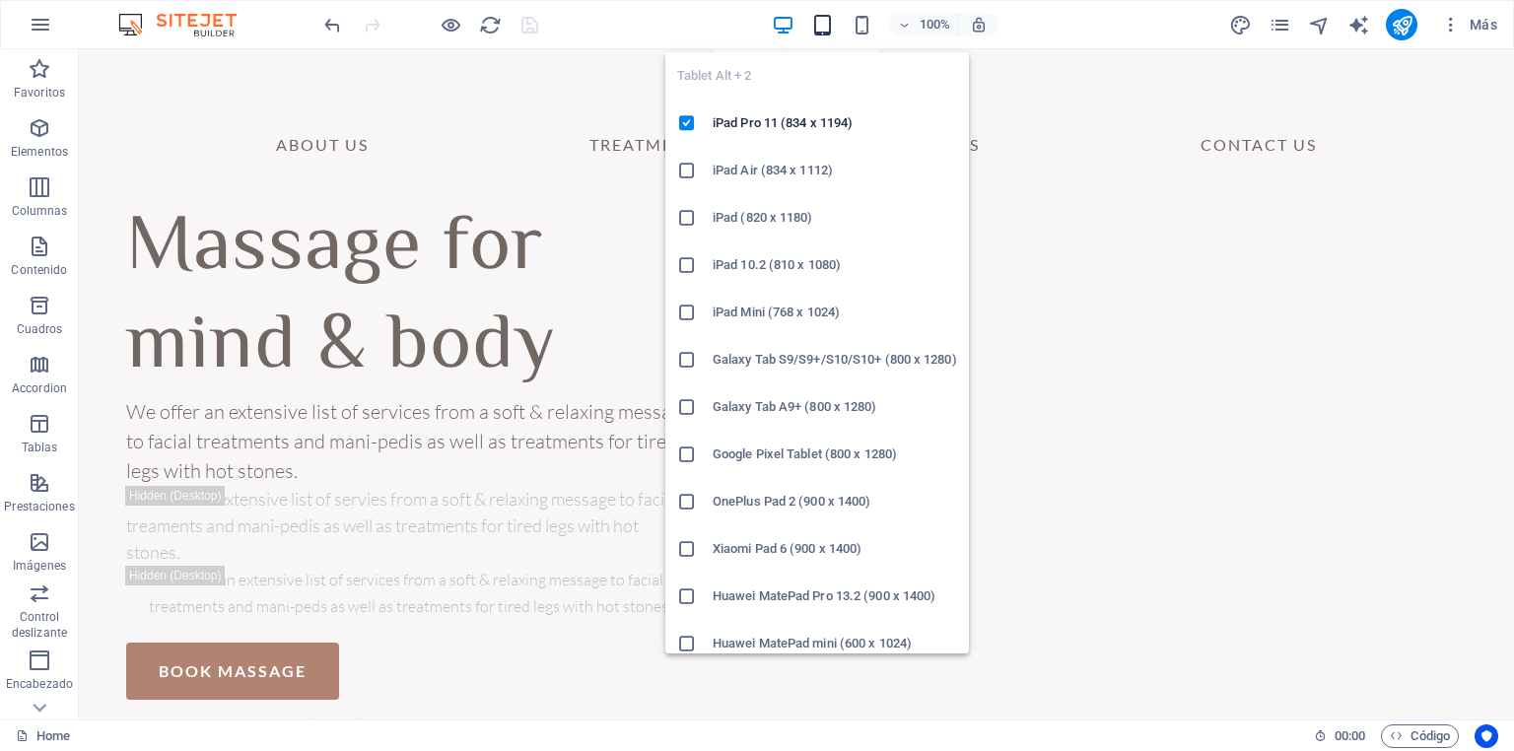
click at [820, 25] on icon "button" at bounding box center [822, 25] width 23 height 23
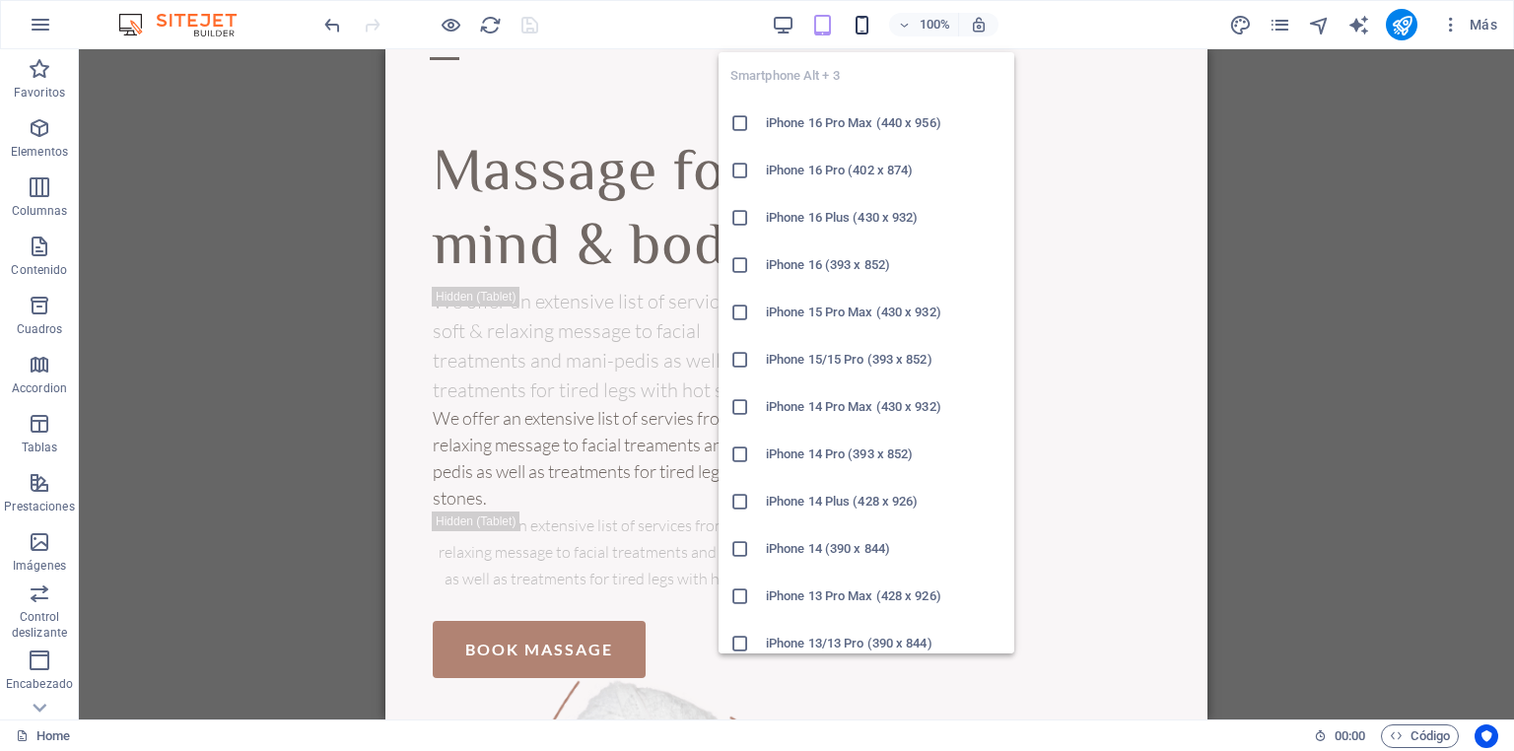
click at [863, 27] on icon "button" at bounding box center [862, 25] width 23 height 23
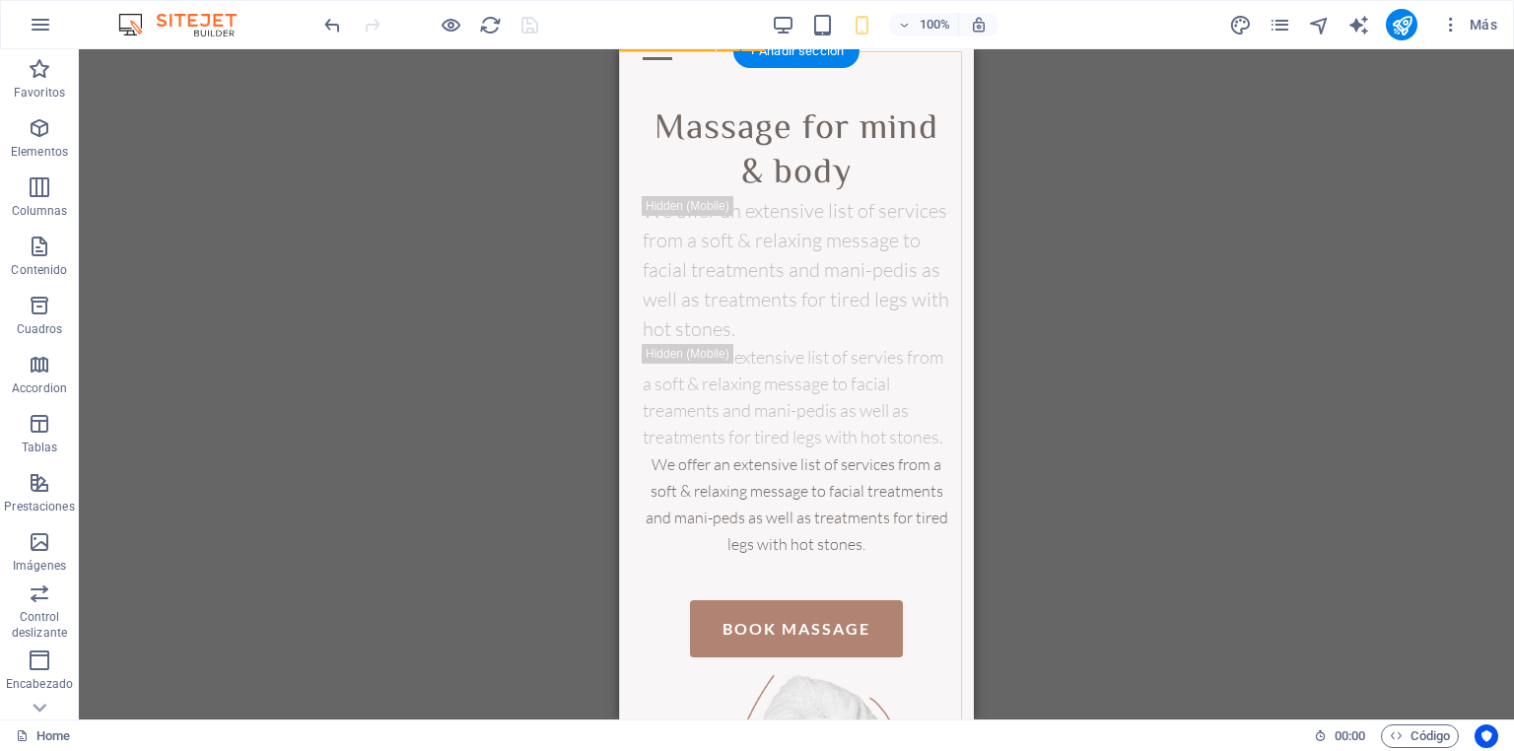
scroll to position [0, 0]
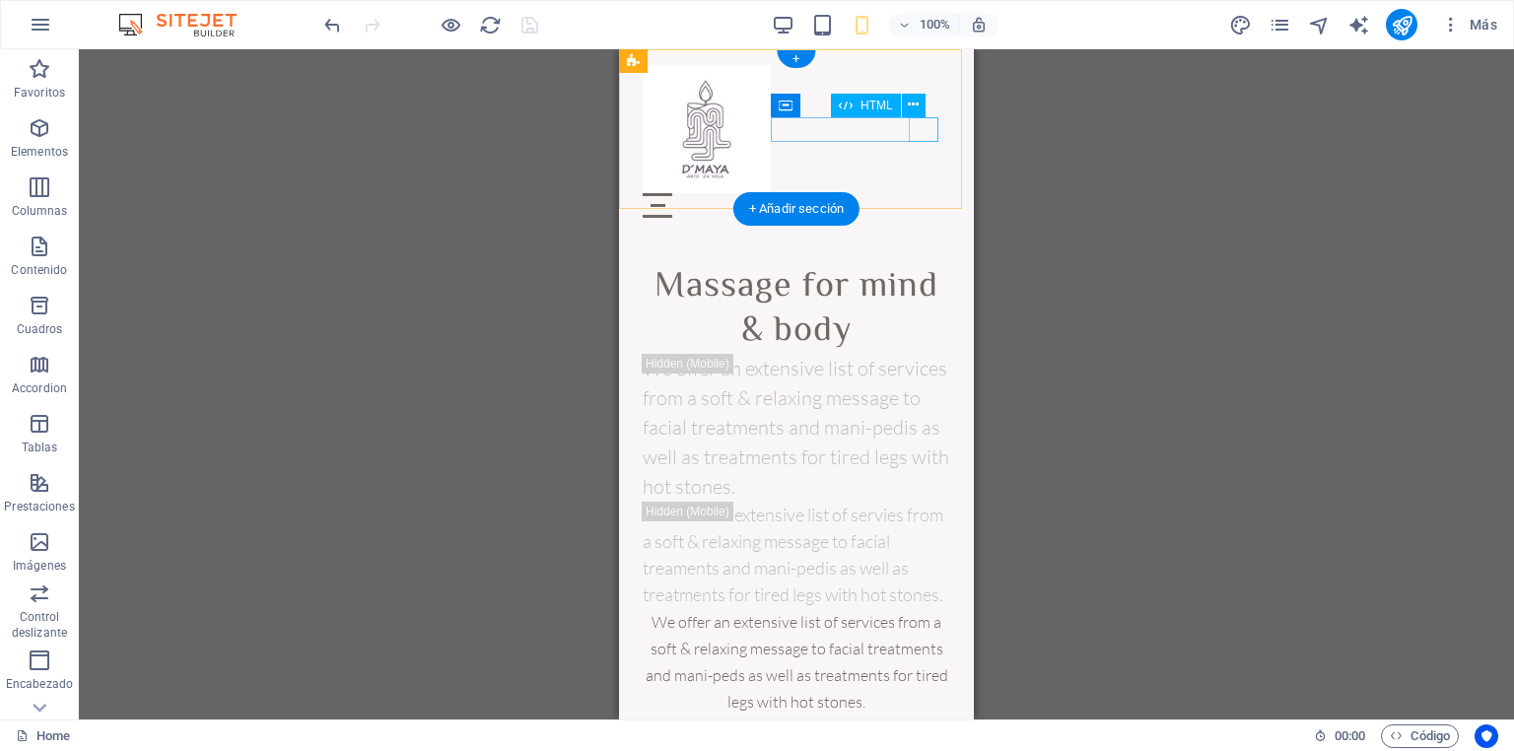
click at [930, 193] on div "Menu" at bounding box center [796, 205] width 307 height 25
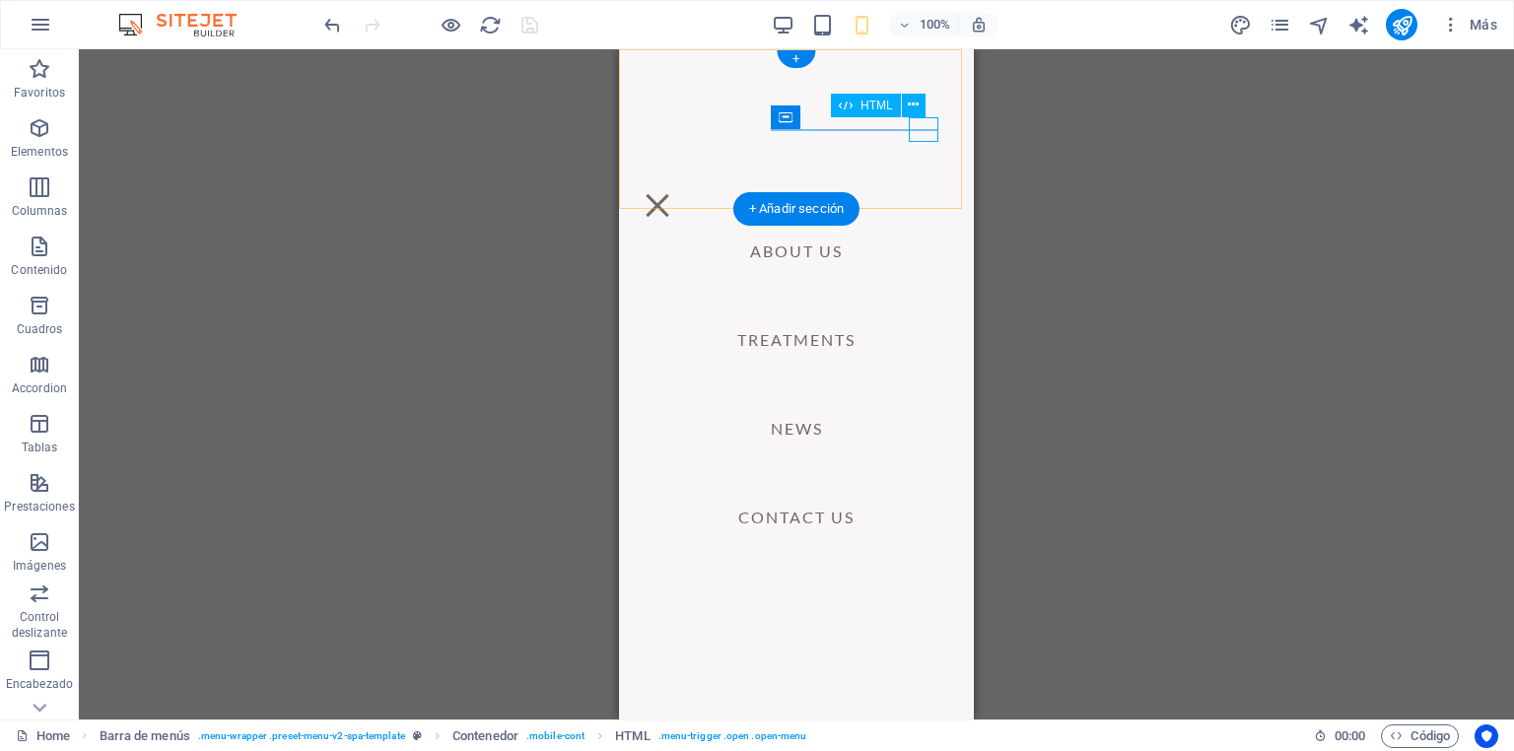
click at [672, 193] on div "Menu" at bounding box center [658, 205] width 30 height 25
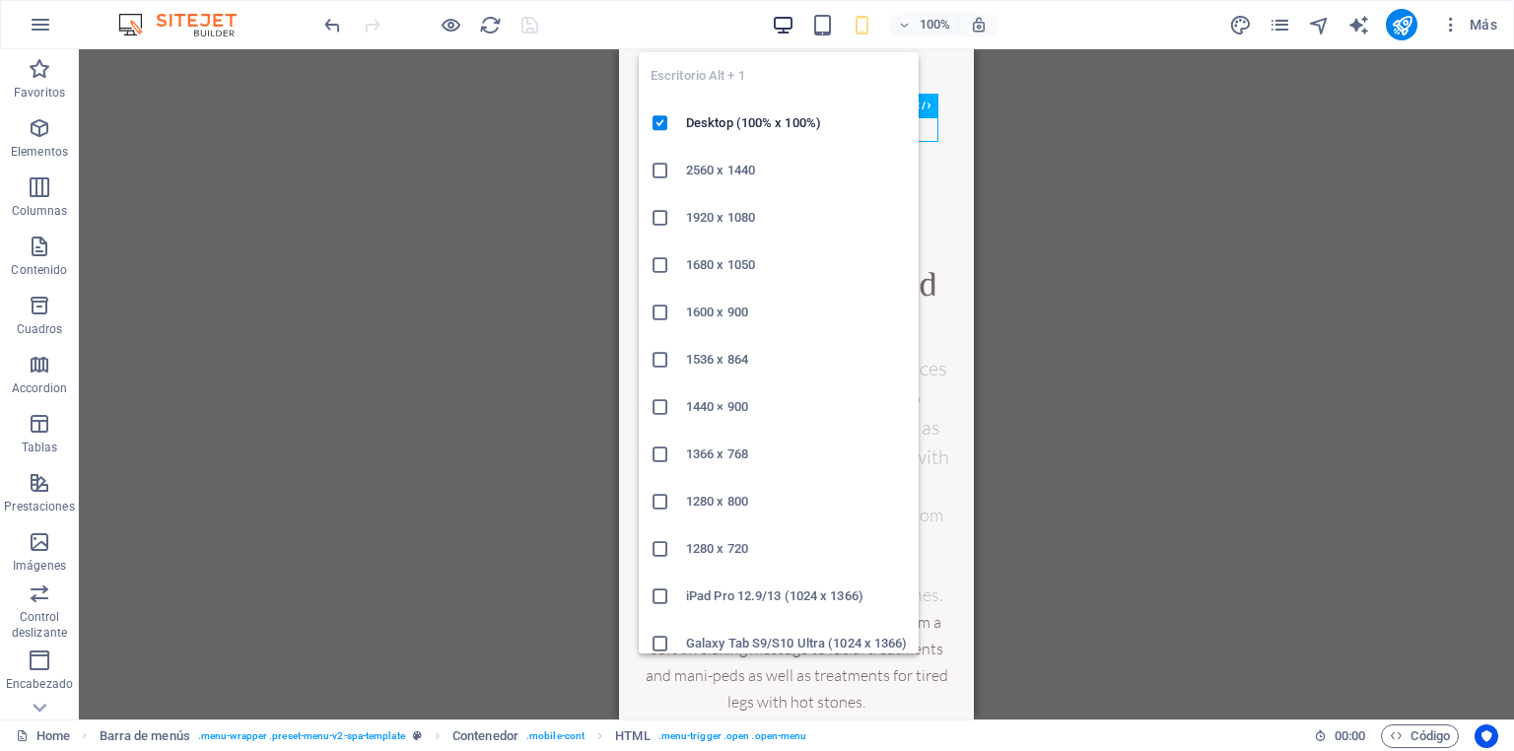
click at [777, 31] on icon "button" at bounding box center [783, 25] width 23 height 23
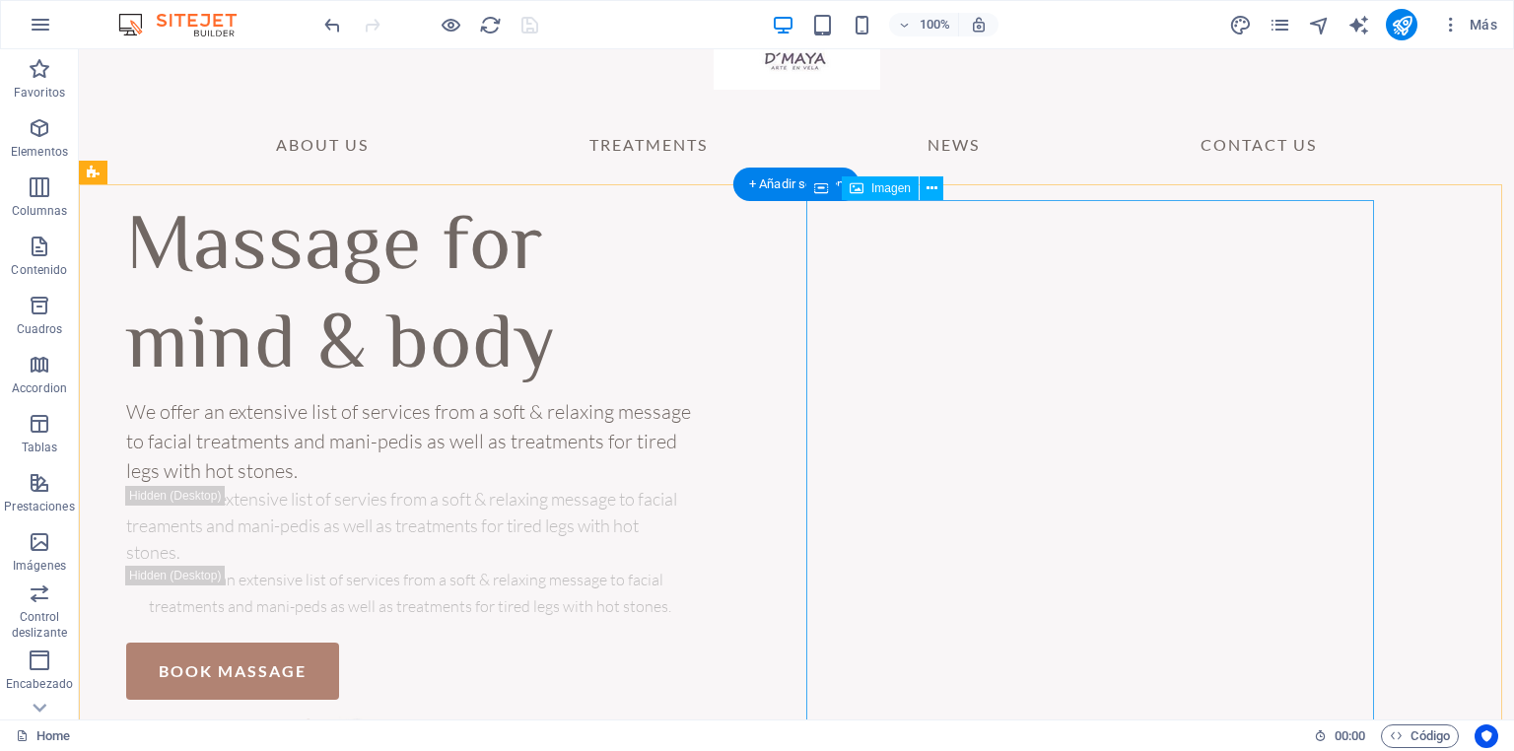
scroll to position [237, 0]
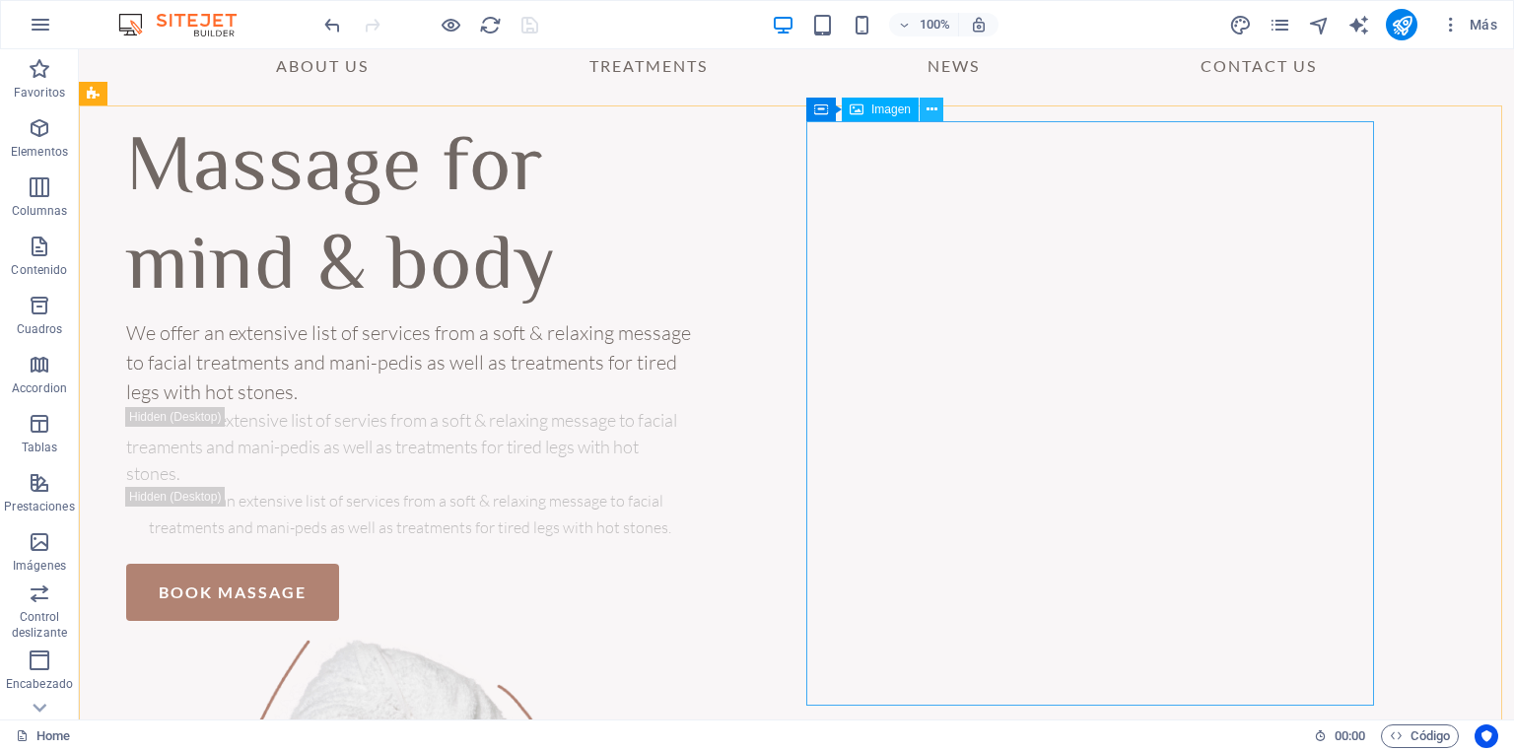
click at [930, 108] on icon at bounding box center [931, 110] width 11 height 21
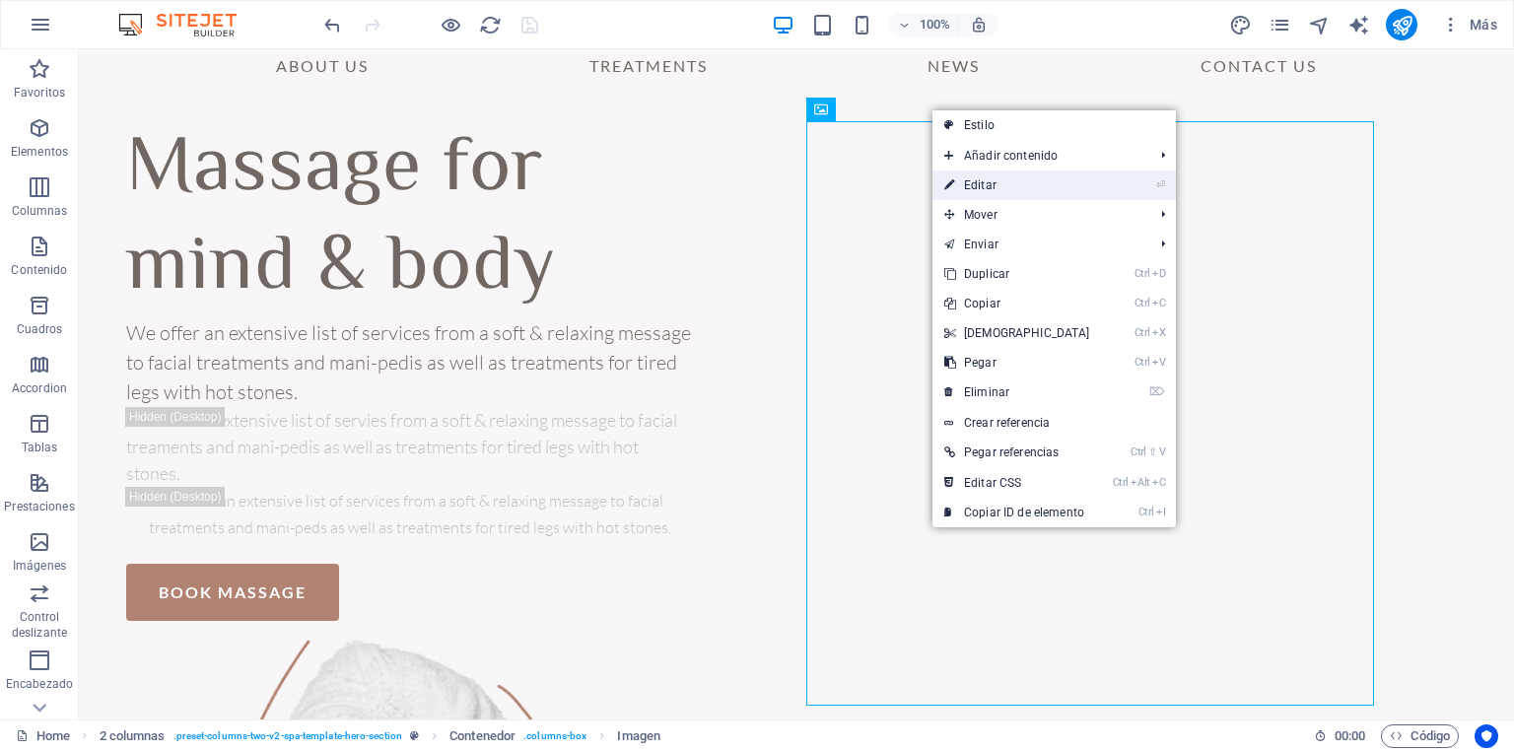
click at [995, 181] on link "⏎ Editar" at bounding box center [1017, 185] width 170 height 30
select select "%"
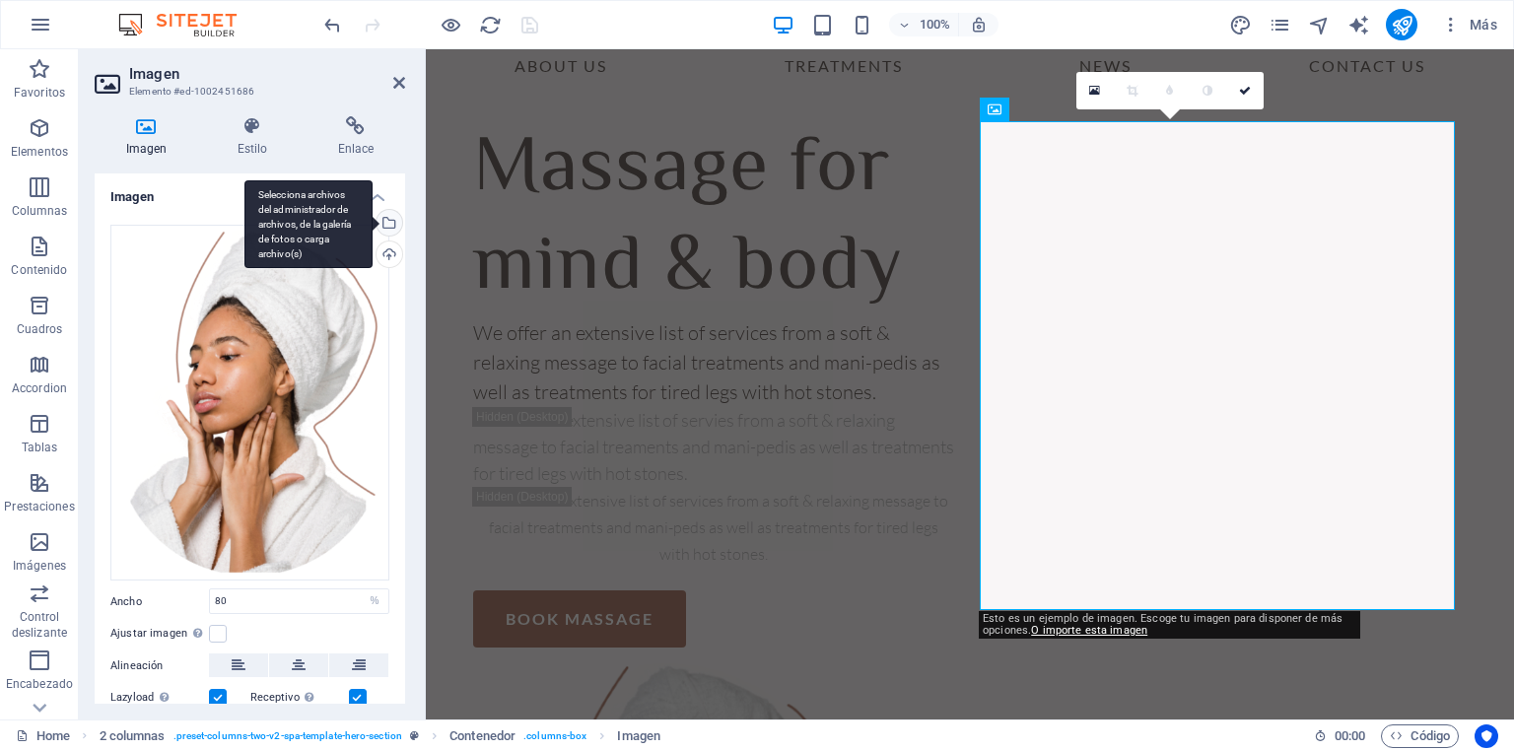
click at [373, 225] on div "Selecciona archivos del administrador de archivos, de la galería de fotos o car…" at bounding box center [308, 224] width 128 height 89
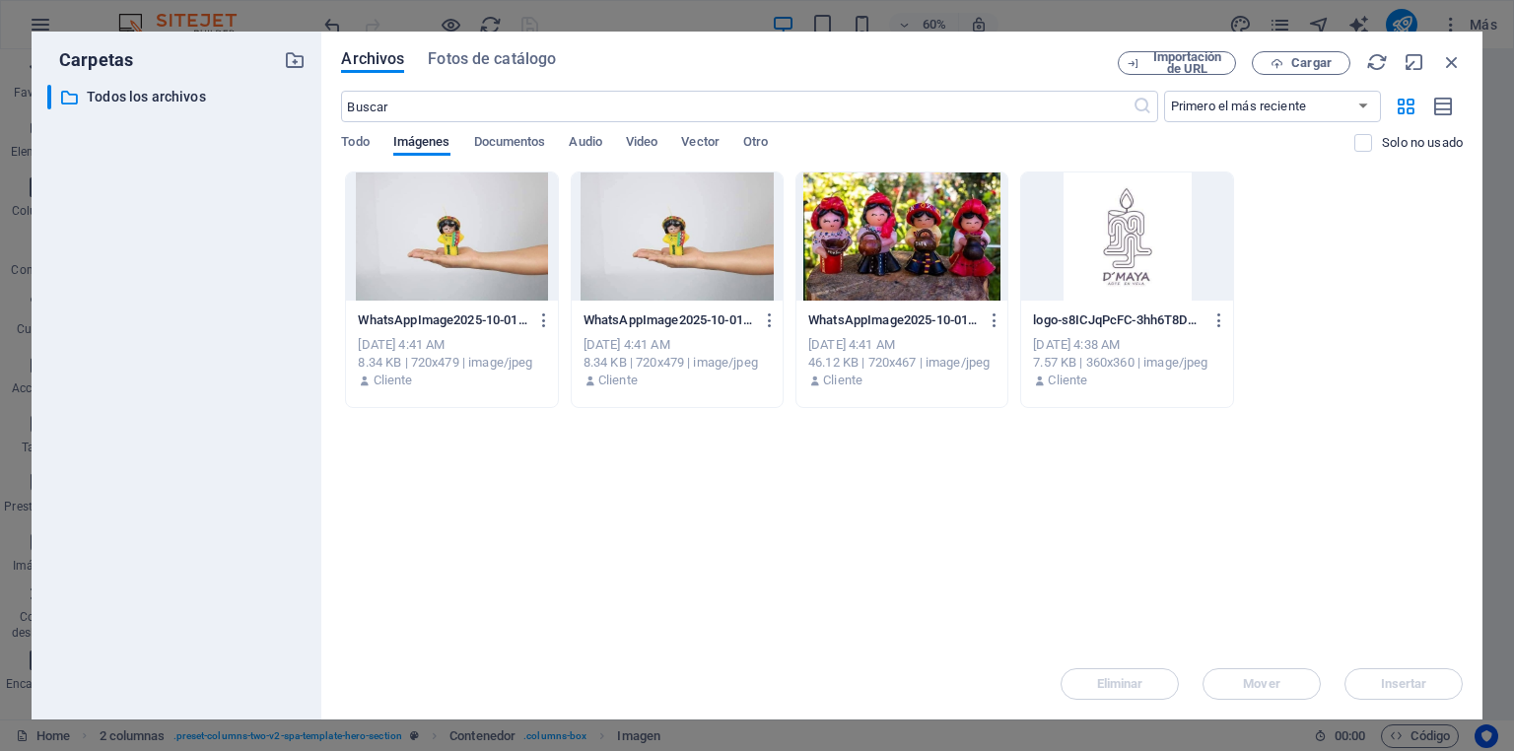
click at [891, 258] on div at bounding box center [901, 236] width 211 height 128
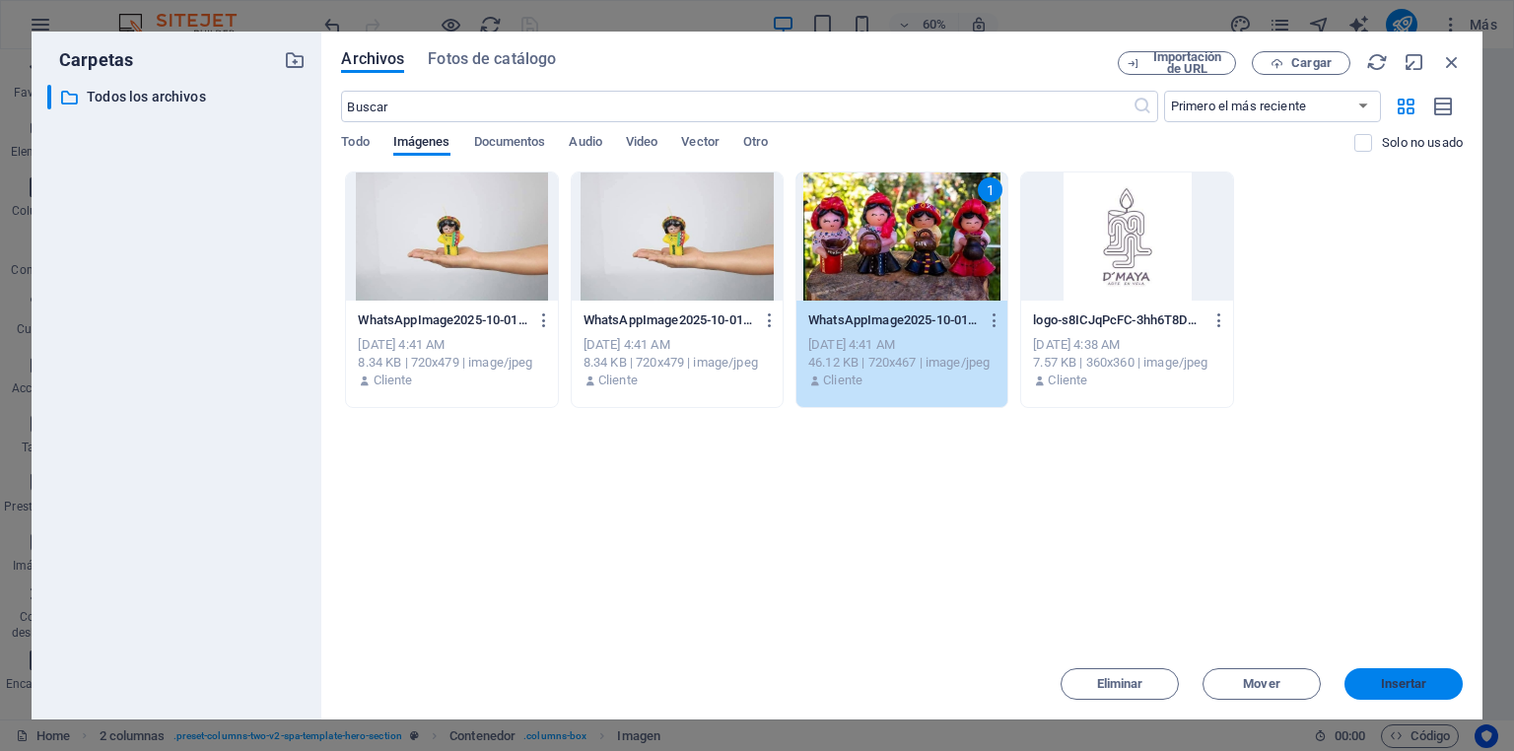
click at [1420, 688] on span "Insertar" at bounding box center [1404, 684] width 46 height 12
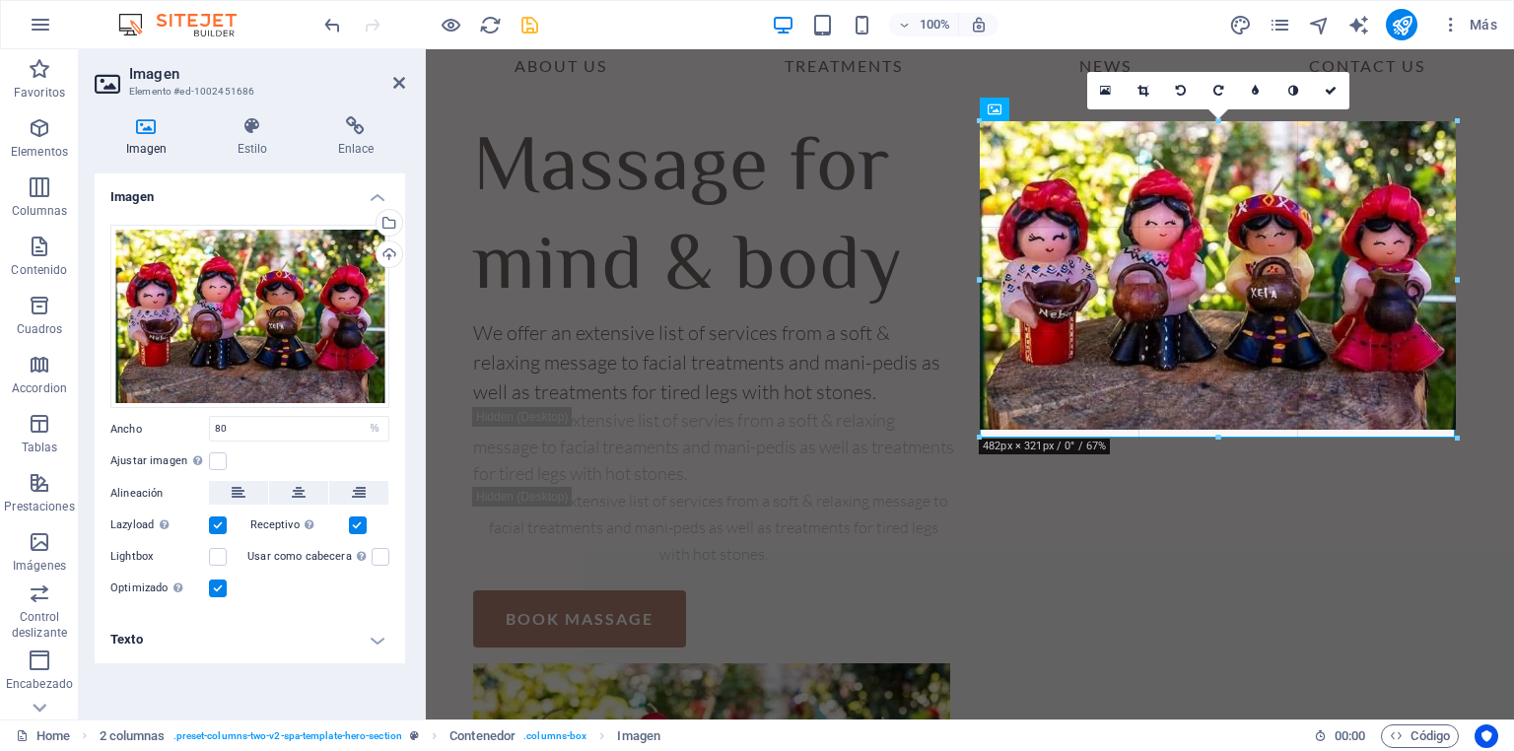
drag, startPoint x: 1360, startPoint y: 366, endPoint x: 1421, endPoint y: 436, distance: 92.9
type input "482"
select select "px"
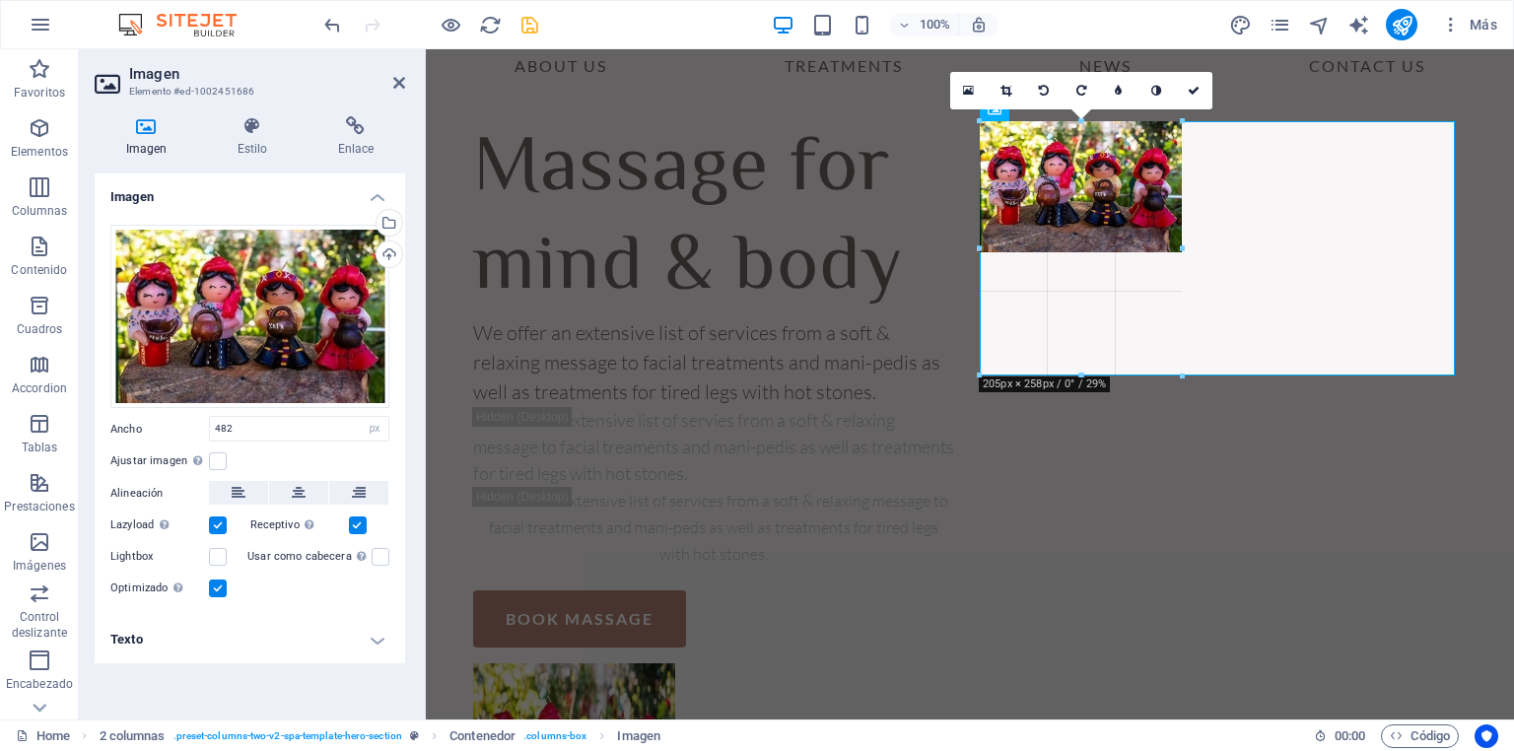
drag, startPoint x: 1215, startPoint y: 431, endPoint x: 772, endPoint y: 322, distance: 456.6
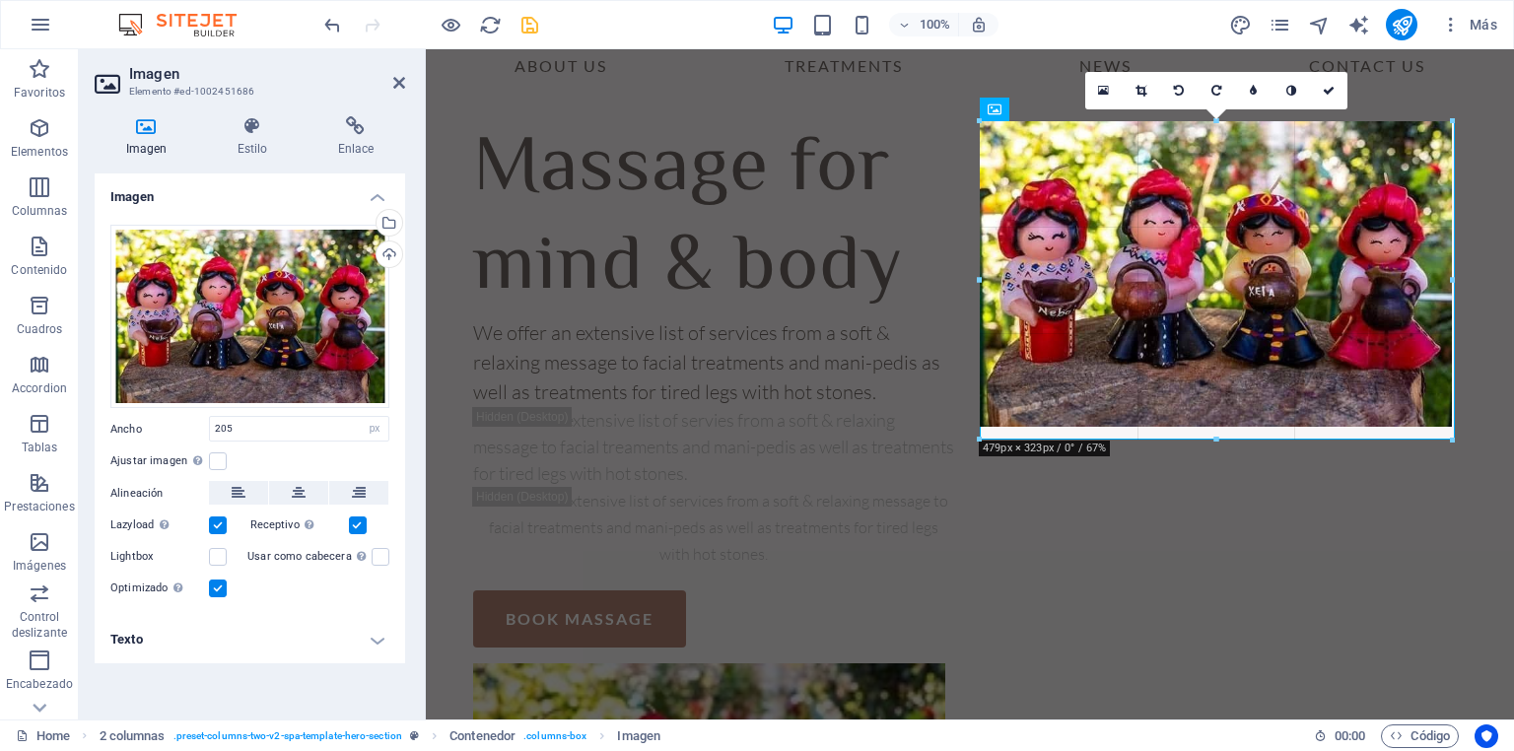
drag, startPoint x: 1184, startPoint y: 252, endPoint x: 1030, endPoint y: 376, distance: 197.6
type input "477"
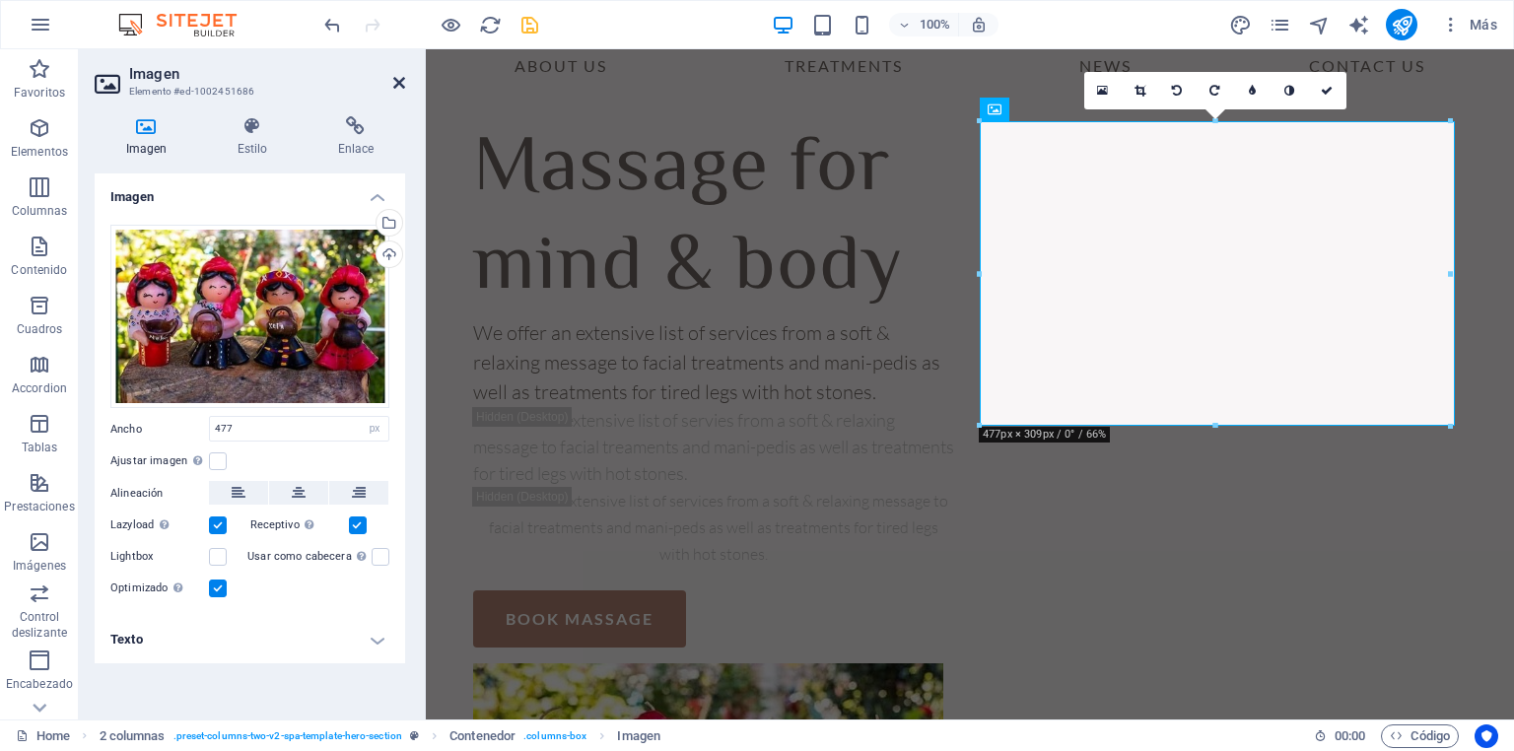
click at [395, 82] on icon at bounding box center [399, 83] width 12 height 16
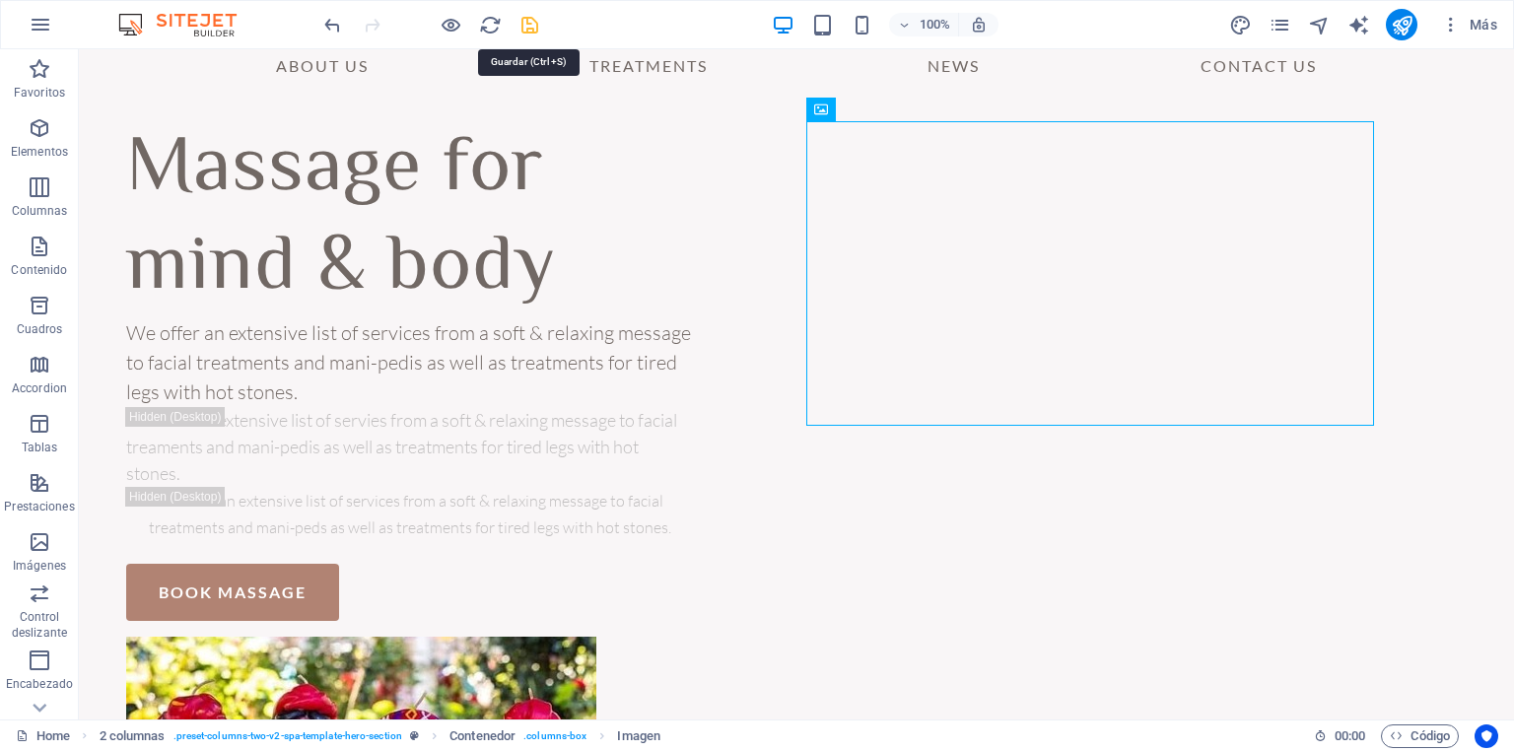
click at [530, 24] on icon "save" at bounding box center [529, 25] width 23 height 23
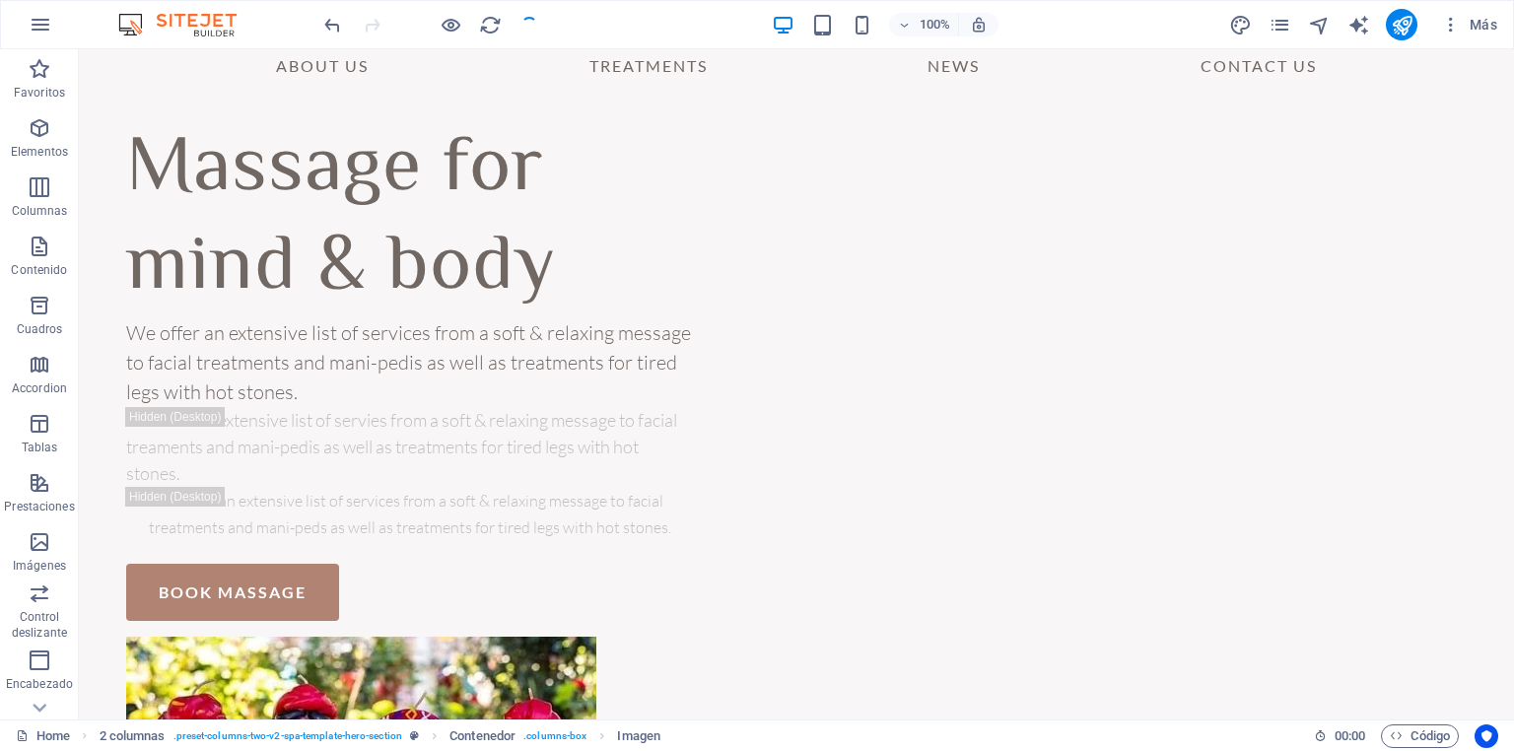
checkbox input "false"
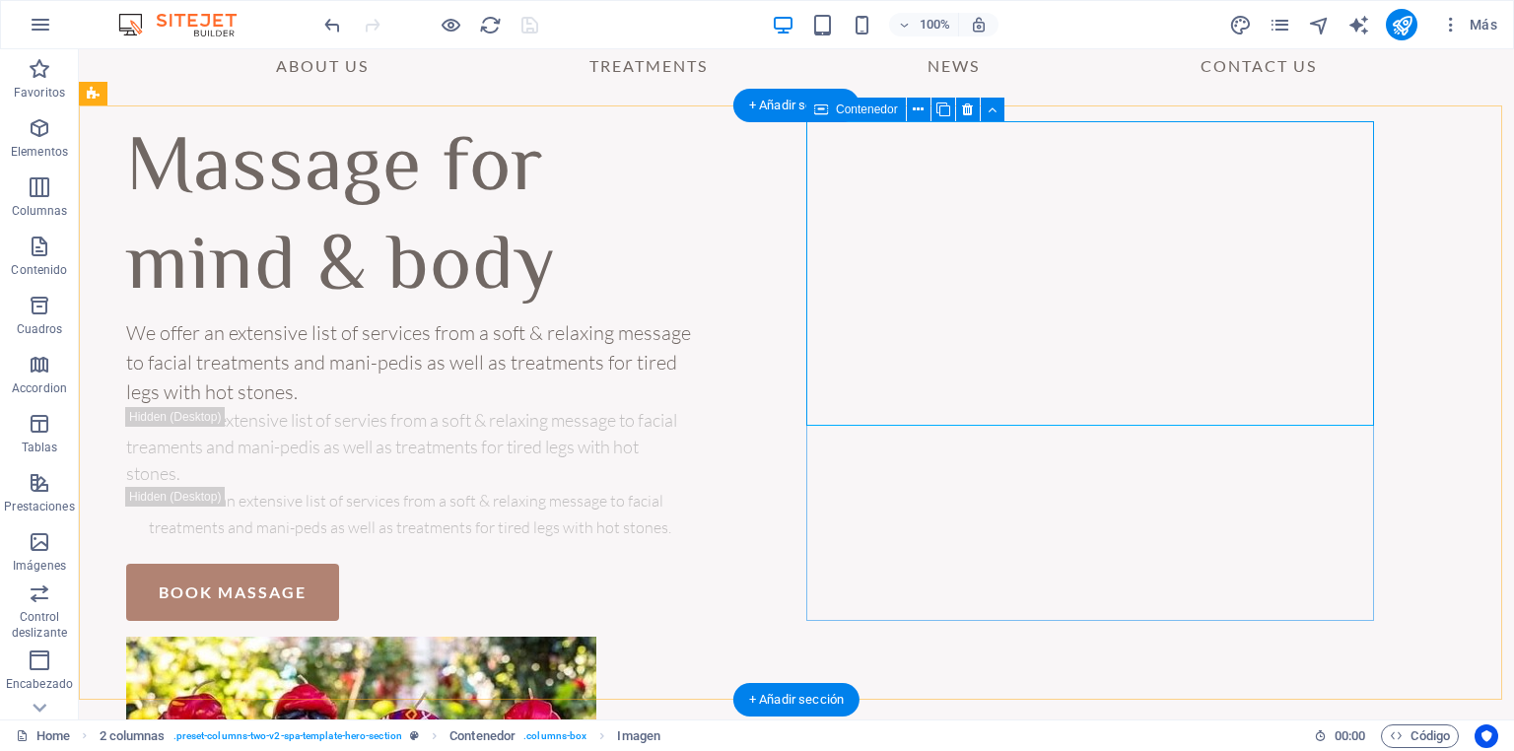
drag, startPoint x: 1084, startPoint y: 497, endPoint x: 1077, endPoint y: 488, distance: 11.2
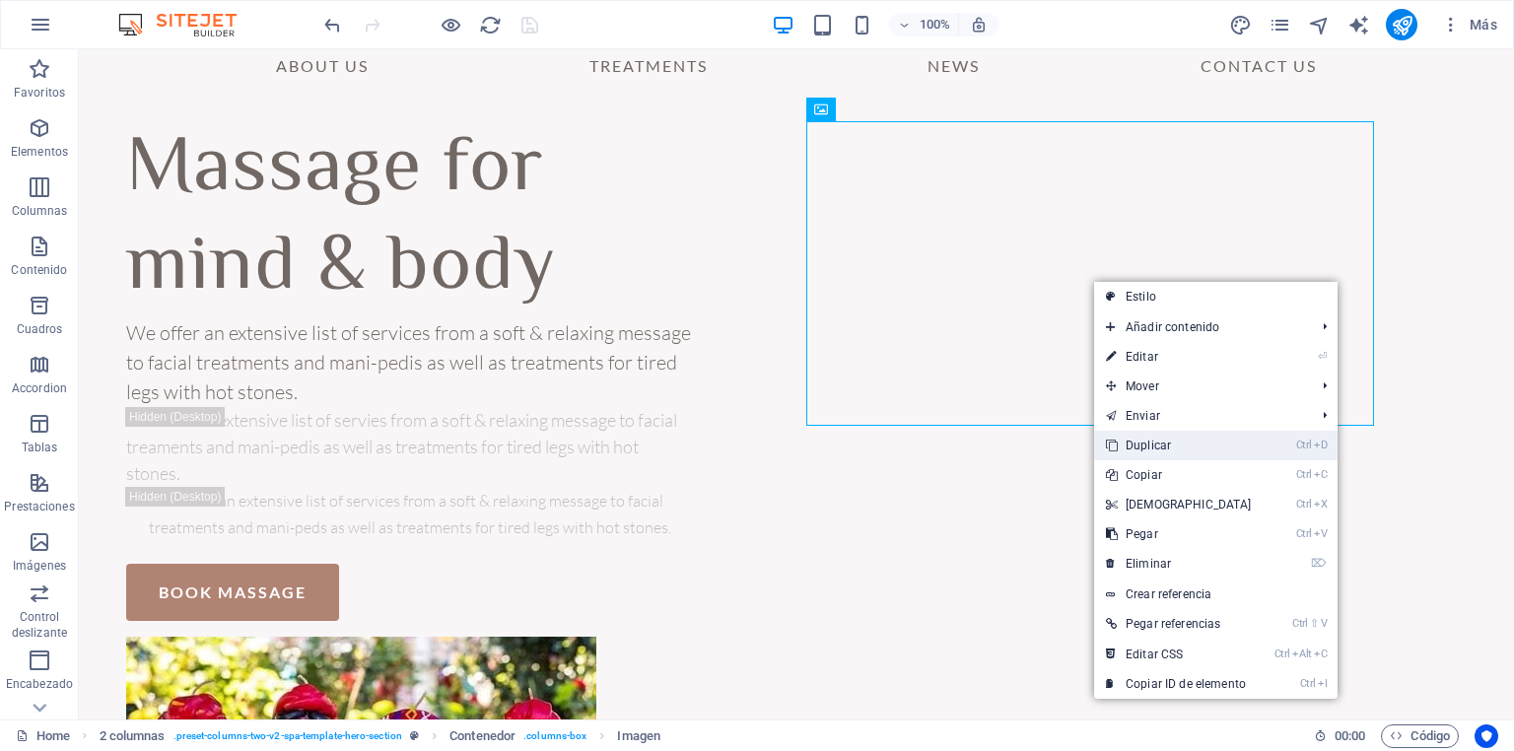
click at [1194, 444] on link "Ctrl D Duplicar" at bounding box center [1179, 446] width 170 height 30
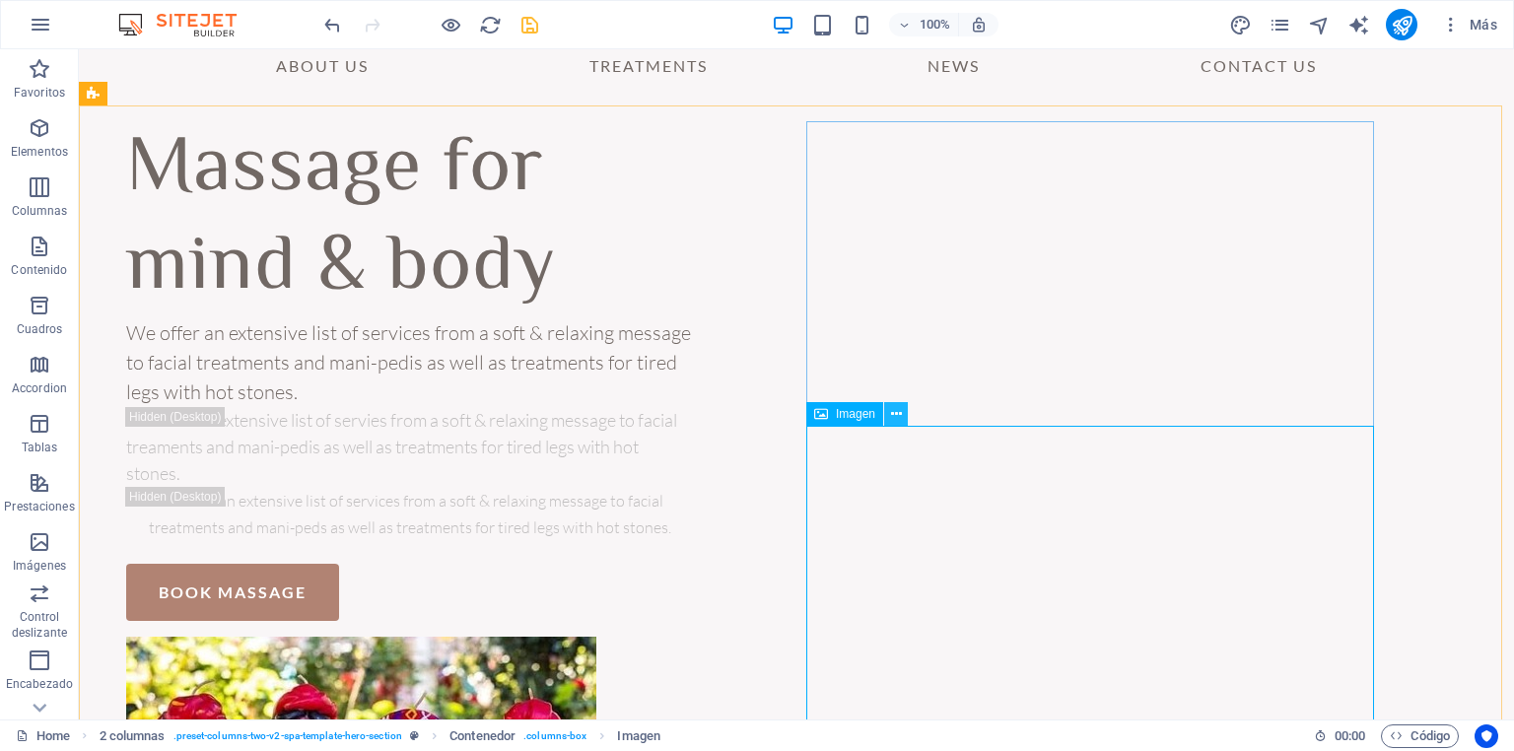
click at [894, 418] on icon at bounding box center [896, 414] width 11 height 21
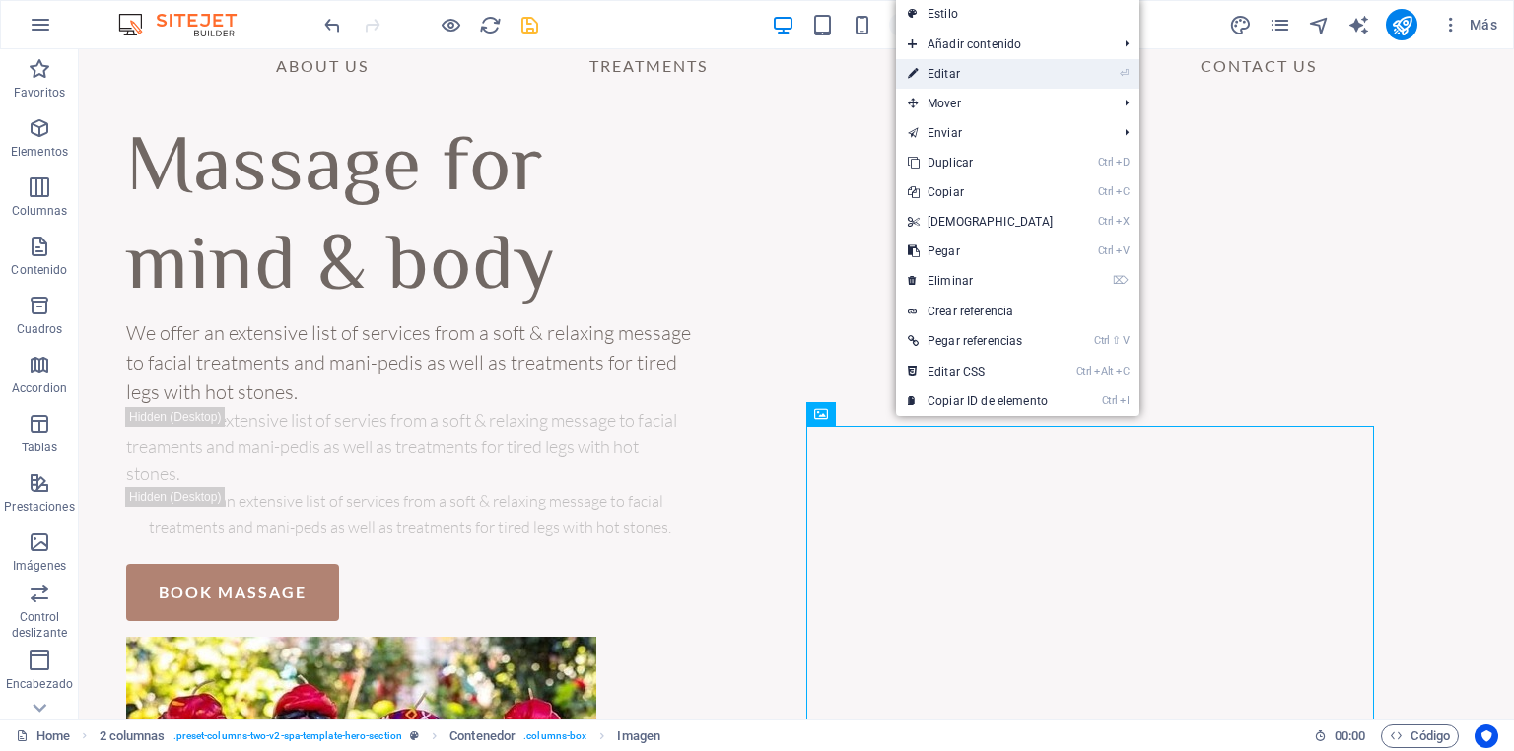
click at [1056, 72] on link "⏎ Editar" at bounding box center [981, 74] width 170 height 30
select select "px"
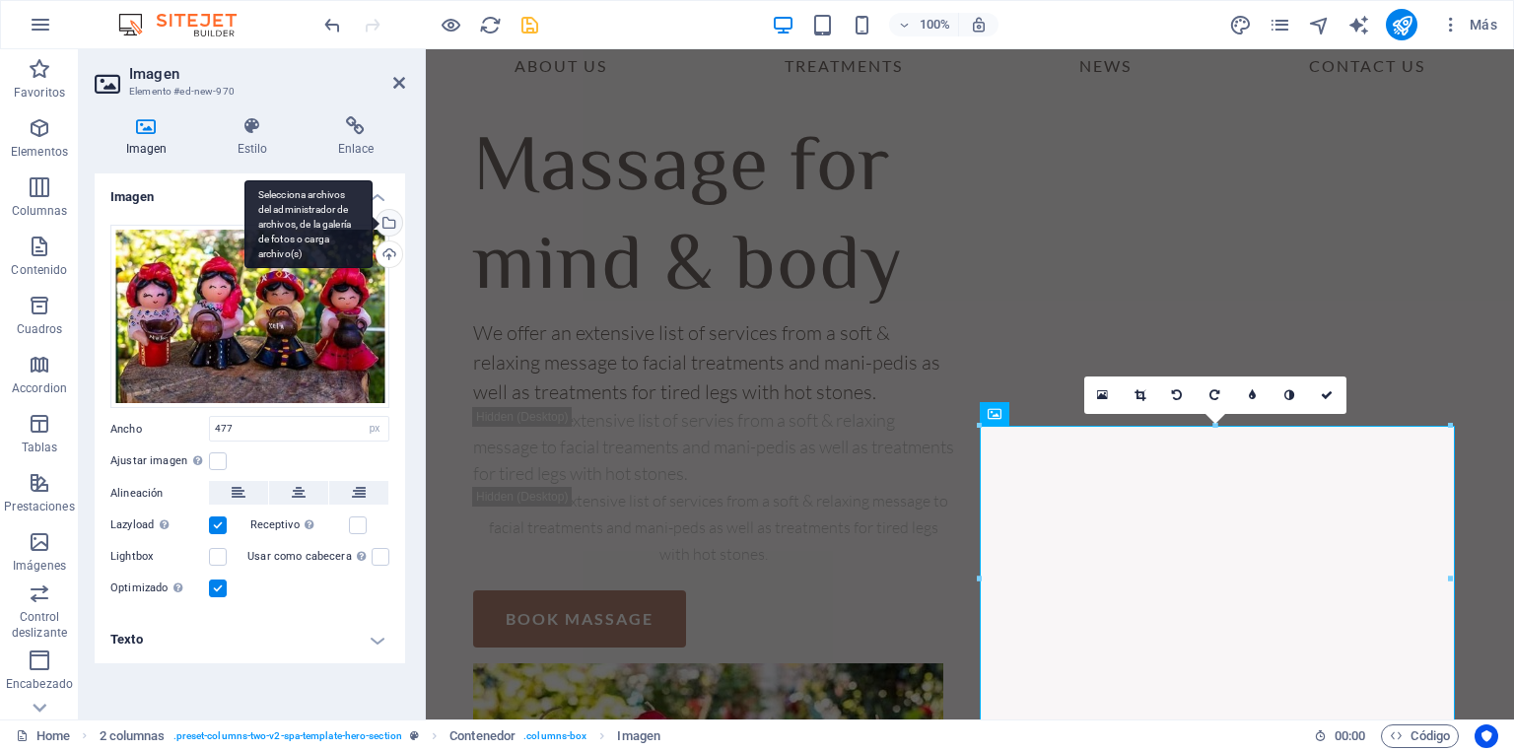
click at [389, 226] on div "Selecciona archivos del administrador de archivos, de la galería de fotos o car…" at bounding box center [388, 225] width 30 height 30
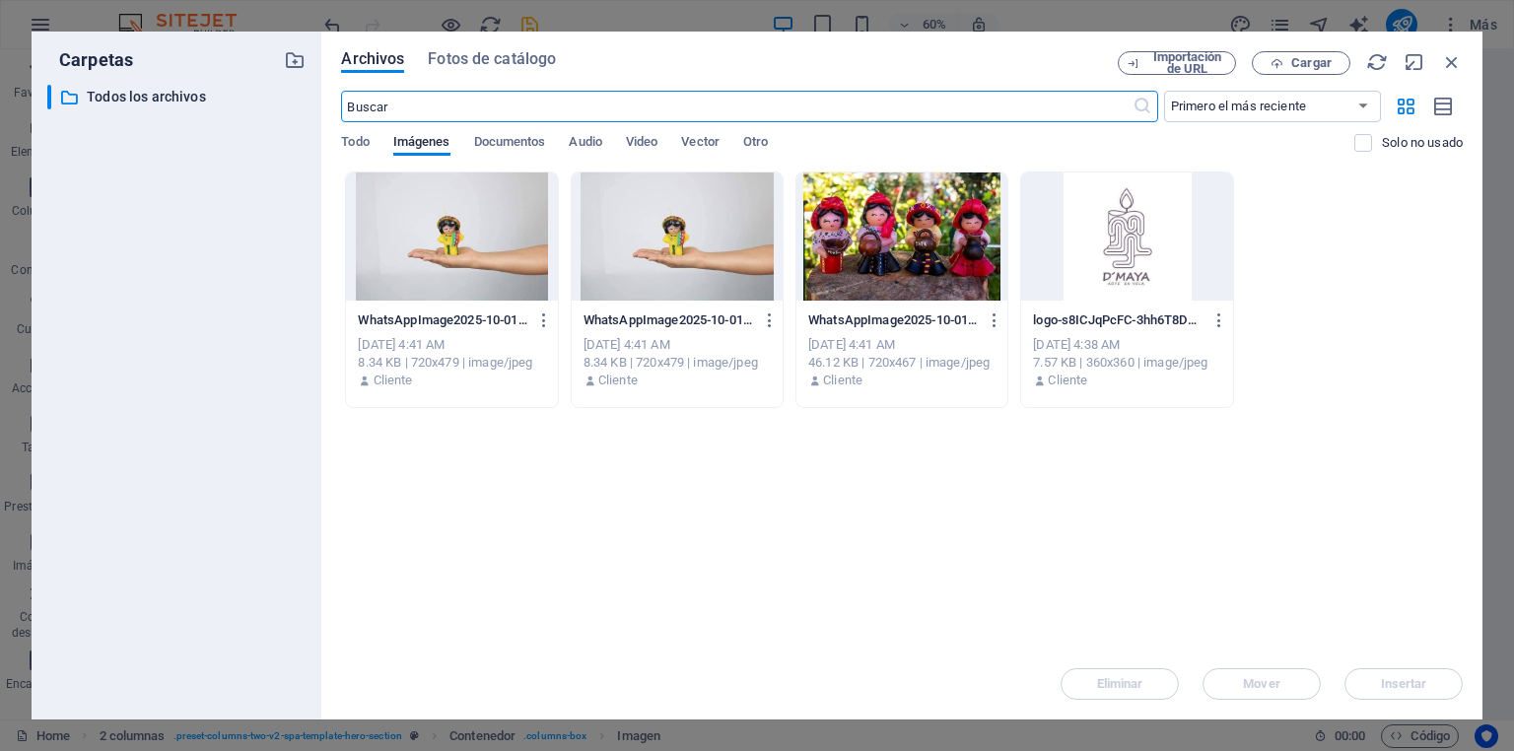
click at [693, 258] on div at bounding box center [677, 236] width 211 height 128
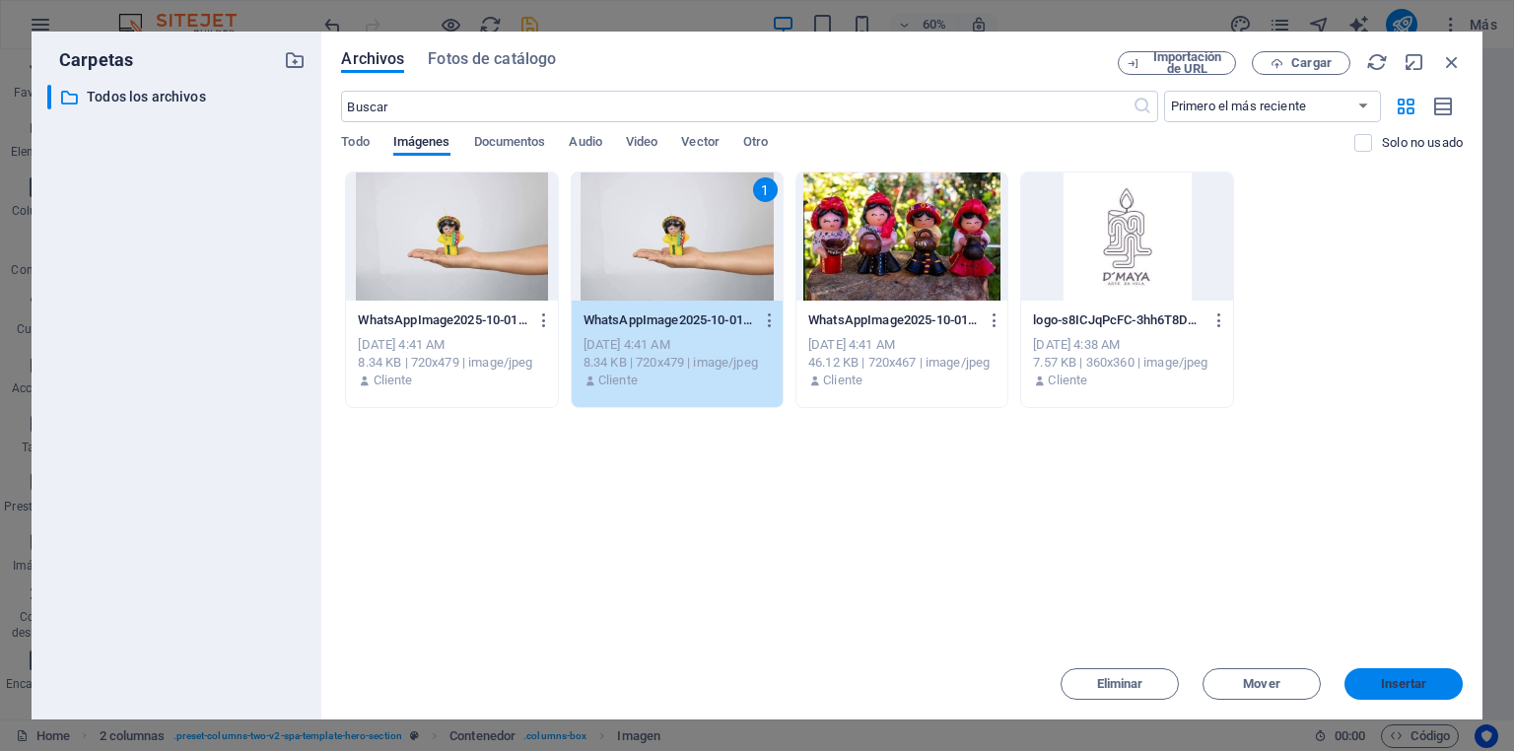
drag, startPoint x: 1398, startPoint y: 680, endPoint x: 971, endPoint y: 629, distance: 429.8
click at [1398, 680] on span "Insertar" at bounding box center [1404, 684] width 46 height 12
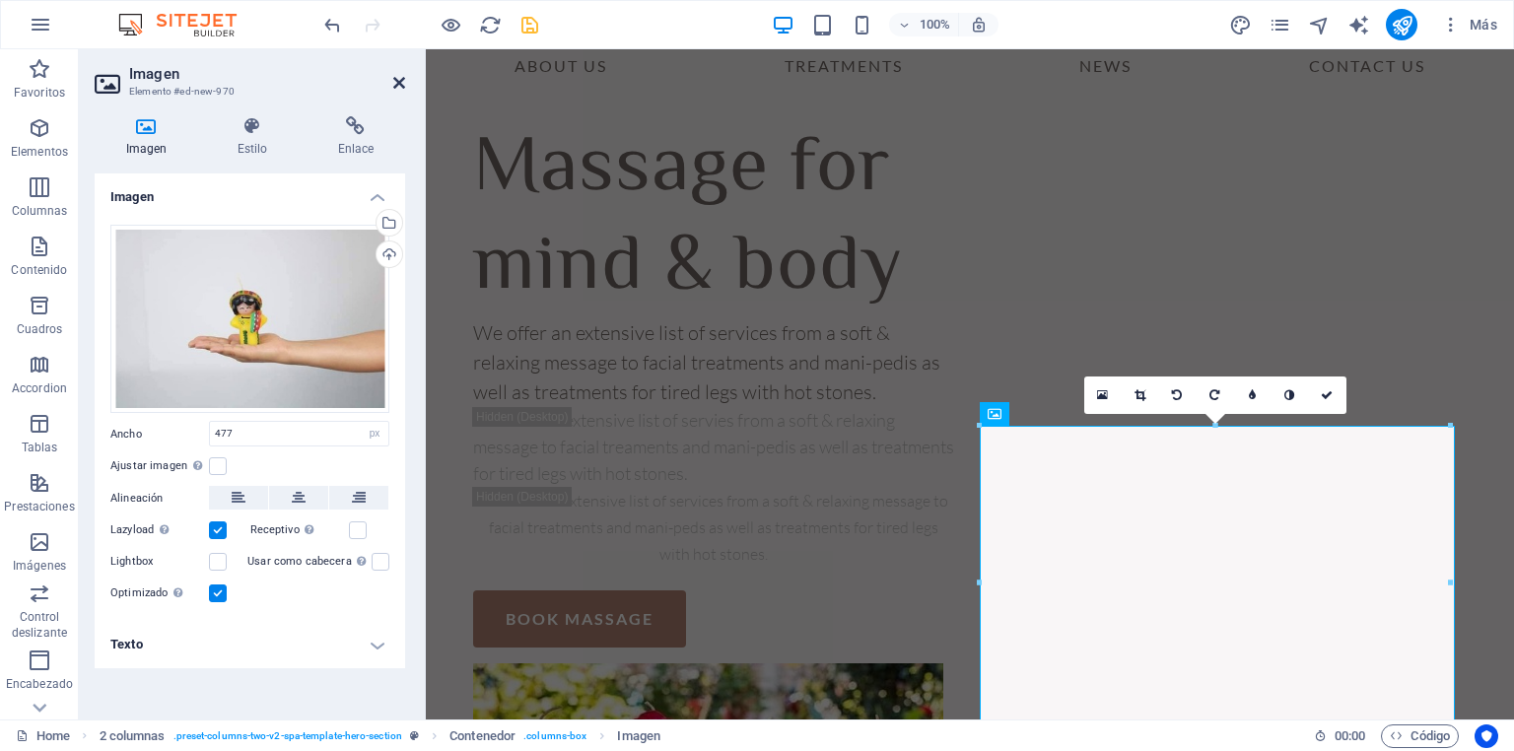
click at [400, 87] on icon at bounding box center [399, 83] width 12 height 16
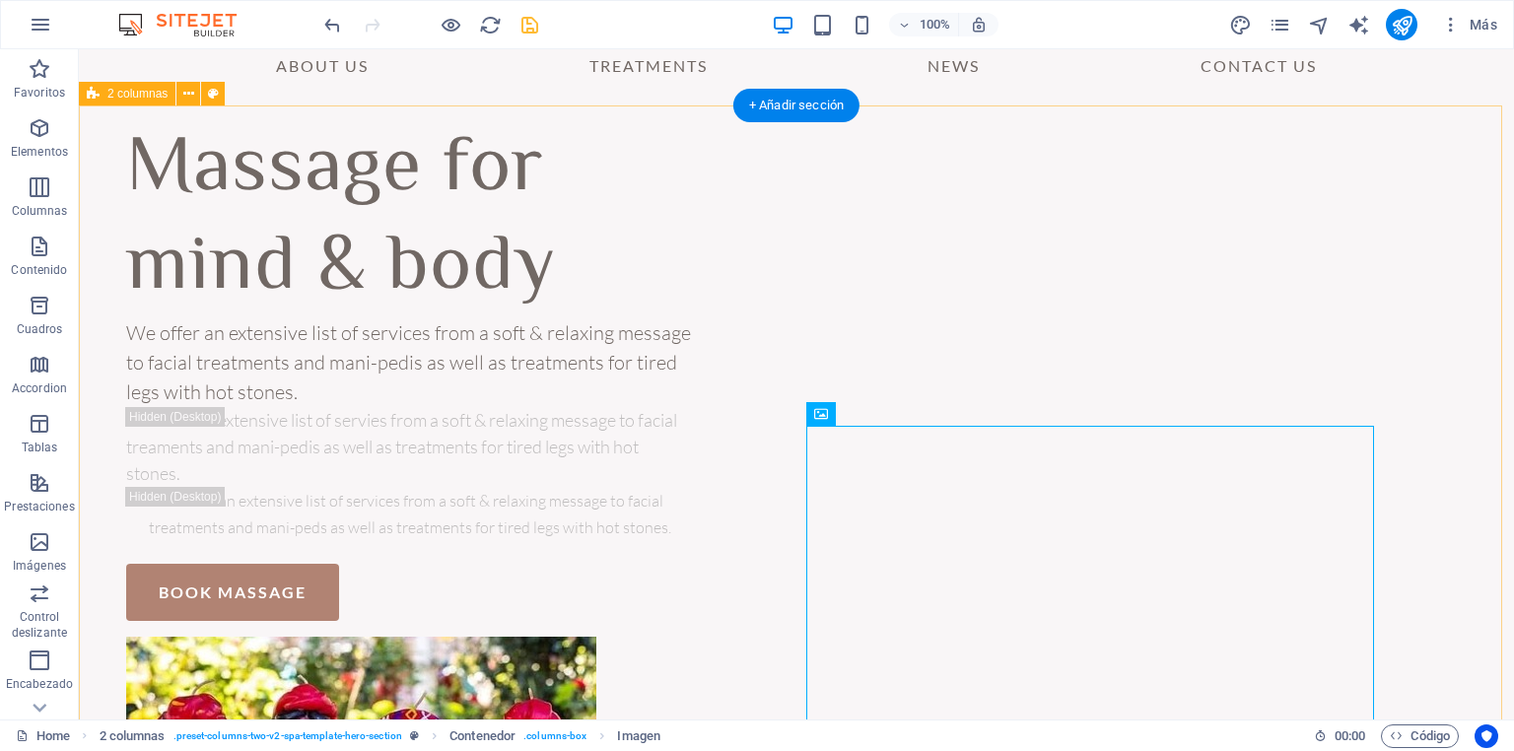
click at [1435, 428] on div "Massage for mind & body We offer an extensive list of services from a soft & re…" at bounding box center [796, 718] width 1435 height 1227
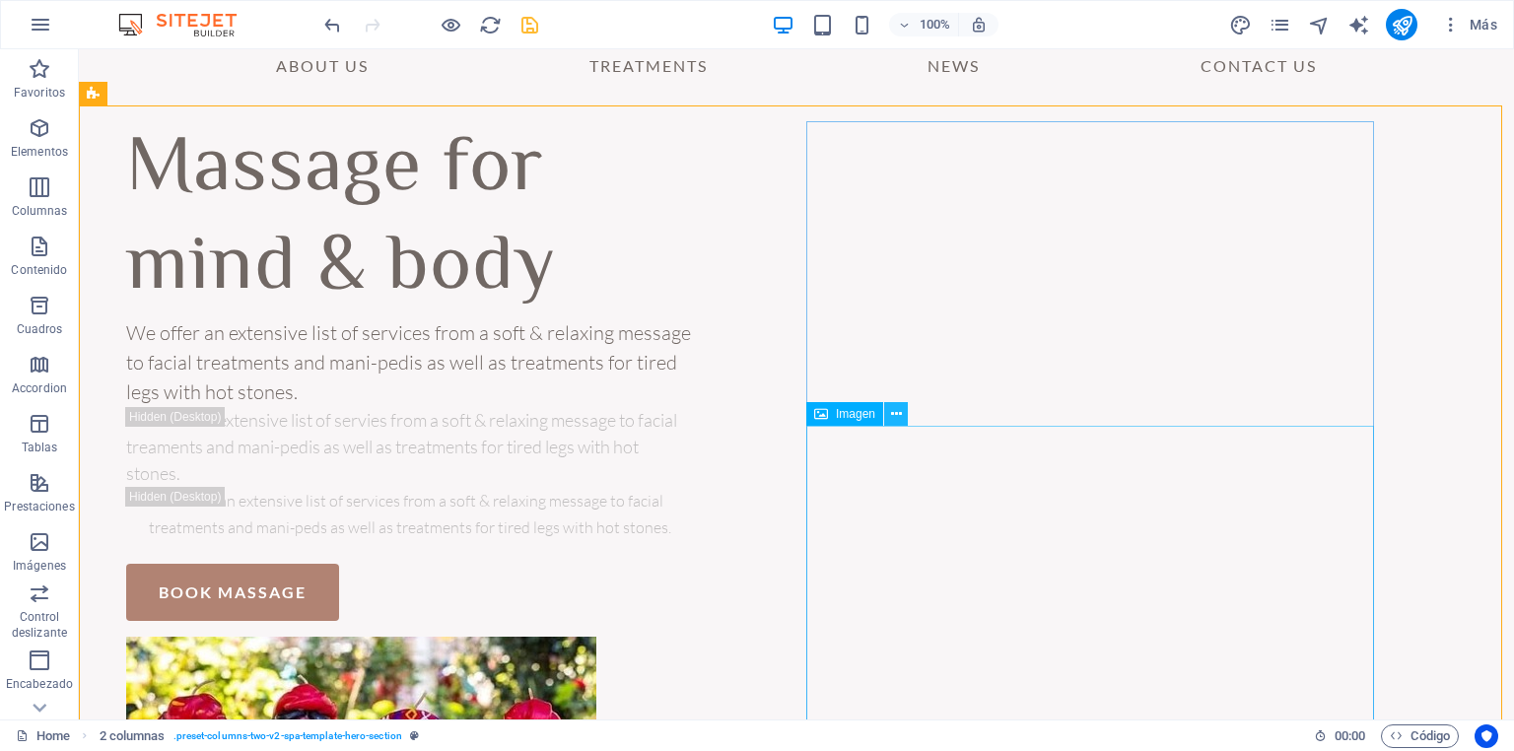
click at [895, 410] on icon at bounding box center [896, 414] width 11 height 21
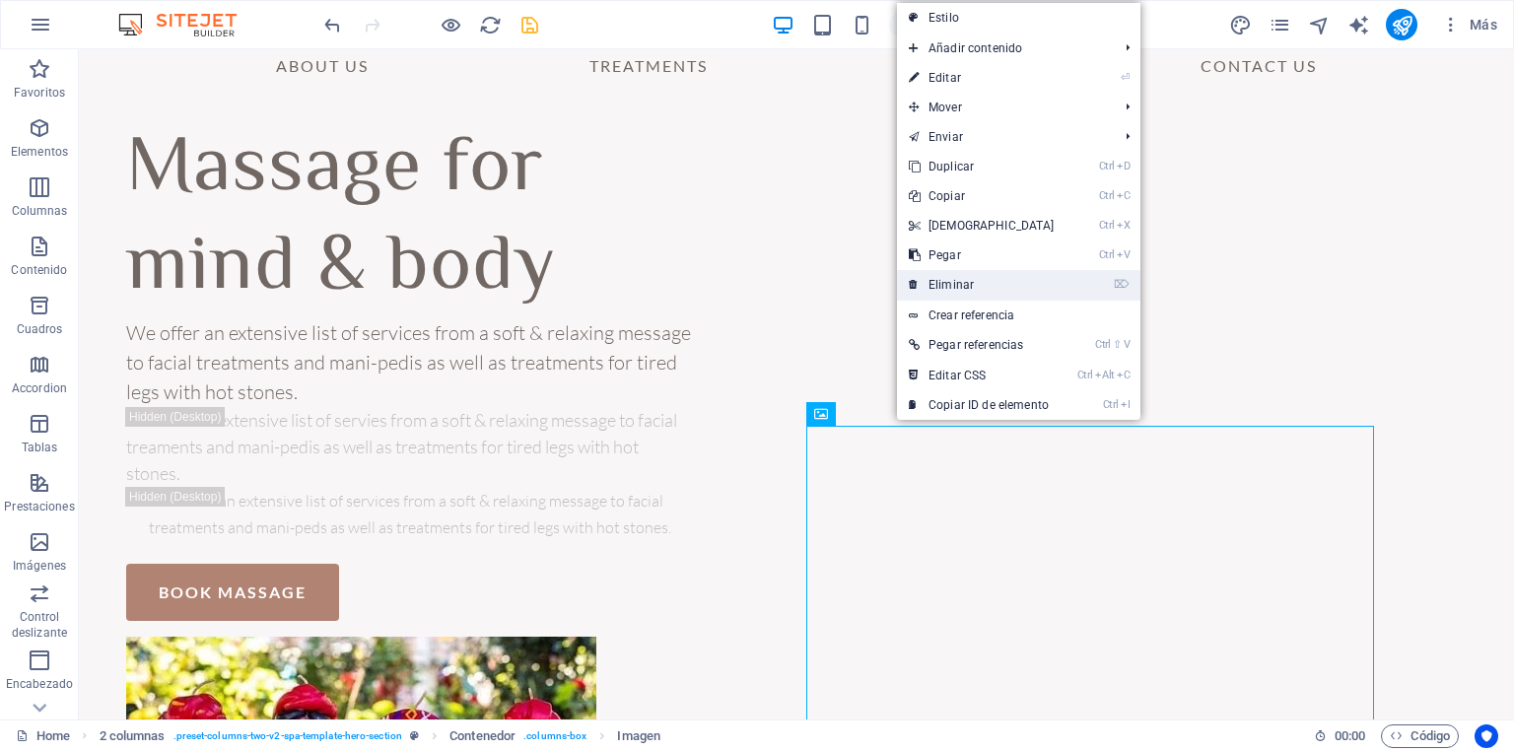
click at [958, 286] on link "⌦ Eliminar" at bounding box center [982, 285] width 170 height 30
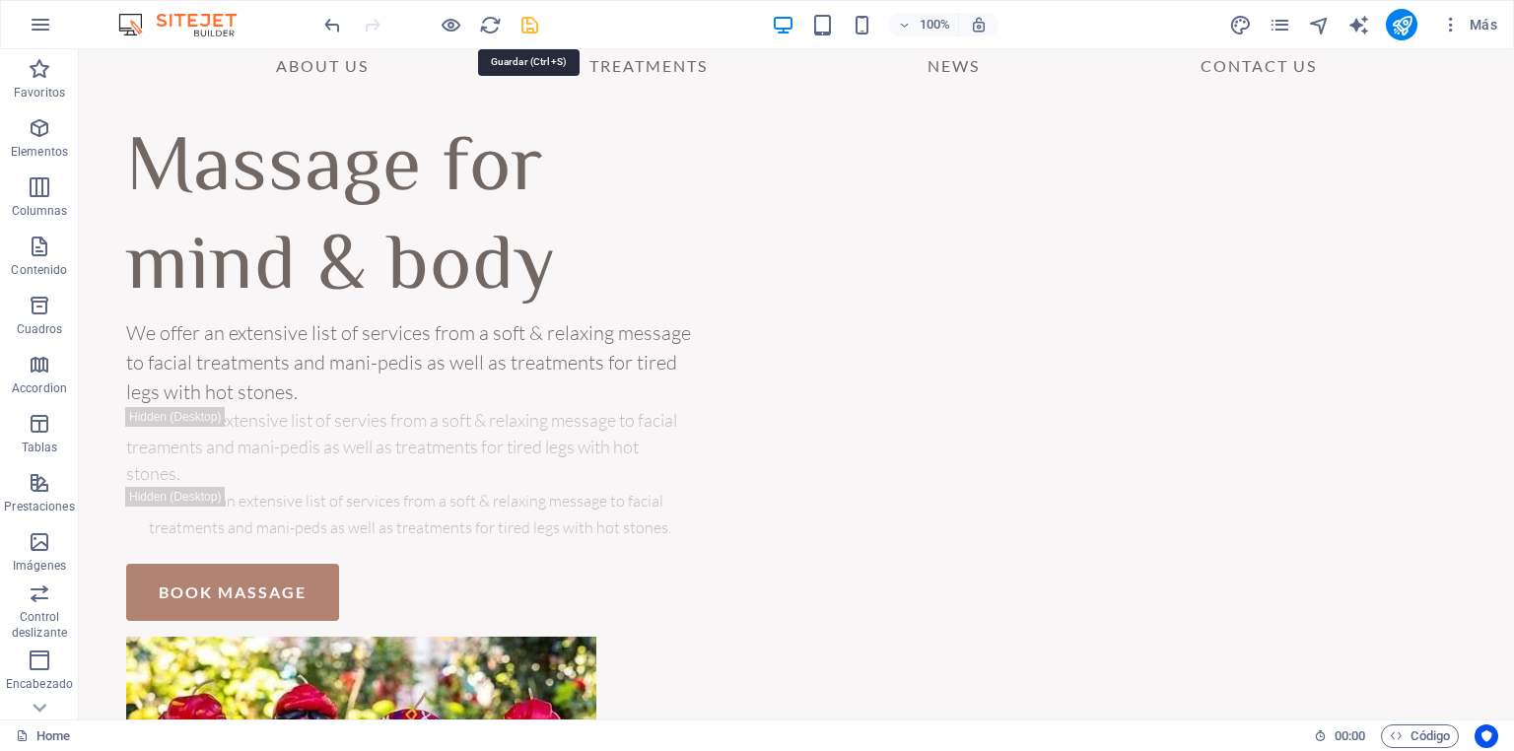
click at [524, 24] on icon "save" at bounding box center [529, 25] width 23 height 23
checkbox input "false"
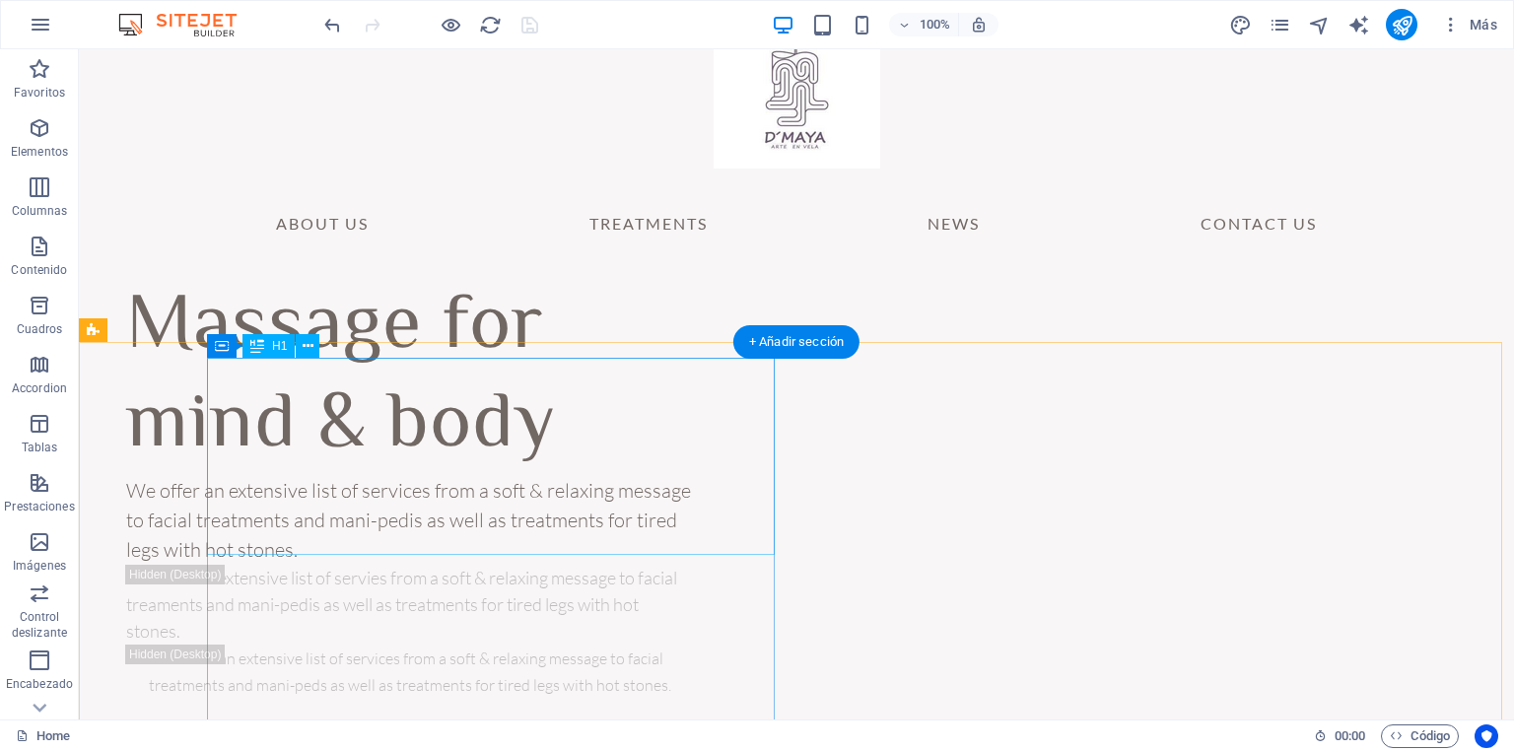
scroll to position [0, 0]
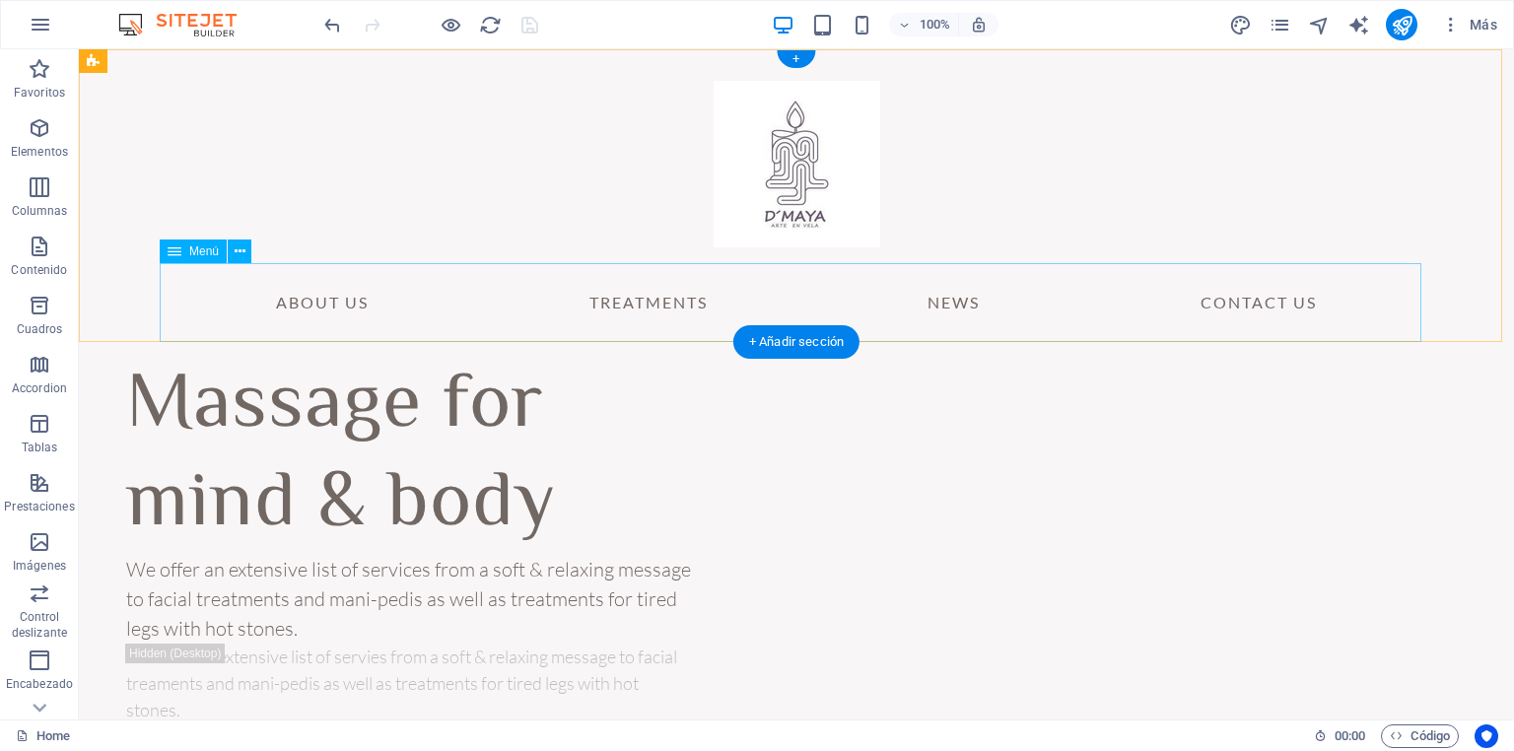
click at [321, 307] on nav "About Us Treatments News Contact Us" at bounding box center [796, 302] width 1261 height 79
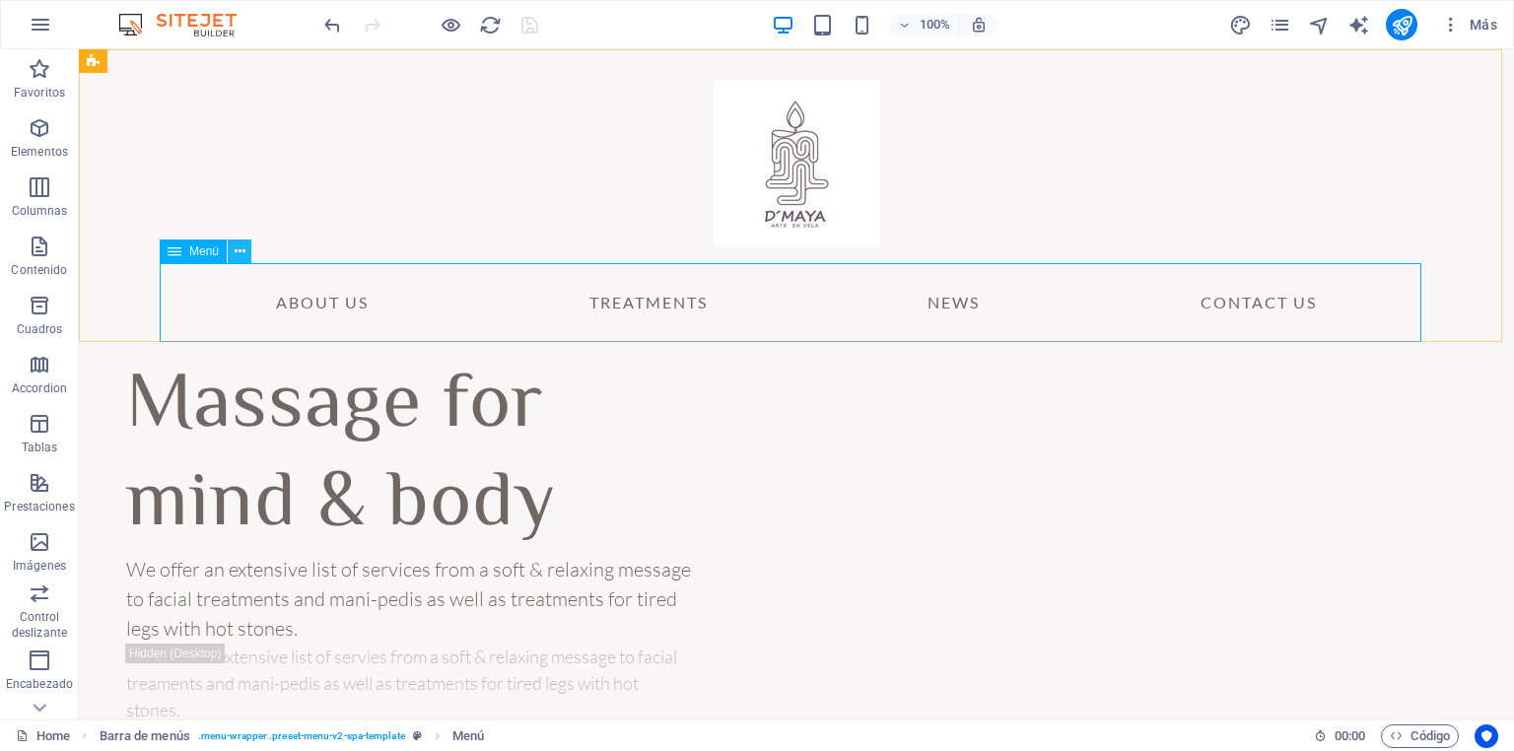
click at [236, 253] on icon at bounding box center [240, 251] width 11 height 21
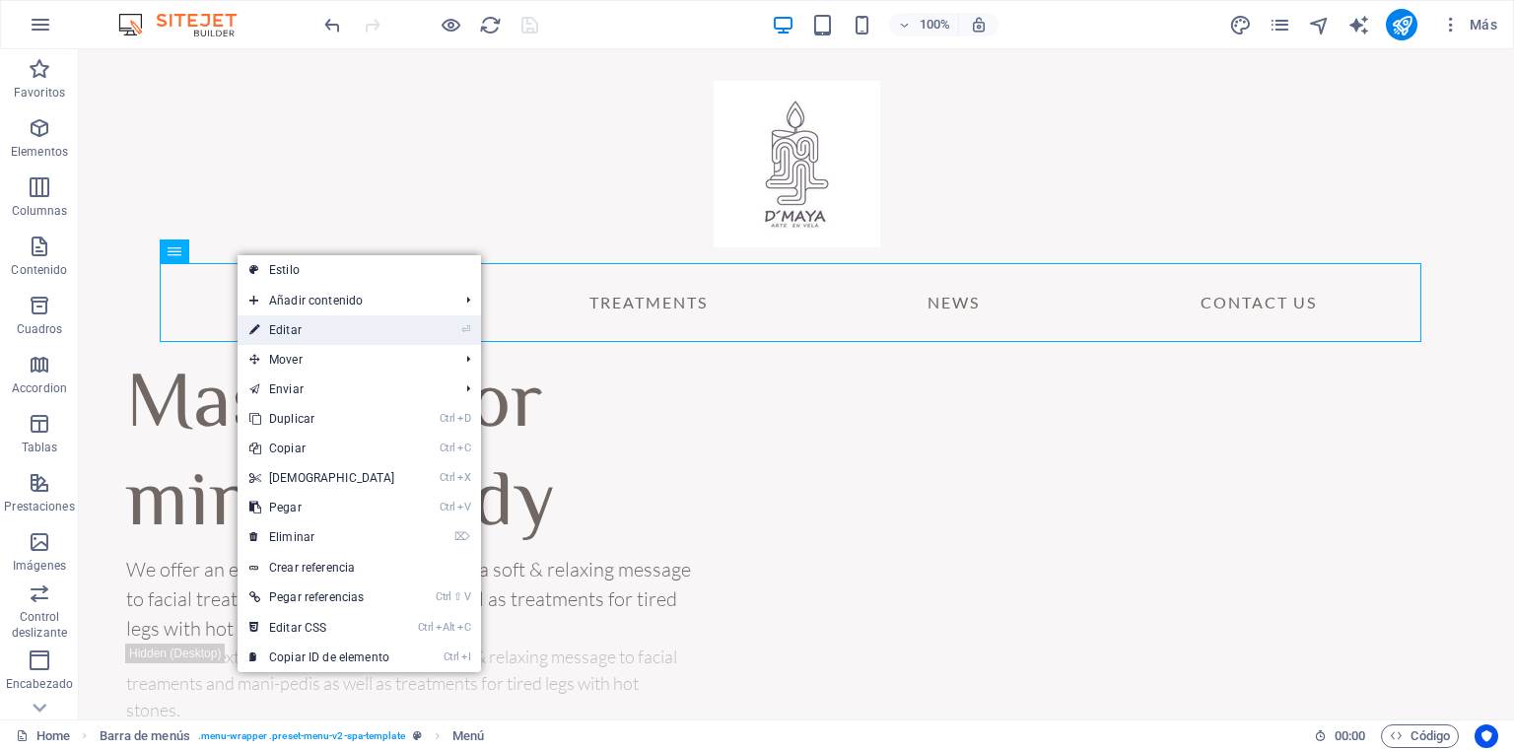
click at [315, 331] on link "⏎ Editar" at bounding box center [323, 330] width 170 height 30
select select "1"
select select
select select "2"
select select
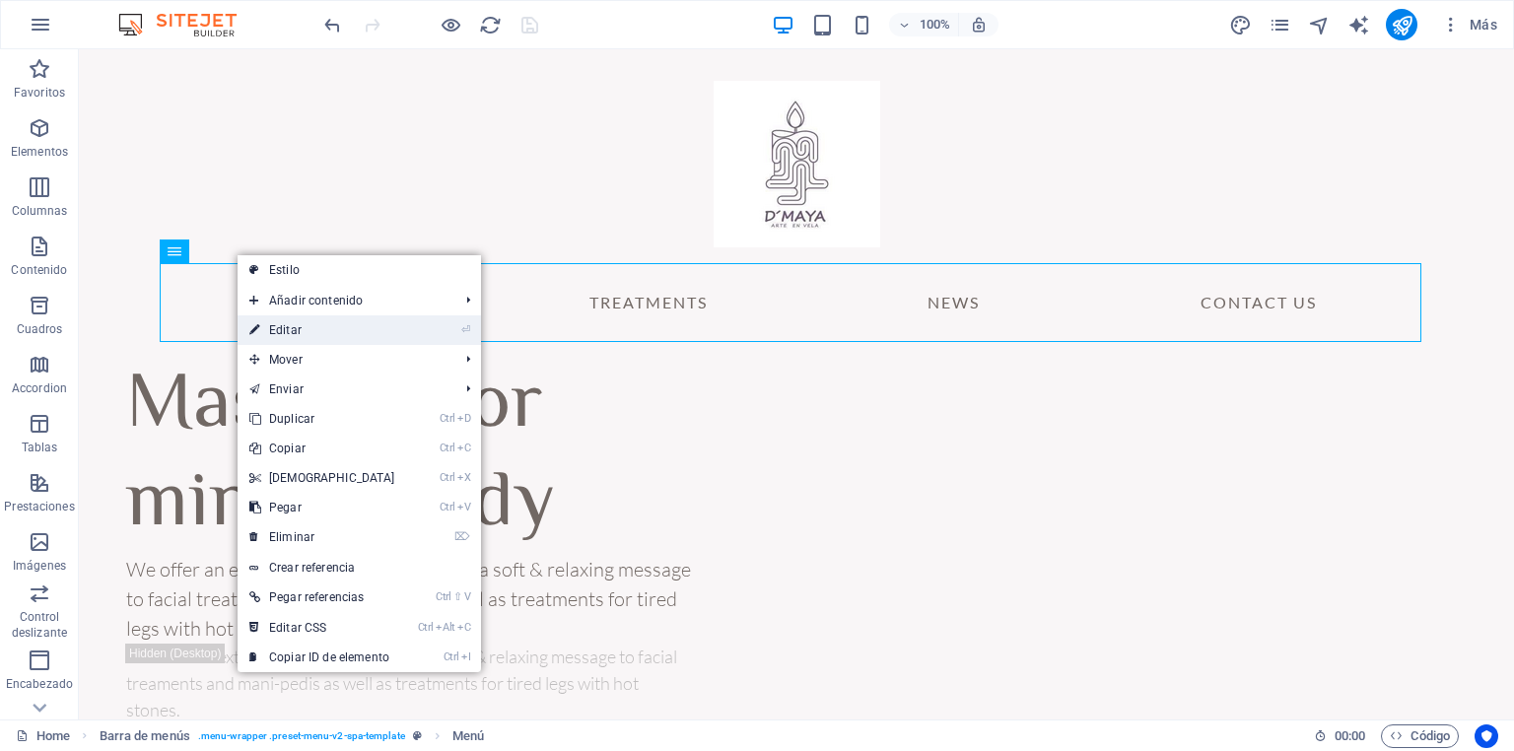
select select "3"
select select
select select "4"
select select
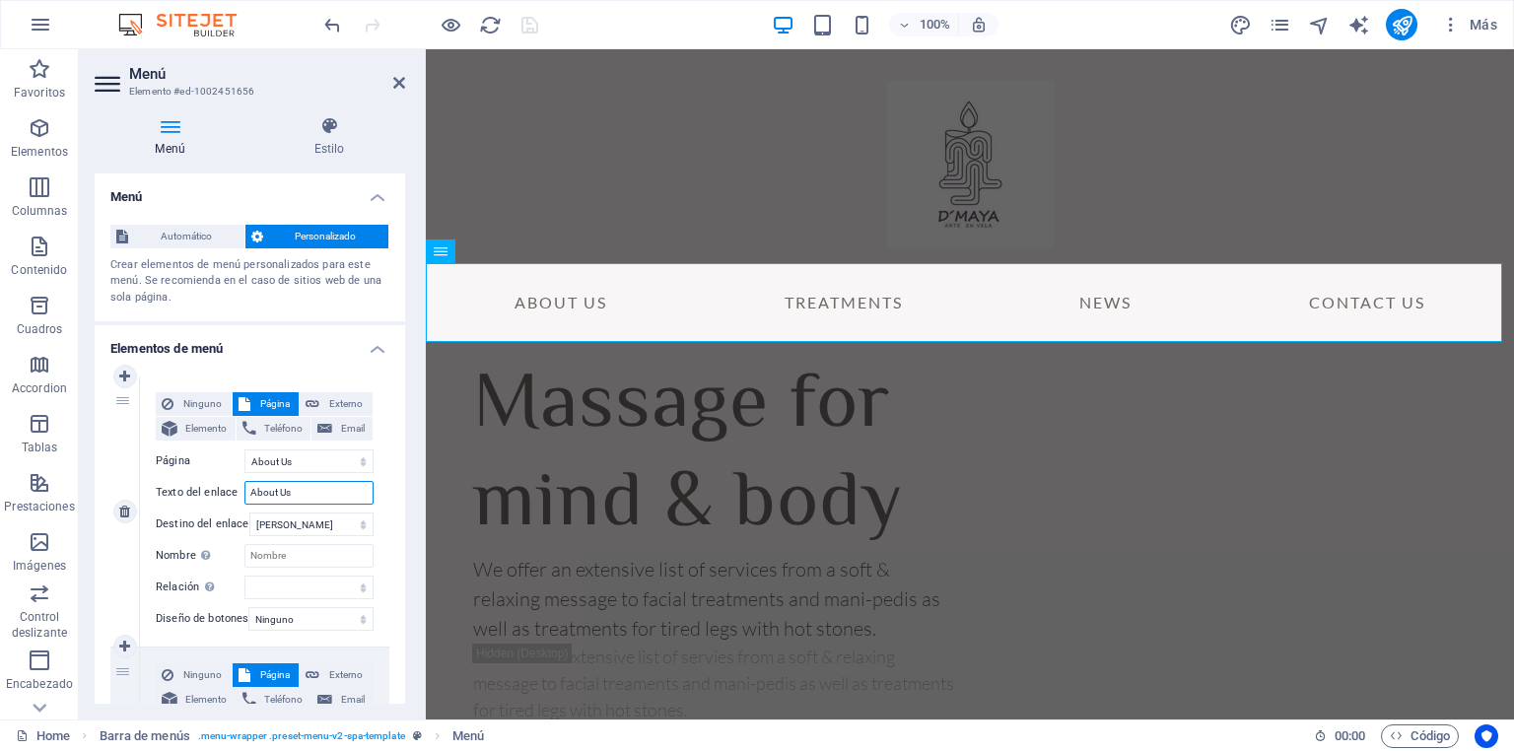
drag, startPoint x: 301, startPoint y: 497, endPoint x: 198, endPoint y: 493, distance: 102.6
click at [198, 493] on div "Texto del enlace About Us" at bounding box center [265, 493] width 218 height 24
type input "i"
type input "I"
select select
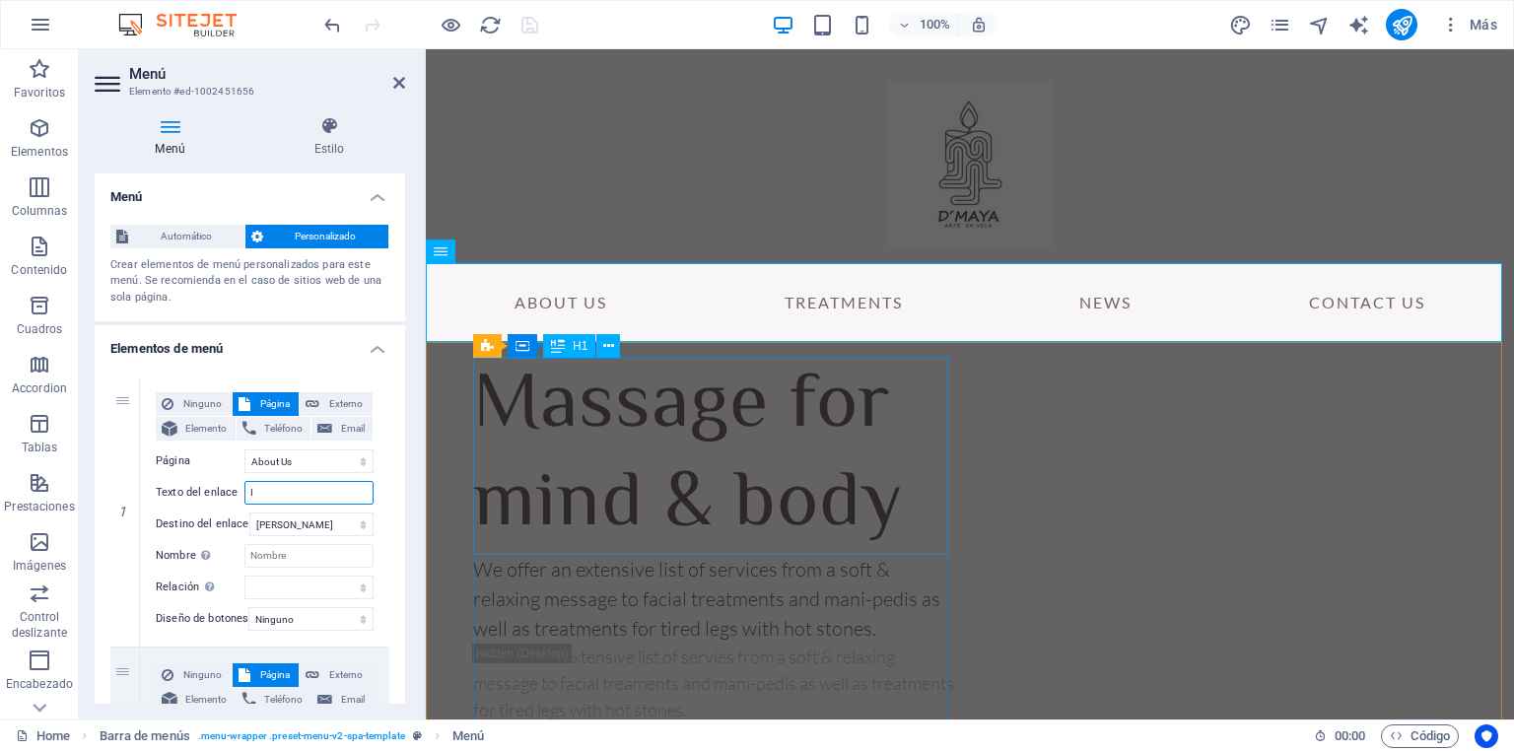
select select
type input "INI"
select select
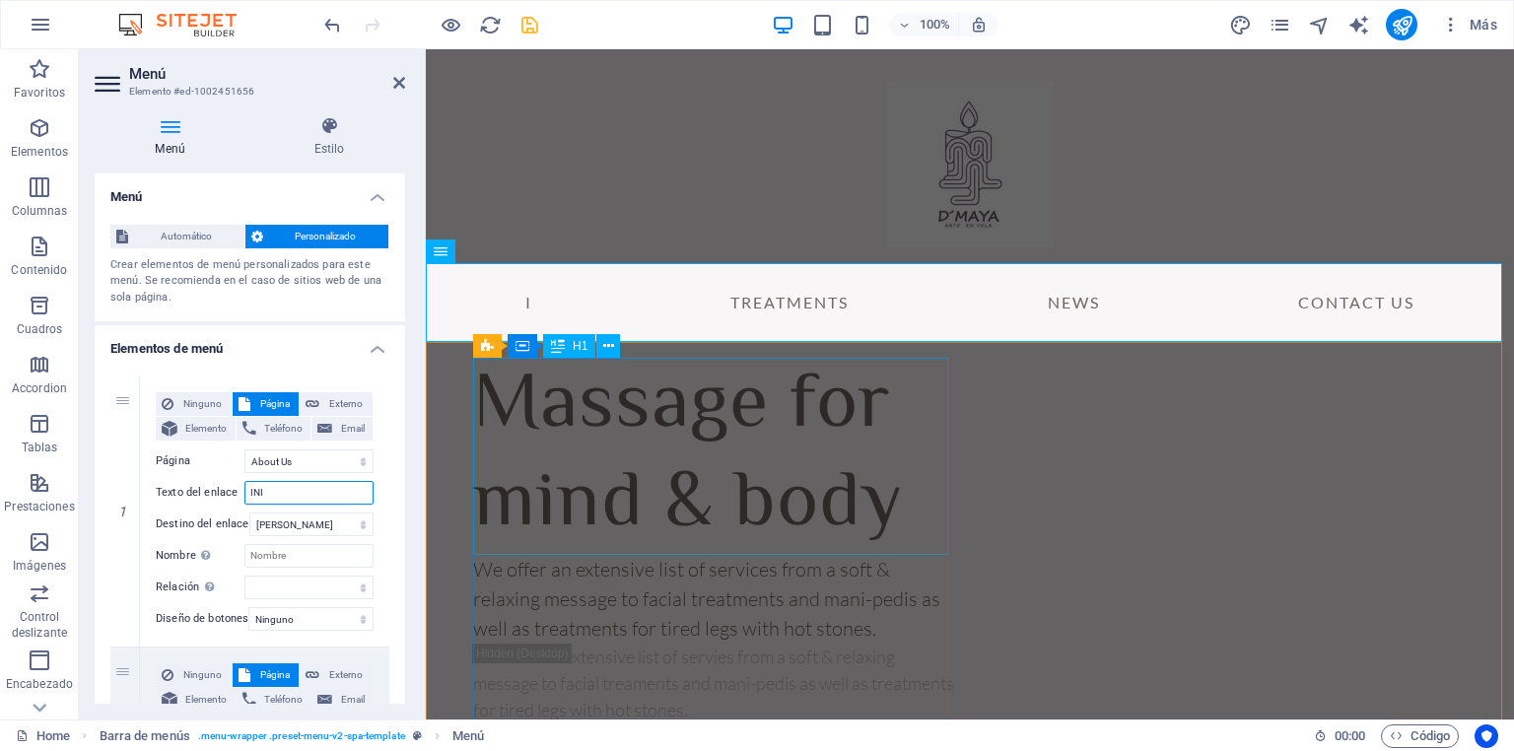
select select
type input "INICIO"
select select
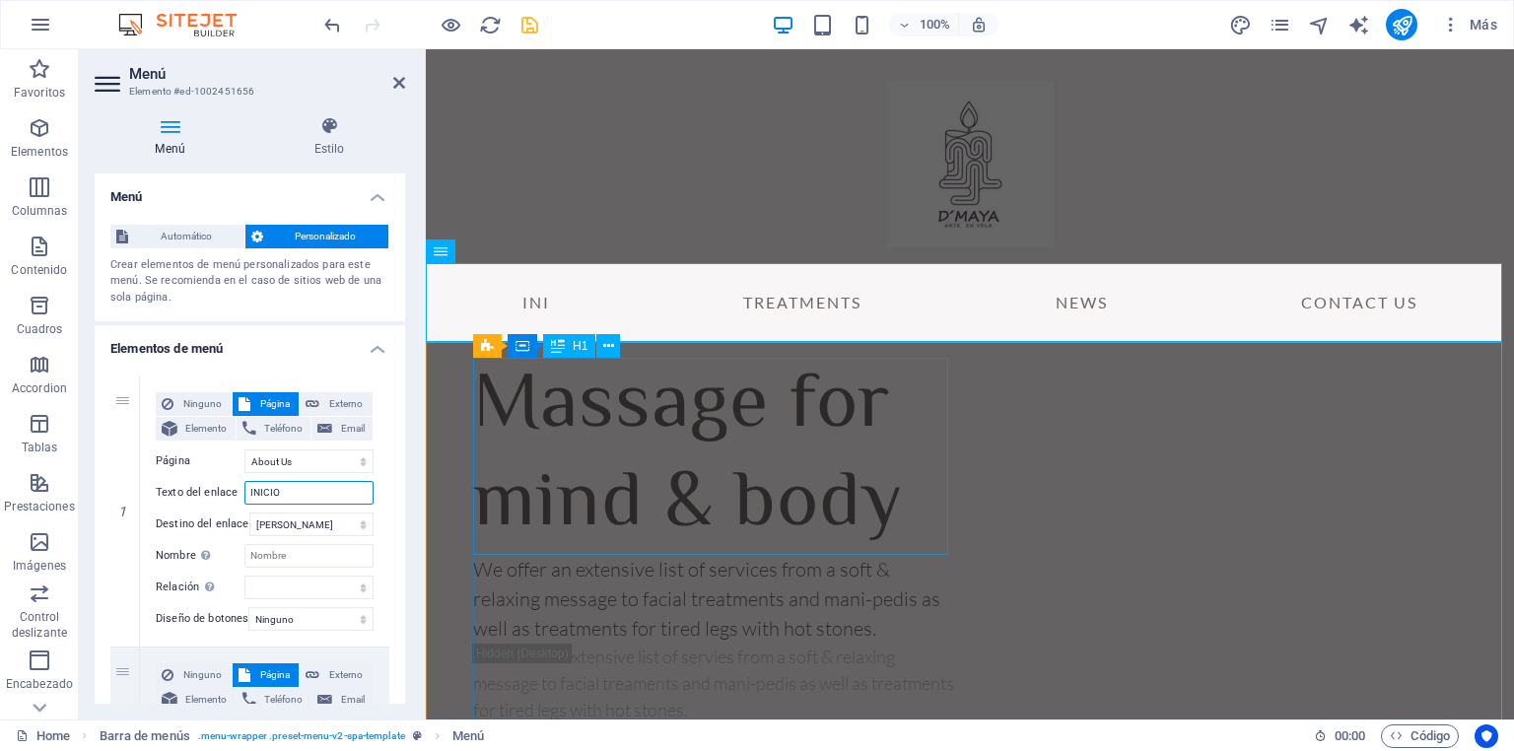
select select
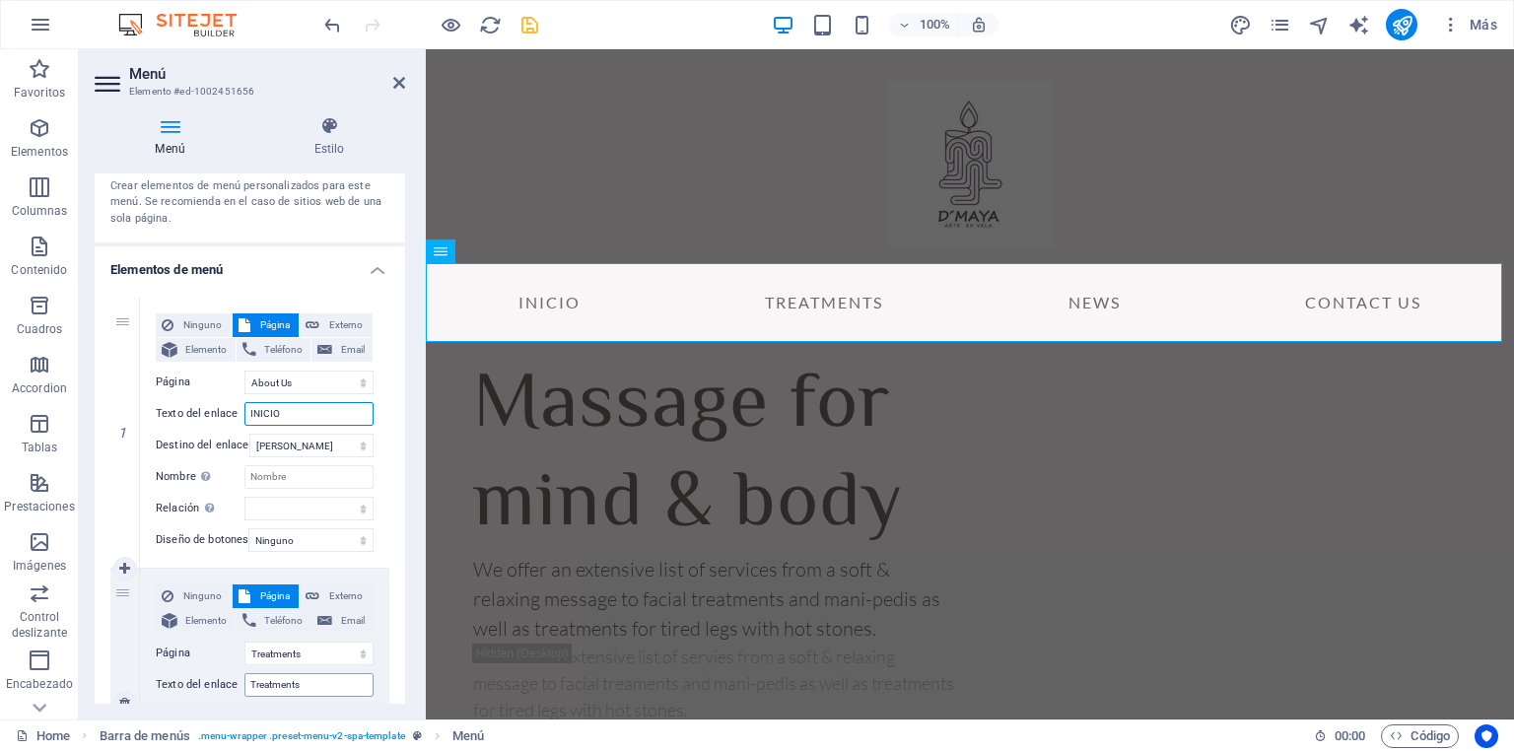
scroll to position [158, 0]
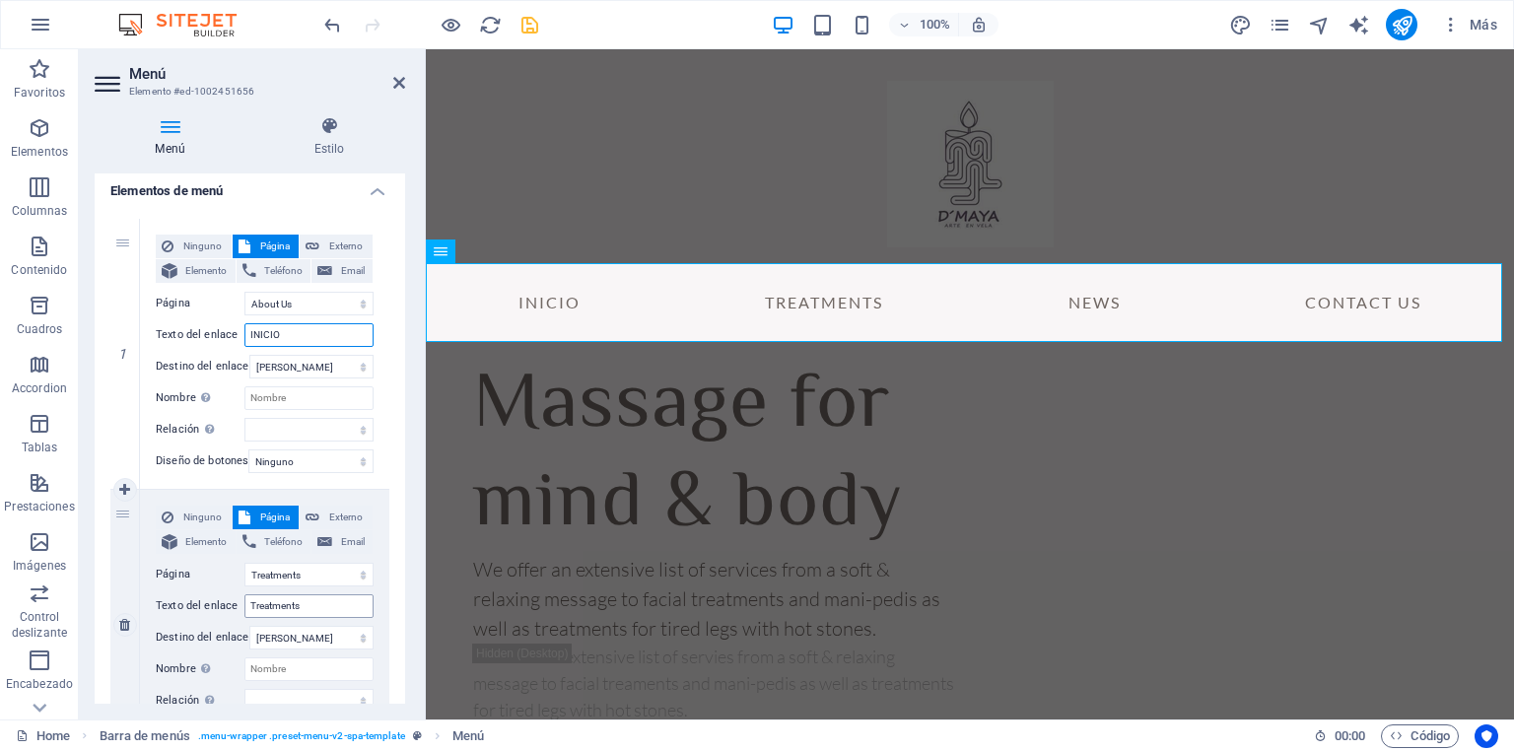
type input "INICIO"
click at [317, 607] on input "Treatments" at bounding box center [308, 606] width 129 height 24
drag, startPoint x: 327, startPoint y: 606, endPoint x: 251, endPoint y: 610, distance: 76.0
click at [251, 610] on input "Treatments" at bounding box center [308, 606] width 129 height 24
type input "TEX"
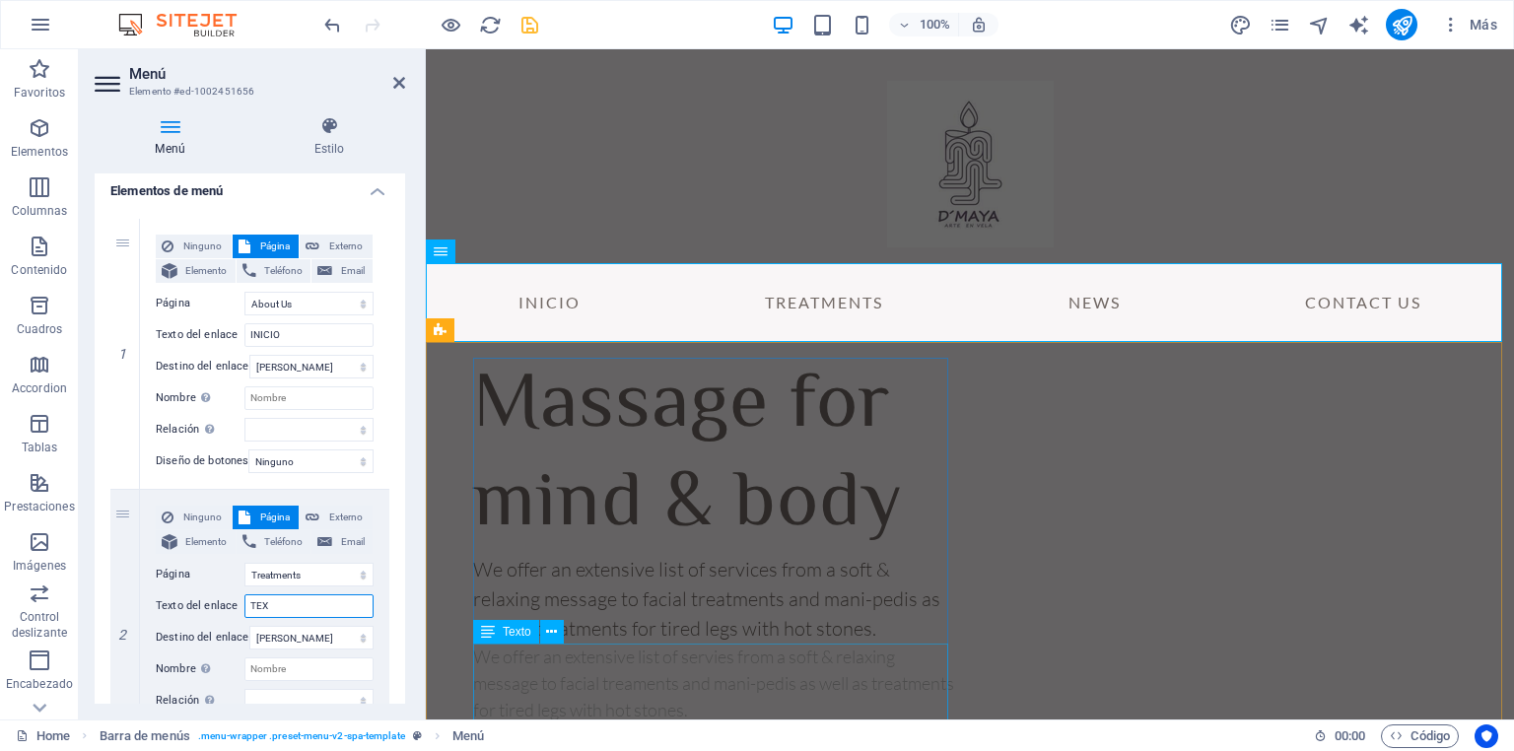
select select
type input "T"
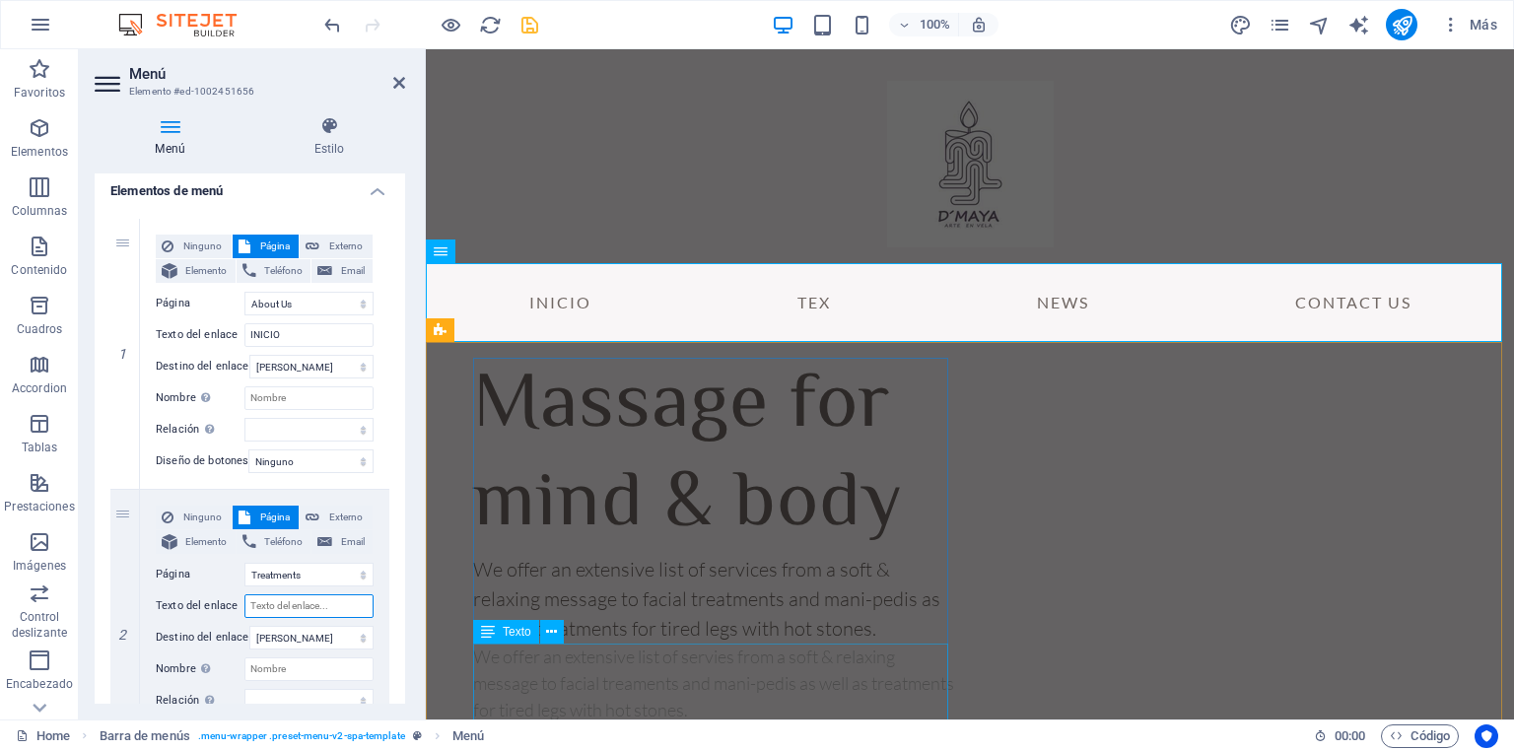
select select
type input "PORCELANA FRIA"
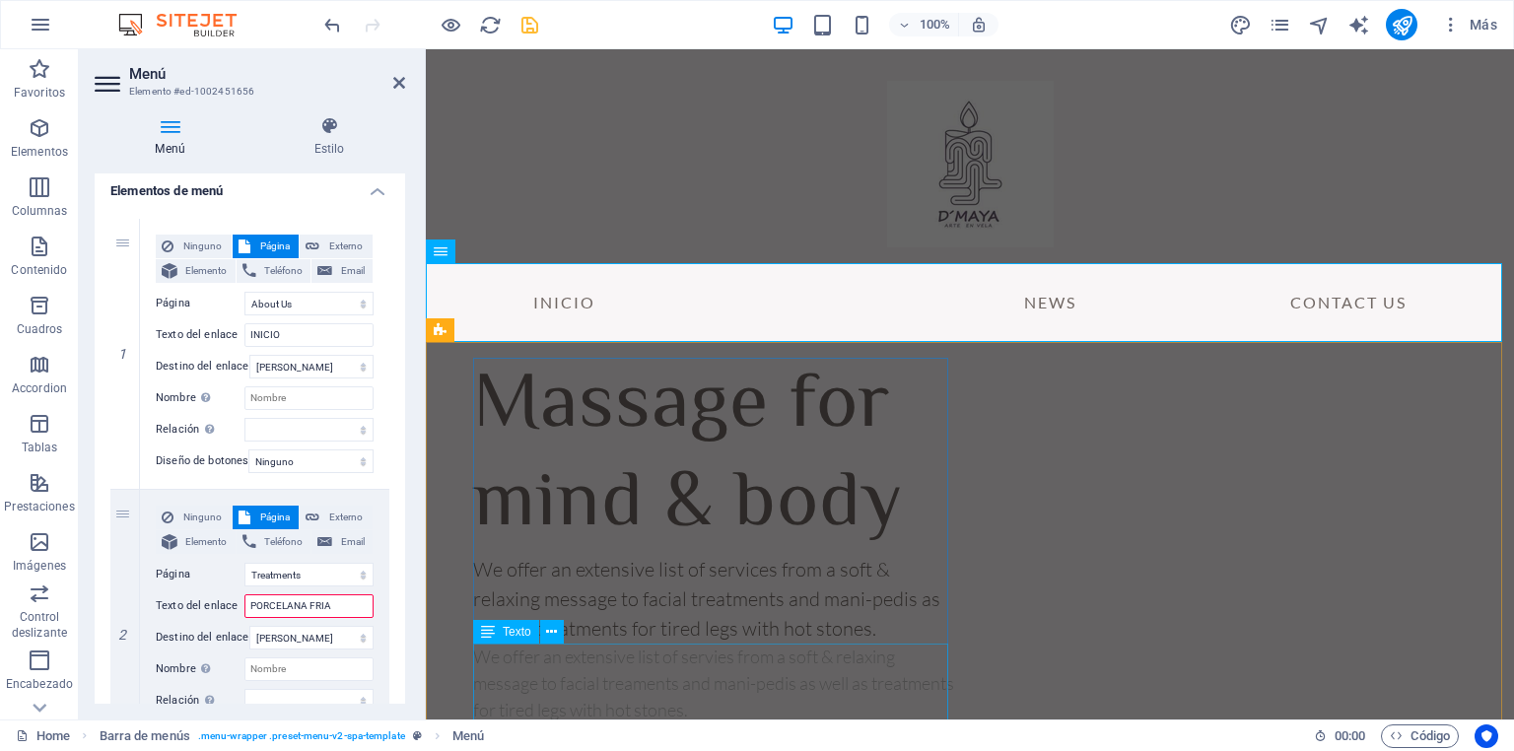
select select
type input "PORCELANA [PERSON_NAME] &"
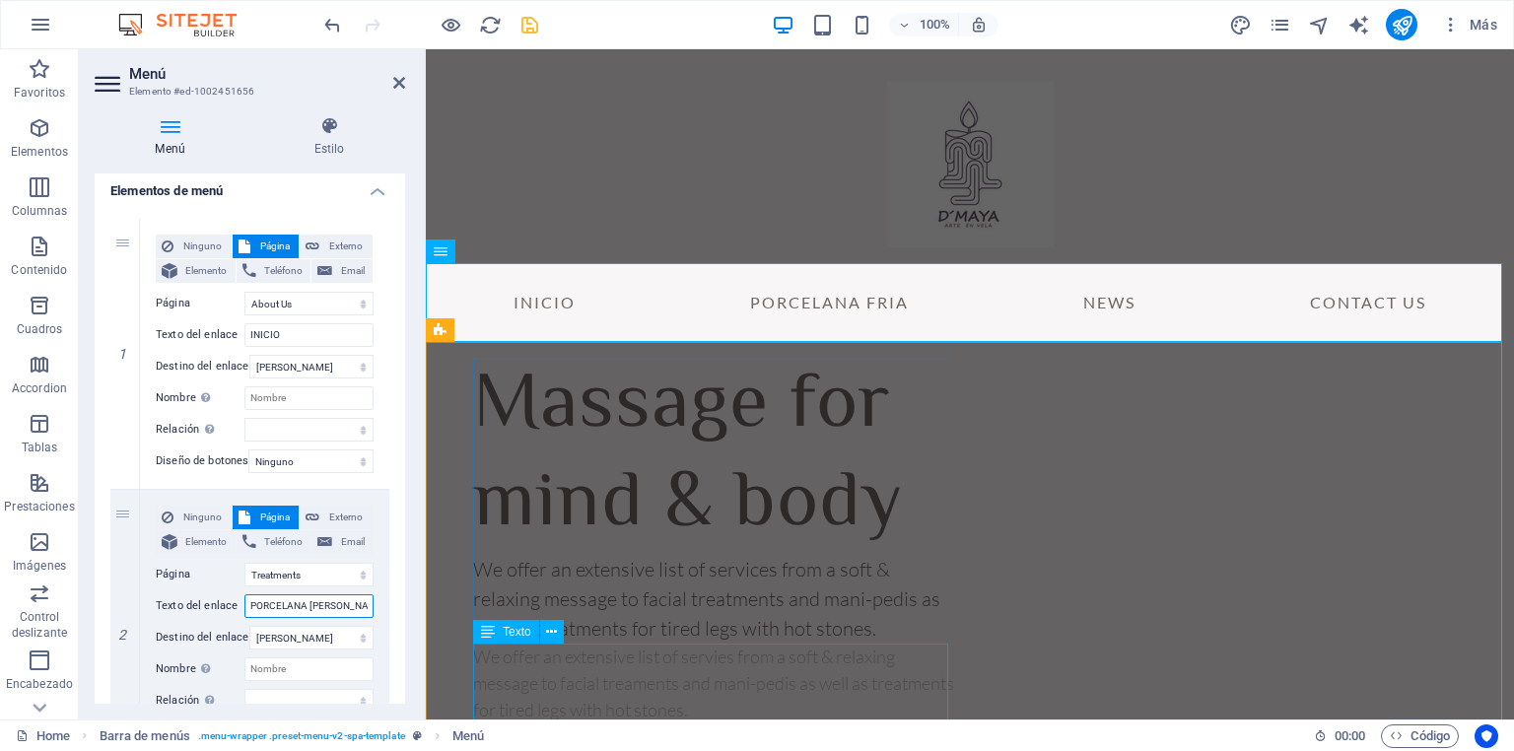
select select
type input "PORCELANA [PERSON_NAME] &"
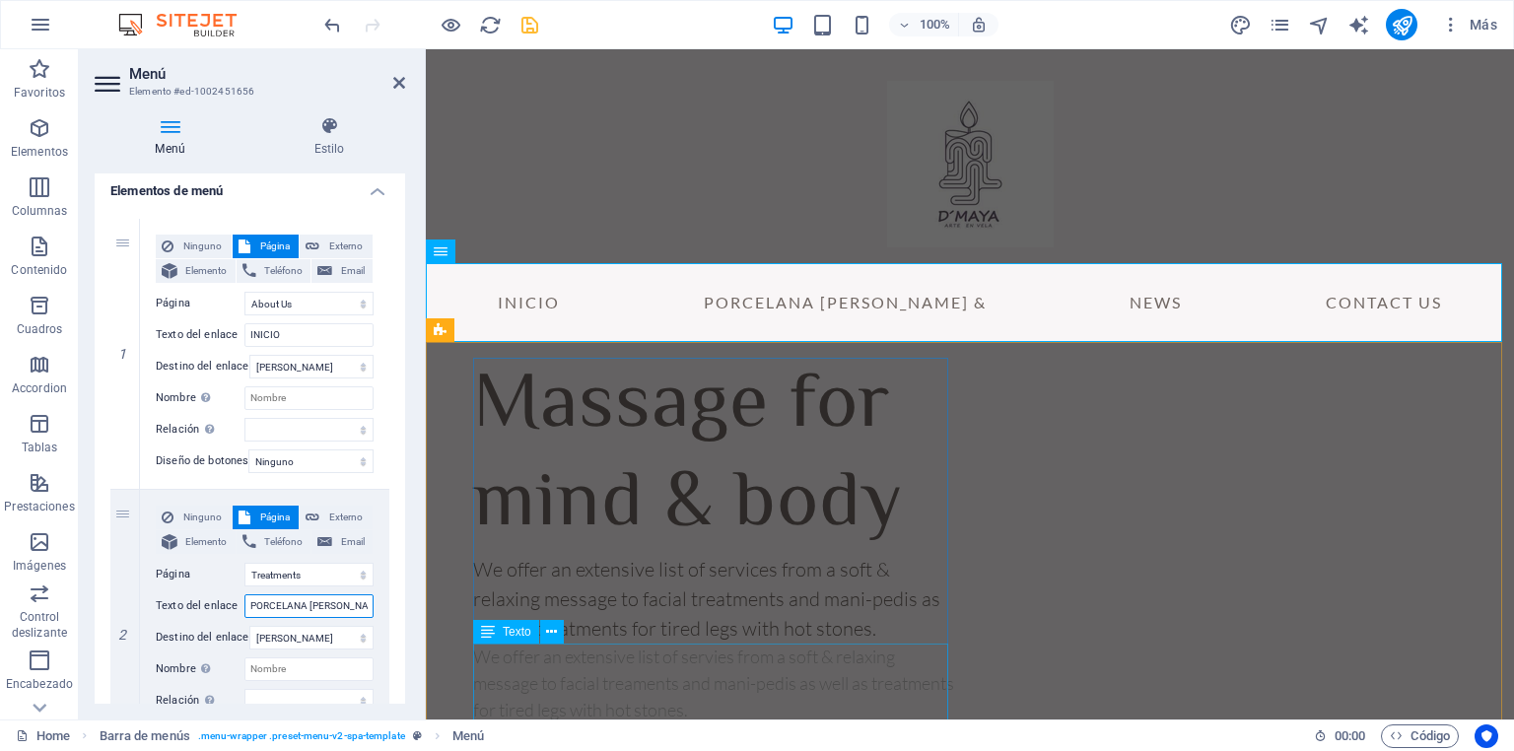
select select
type input "PORCELANA [PERSON_NAME] &"
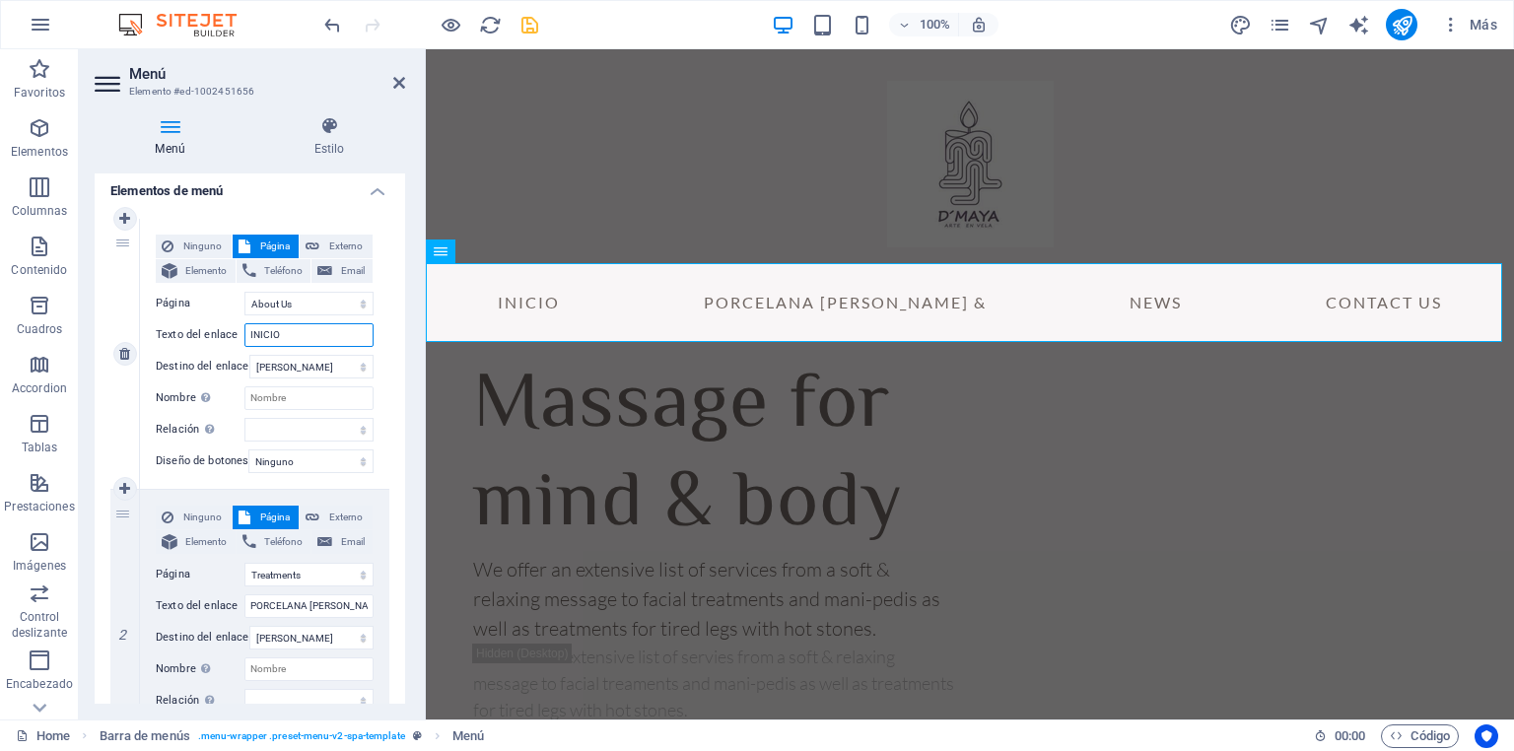
click at [280, 335] on input "INICIO" at bounding box center [308, 335] width 129 height 24
drag, startPoint x: 288, startPoint y: 331, endPoint x: 187, endPoint y: 325, distance: 100.7
click at [189, 326] on div "Texto del enlace INICIO" at bounding box center [265, 335] width 218 height 24
type input "VELAS"
select select
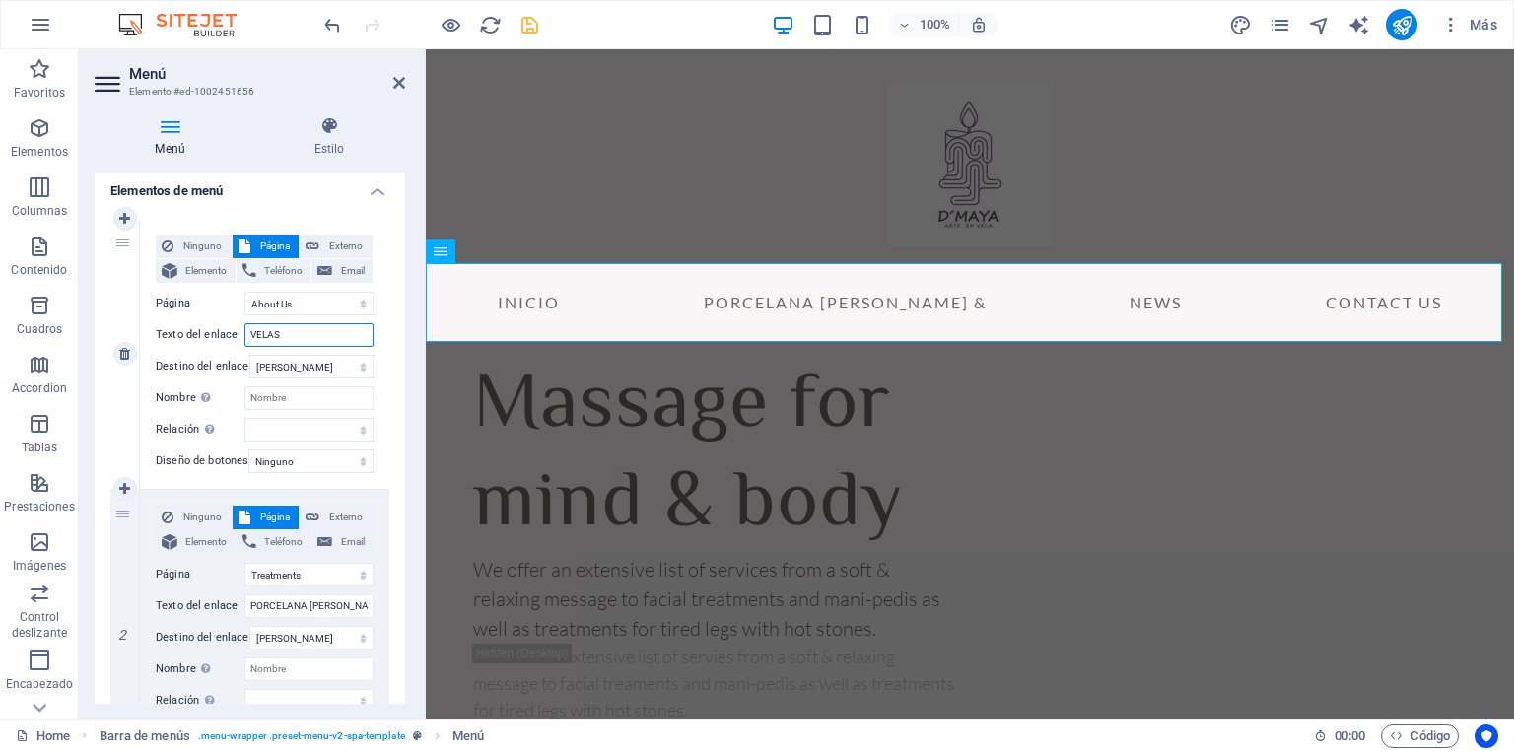
select select
type input "VELAS"
click at [349, 610] on input "PORCELANA [PERSON_NAME] &" at bounding box center [308, 606] width 129 height 24
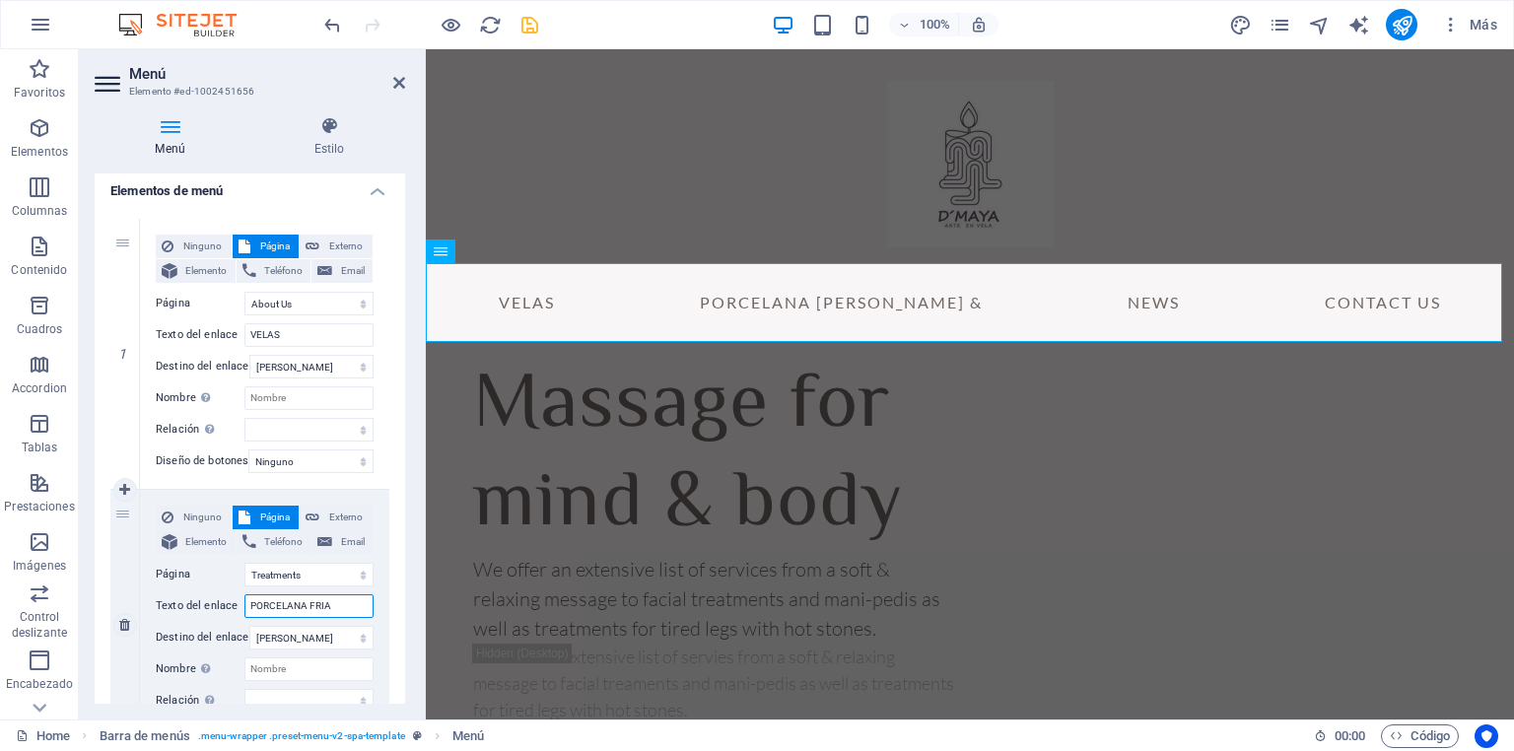
type input "PORCELANA FRIA"
select select
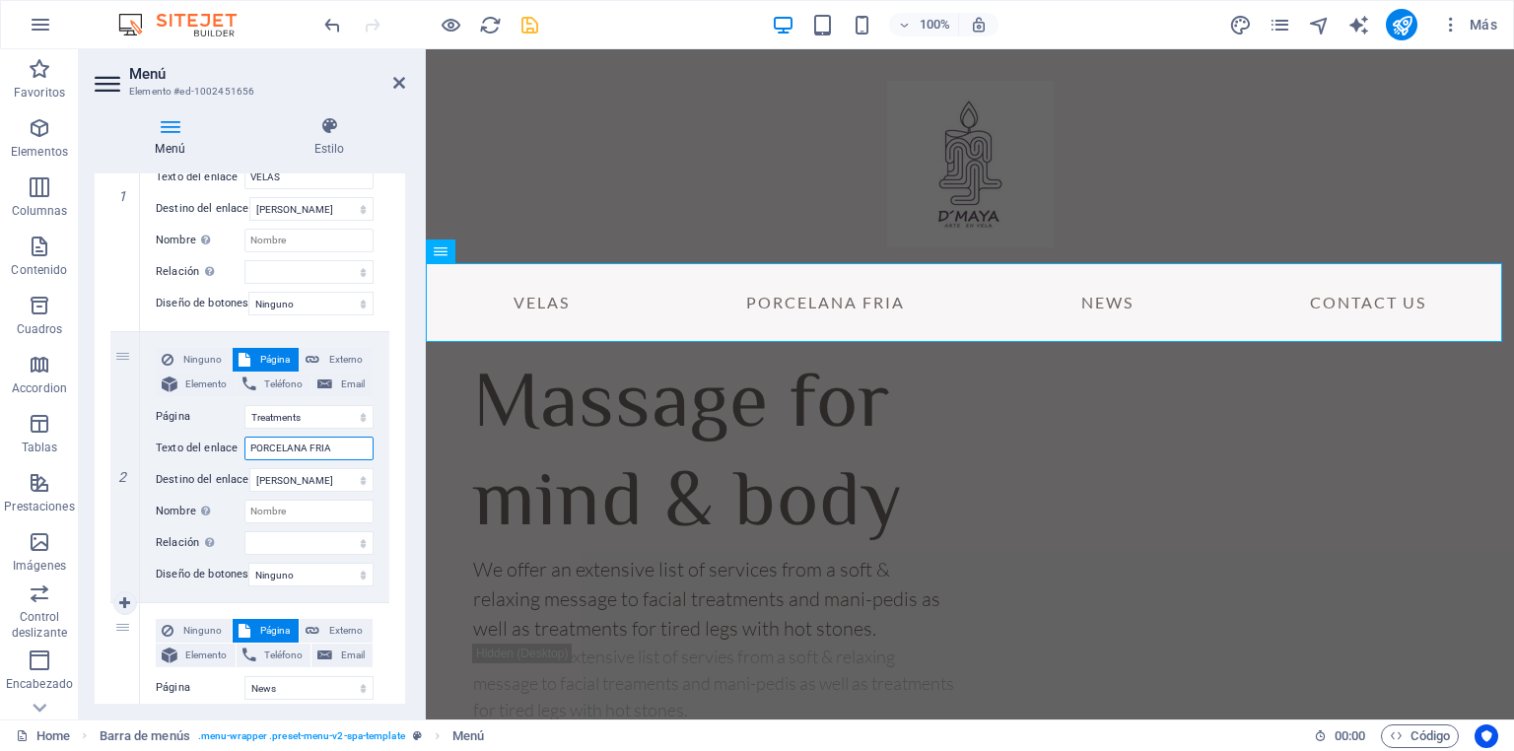
scroll to position [473, 0]
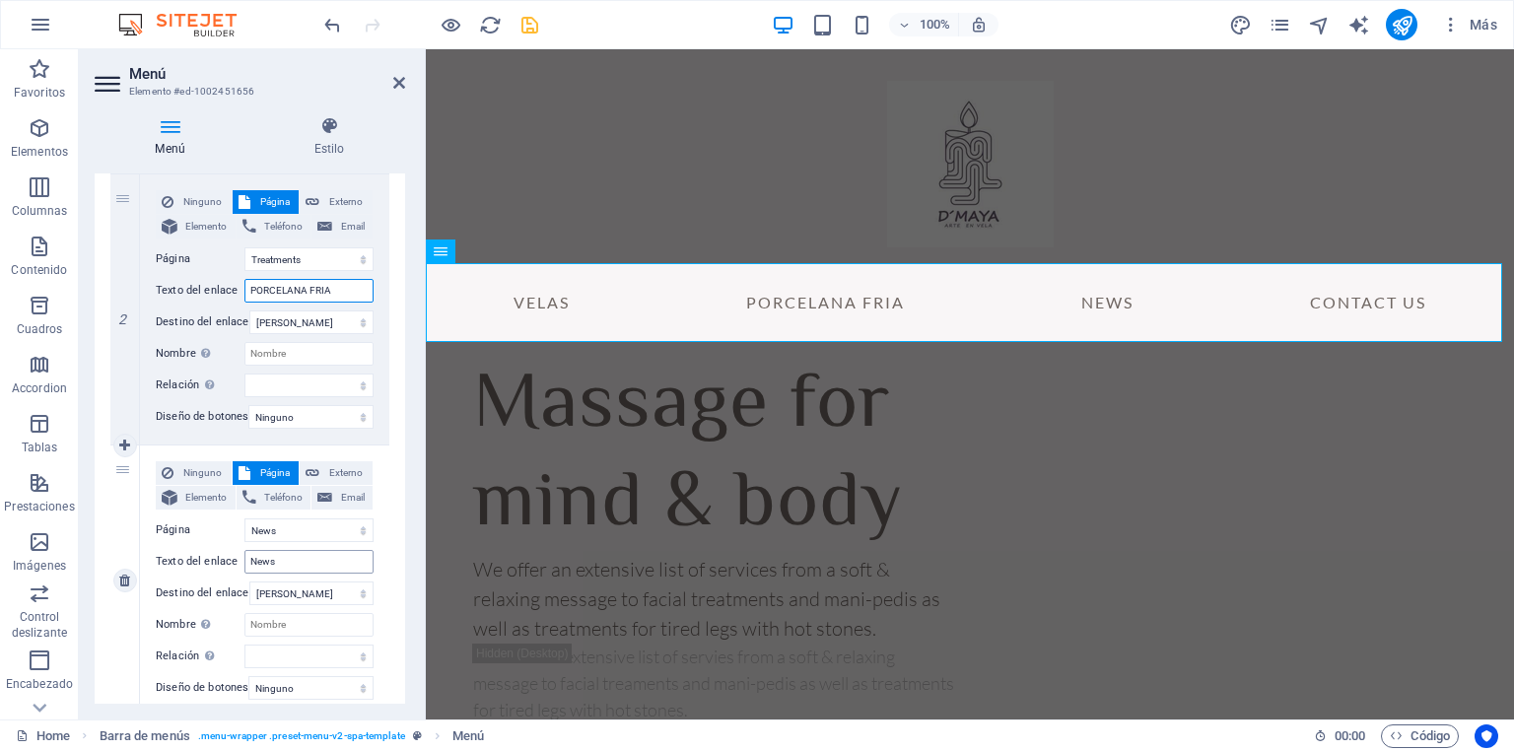
type input "PORCELANA FRIA"
drag, startPoint x: 258, startPoint y: 563, endPoint x: 171, endPoint y: 556, distance: 87.0
click at [177, 554] on div "Texto del enlace News" at bounding box center [265, 562] width 218 height 24
type input "TEXTILES"
select select
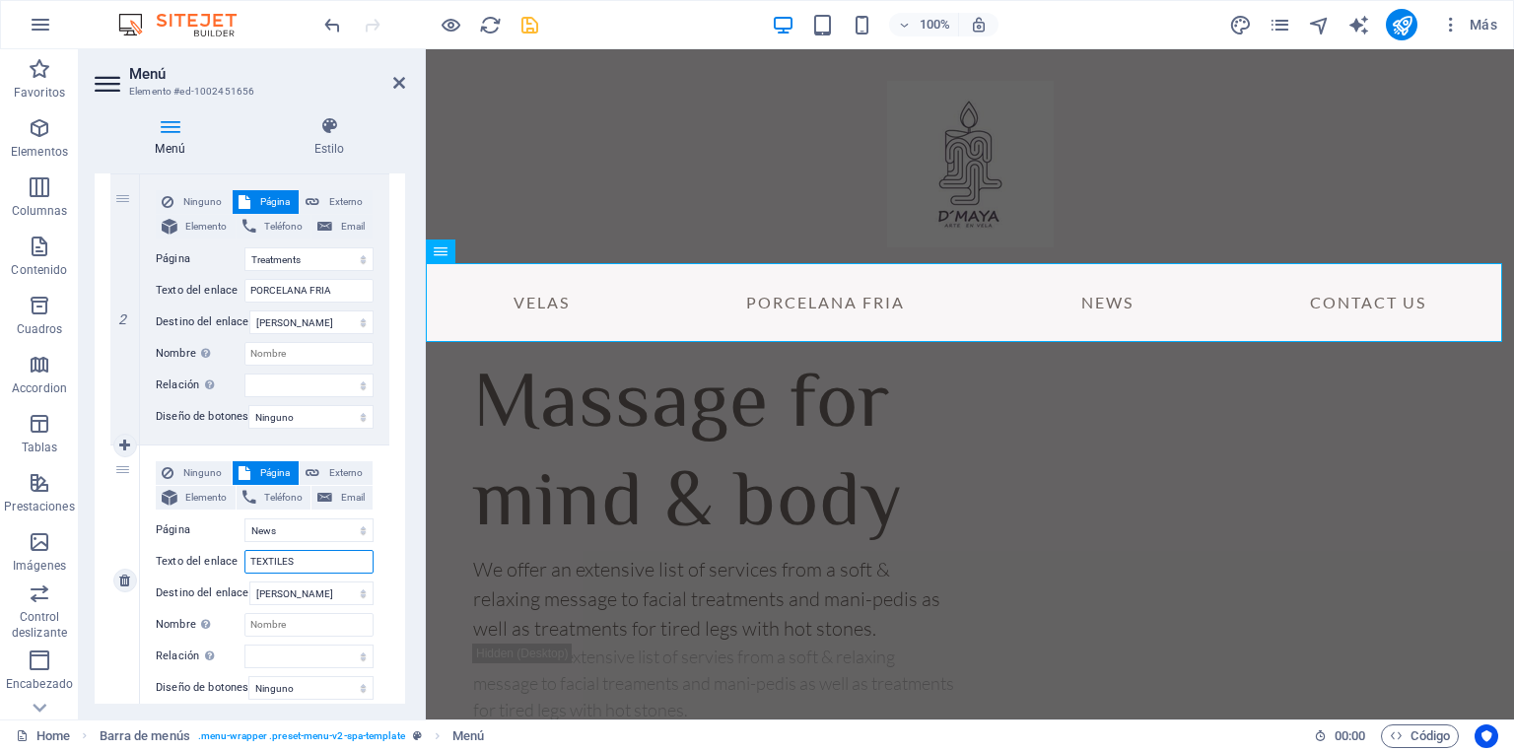
select select
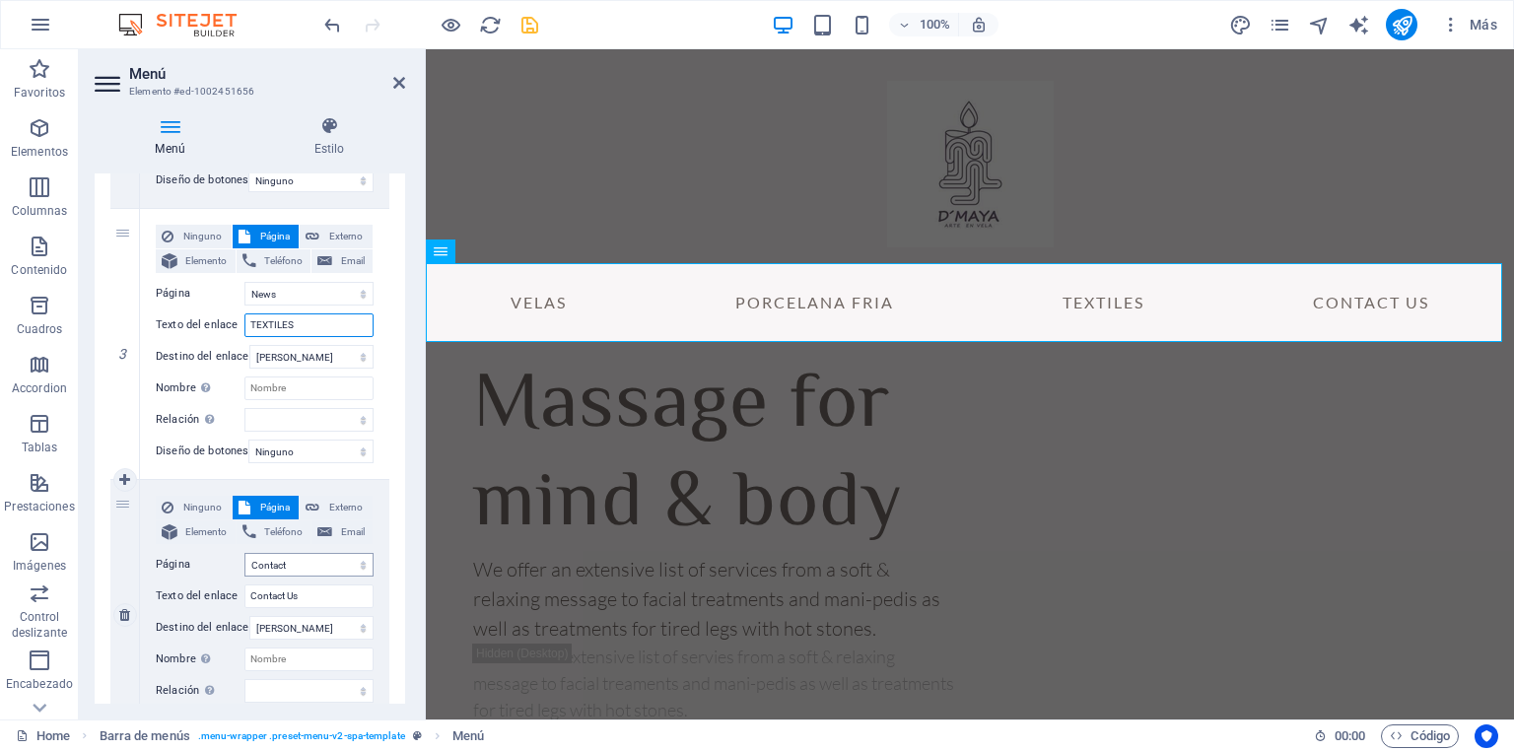
scroll to position [788, 0]
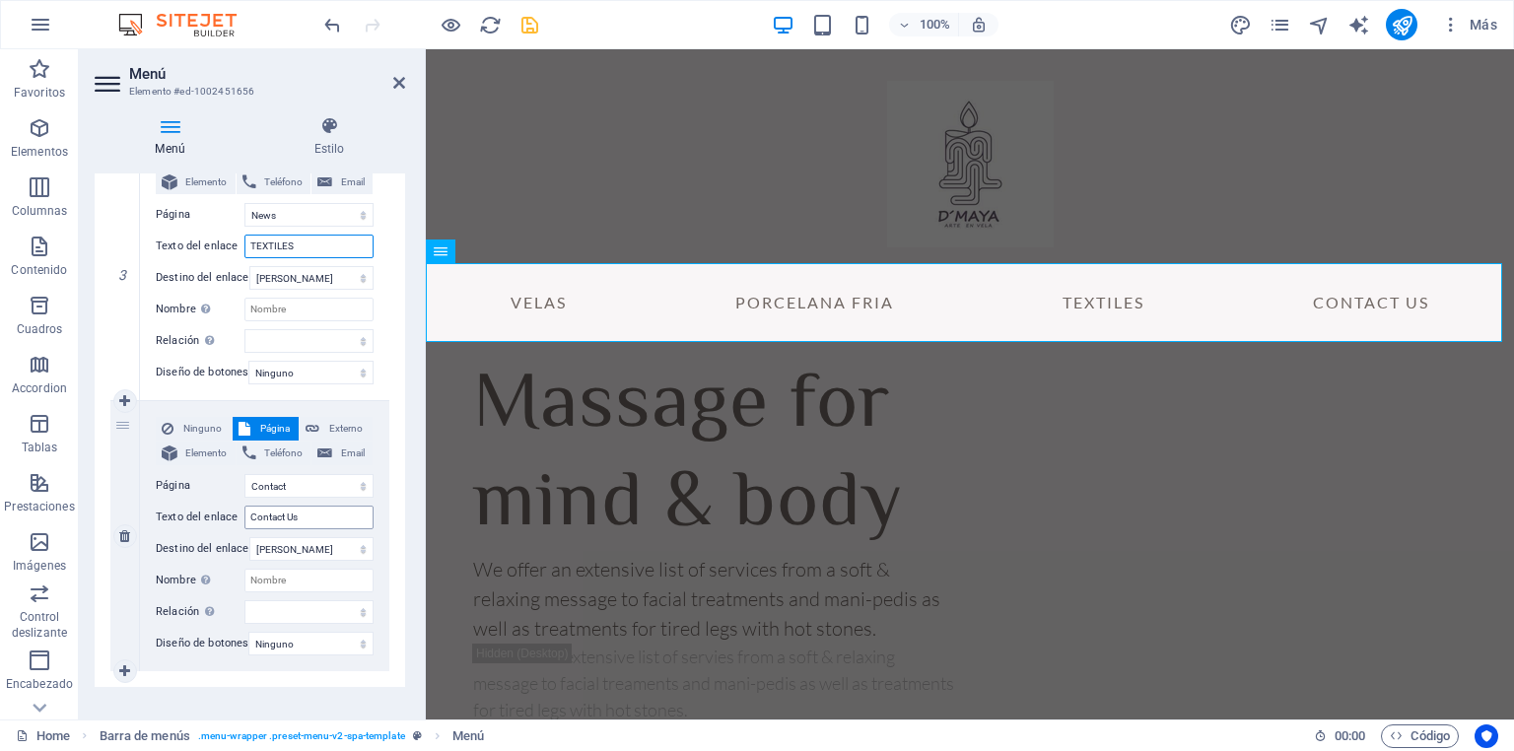
type input "TEXTILES"
drag, startPoint x: 323, startPoint y: 520, endPoint x: 237, endPoint y: 513, distance: 87.0
click at [237, 513] on div "Texto del enlace Contact Us" at bounding box center [265, 518] width 218 height 24
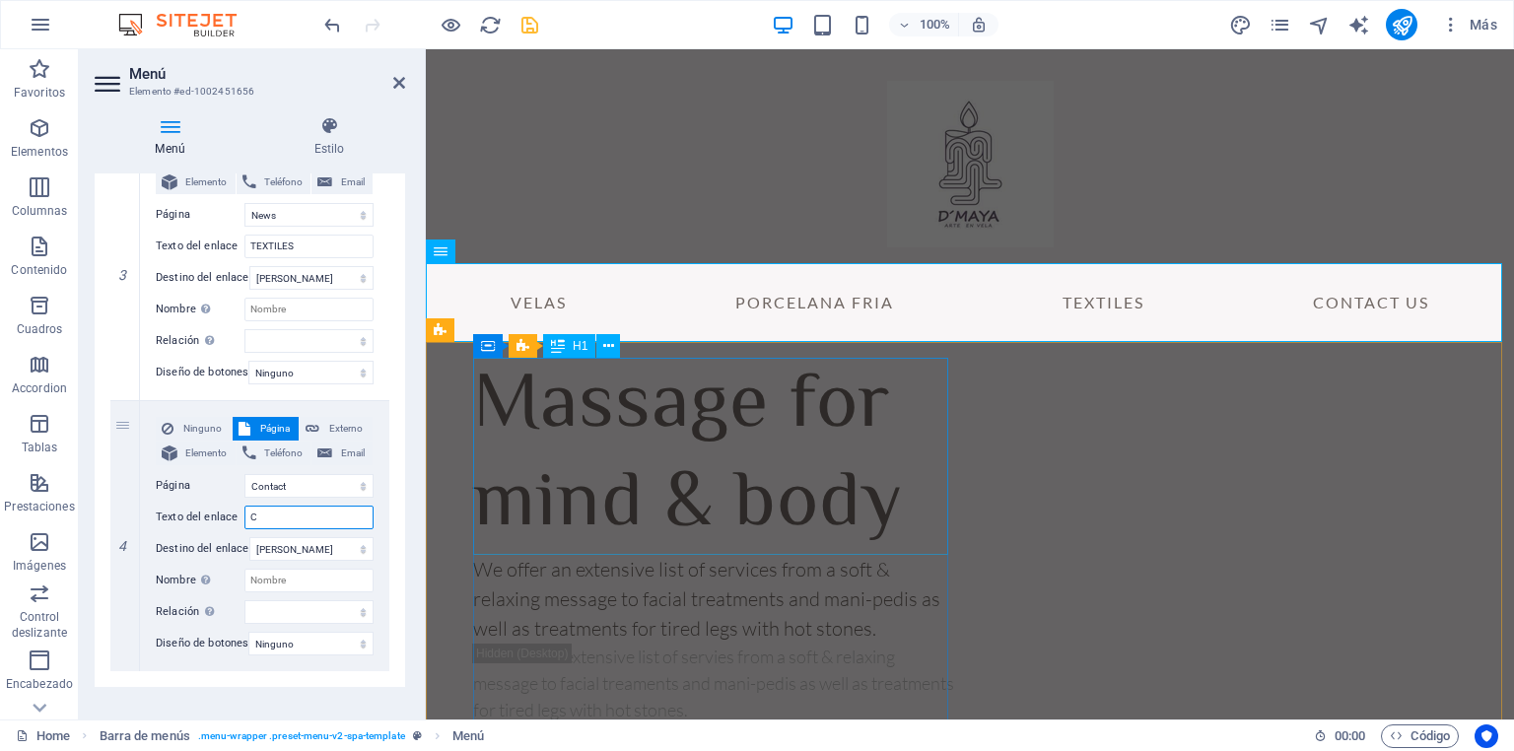
type input "CO"
select select
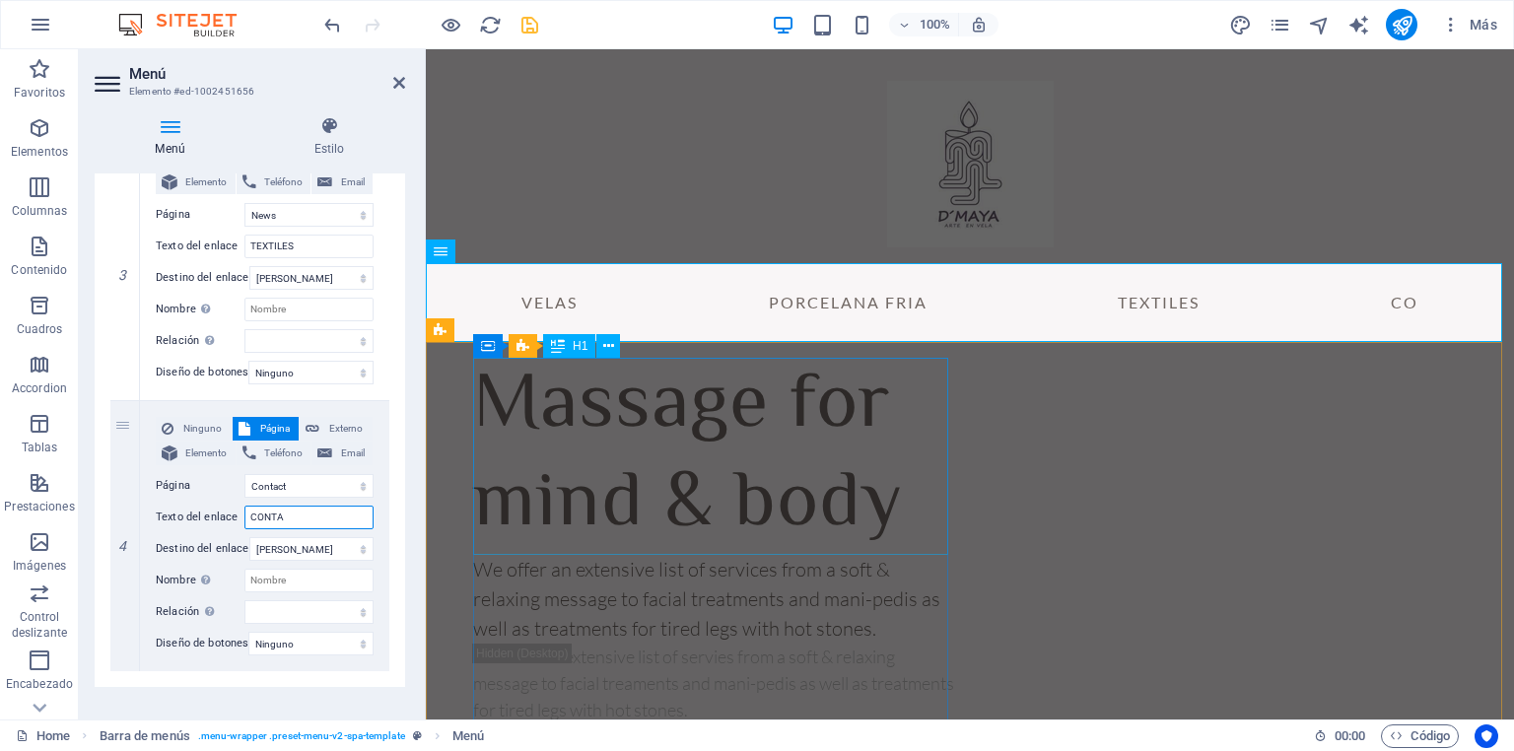
type input "CONTAC"
select select
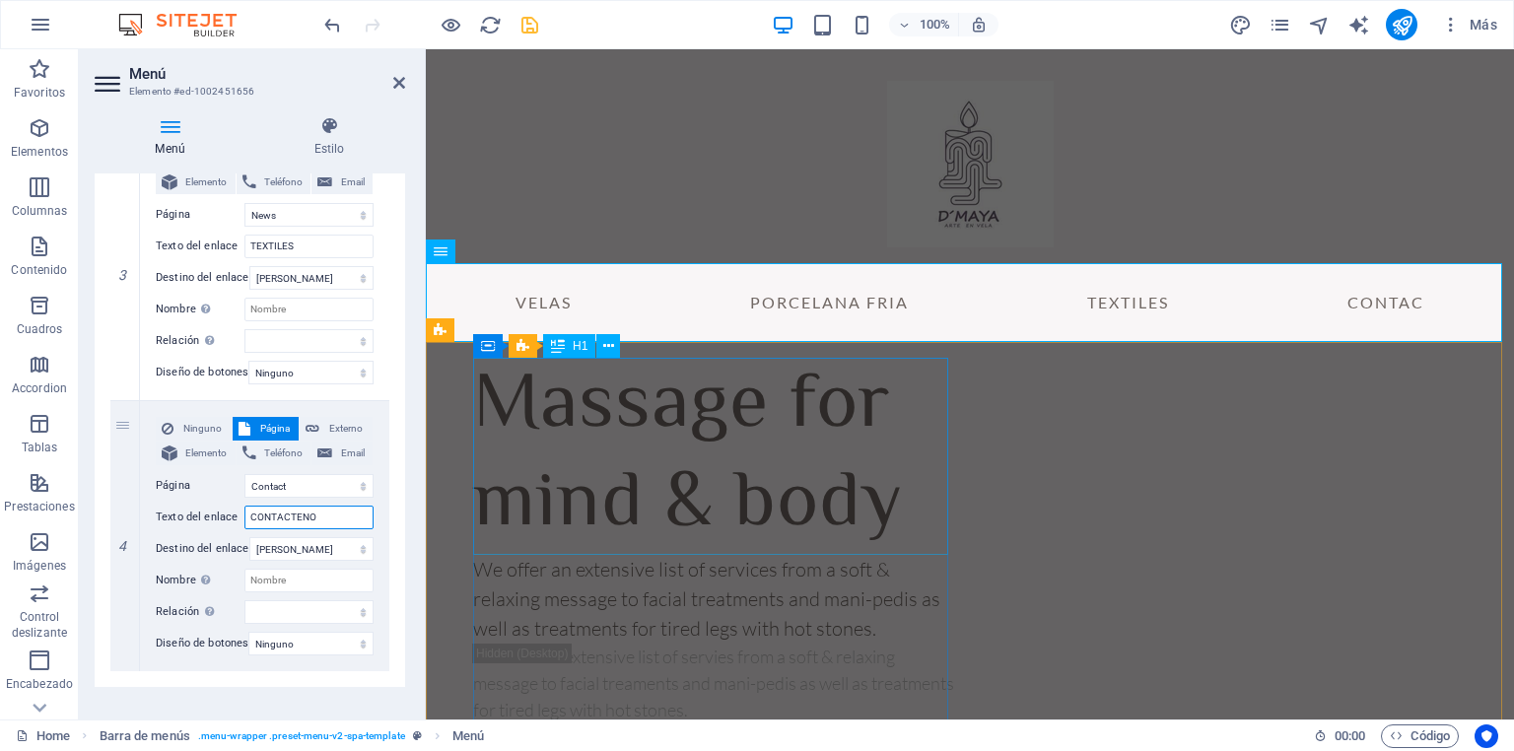
type input "CONTACTENOS"
select select
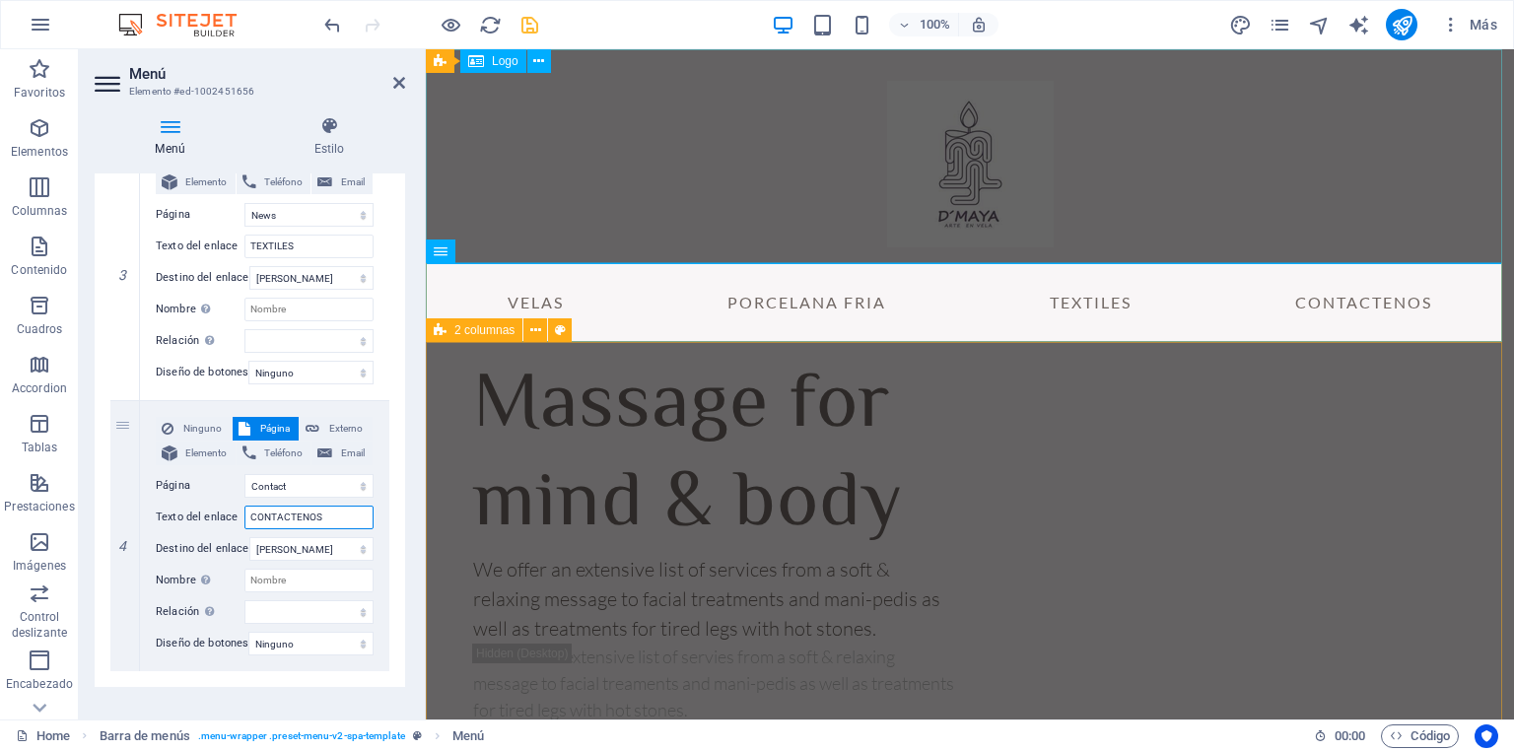
type input "CONTACTENOS"
click at [1244, 189] on div at bounding box center [970, 156] width 1088 height 214
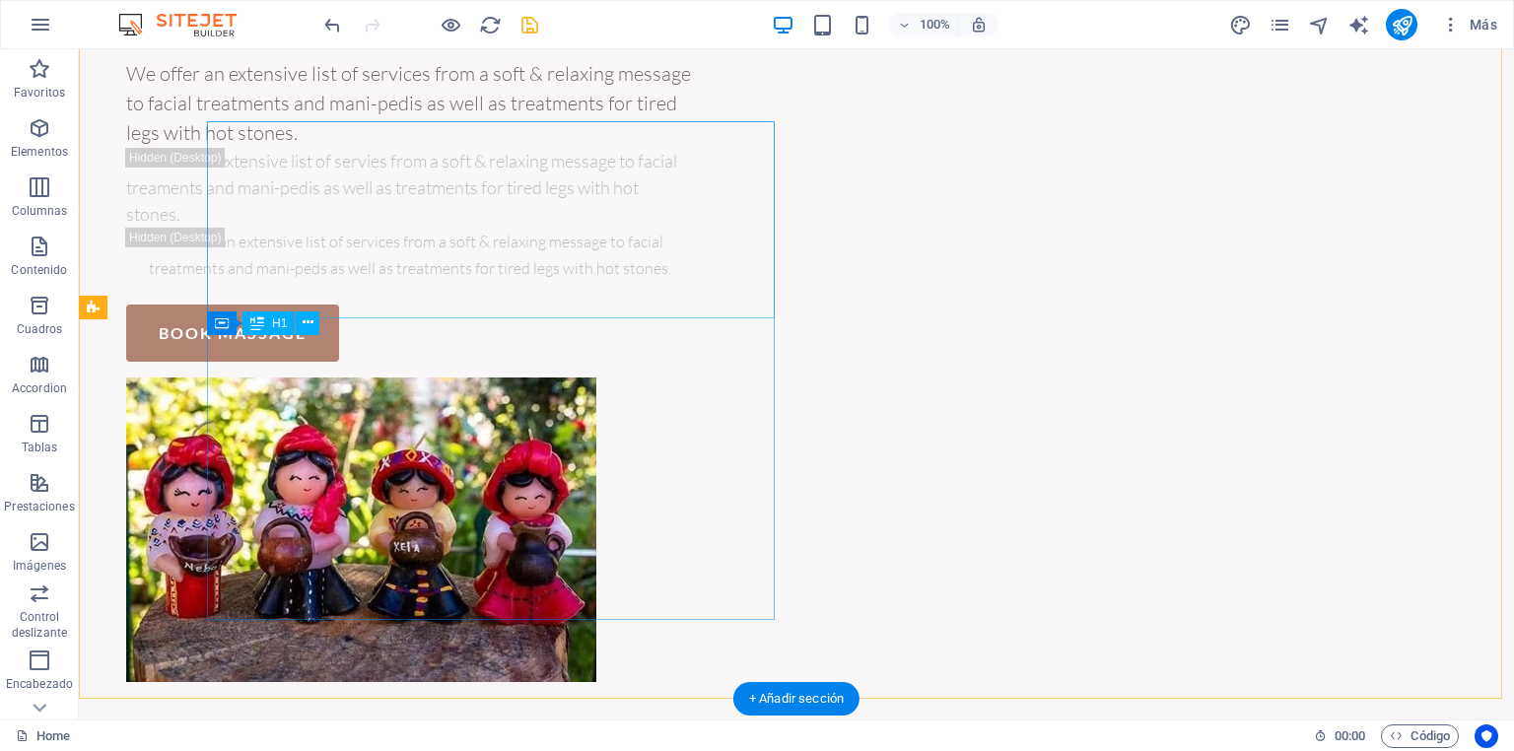
scroll to position [23, 0]
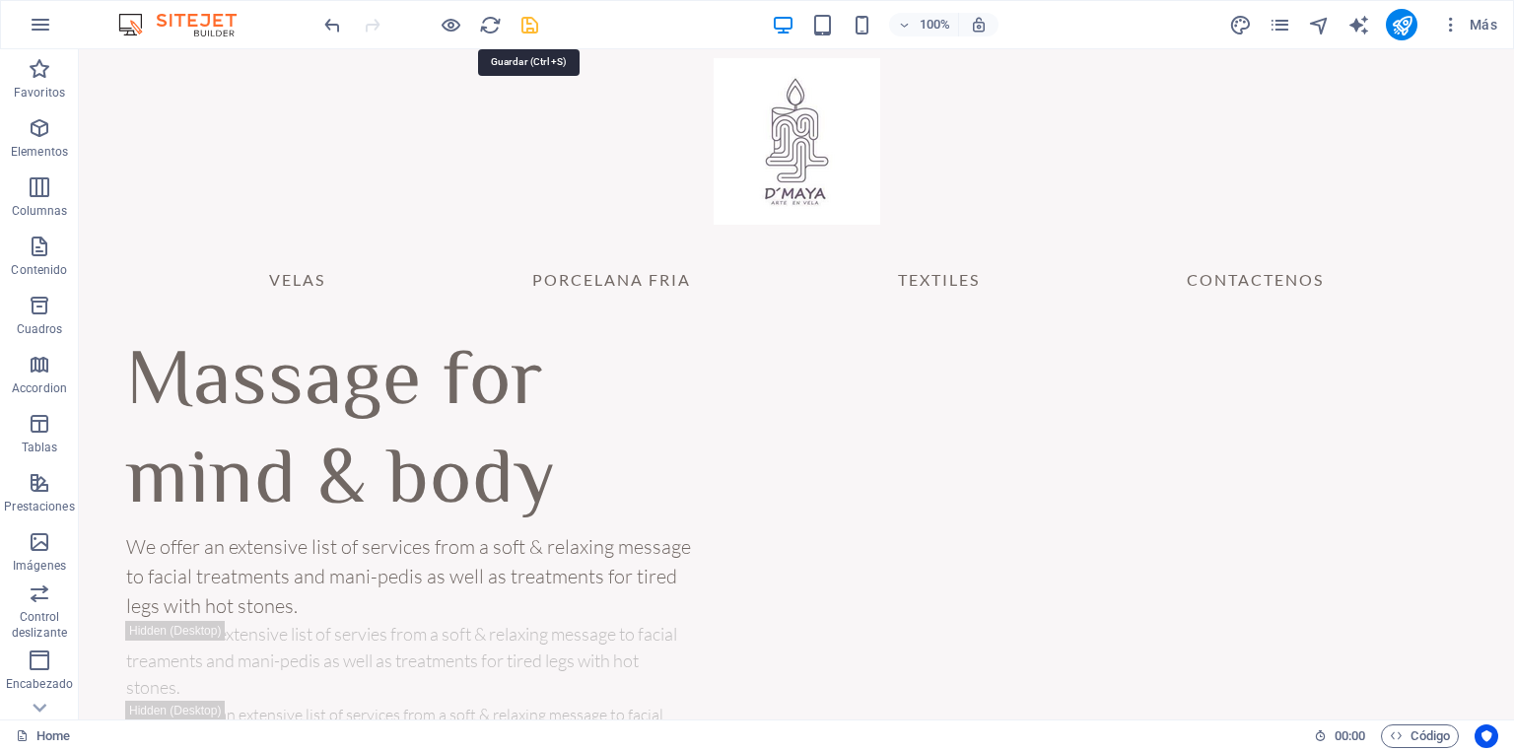
click at [526, 27] on icon "save" at bounding box center [529, 25] width 23 height 23
checkbox input "false"
click at [1402, 28] on icon "publish" at bounding box center [1402, 25] width 23 height 23
